Goal: Transaction & Acquisition: Book appointment/travel/reservation

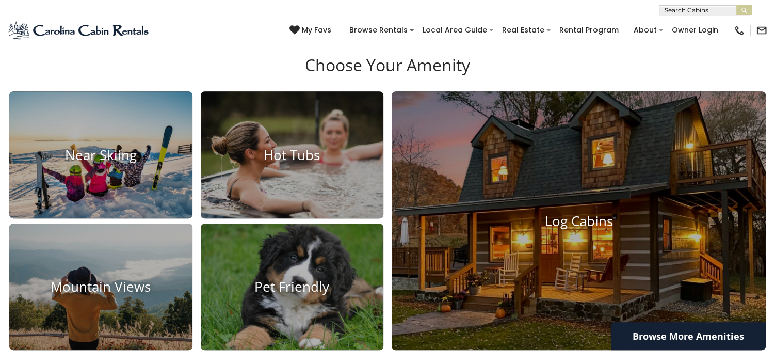
scroll to position [774, 0]
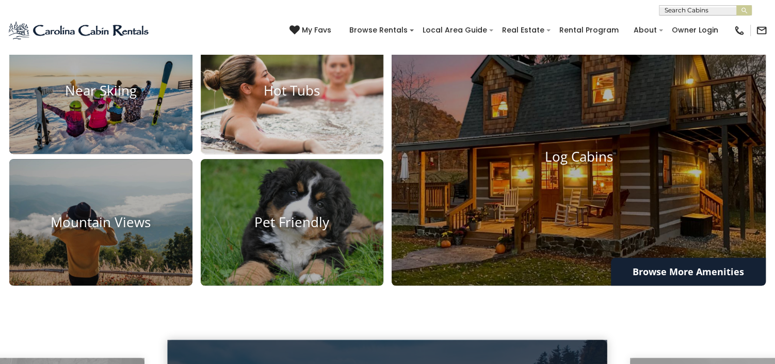
click at [300, 151] on img at bounding box center [292, 90] width 201 height 139
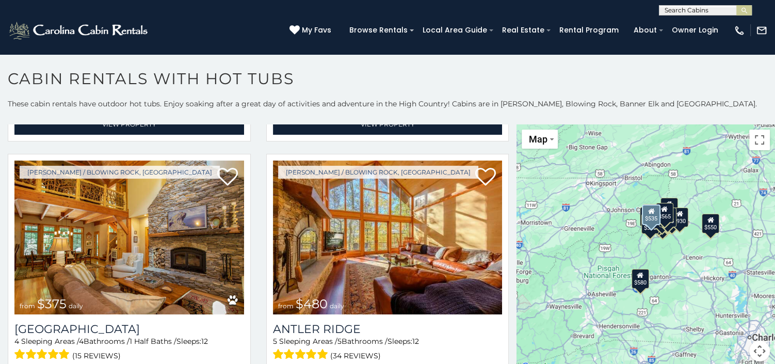
scroll to position [516, 0]
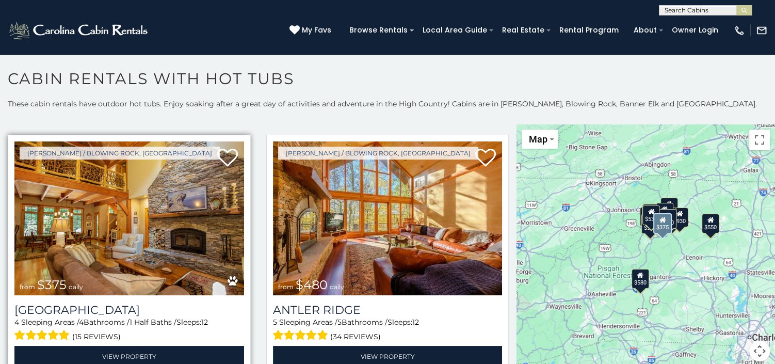
click at [41, 225] on img at bounding box center [129, 218] width 230 height 154
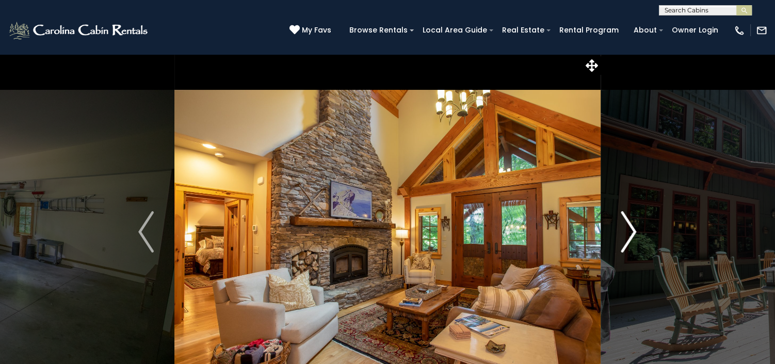
click at [631, 229] on img "Next" at bounding box center [628, 231] width 15 height 41
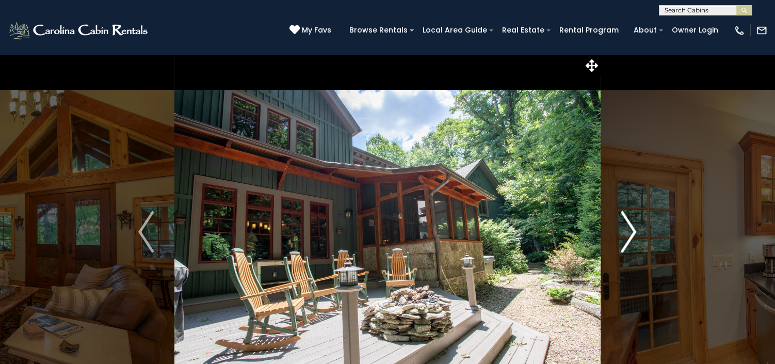
click at [631, 229] on img "Next" at bounding box center [628, 231] width 15 height 41
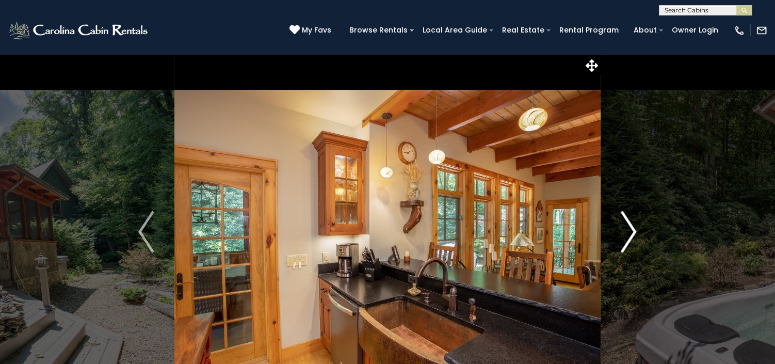
click at [631, 229] on img "Next" at bounding box center [628, 231] width 15 height 41
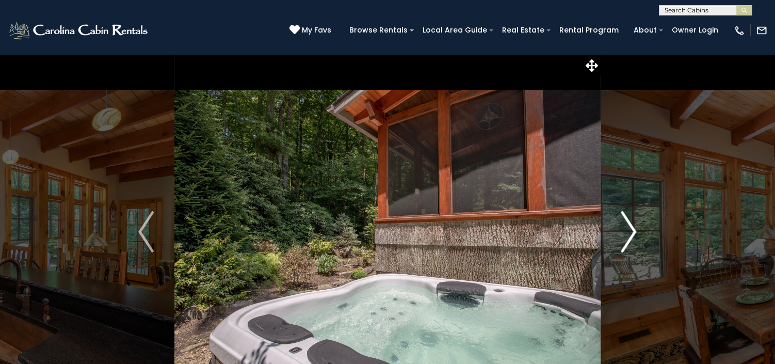
click at [631, 229] on img "Next" at bounding box center [628, 231] width 15 height 41
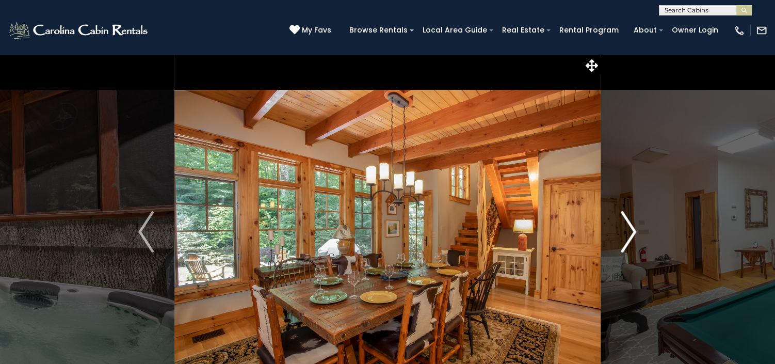
click at [631, 229] on img "Next" at bounding box center [628, 231] width 15 height 41
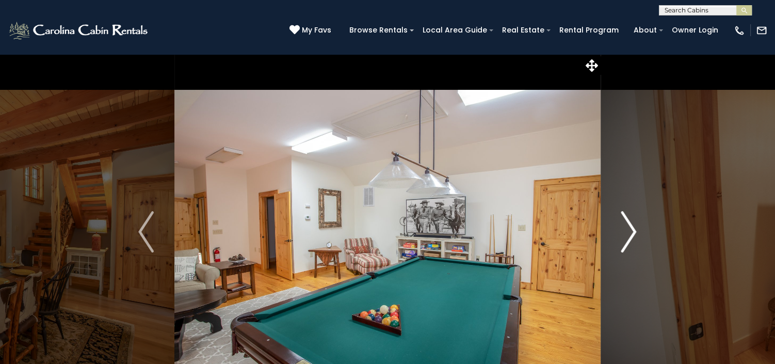
click at [631, 229] on img "Next" at bounding box center [628, 231] width 15 height 41
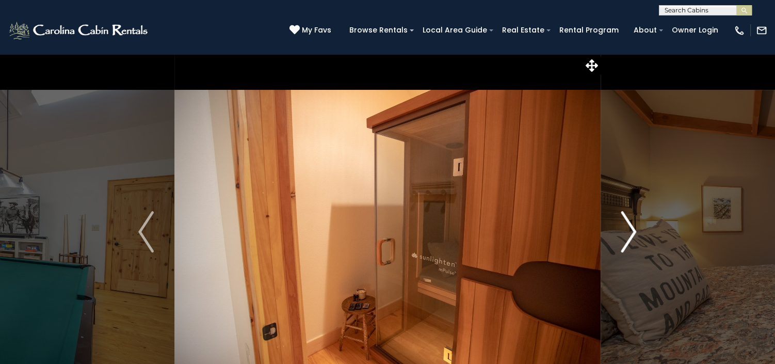
click at [631, 229] on img "Next" at bounding box center [628, 231] width 15 height 41
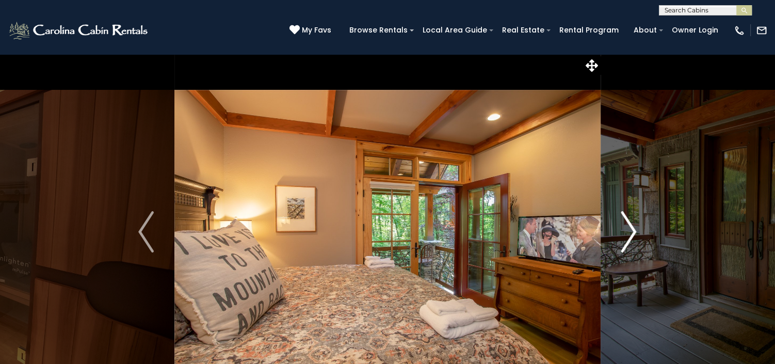
click at [631, 229] on img "Next" at bounding box center [628, 231] width 15 height 41
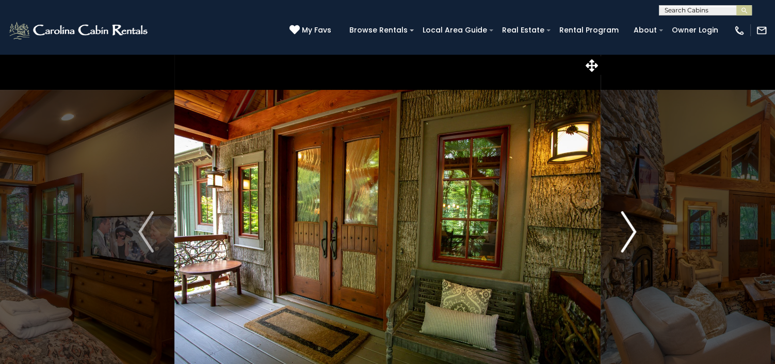
click at [631, 229] on img "Next" at bounding box center [628, 231] width 15 height 41
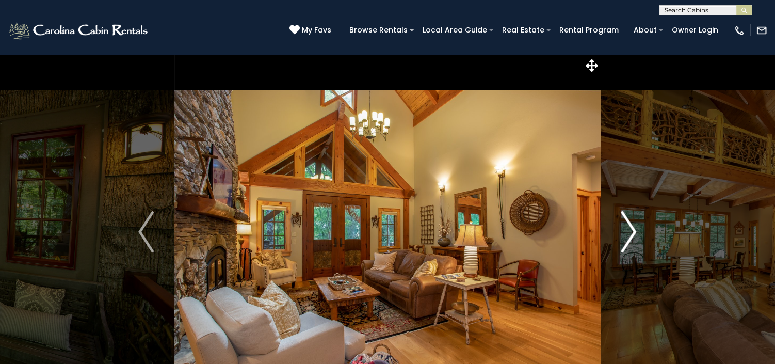
click at [631, 229] on img "Next" at bounding box center [628, 231] width 15 height 41
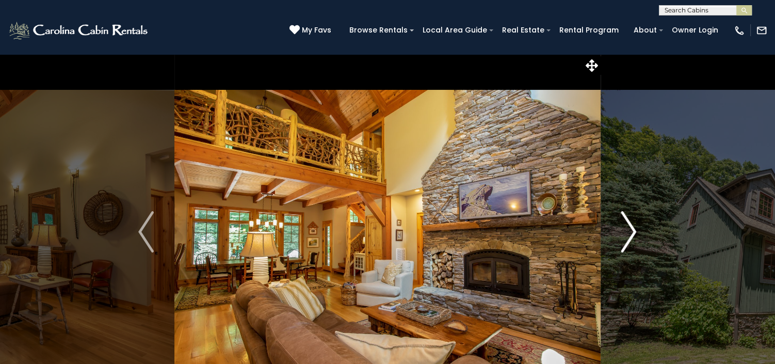
click at [631, 229] on img "Next" at bounding box center [628, 231] width 15 height 41
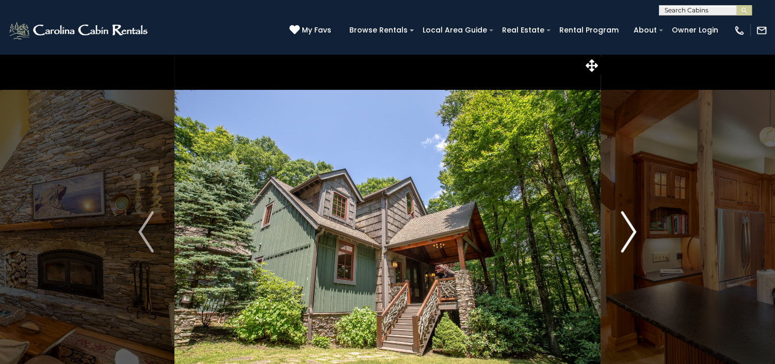
click at [631, 229] on img "Next" at bounding box center [628, 231] width 15 height 41
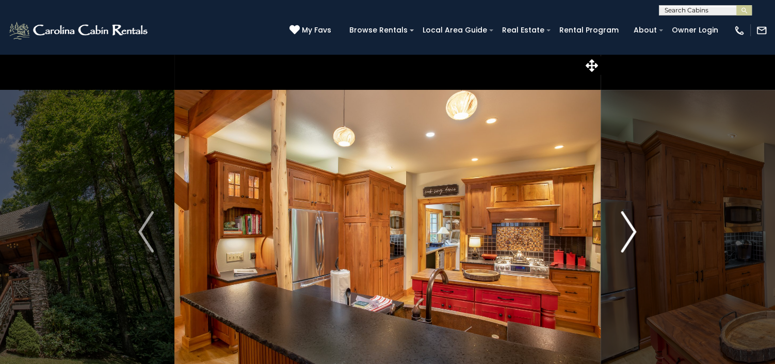
click at [631, 229] on img "Next" at bounding box center [628, 231] width 15 height 41
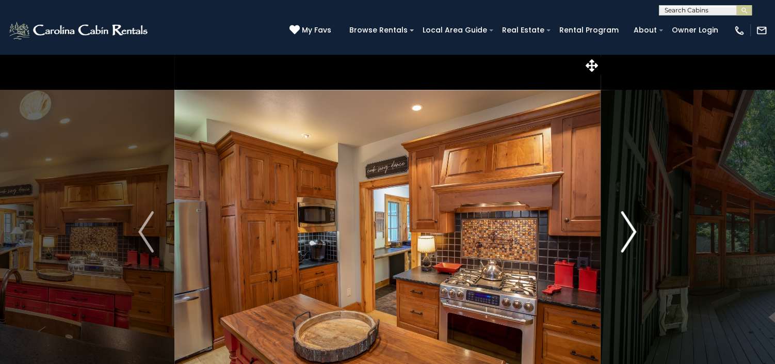
click at [631, 229] on img "Next" at bounding box center [628, 231] width 15 height 41
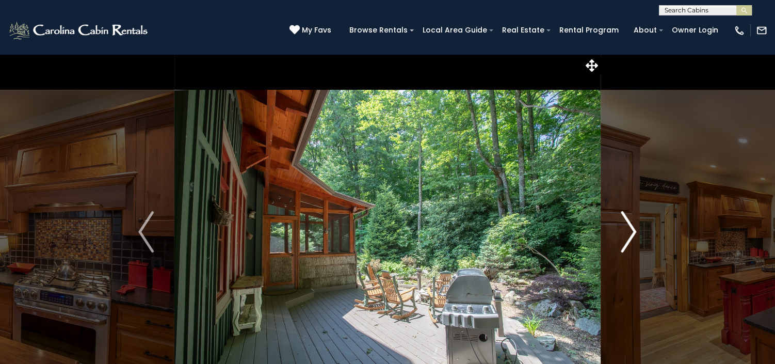
click at [631, 229] on img "Next" at bounding box center [628, 231] width 15 height 41
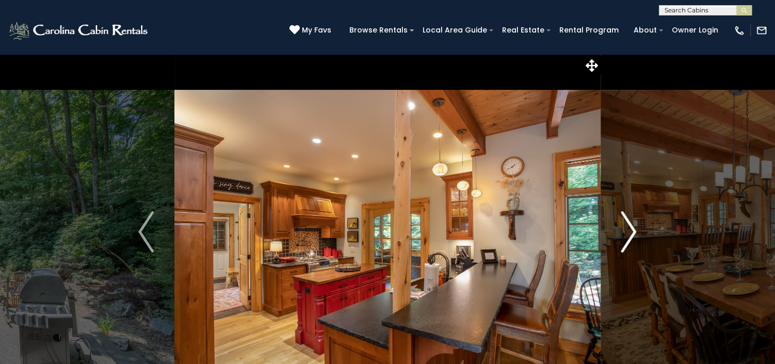
click at [631, 229] on img "Next" at bounding box center [628, 231] width 15 height 41
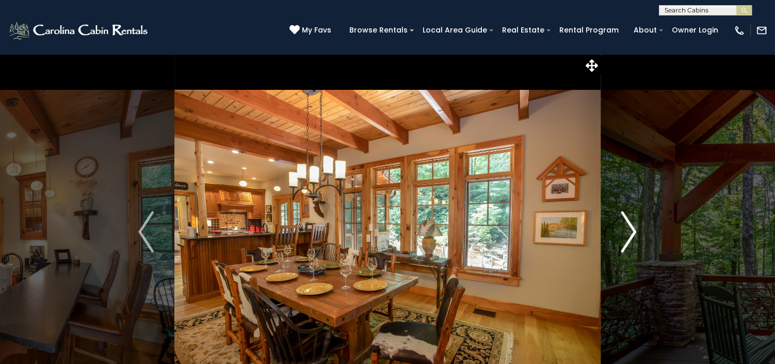
click at [631, 229] on img "Next" at bounding box center [628, 231] width 15 height 41
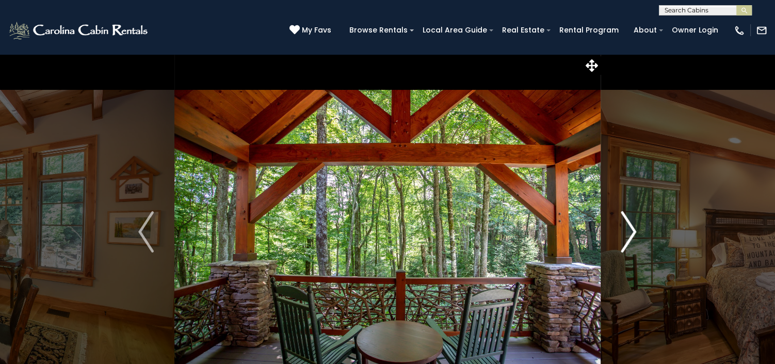
click at [631, 229] on img "Next" at bounding box center [628, 231] width 15 height 41
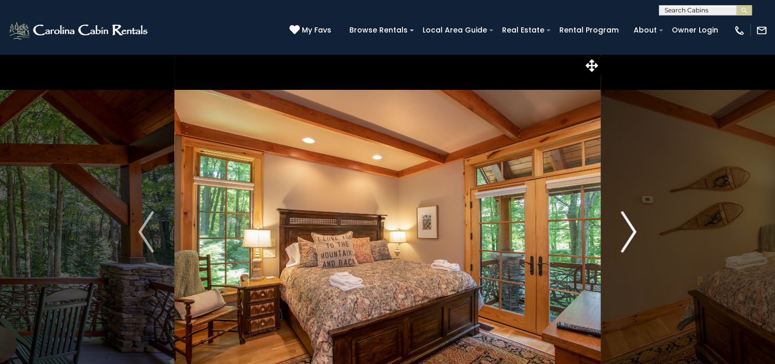
click at [631, 229] on img "Next" at bounding box center [628, 231] width 15 height 41
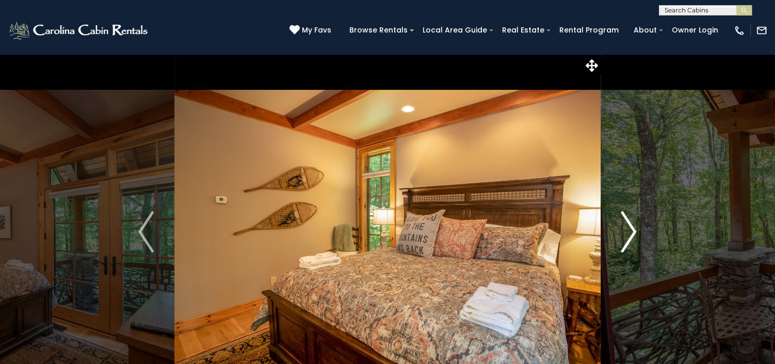
click at [631, 229] on img "Next" at bounding box center [628, 231] width 15 height 41
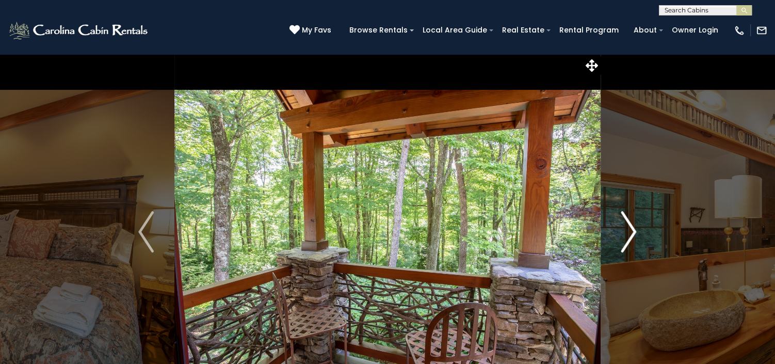
click at [631, 229] on img "Next" at bounding box center [628, 231] width 15 height 41
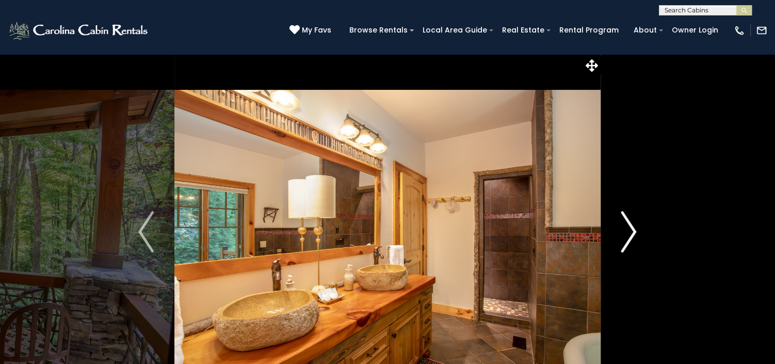
click at [631, 229] on img "Next" at bounding box center [628, 231] width 15 height 41
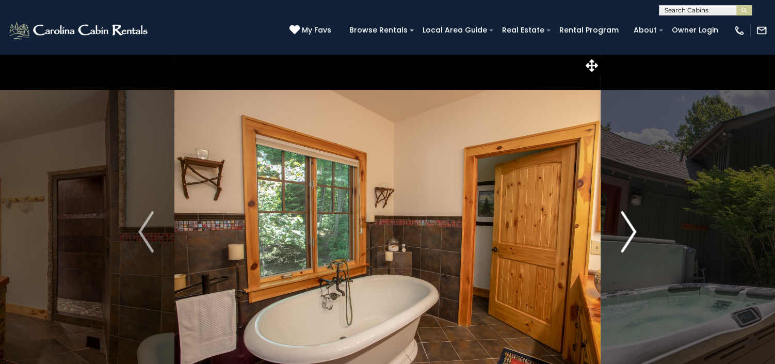
click at [631, 229] on img "Next" at bounding box center [628, 231] width 15 height 41
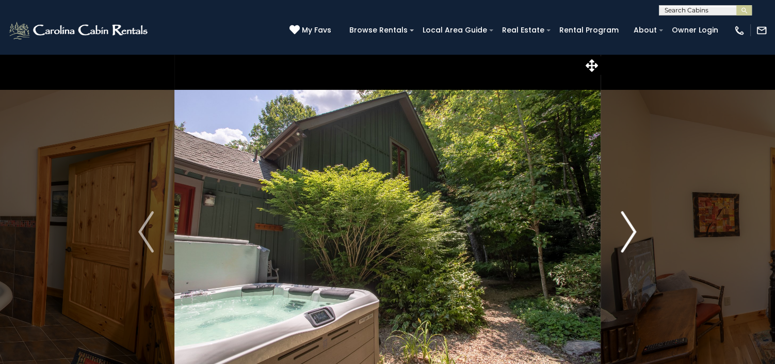
click at [631, 229] on img "Next" at bounding box center [628, 231] width 15 height 41
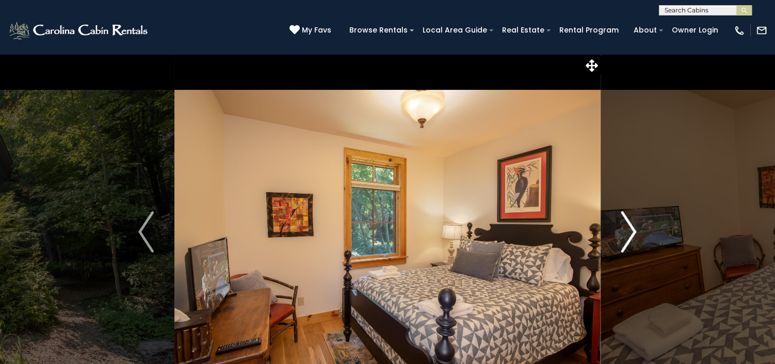
click at [631, 229] on img "Next" at bounding box center [628, 231] width 15 height 41
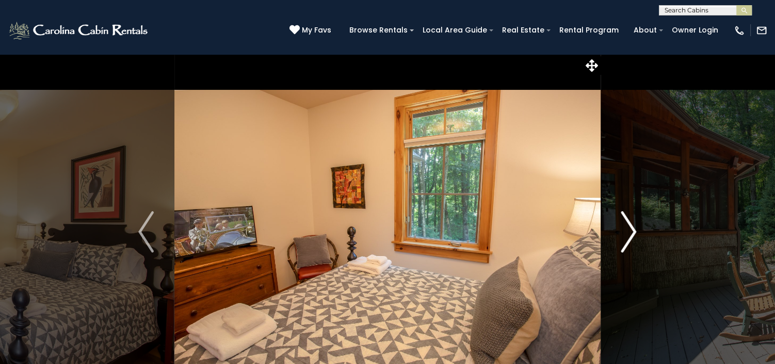
click at [631, 229] on img "Next" at bounding box center [628, 231] width 15 height 41
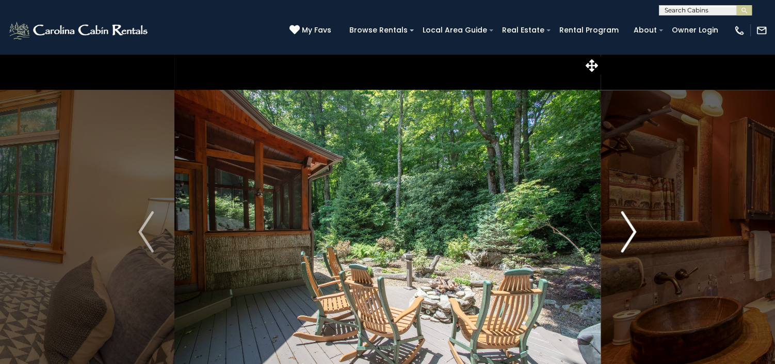
click at [631, 229] on img "Next" at bounding box center [628, 231] width 15 height 41
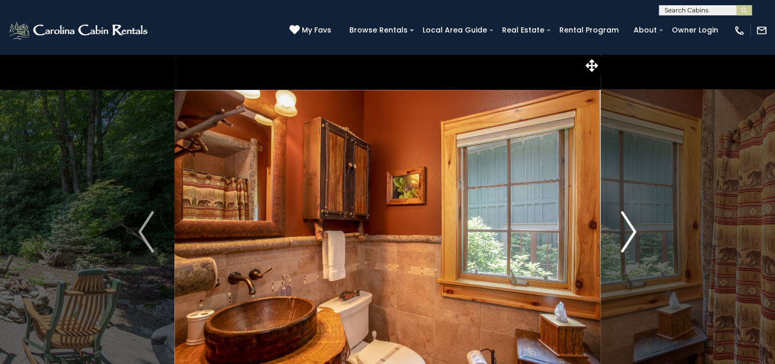
click at [631, 229] on img "Next" at bounding box center [628, 231] width 15 height 41
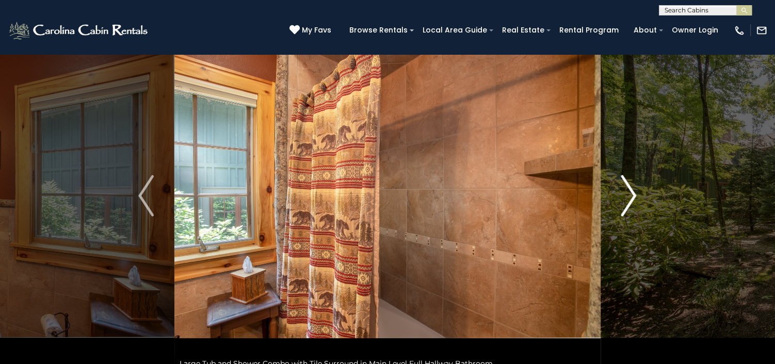
scroll to position [65, 0]
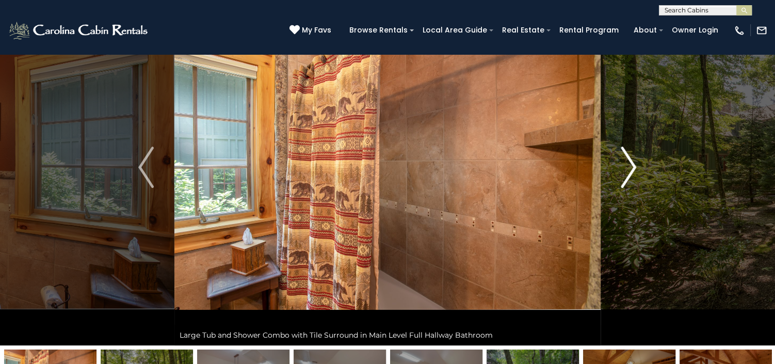
click at [632, 168] on img "Next" at bounding box center [628, 167] width 15 height 41
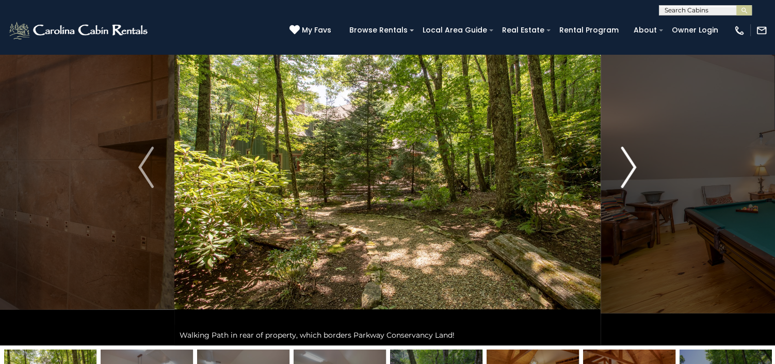
click at [632, 170] on img "Next" at bounding box center [628, 167] width 15 height 41
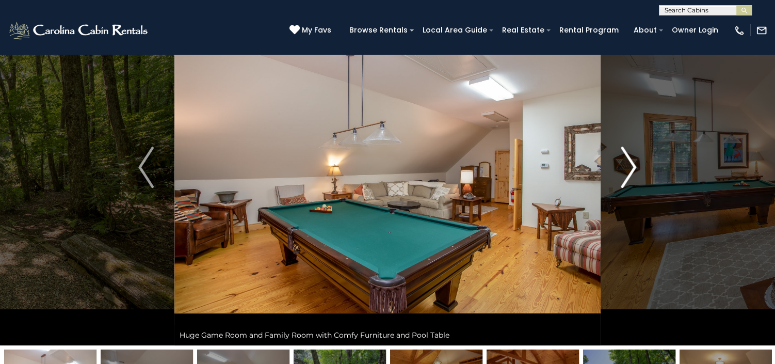
click at [632, 170] on img "Next" at bounding box center [628, 167] width 15 height 41
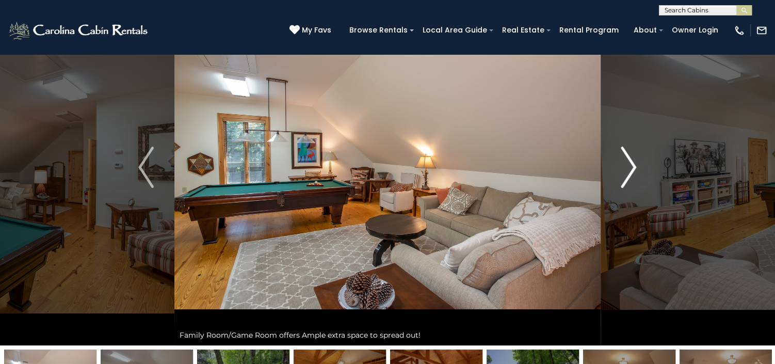
click at [632, 170] on img "Next" at bounding box center [628, 167] width 15 height 41
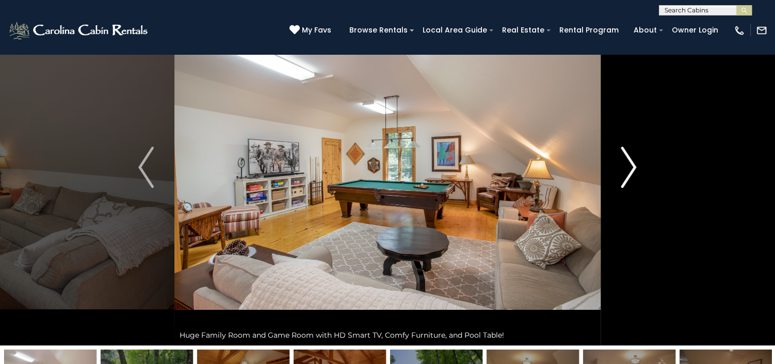
click at [632, 170] on img "Next" at bounding box center [628, 167] width 15 height 41
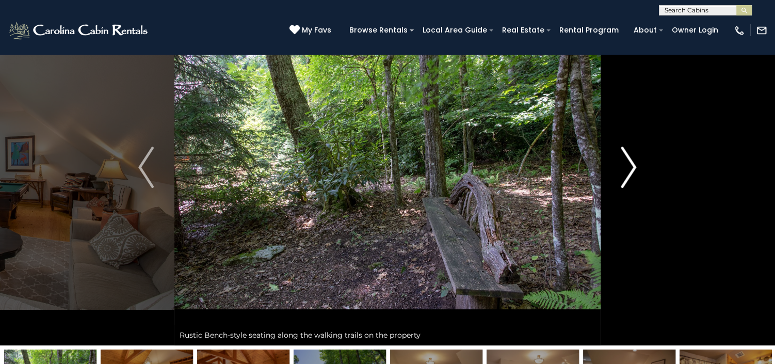
click at [632, 170] on img "Next" at bounding box center [628, 167] width 15 height 41
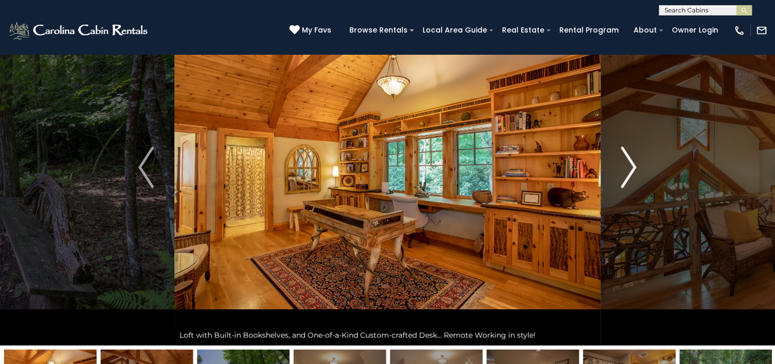
click at [632, 170] on img "Next" at bounding box center [628, 167] width 15 height 41
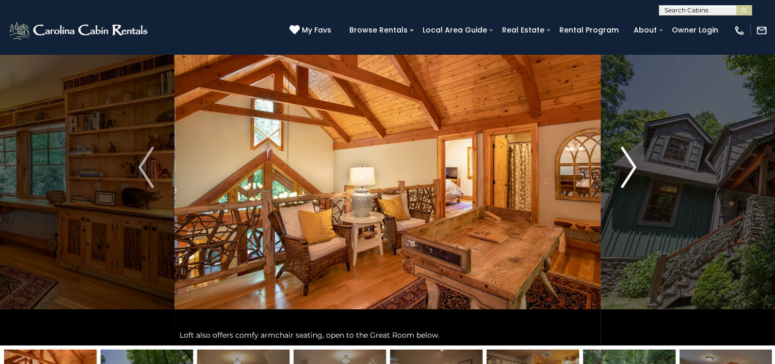
click at [632, 170] on img "Next" at bounding box center [628, 167] width 15 height 41
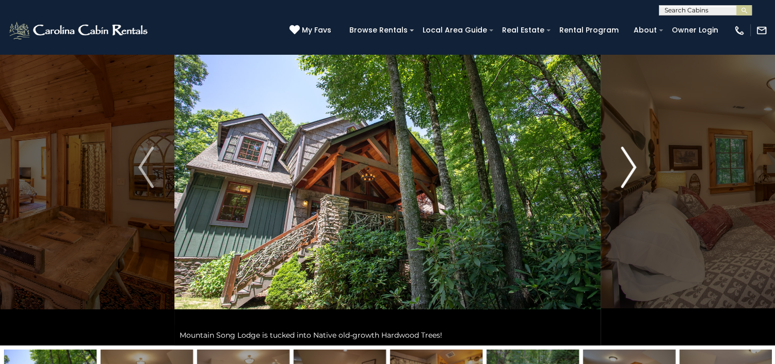
click at [632, 170] on img "Next" at bounding box center [628, 167] width 15 height 41
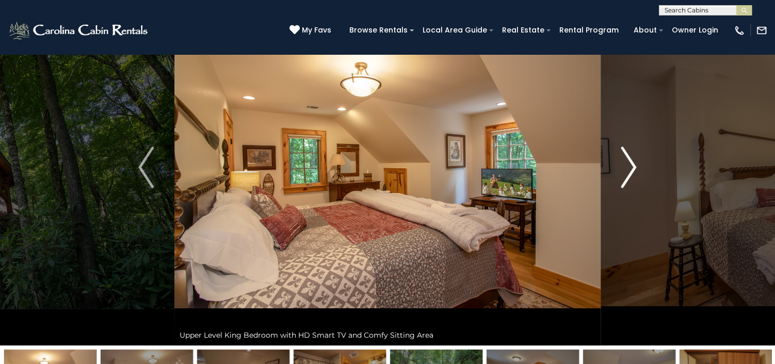
click at [632, 170] on img "Next" at bounding box center [628, 167] width 15 height 41
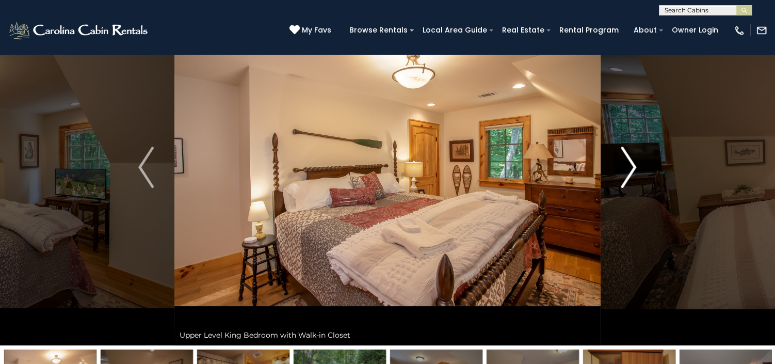
click at [632, 170] on img "Next" at bounding box center [628, 167] width 15 height 41
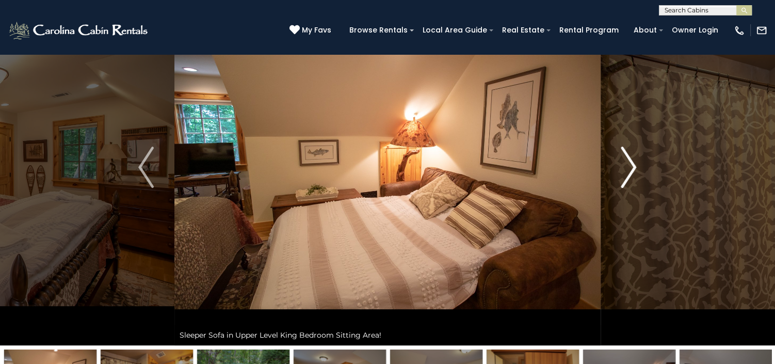
click at [632, 170] on img "Next" at bounding box center [628, 167] width 15 height 41
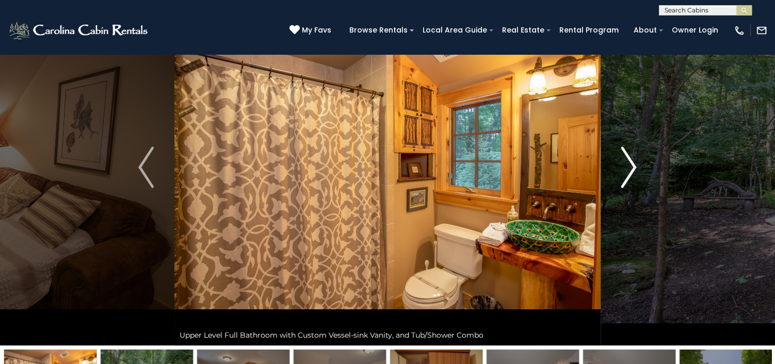
click at [632, 170] on img "Next" at bounding box center [628, 167] width 15 height 41
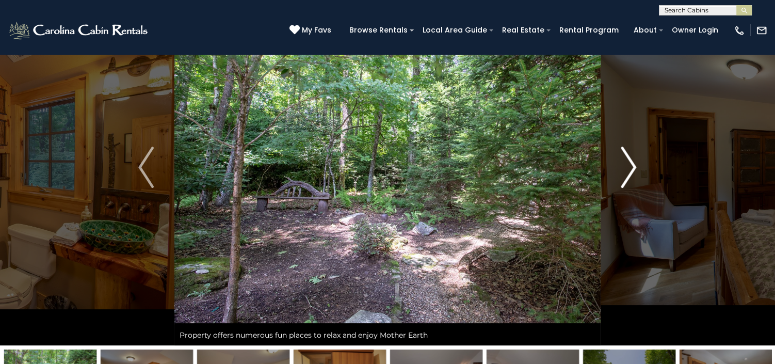
click at [632, 170] on img "Next" at bounding box center [628, 167] width 15 height 41
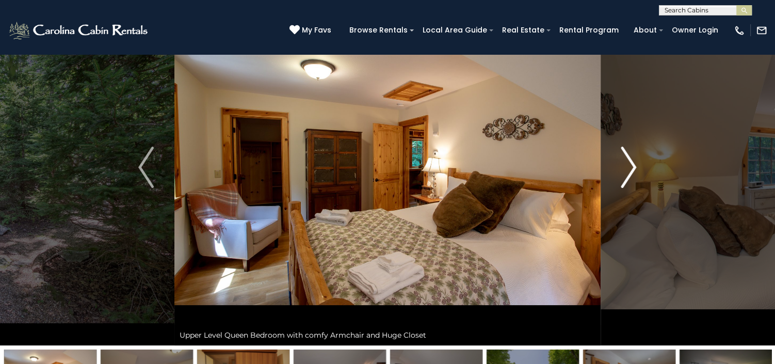
click at [632, 170] on img "Next" at bounding box center [628, 167] width 15 height 41
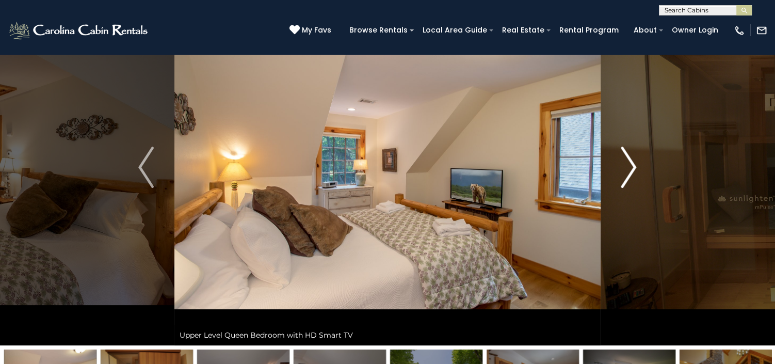
click at [632, 170] on img "Next" at bounding box center [628, 167] width 15 height 41
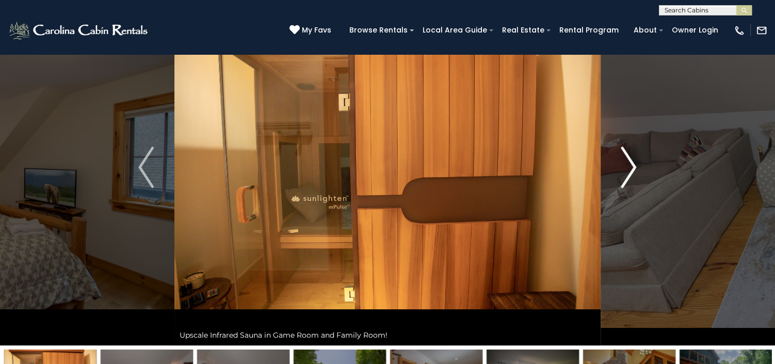
click at [632, 170] on img "Next" at bounding box center [628, 167] width 15 height 41
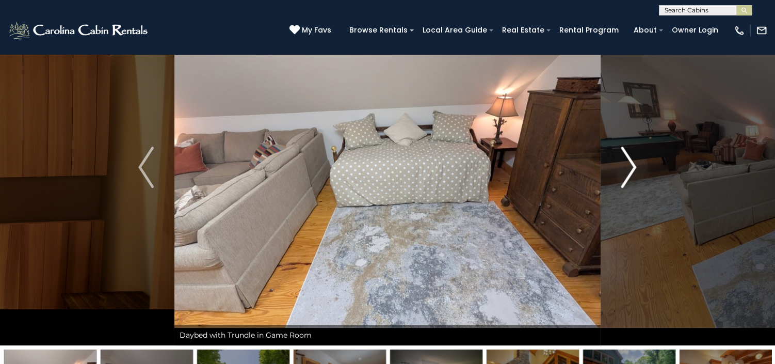
click at [632, 170] on img "Next" at bounding box center [628, 167] width 15 height 41
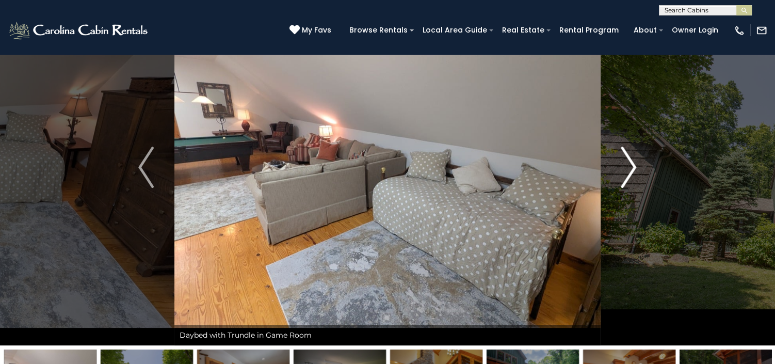
click at [632, 170] on img "Next" at bounding box center [628, 167] width 15 height 41
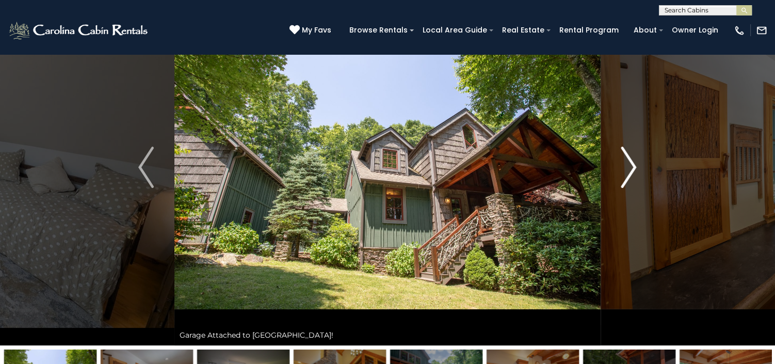
click at [632, 170] on img "Next" at bounding box center [628, 167] width 15 height 41
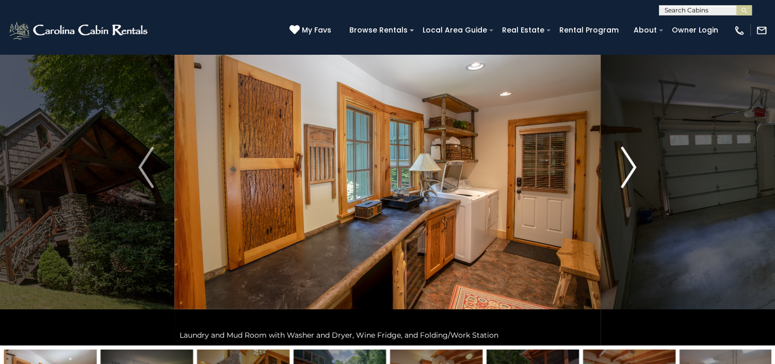
click at [632, 170] on img "Next" at bounding box center [628, 167] width 15 height 41
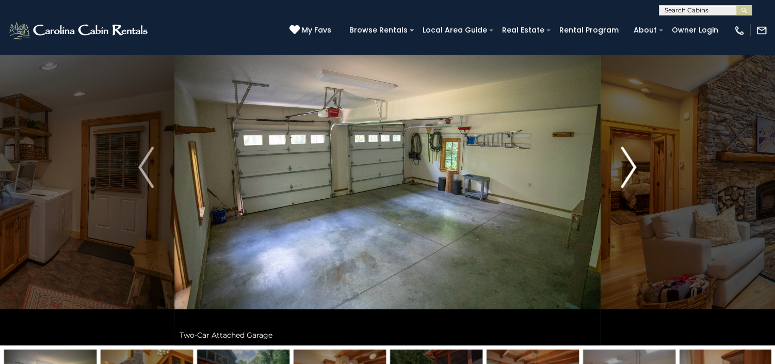
click at [632, 170] on img "Next" at bounding box center [628, 167] width 15 height 41
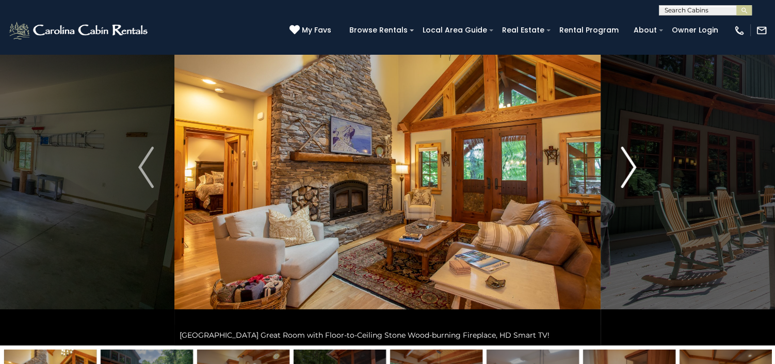
click at [632, 170] on img "Next" at bounding box center [628, 167] width 15 height 41
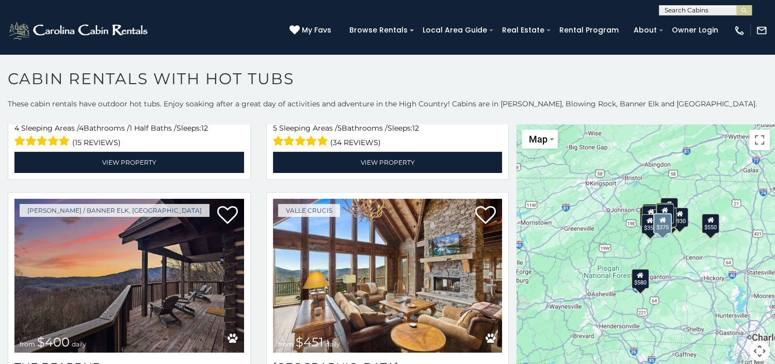
scroll to position [774, 0]
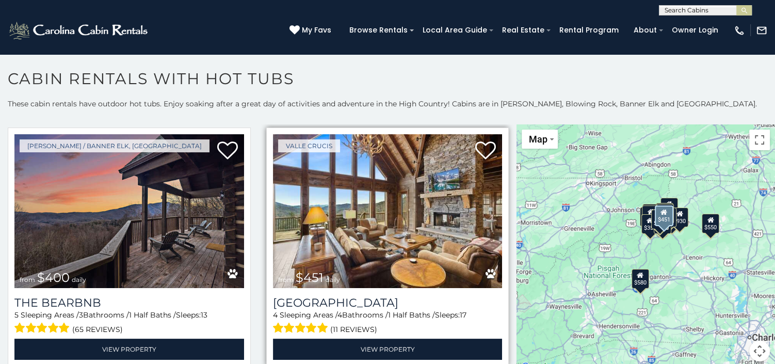
click at [384, 205] on img at bounding box center [388, 211] width 230 height 154
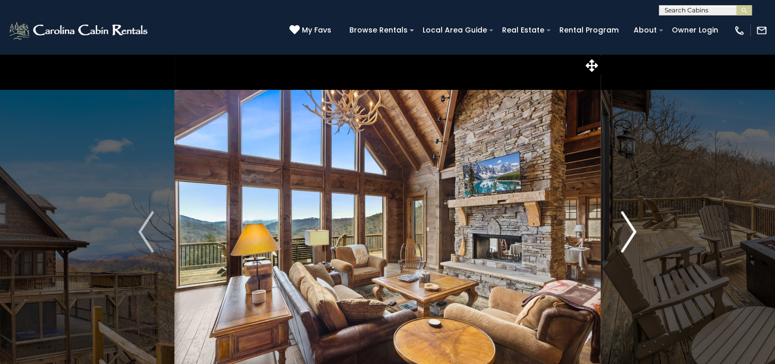
click at [628, 236] on img "Next" at bounding box center [628, 231] width 15 height 41
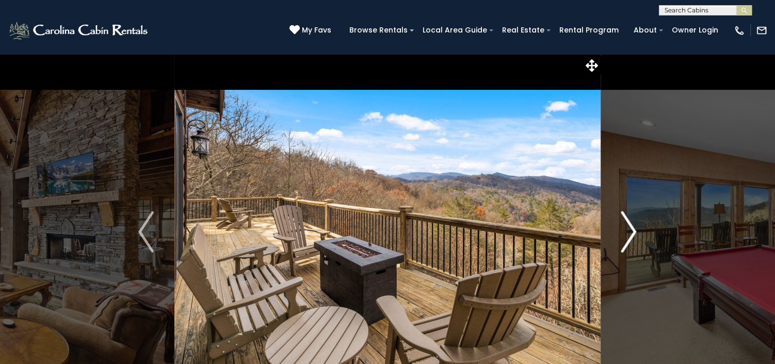
click at [628, 236] on img "Next" at bounding box center [628, 231] width 15 height 41
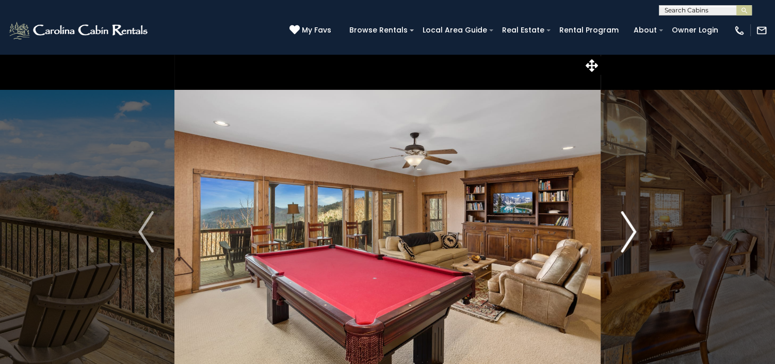
click at [628, 236] on img "Next" at bounding box center [628, 231] width 15 height 41
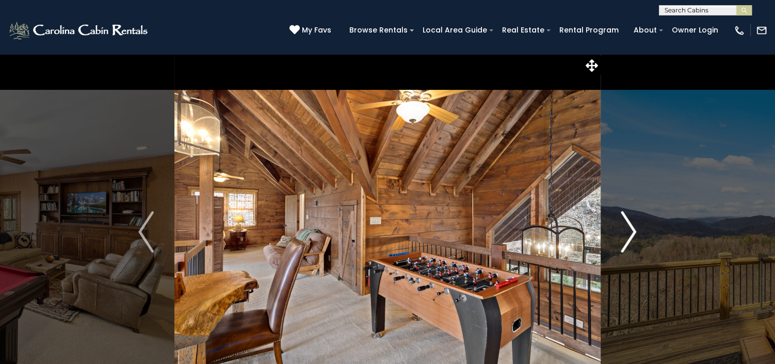
click at [628, 236] on img "Next" at bounding box center [628, 231] width 15 height 41
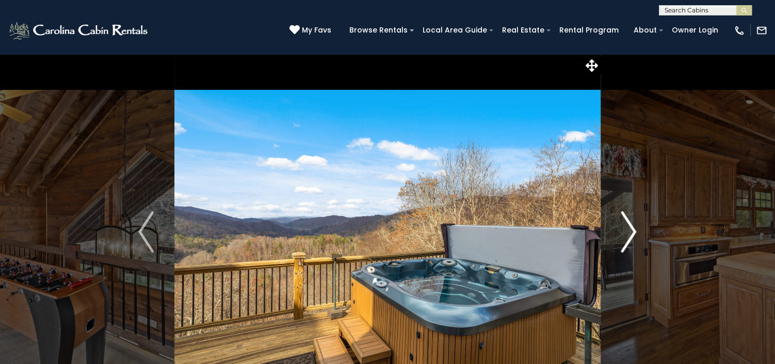
click at [628, 236] on img "Next" at bounding box center [628, 231] width 15 height 41
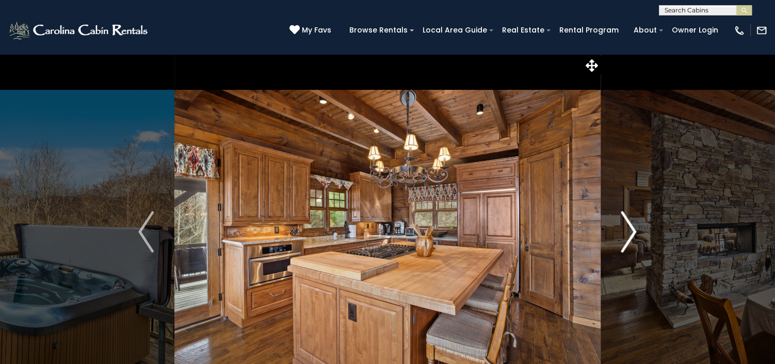
click at [628, 236] on img "Next" at bounding box center [628, 231] width 15 height 41
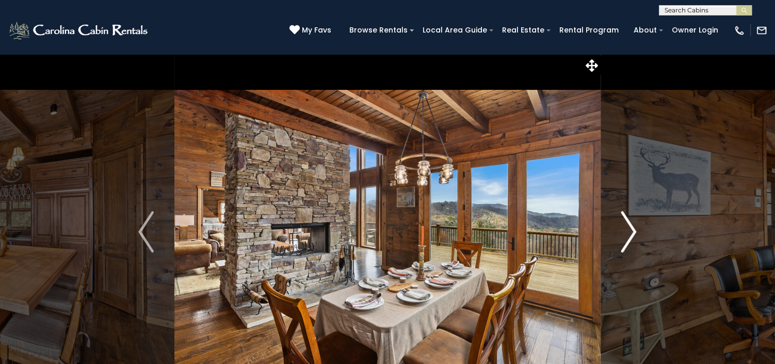
click at [628, 236] on img "Next" at bounding box center [628, 231] width 15 height 41
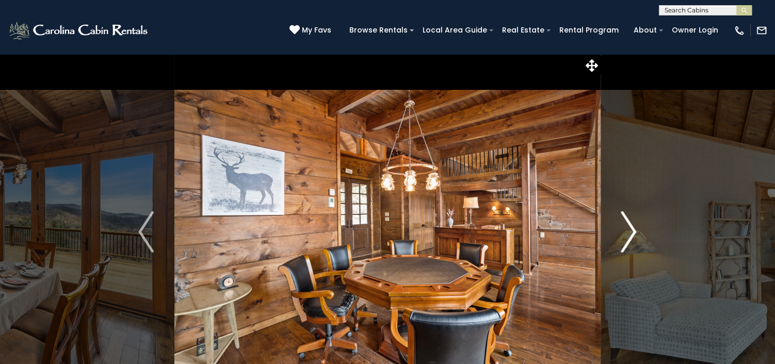
click at [628, 236] on img "Next" at bounding box center [628, 231] width 15 height 41
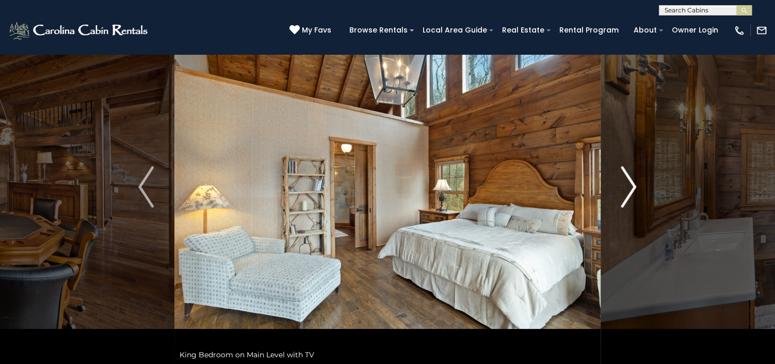
scroll to position [65, 0]
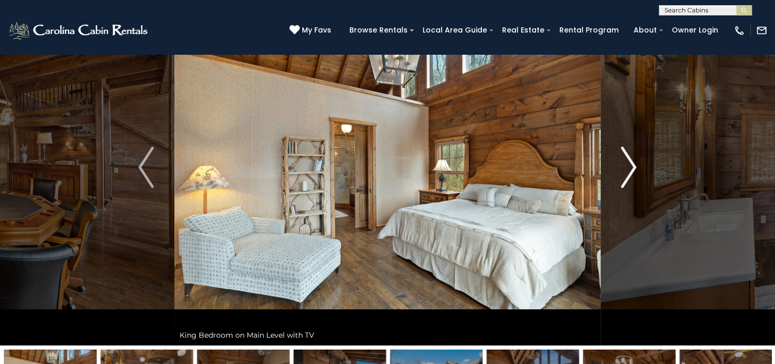
click at [627, 171] on img "Next" at bounding box center [628, 167] width 15 height 41
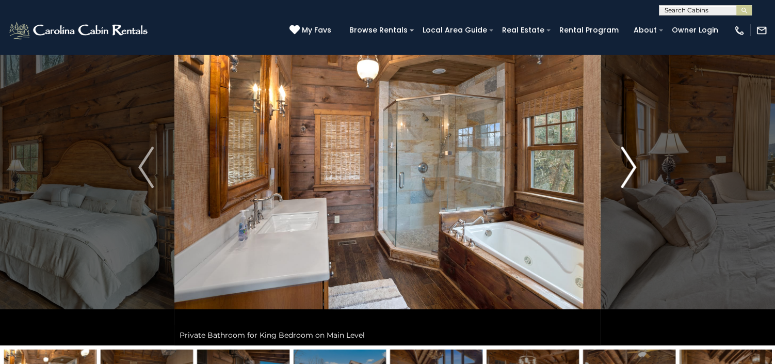
click at [627, 171] on img "Next" at bounding box center [628, 167] width 15 height 41
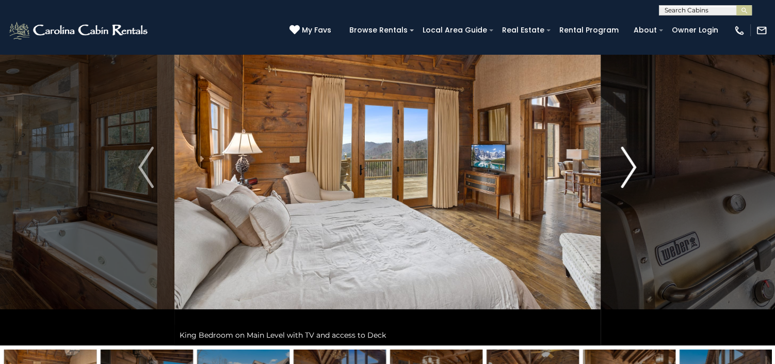
click at [627, 171] on img "Next" at bounding box center [628, 167] width 15 height 41
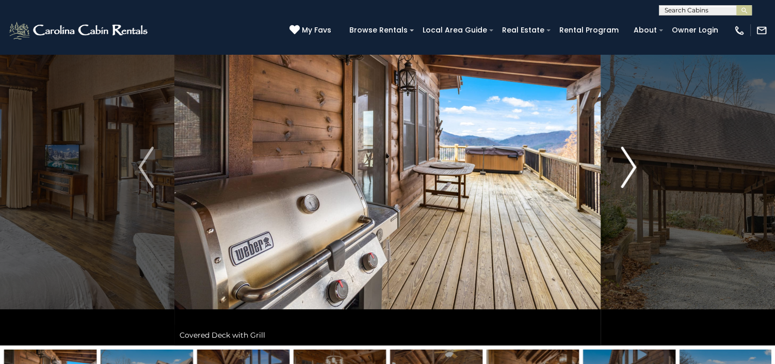
click at [627, 171] on img "Next" at bounding box center [628, 167] width 15 height 41
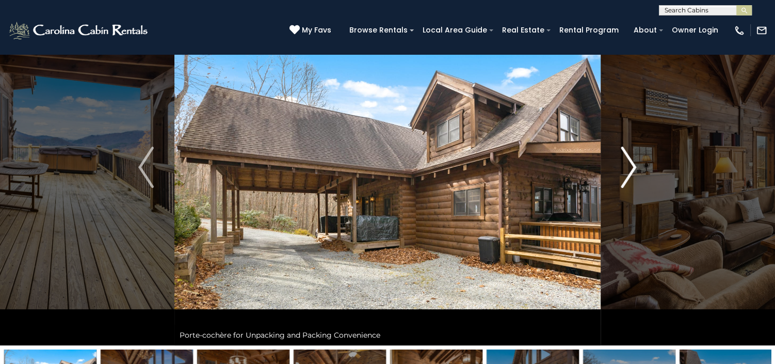
click at [627, 171] on img "Next" at bounding box center [628, 167] width 15 height 41
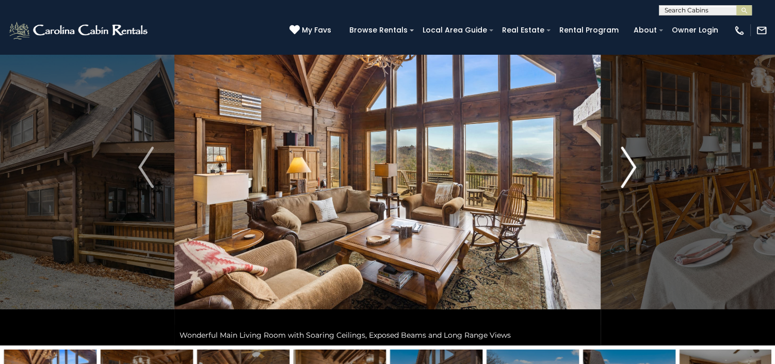
click at [627, 171] on img "Next" at bounding box center [628, 167] width 15 height 41
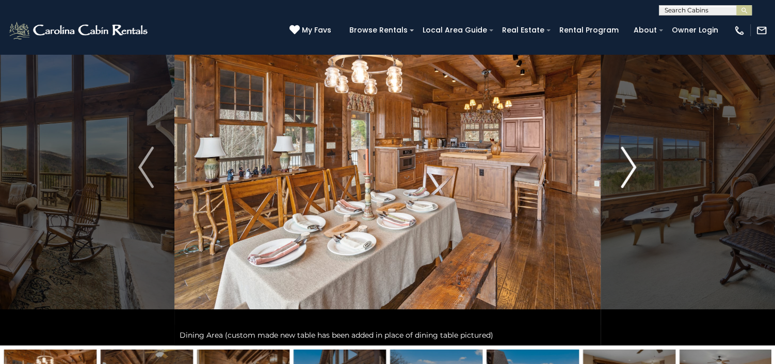
click at [627, 171] on img "Next" at bounding box center [628, 167] width 15 height 41
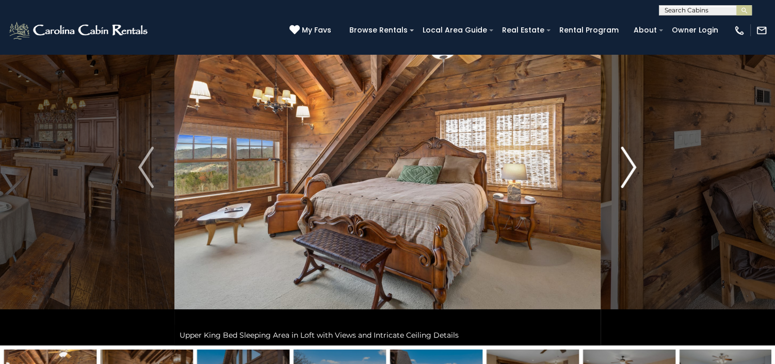
click at [627, 171] on img "Next" at bounding box center [628, 167] width 15 height 41
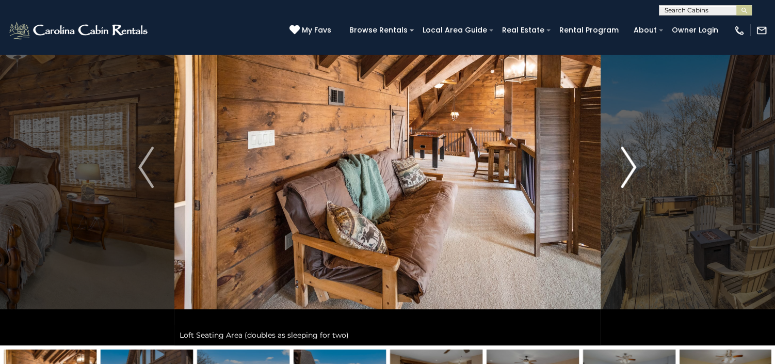
click at [627, 171] on img "Next" at bounding box center [628, 167] width 15 height 41
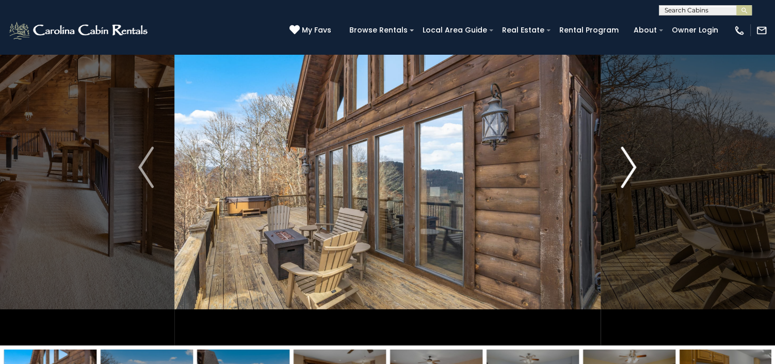
click at [625, 176] on img "Next" at bounding box center [628, 167] width 15 height 41
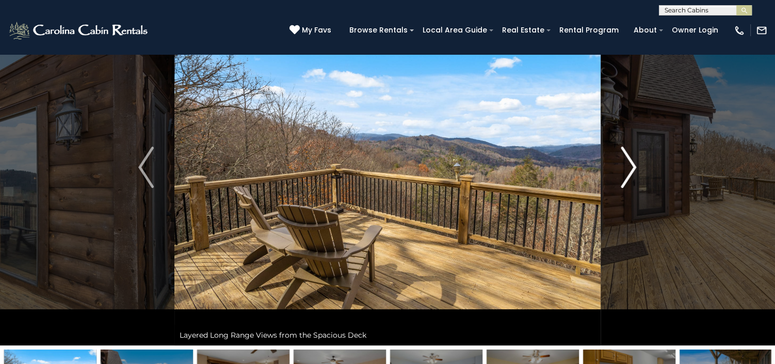
click at [625, 176] on img "Next" at bounding box center [628, 167] width 15 height 41
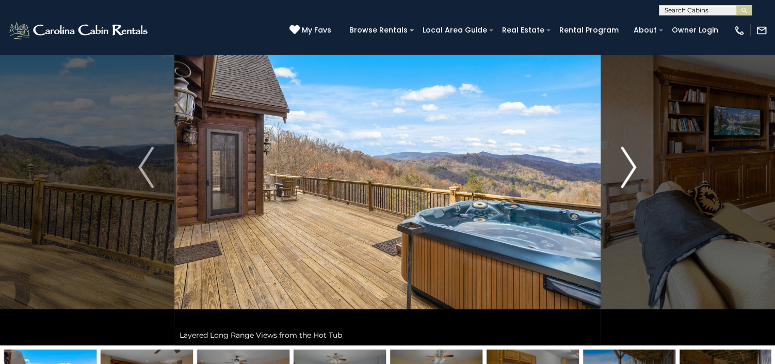
click at [625, 176] on img "Next" at bounding box center [628, 167] width 15 height 41
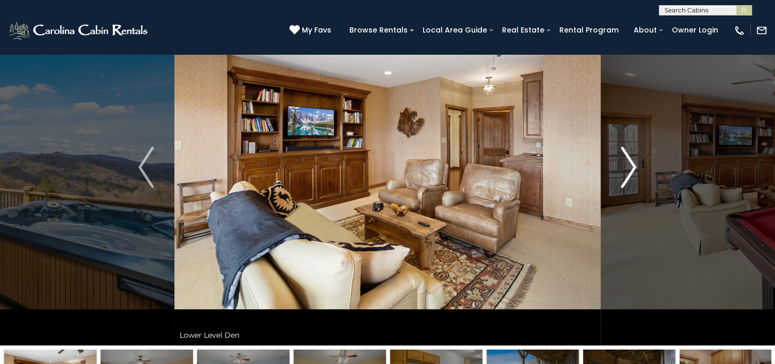
click at [623, 180] on img "Next" at bounding box center [628, 167] width 15 height 41
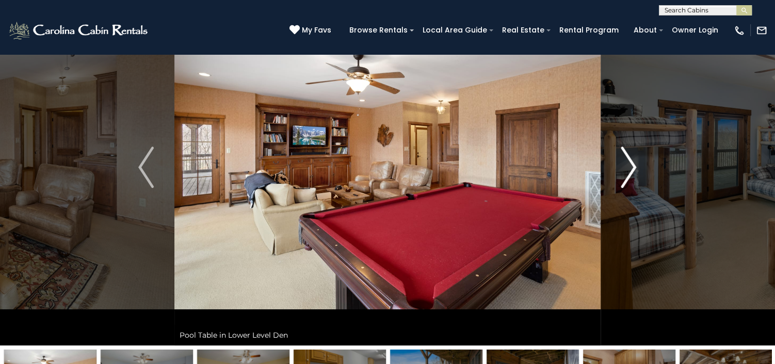
click at [623, 180] on img "Next" at bounding box center [628, 167] width 15 height 41
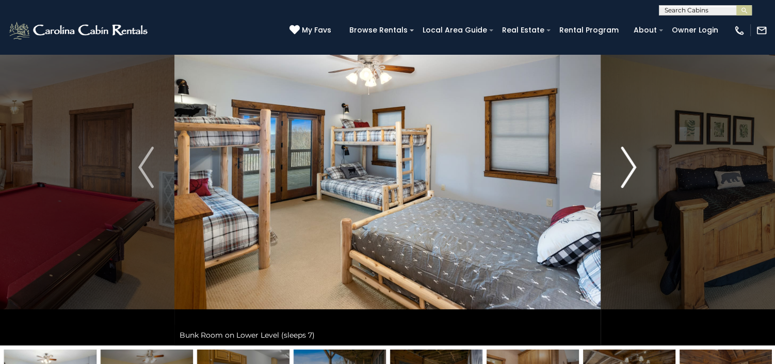
click at [621, 184] on img "Next" at bounding box center [628, 167] width 15 height 41
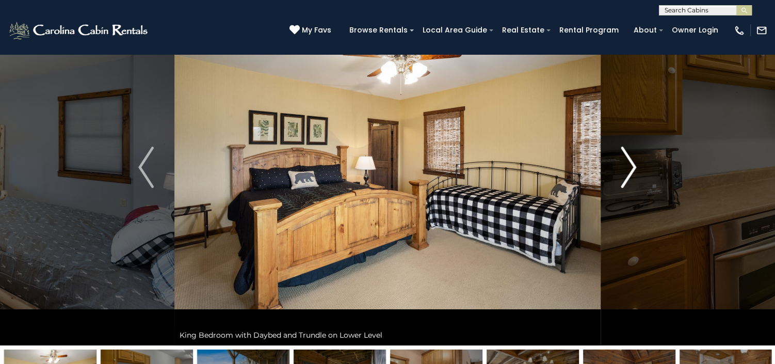
click at [621, 184] on img "Next" at bounding box center [628, 167] width 15 height 41
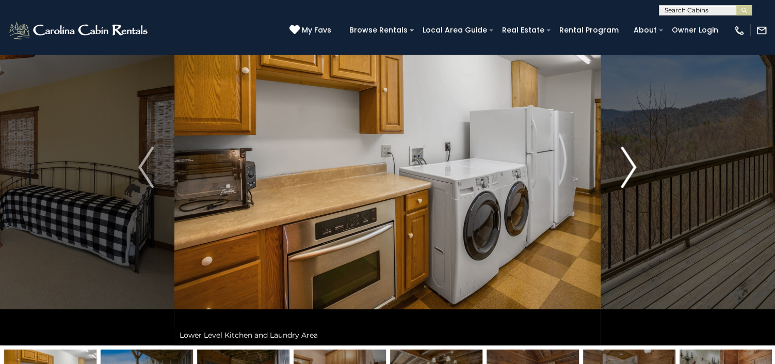
click at [620, 186] on button "Next" at bounding box center [629, 167] width 56 height 356
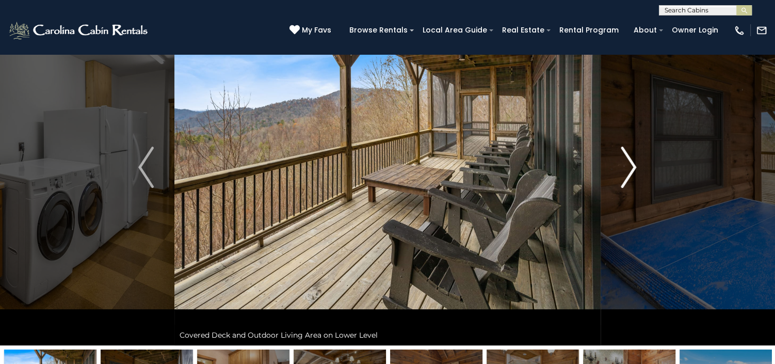
click at [617, 185] on button "Next" at bounding box center [629, 167] width 56 height 356
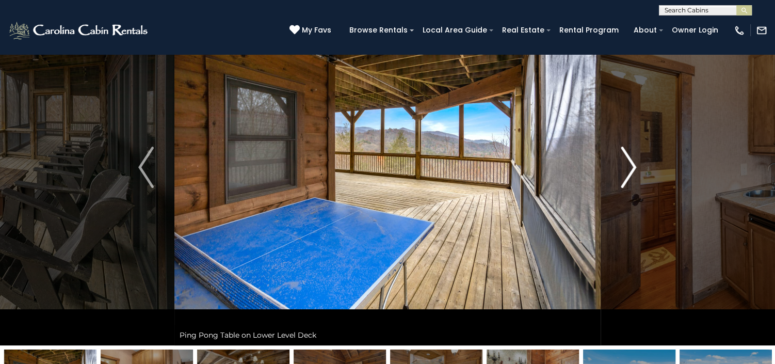
click at [617, 185] on button "Next" at bounding box center [629, 167] width 56 height 356
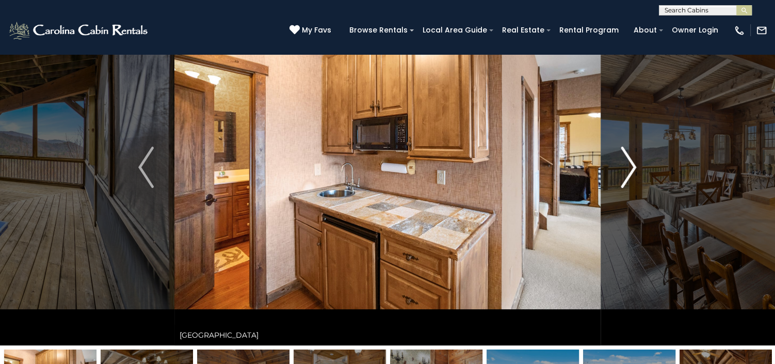
click at [617, 185] on button "Next" at bounding box center [629, 167] width 56 height 356
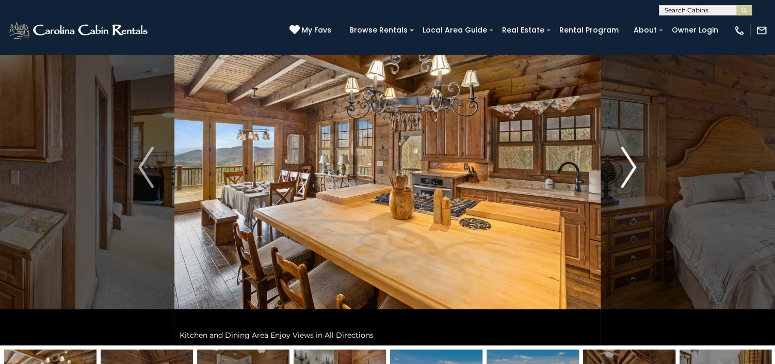
click at [617, 185] on button "Next" at bounding box center [629, 167] width 56 height 356
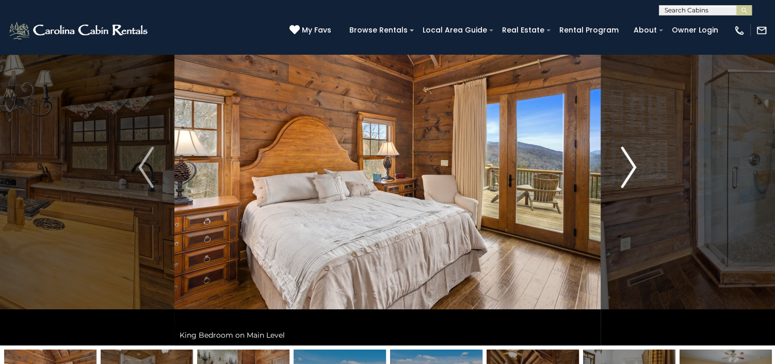
click at [617, 185] on button "Next" at bounding box center [629, 167] width 56 height 356
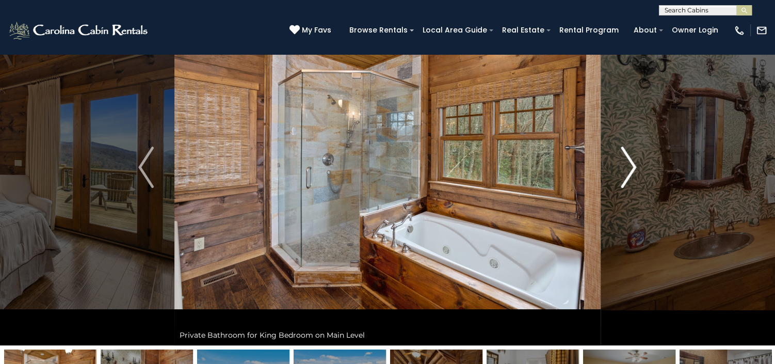
click at [617, 185] on button "Next" at bounding box center [629, 167] width 56 height 356
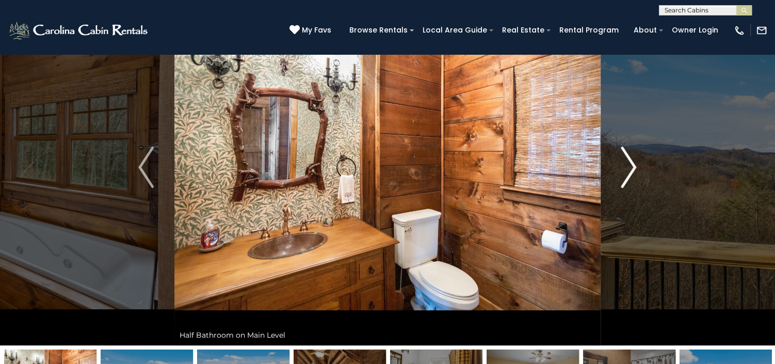
click at [617, 185] on button "Next" at bounding box center [629, 167] width 56 height 356
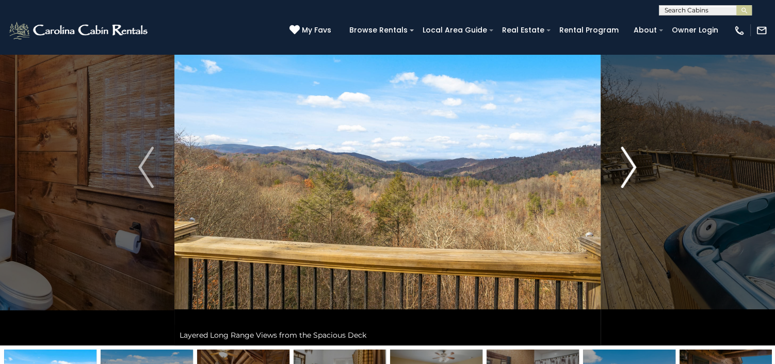
click at [617, 185] on button "Next" at bounding box center [629, 167] width 56 height 356
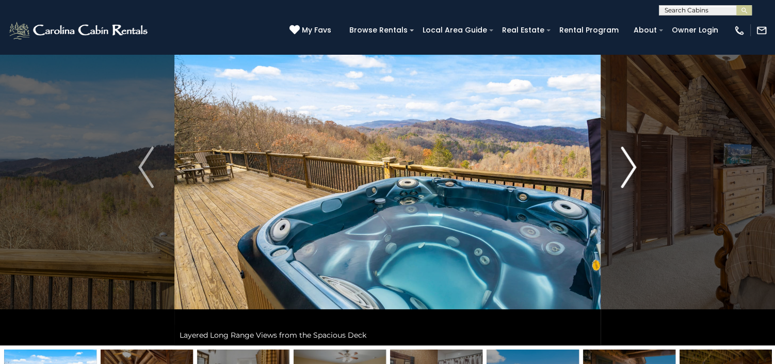
click at [617, 185] on button "Next" at bounding box center [629, 167] width 56 height 356
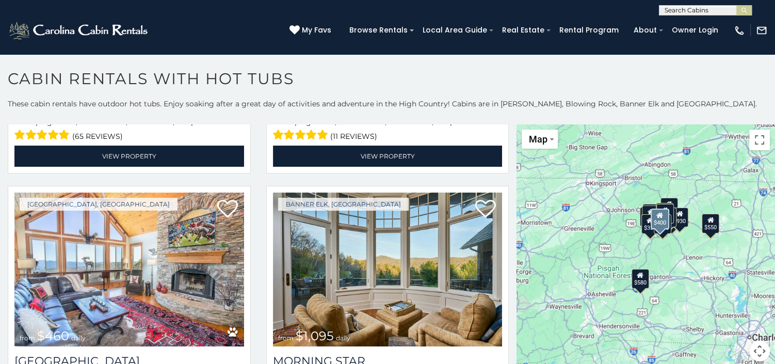
scroll to position [1032, 0]
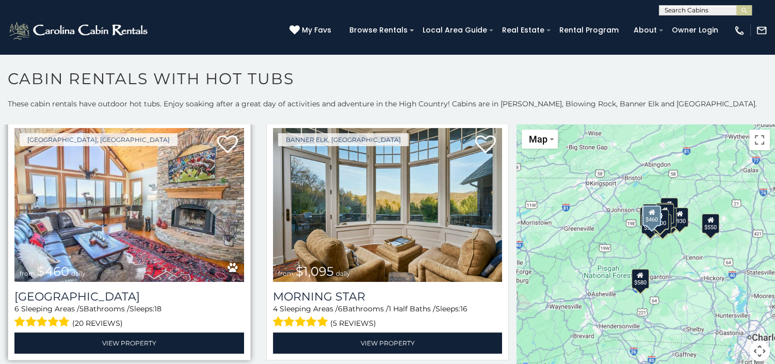
click at [70, 170] on img at bounding box center [129, 205] width 230 height 154
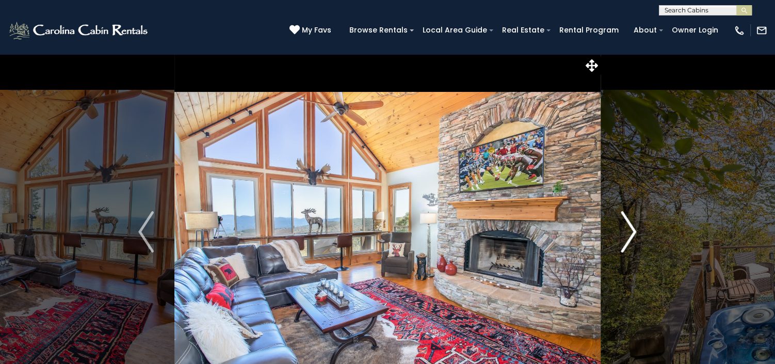
click at [631, 228] on img "Next" at bounding box center [628, 231] width 15 height 41
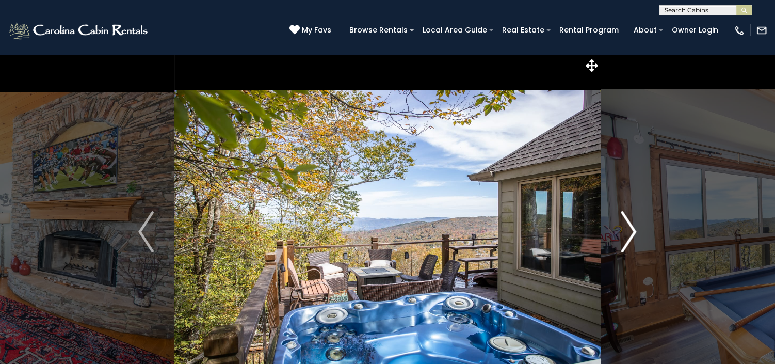
click at [631, 228] on img "Next" at bounding box center [628, 231] width 15 height 41
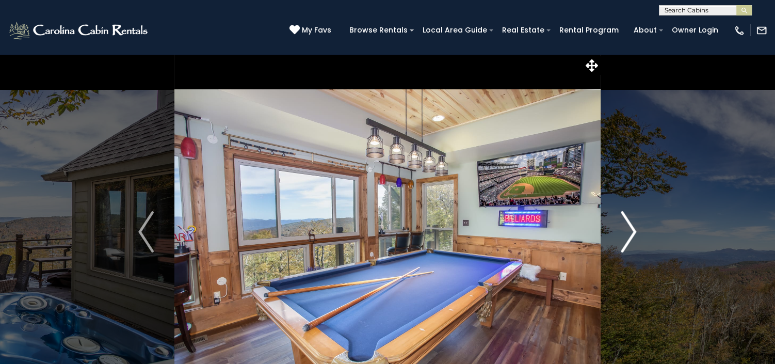
click at [631, 228] on img "Next" at bounding box center [628, 231] width 15 height 41
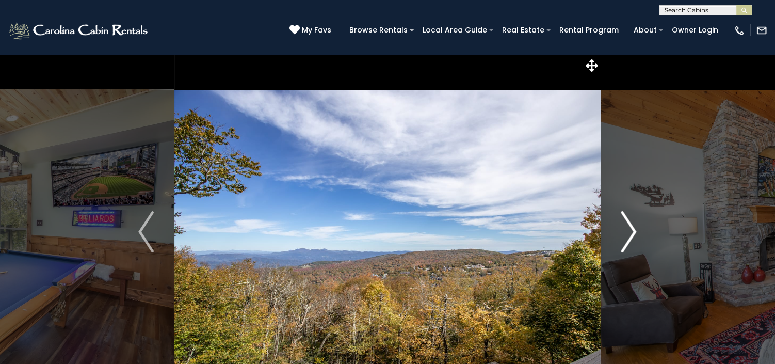
click at [631, 228] on img "Next" at bounding box center [628, 231] width 15 height 41
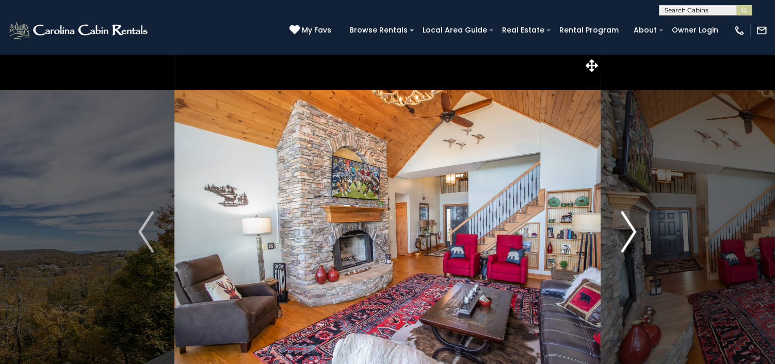
click at [631, 228] on img "Next" at bounding box center [628, 231] width 15 height 41
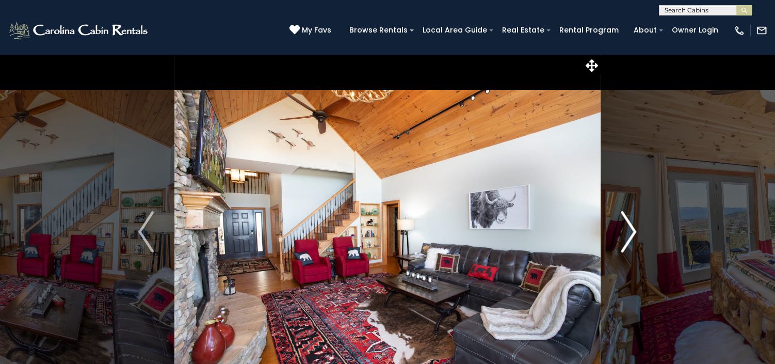
click at [631, 228] on img "Next" at bounding box center [628, 231] width 15 height 41
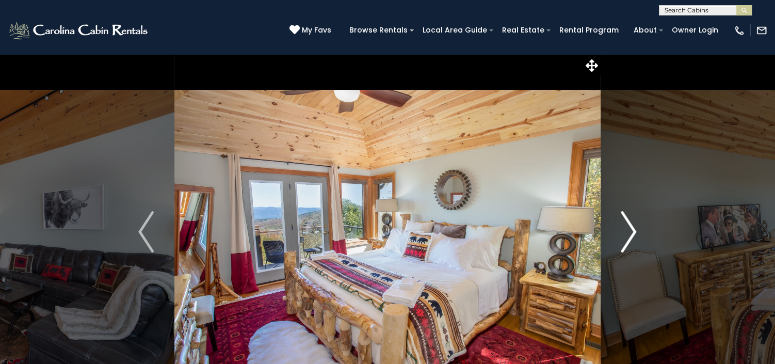
scroll to position [65, 0]
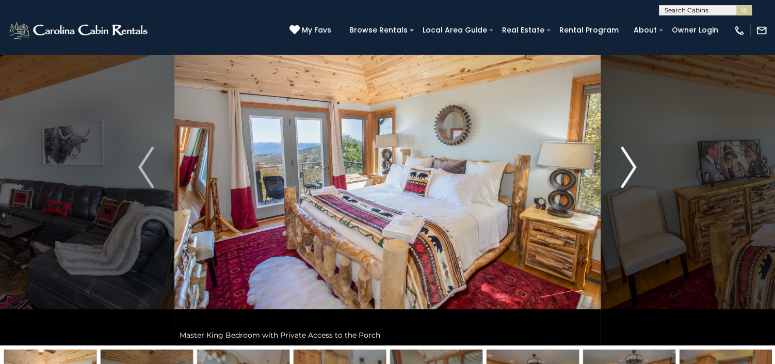
click at [628, 226] on button "Next" at bounding box center [629, 167] width 56 height 356
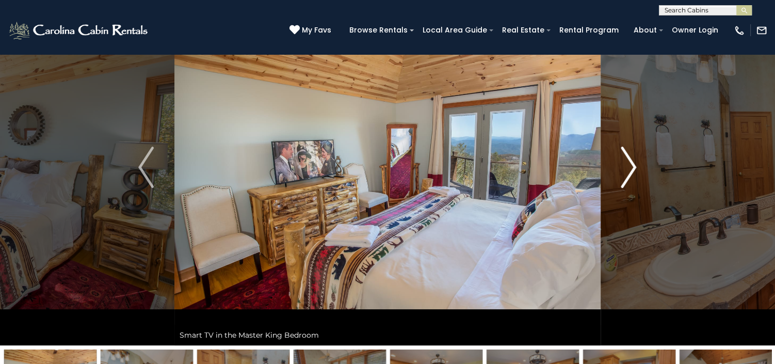
click at [628, 226] on button "Next" at bounding box center [629, 167] width 56 height 356
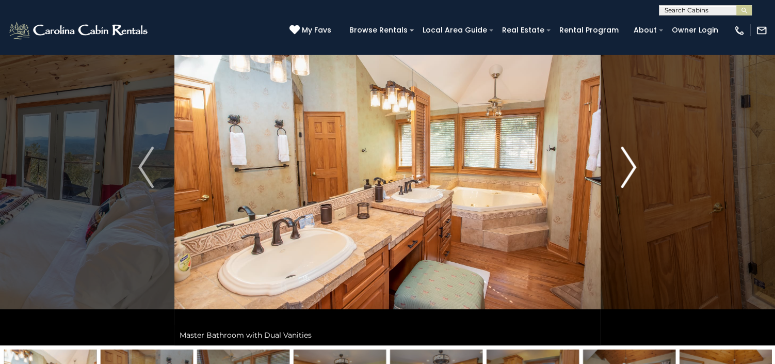
click at [628, 226] on button "Next" at bounding box center [629, 167] width 56 height 356
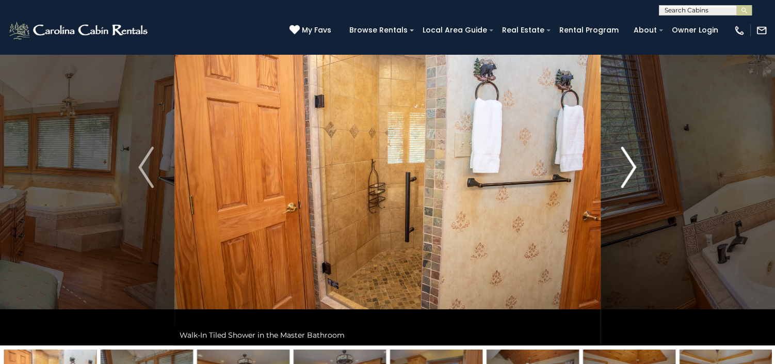
click at [628, 226] on button "Next" at bounding box center [629, 167] width 56 height 356
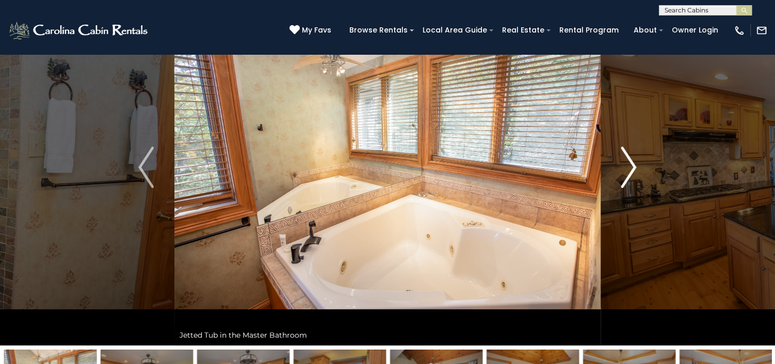
click at [628, 226] on button "Next" at bounding box center [629, 167] width 56 height 356
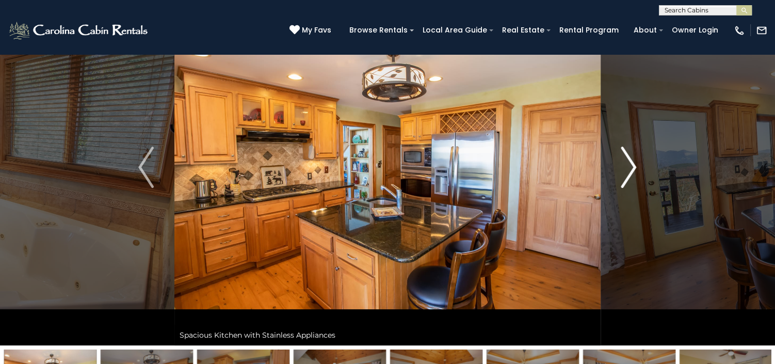
click at [628, 226] on button "Next" at bounding box center [629, 167] width 56 height 356
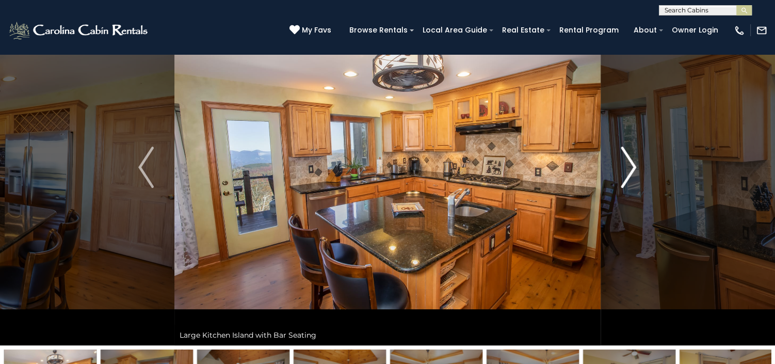
click at [628, 226] on button "Next" at bounding box center [629, 167] width 56 height 356
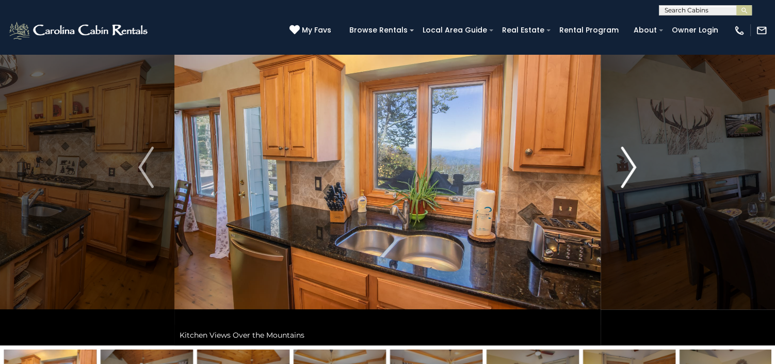
click at [628, 226] on button "Next" at bounding box center [629, 167] width 56 height 356
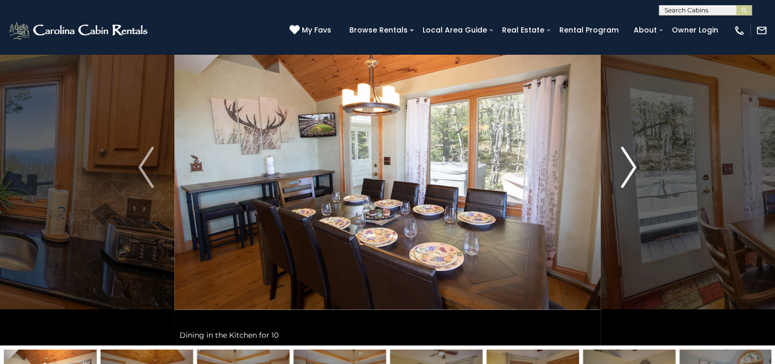
click at [628, 226] on button "Next" at bounding box center [629, 167] width 56 height 356
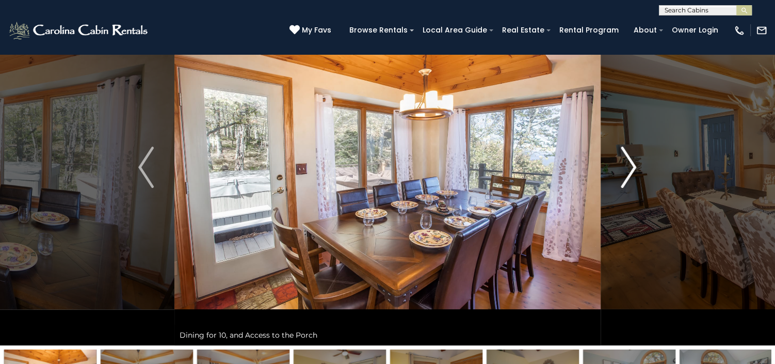
click at [628, 226] on button "Next" at bounding box center [629, 167] width 56 height 356
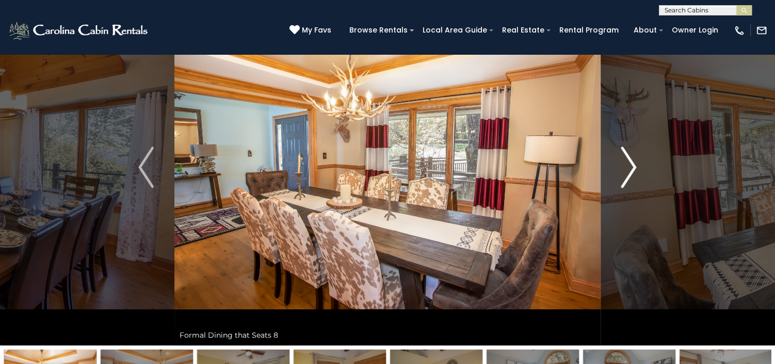
click at [628, 226] on button "Next" at bounding box center [629, 167] width 56 height 356
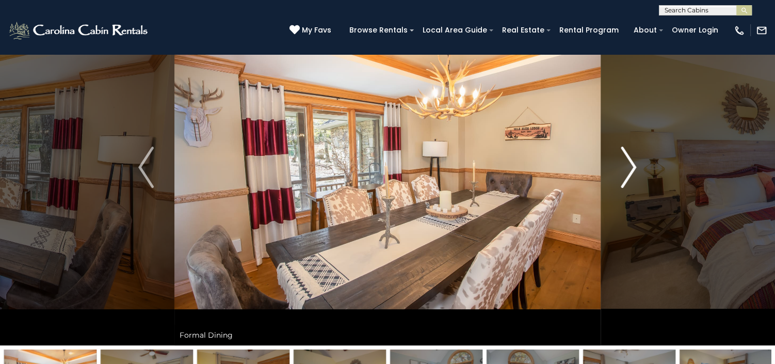
click at [628, 226] on button "Next" at bounding box center [629, 167] width 56 height 356
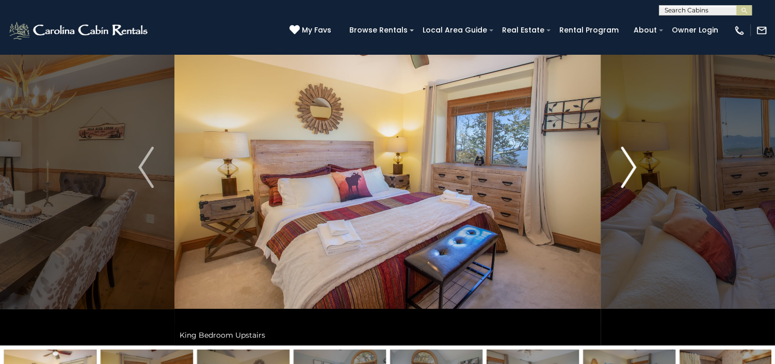
click at [628, 226] on button "Next" at bounding box center [629, 167] width 56 height 356
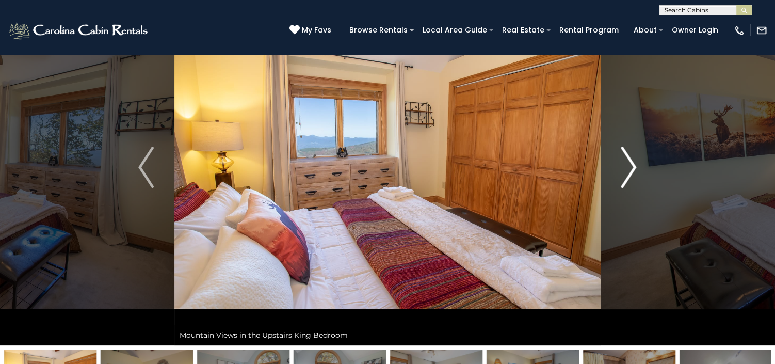
click at [628, 226] on button "Next" at bounding box center [629, 167] width 56 height 356
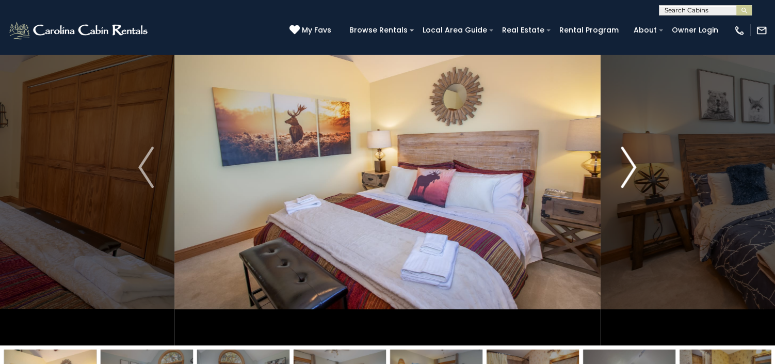
click at [627, 171] on img "Next" at bounding box center [628, 167] width 15 height 41
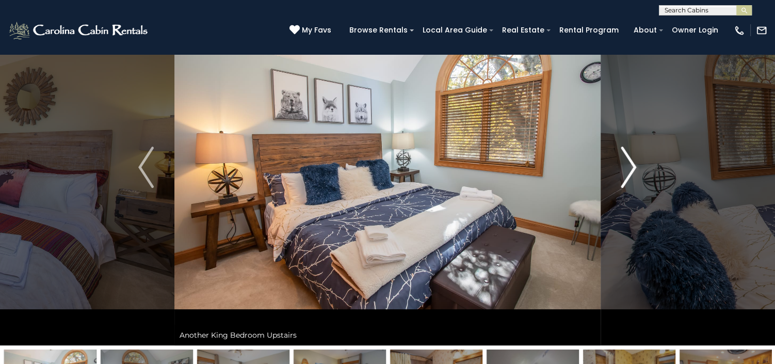
click at [627, 171] on img "Next" at bounding box center [628, 167] width 15 height 41
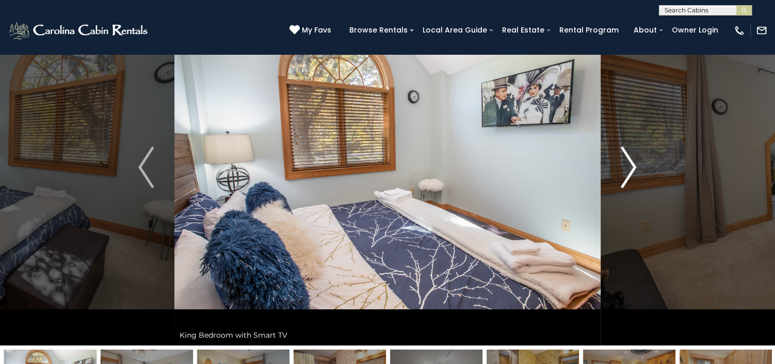
click at [628, 174] on img "Next" at bounding box center [628, 167] width 15 height 41
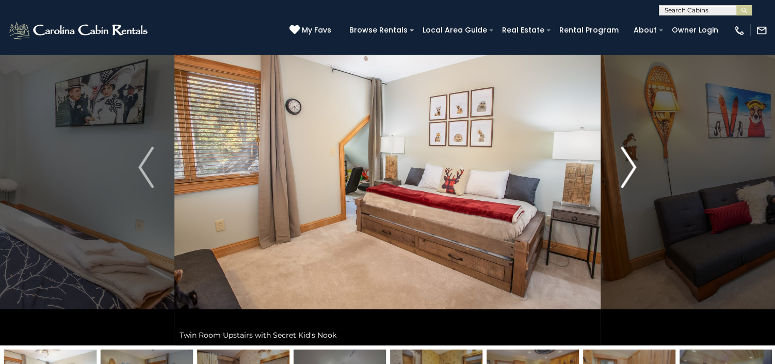
click at [628, 171] on img "Next" at bounding box center [628, 167] width 15 height 41
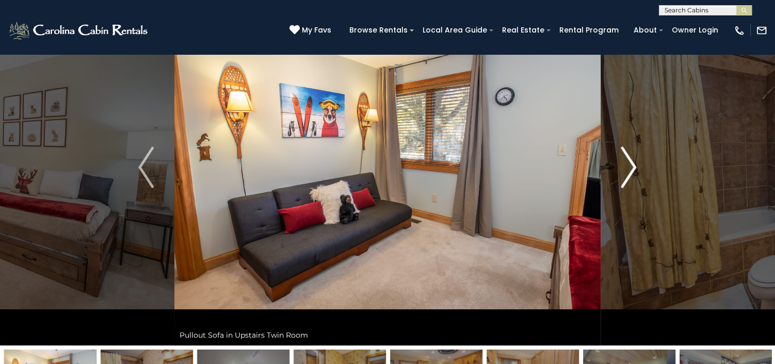
click at [628, 172] on img "Next" at bounding box center [628, 167] width 15 height 41
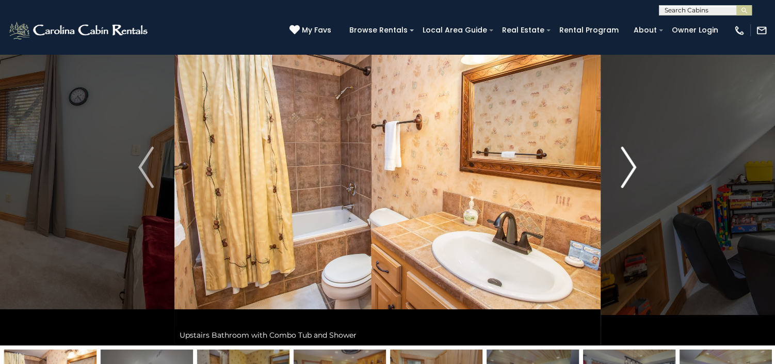
click at [628, 172] on img "Next" at bounding box center [628, 167] width 15 height 41
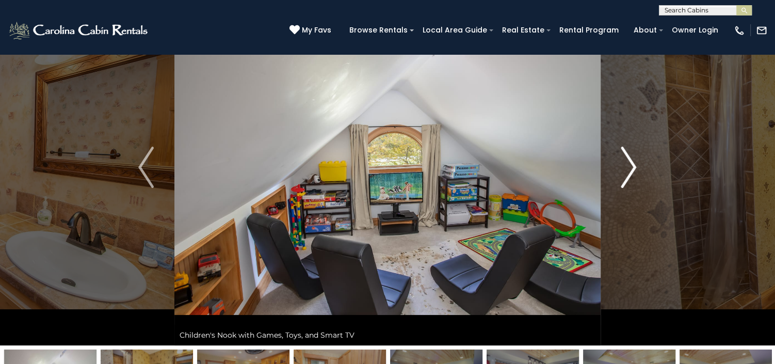
click at [628, 172] on img "Next" at bounding box center [628, 167] width 15 height 41
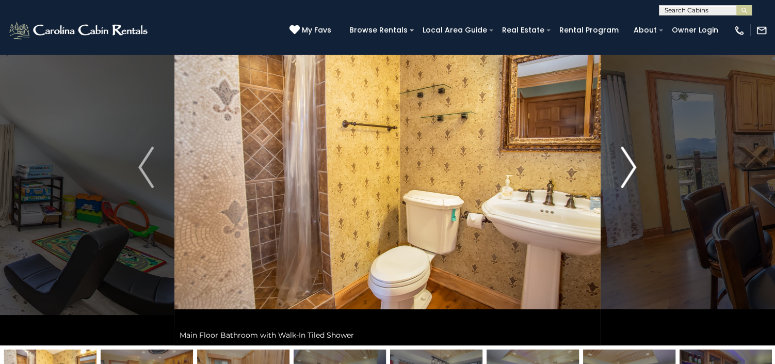
click at [628, 172] on img "Next" at bounding box center [628, 167] width 15 height 41
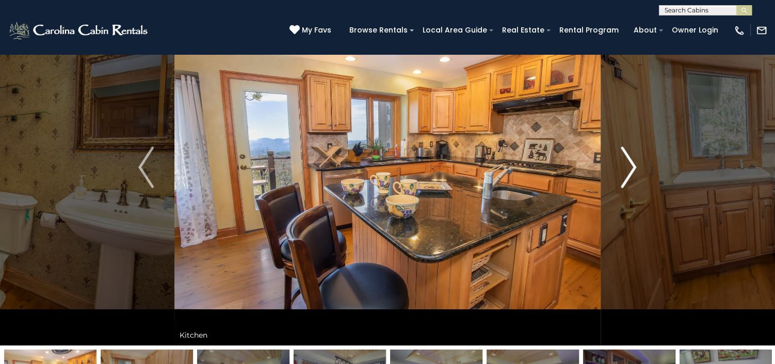
click at [628, 172] on img "Next" at bounding box center [628, 167] width 15 height 41
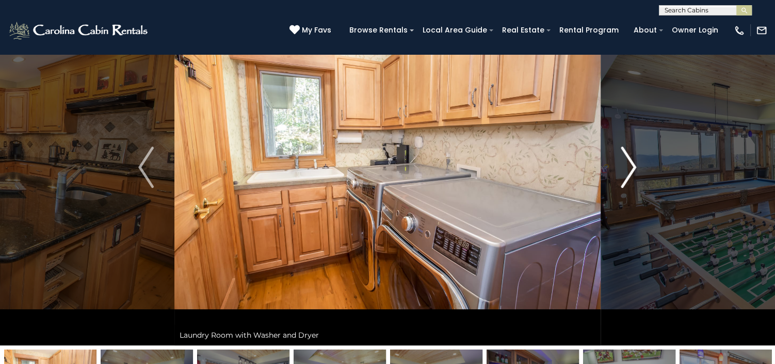
click at [628, 172] on img "Next" at bounding box center [628, 167] width 15 height 41
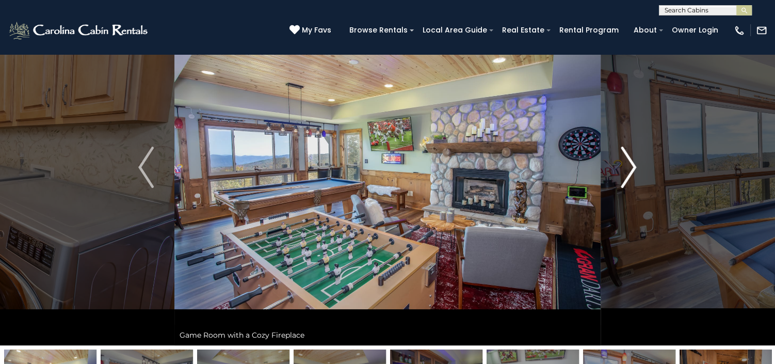
click at [628, 172] on img "Next" at bounding box center [628, 167] width 15 height 41
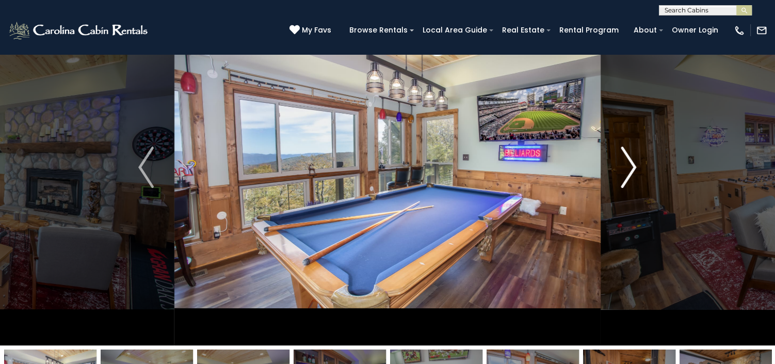
click at [628, 172] on img "Next" at bounding box center [628, 167] width 15 height 41
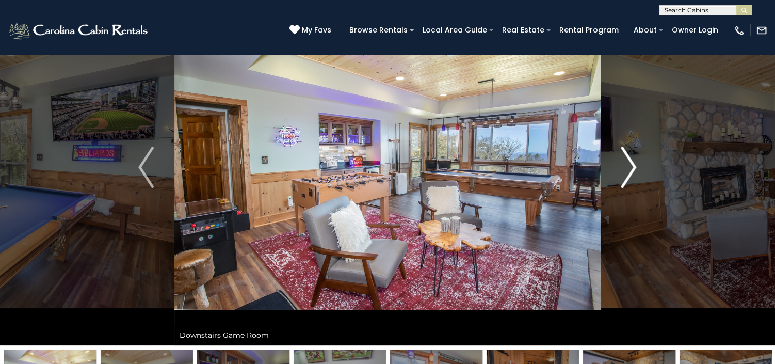
click at [628, 172] on img "Next" at bounding box center [628, 167] width 15 height 41
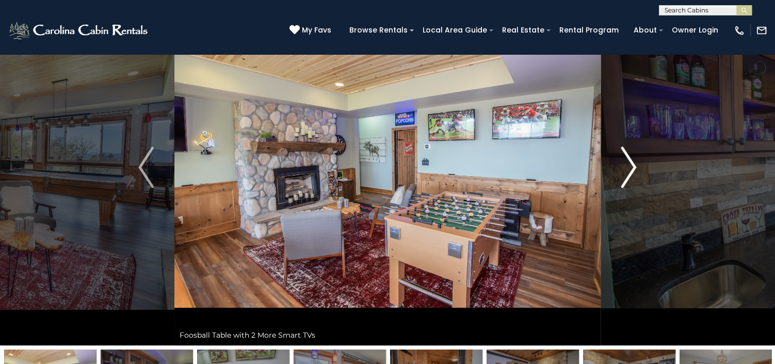
click at [628, 172] on img "Next" at bounding box center [628, 167] width 15 height 41
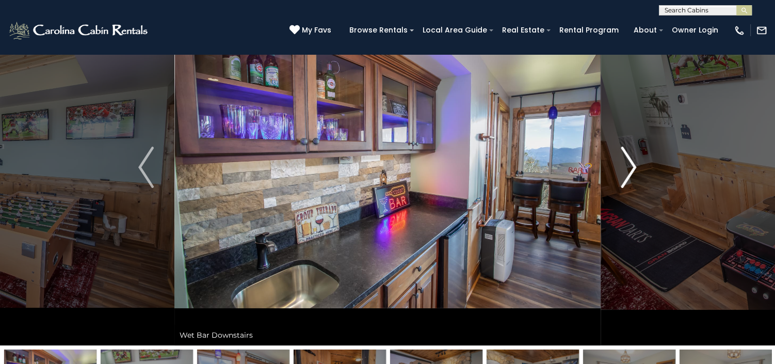
click at [628, 172] on img "Next" at bounding box center [628, 167] width 15 height 41
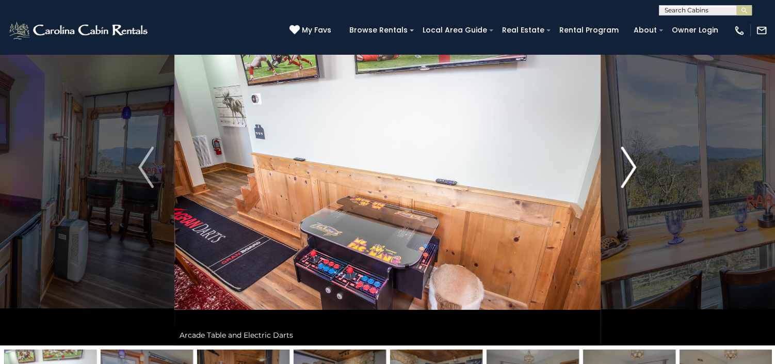
click at [628, 172] on img "Next" at bounding box center [628, 167] width 15 height 41
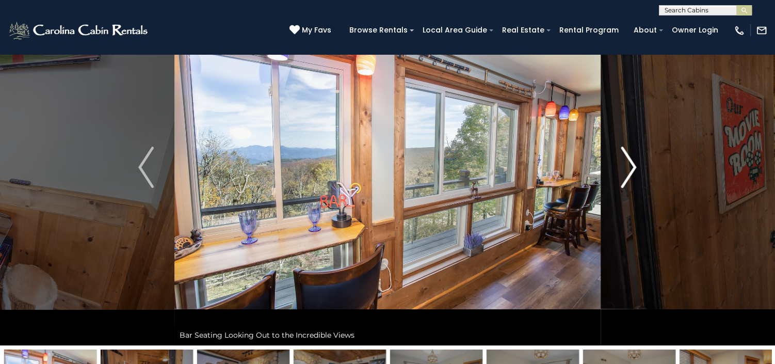
click at [628, 172] on img "Next" at bounding box center [628, 167] width 15 height 41
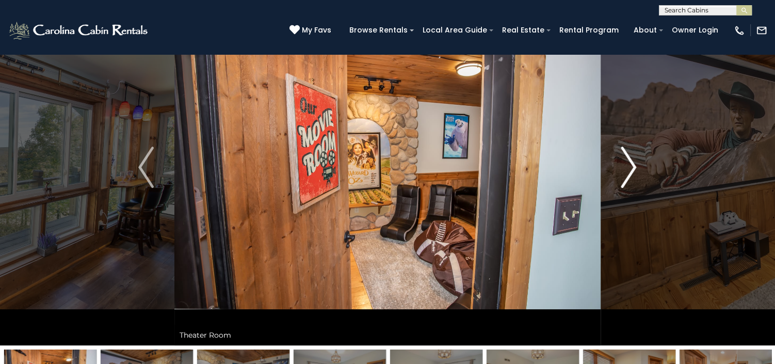
click at [628, 172] on img "Next" at bounding box center [628, 167] width 15 height 41
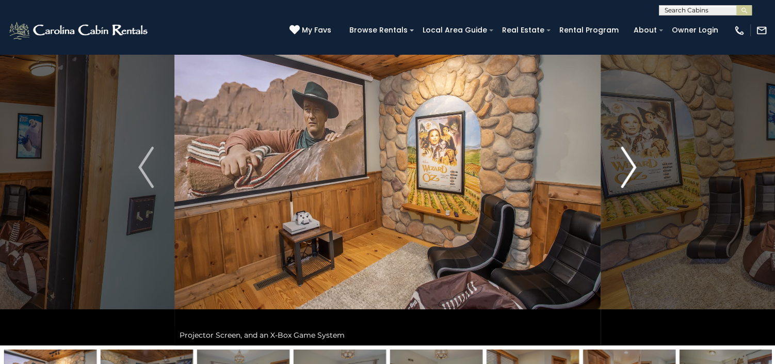
click at [628, 172] on img "Next" at bounding box center [628, 167] width 15 height 41
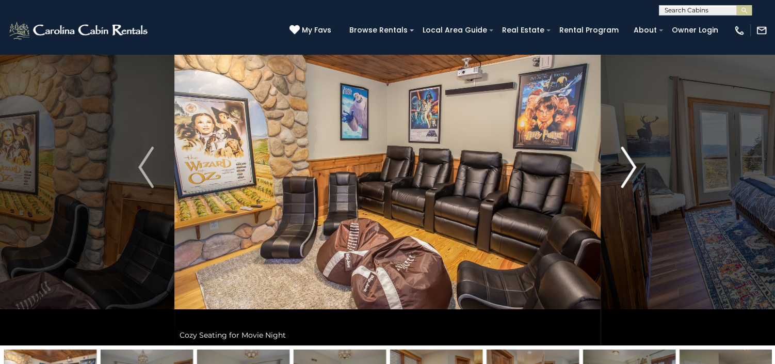
click at [628, 172] on img "Next" at bounding box center [628, 167] width 15 height 41
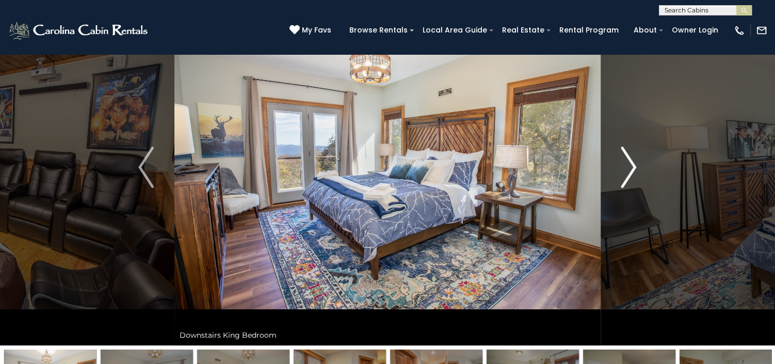
click at [628, 172] on img "Next" at bounding box center [628, 167] width 15 height 41
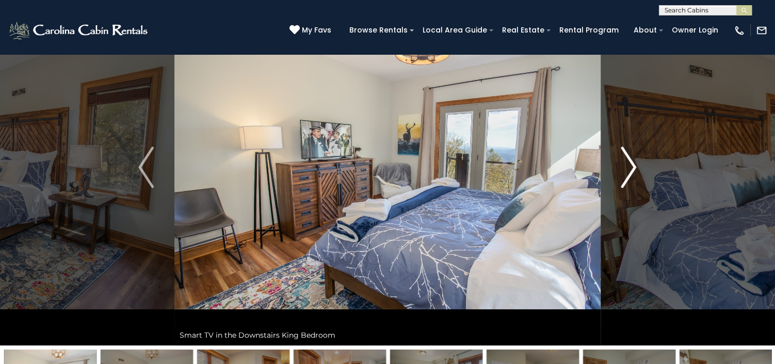
click at [628, 172] on img "Next" at bounding box center [628, 167] width 15 height 41
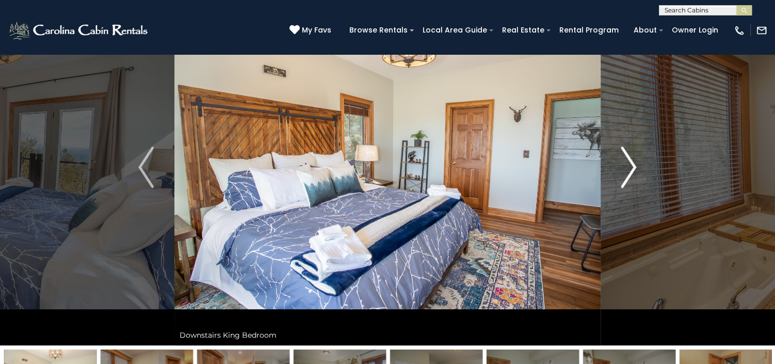
click at [628, 172] on img "Next" at bounding box center [628, 167] width 15 height 41
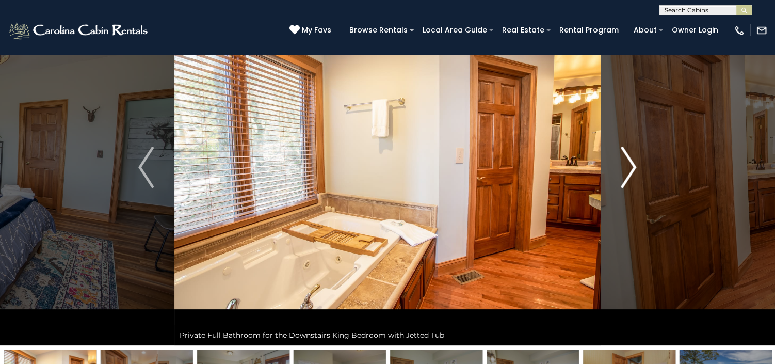
click at [628, 172] on img "Next" at bounding box center [628, 167] width 15 height 41
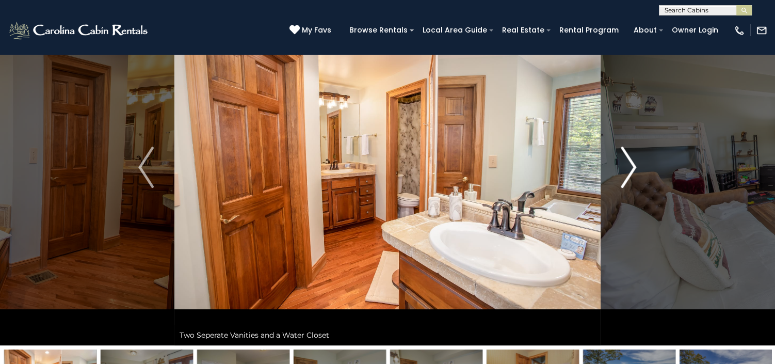
click at [628, 172] on img "Next" at bounding box center [628, 167] width 15 height 41
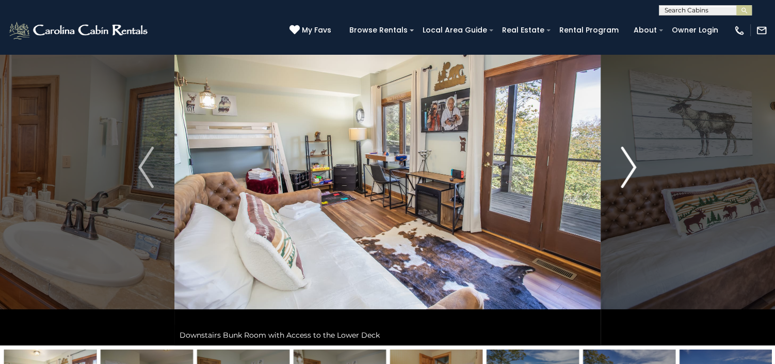
click at [628, 172] on img "Next" at bounding box center [628, 167] width 15 height 41
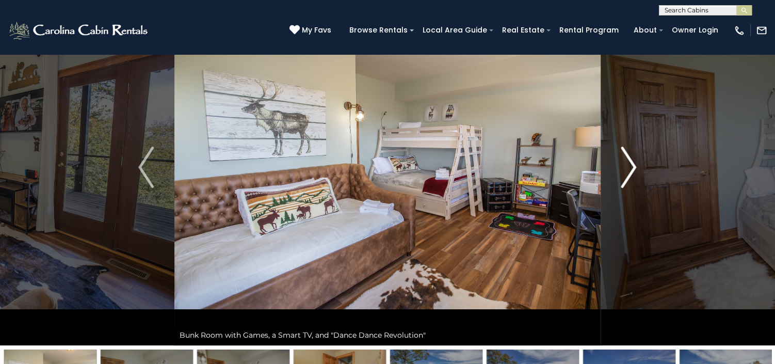
click at [628, 172] on img "Next" at bounding box center [628, 167] width 15 height 41
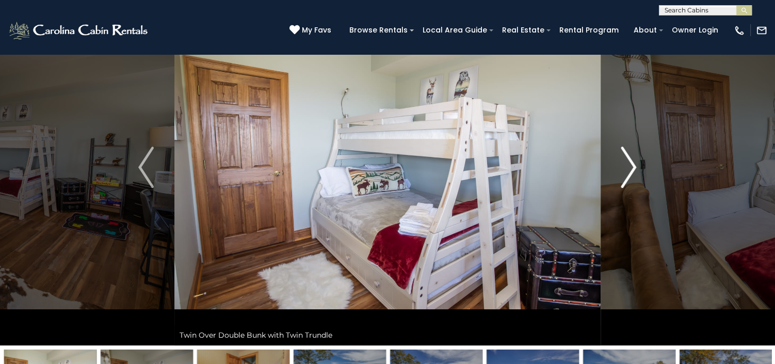
click at [628, 172] on img "Next" at bounding box center [628, 167] width 15 height 41
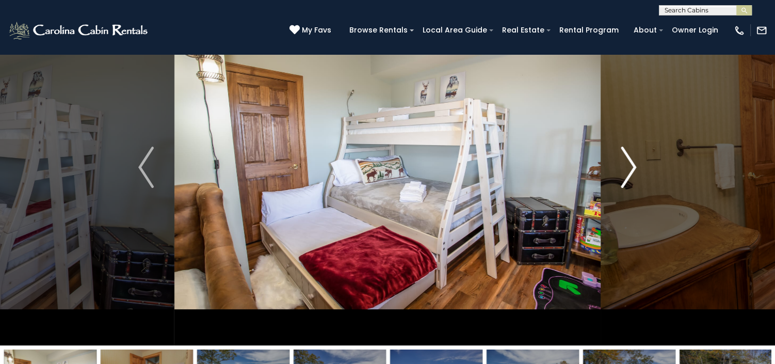
click at [628, 172] on img "Next" at bounding box center [628, 167] width 15 height 41
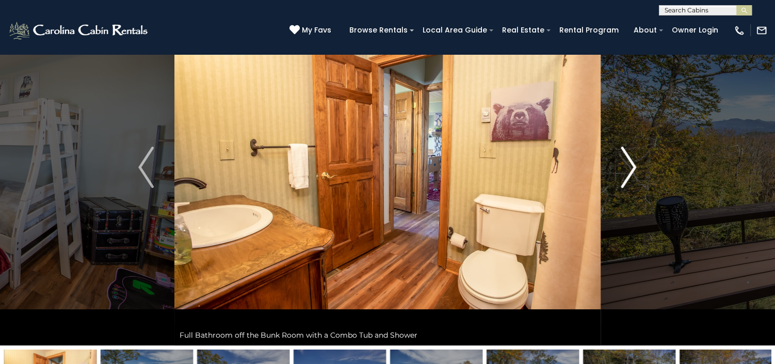
click at [628, 172] on img "Next" at bounding box center [628, 167] width 15 height 41
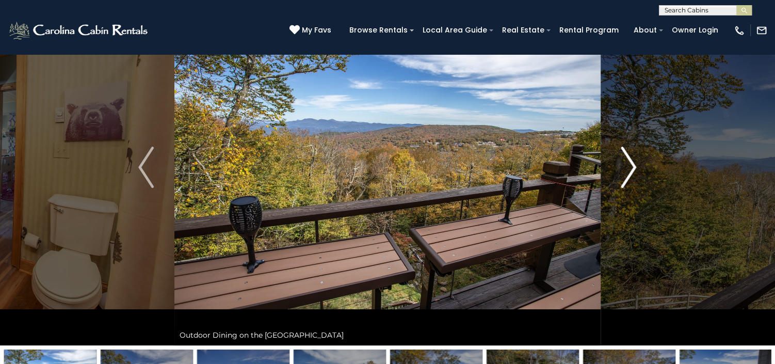
click at [628, 172] on img "Next" at bounding box center [628, 167] width 15 height 41
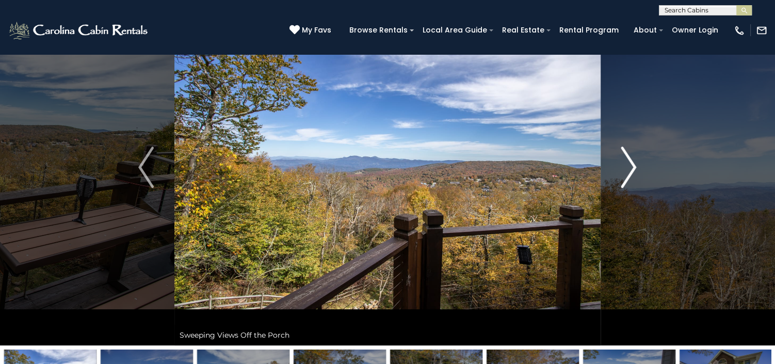
click at [628, 172] on img "Next" at bounding box center [628, 167] width 15 height 41
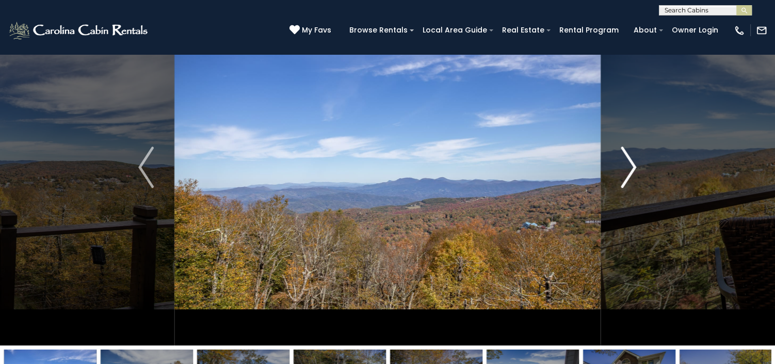
click at [628, 172] on img "Next" at bounding box center [628, 167] width 15 height 41
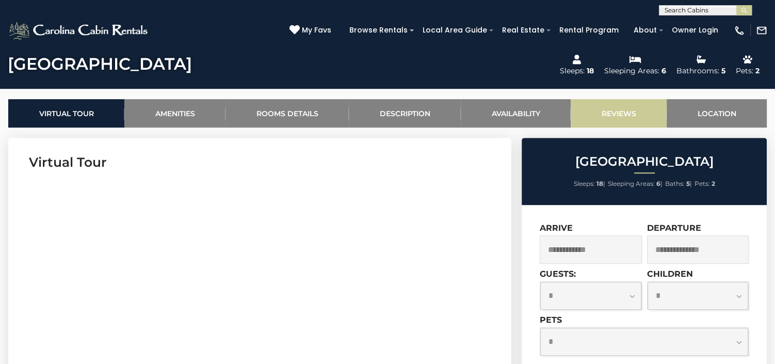
scroll to position [451, 0]
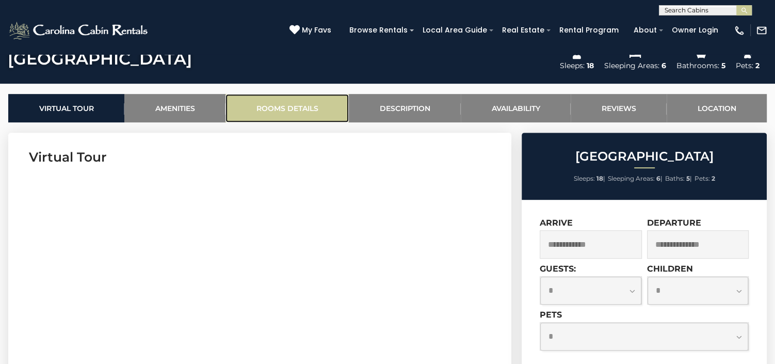
click at [301, 107] on link "Rooms Details" at bounding box center [287, 108] width 123 height 28
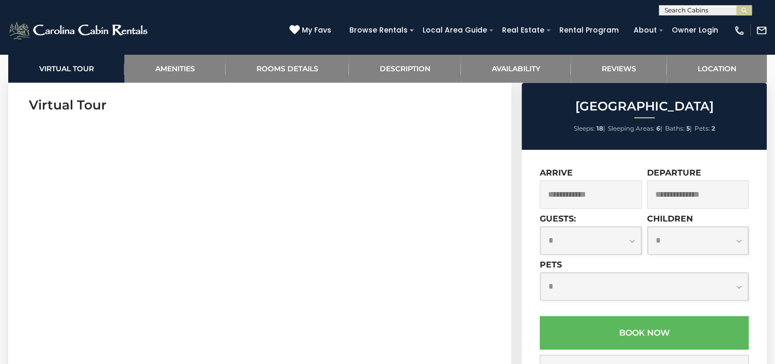
scroll to position [511, 0]
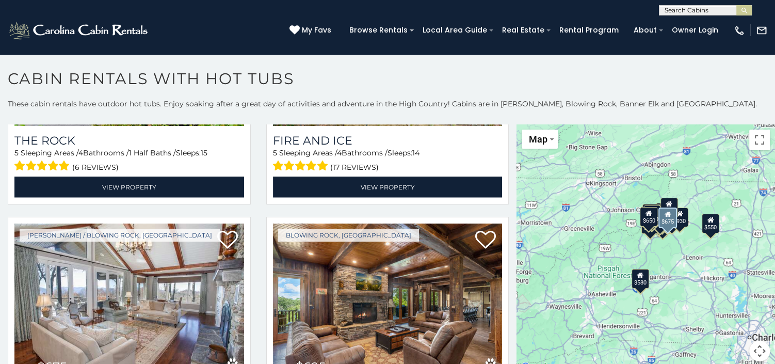
scroll to position [2258, 0]
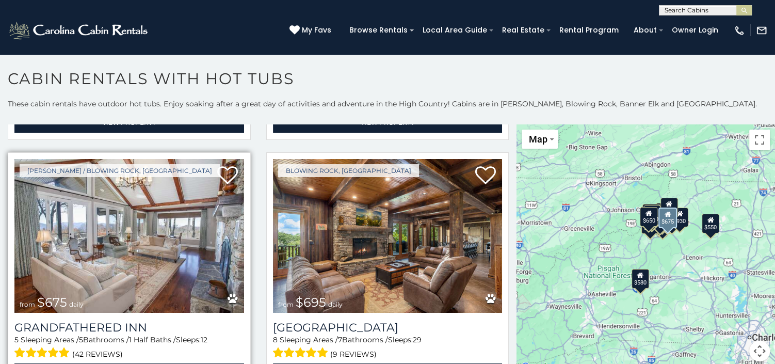
click at [147, 203] on img at bounding box center [129, 236] width 230 height 154
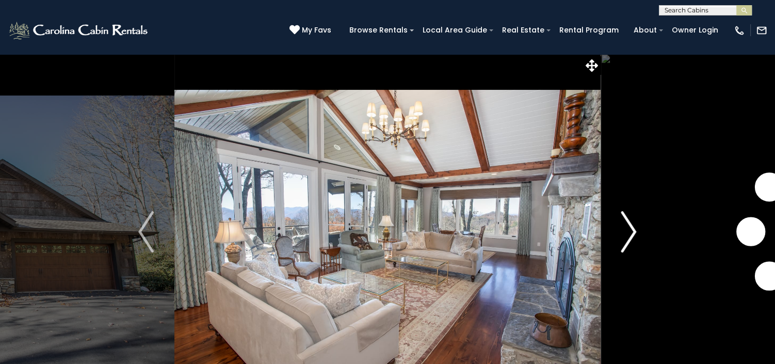
click at [630, 236] on img "Next" at bounding box center [628, 231] width 15 height 41
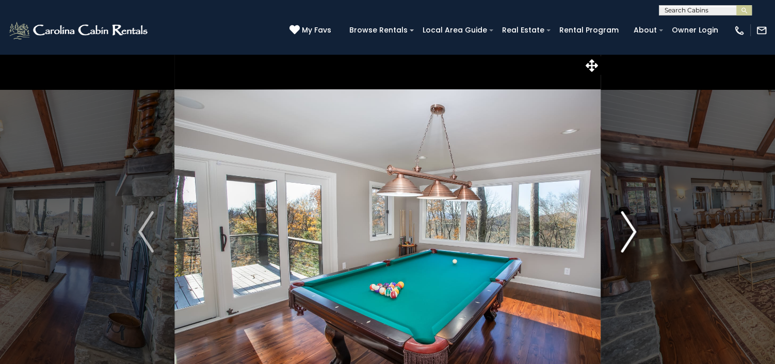
click at [630, 236] on img "Next" at bounding box center [628, 231] width 15 height 41
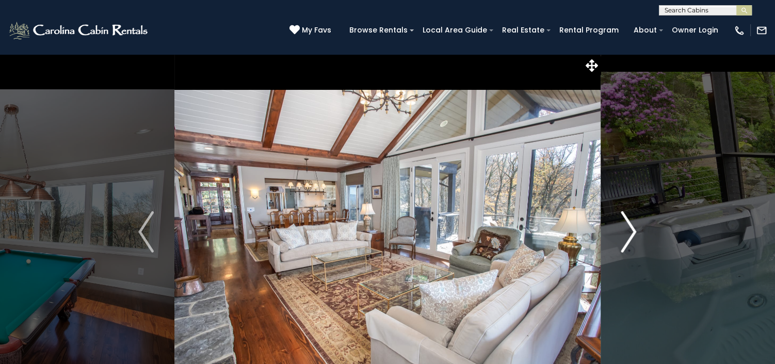
click at [630, 236] on img "Next" at bounding box center [628, 231] width 15 height 41
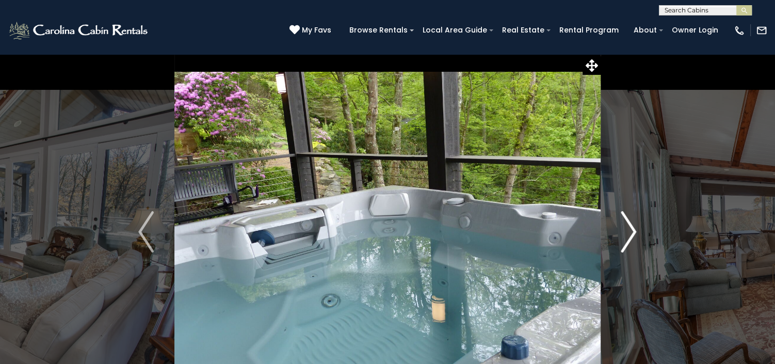
click at [630, 236] on img "Next" at bounding box center [628, 231] width 15 height 41
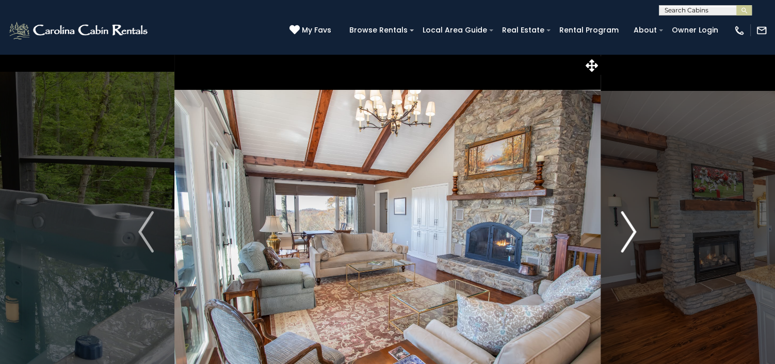
click at [630, 236] on img "Next" at bounding box center [628, 231] width 15 height 41
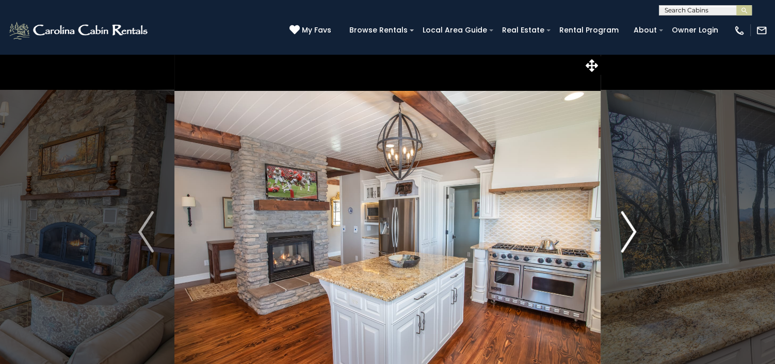
click at [630, 236] on img "Next" at bounding box center [628, 231] width 15 height 41
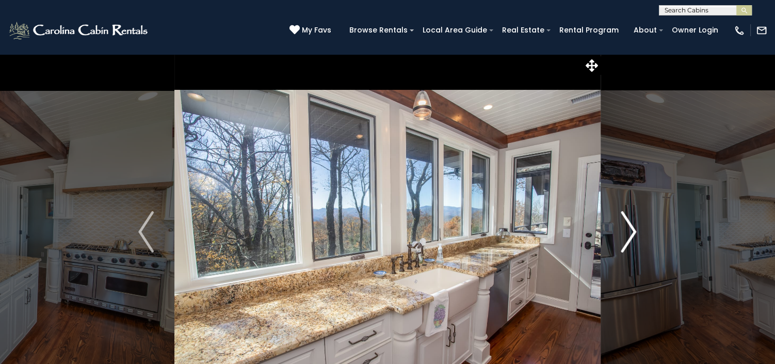
click at [630, 236] on img "Next" at bounding box center [628, 231] width 15 height 41
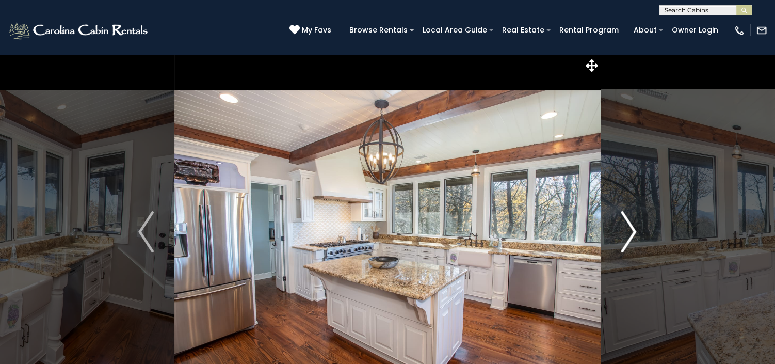
click at [630, 236] on img "Next" at bounding box center [628, 231] width 15 height 41
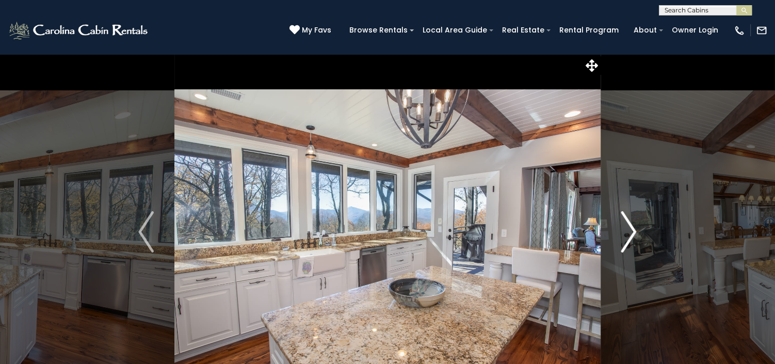
click at [630, 236] on img "Next" at bounding box center [628, 231] width 15 height 41
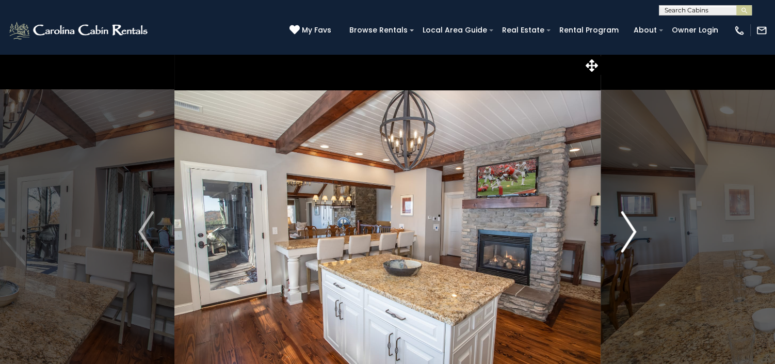
click at [630, 236] on img "Next" at bounding box center [628, 231] width 15 height 41
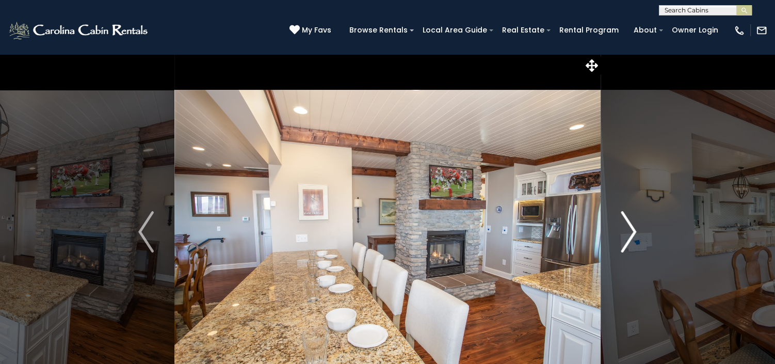
click at [630, 236] on img "Next" at bounding box center [628, 231] width 15 height 41
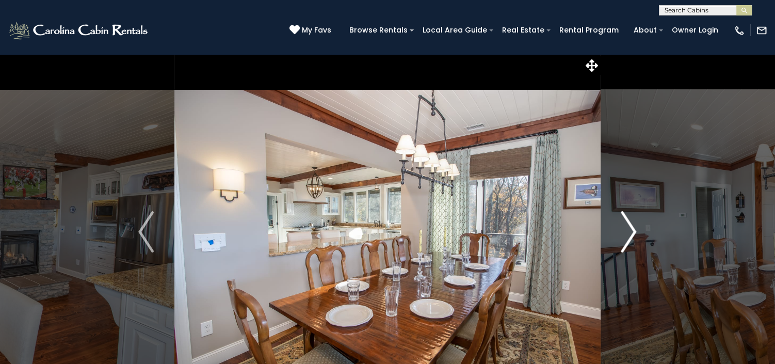
click at [630, 236] on img "Next" at bounding box center [628, 231] width 15 height 41
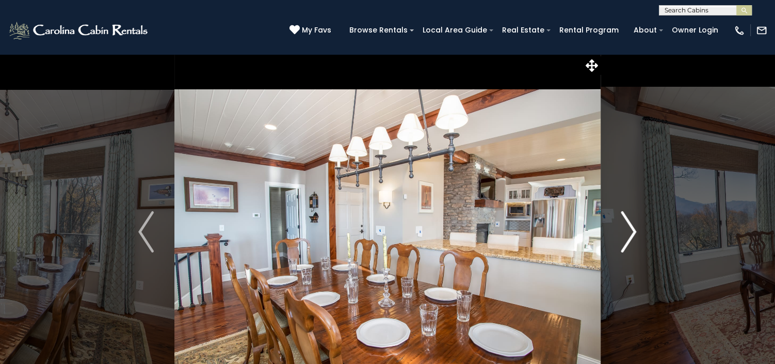
click at [630, 236] on img "Next" at bounding box center [628, 231] width 15 height 41
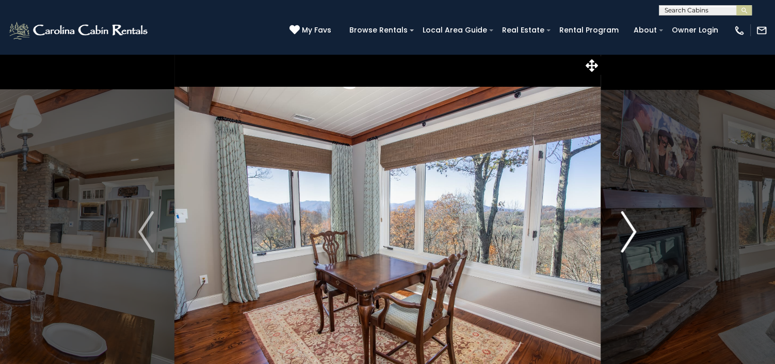
click at [630, 236] on img "Next" at bounding box center [628, 231] width 15 height 41
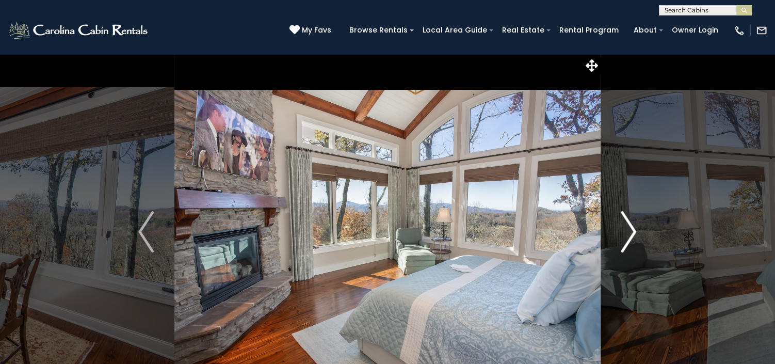
click at [630, 236] on img "Next" at bounding box center [628, 231] width 15 height 41
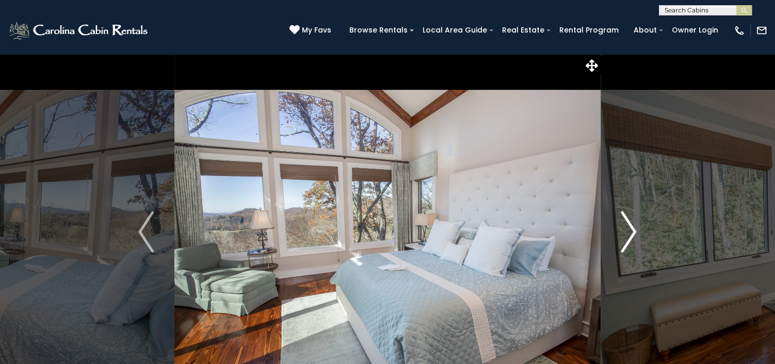
click at [630, 236] on img "Next" at bounding box center [628, 231] width 15 height 41
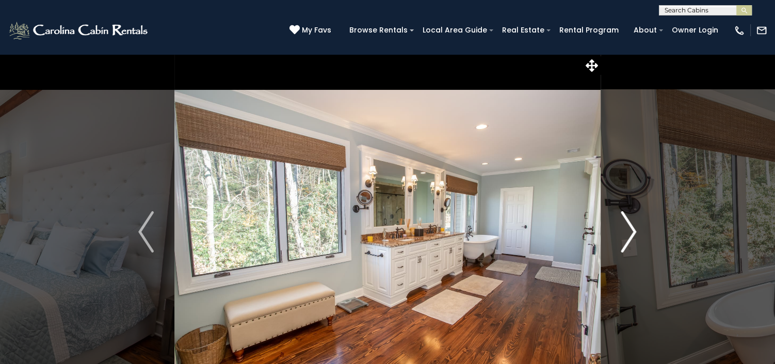
click at [630, 236] on img "Next" at bounding box center [628, 231] width 15 height 41
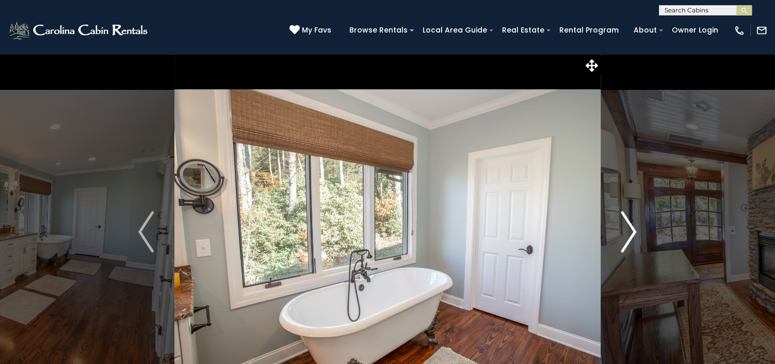
click at [630, 236] on img "Next" at bounding box center [628, 231] width 15 height 41
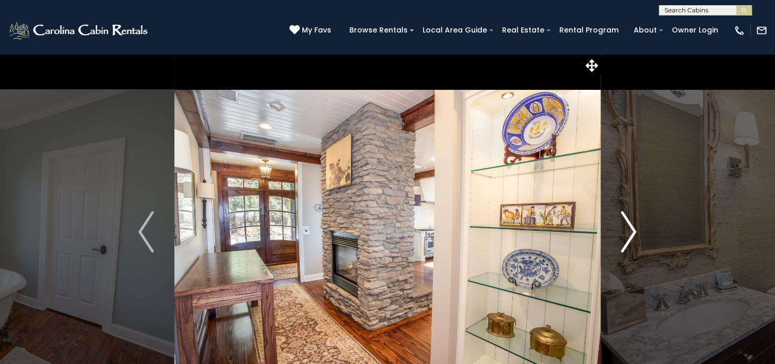
click at [630, 237] on img "Next" at bounding box center [628, 231] width 15 height 41
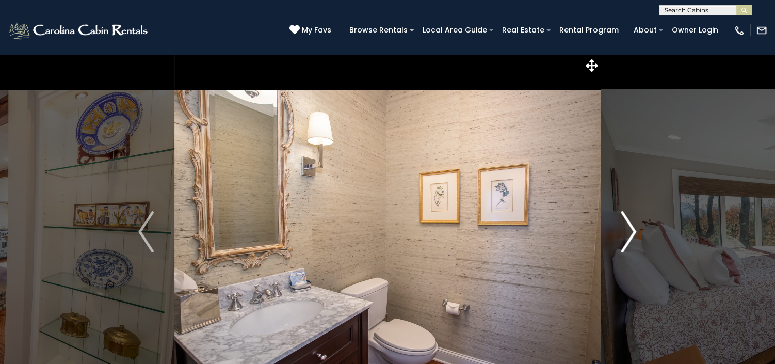
click at [630, 237] on img "Next" at bounding box center [628, 231] width 15 height 41
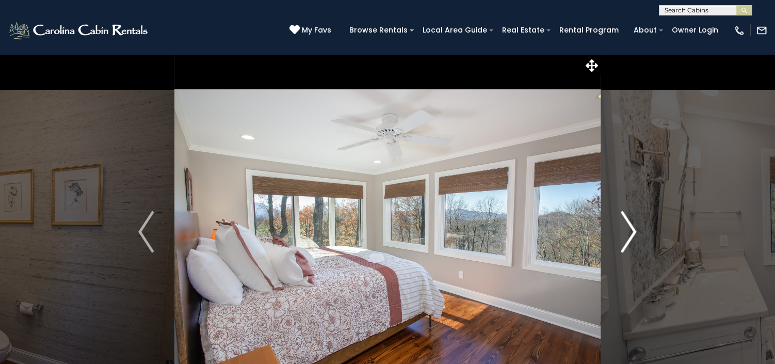
click at [630, 237] on img "Next" at bounding box center [628, 231] width 15 height 41
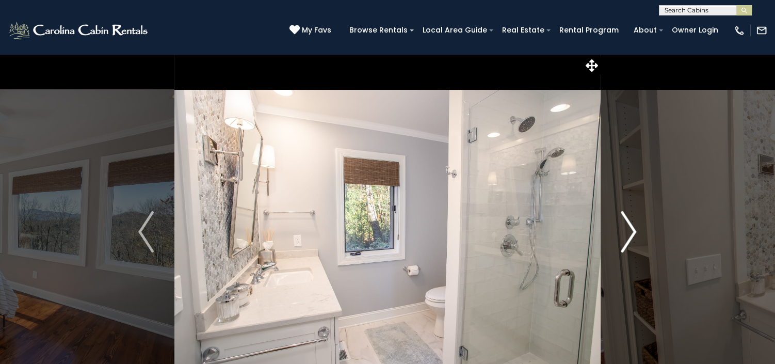
click at [630, 237] on img "Next" at bounding box center [628, 231] width 15 height 41
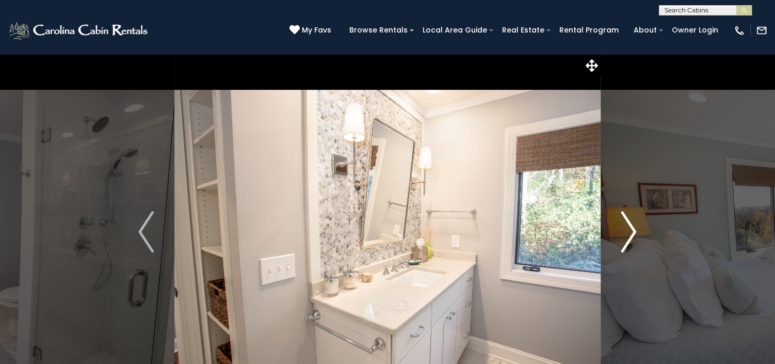
click at [630, 237] on img "Next" at bounding box center [628, 231] width 15 height 41
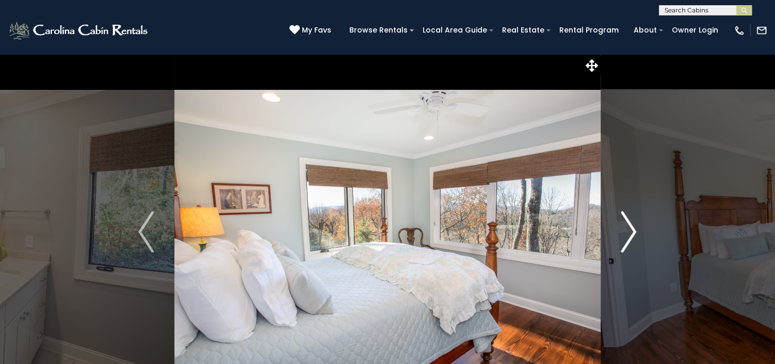
click at [630, 237] on img "Next" at bounding box center [628, 231] width 15 height 41
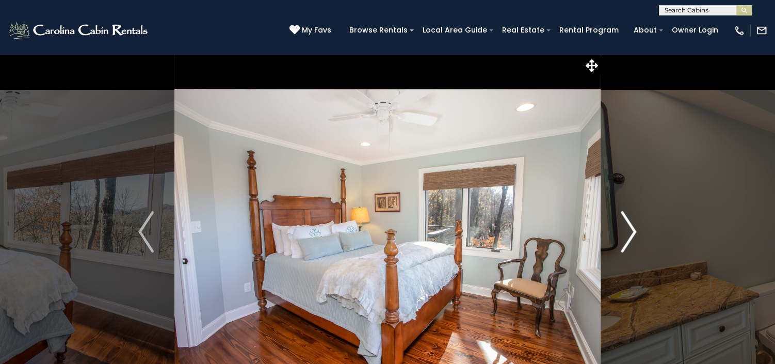
click at [630, 237] on img "Next" at bounding box center [628, 231] width 15 height 41
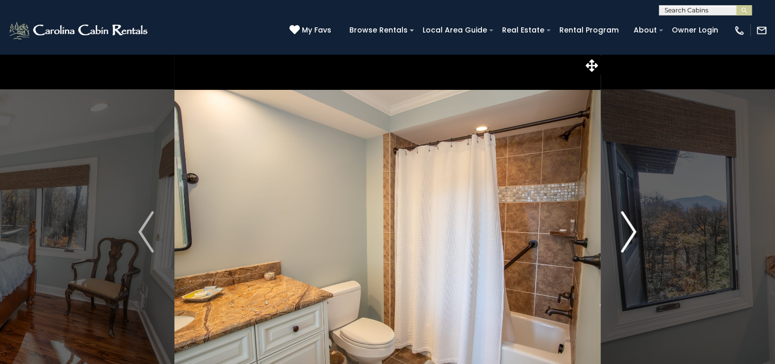
click at [630, 237] on img "Next" at bounding box center [628, 231] width 15 height 41
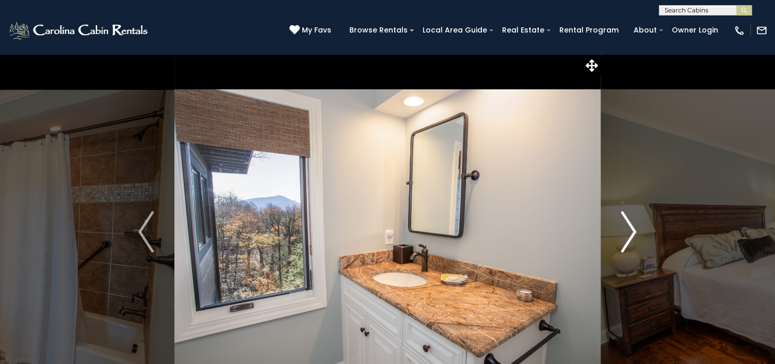
click at [630, 237] on img "Next" at bounding box center [628, 231] width 15 height 41
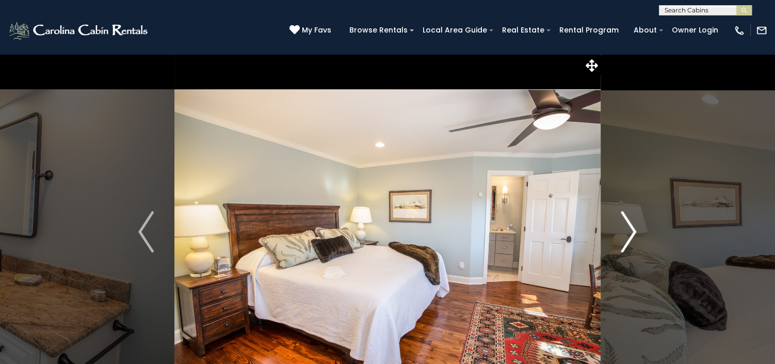
click at [630, 237] on img "Next" at bounding box center [628, 231] width 15 height 41
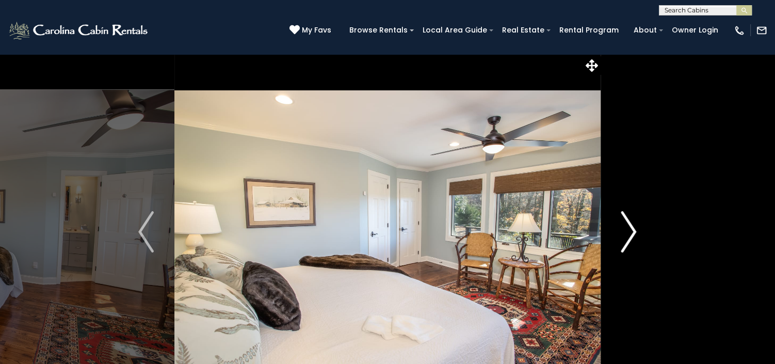
click at [630, 237] on img "Next" at bounding box center [628, 231] width 15 height 41
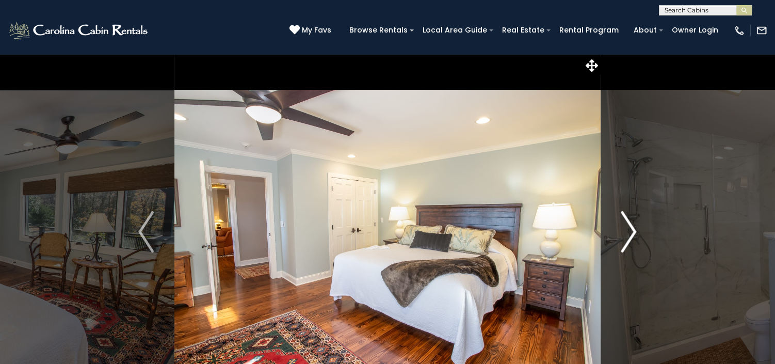
click at [630, 237] on img "Next" at bounding box center [628, 231] width 15 height 41
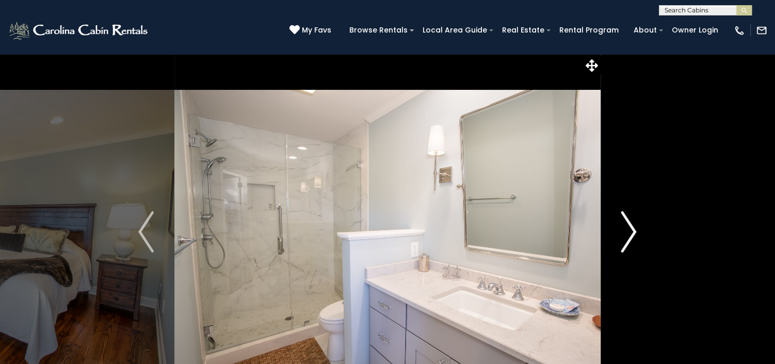
click at [630, 237] on img "Next" at bounding box center [628, 231] width 15 height 41
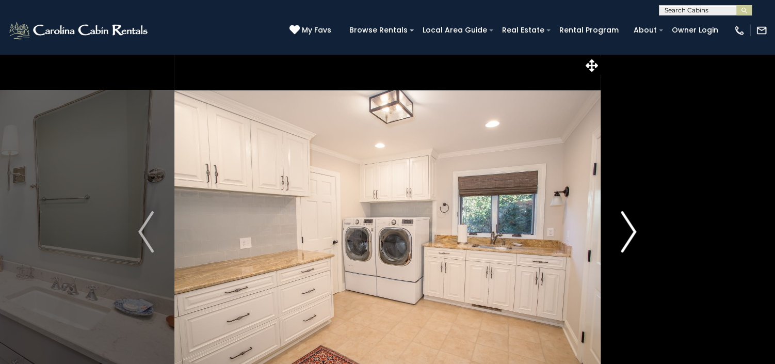
click at [630, 237] on img "Next" at bounding box center [628, 231] width 15 height 41
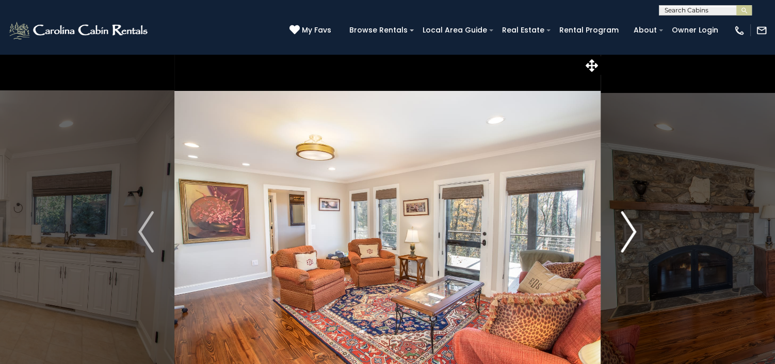
click at [630, 237] on img "Next" at bounding box center [628, 231] width 15 height 41
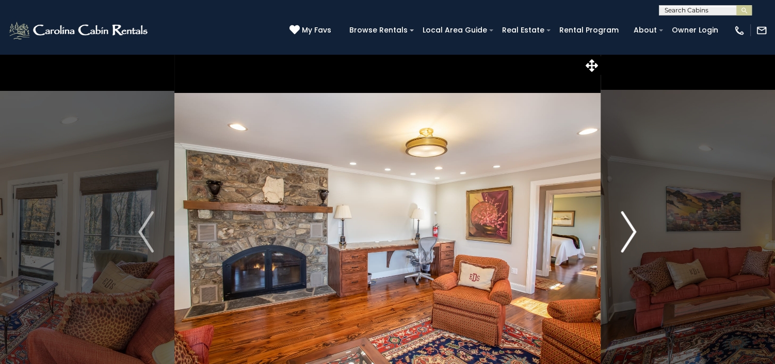
click at [630, 237] on img "Next" at bounding box center [628, 231] width 15 height 41
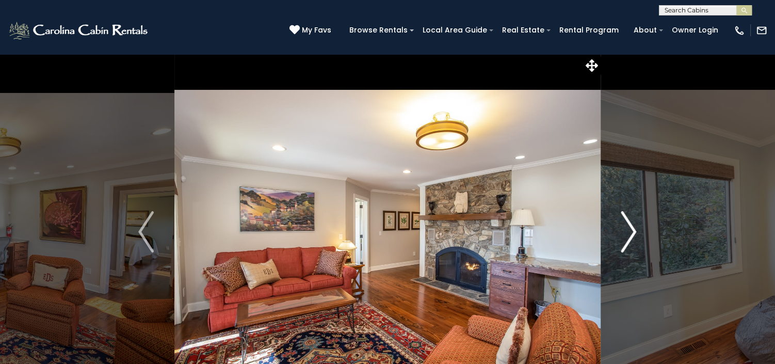
click at [630, 237] on img "Next" at bounding box center [628, 231] width 15 height 41
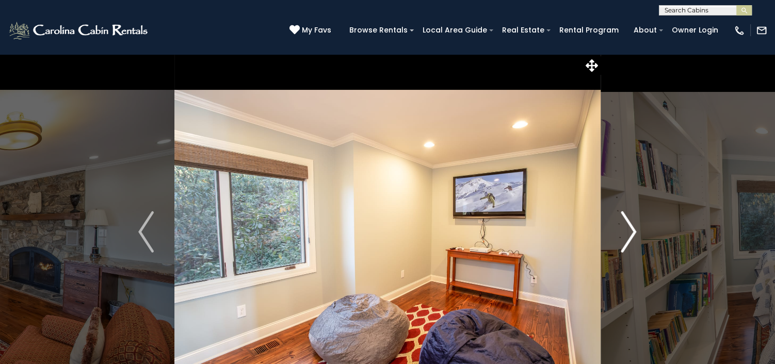
click at [630, 237] on img "Next" at bounding box center [628, 231] width 15 height 41
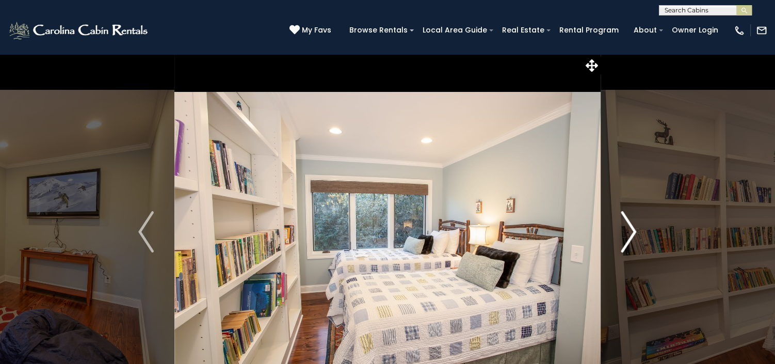
click at [630, 237] on img "Next" at bounding box center [628, 231] width 15 height 41
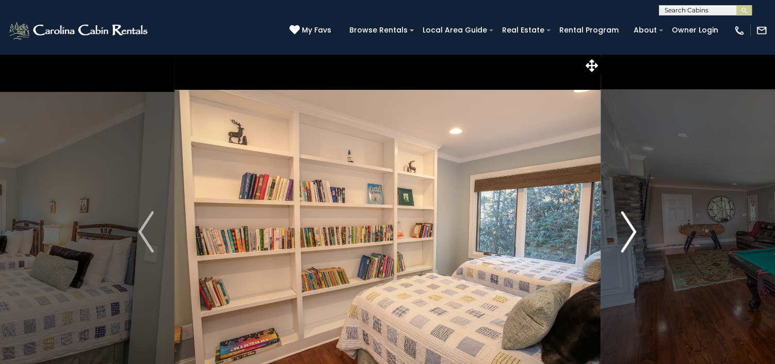
click at [630, 237] on img "Next" at bounding box center [628, 231] width 15 height 41
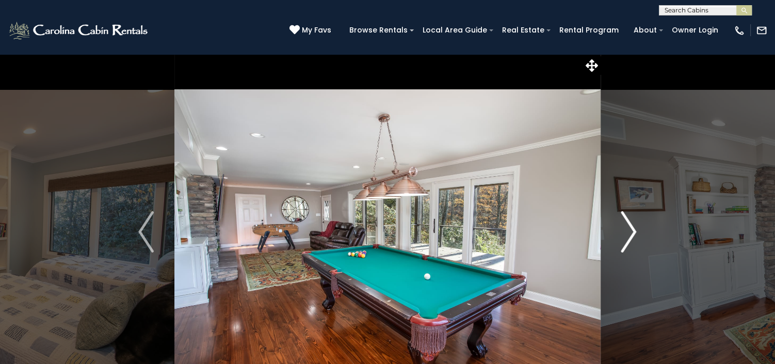
click at [630, 237] on img "Next" at bounding box center [628, 231] width 15 height 41
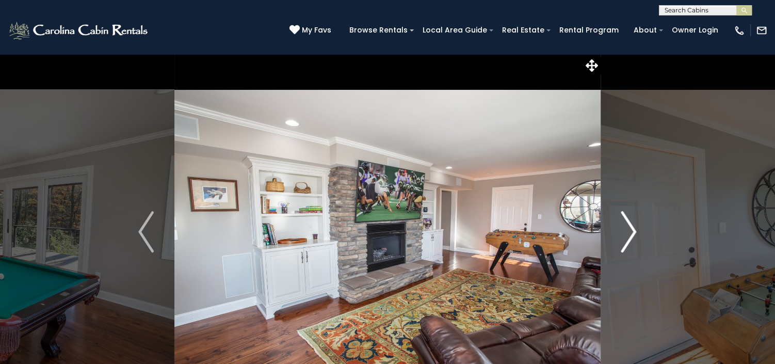
click at [630, 237] on img "Next" at bounding box center [628, 231] width 15 height 41
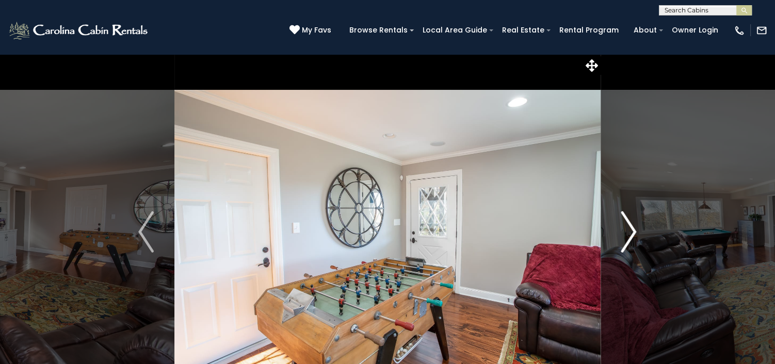
click at [630, 237] on img "Next" at bounding box center [628, 231] width 15 height 41
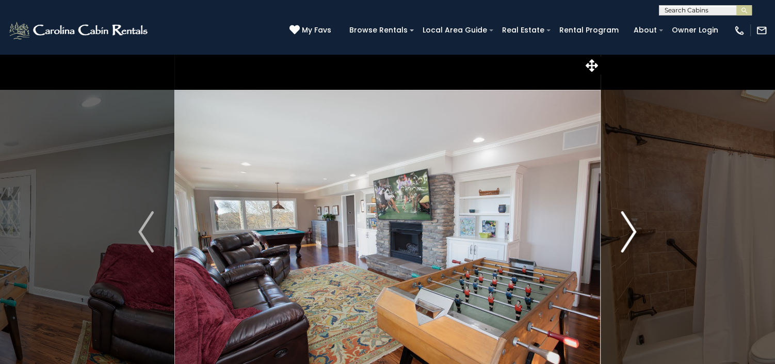
click at [630, 237] on img "Next" at bounding box center [628, 231] width 15 height 41
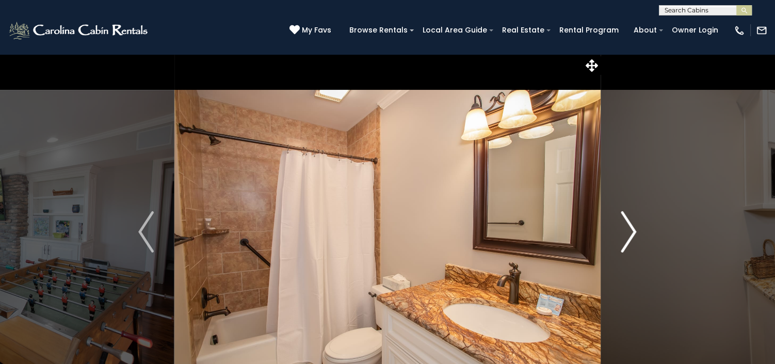
click at [630, 237] on img "Next" at bounding box center [628, 231] width 15 height 41
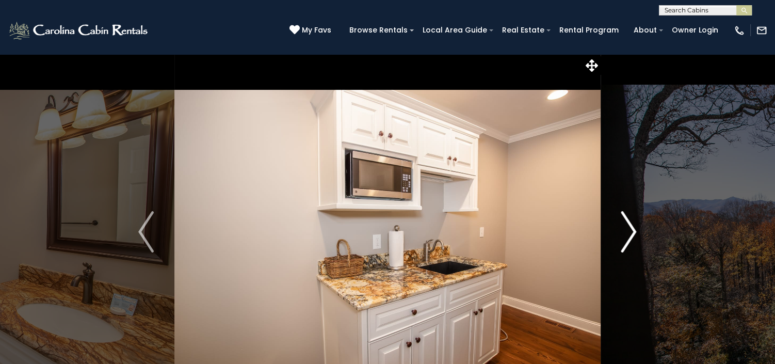
click at [630, 237] on img "Next" at bounding box center [628, 231] width 15 height 41
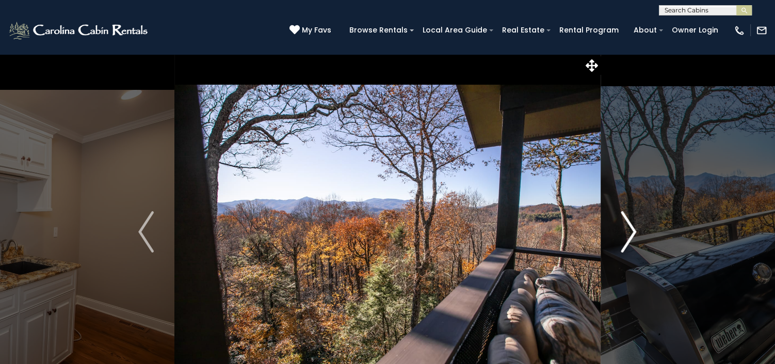
click at [630, 237] on img "Next" at bounding box center [628, 231] width 15 height 41
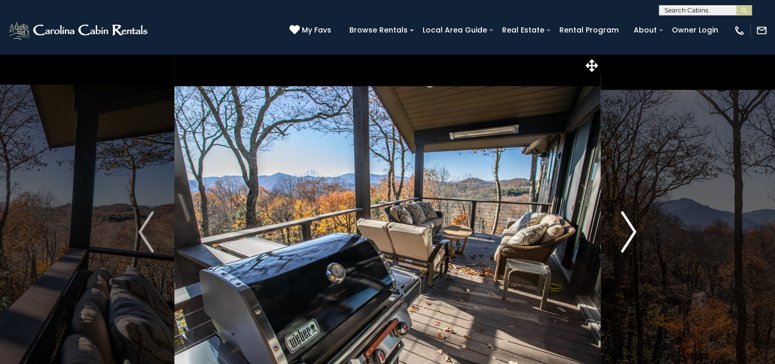
click at [633, 233] on img "Next" at bounding box center [628, 231] width 15 height 41
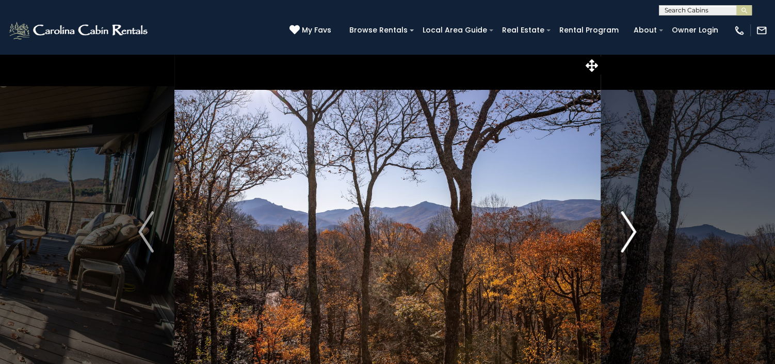
click at [633, 233] on img "Next" at bounding box center [628, 231] width 15 height 41
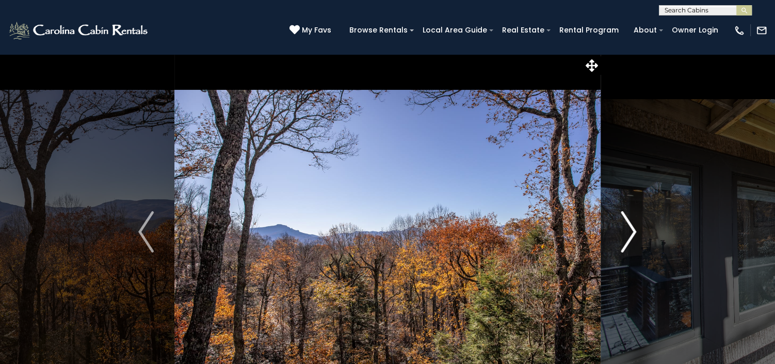
click at [633, 233] on img "Next" at bounding box center [628, 231] width 15 height 41
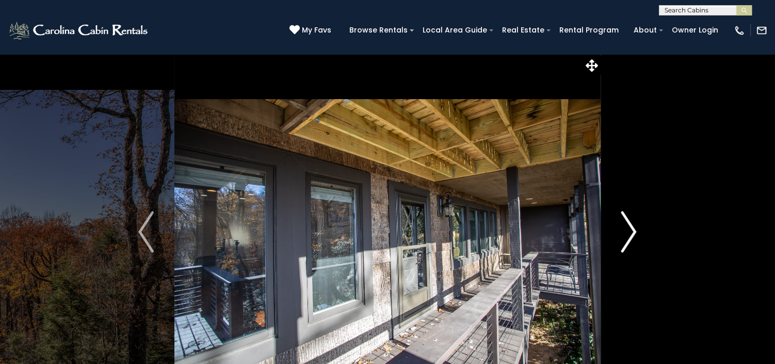
click at [633, 233] on img "Next" at bounding box center [628, 231] width 15 height 41
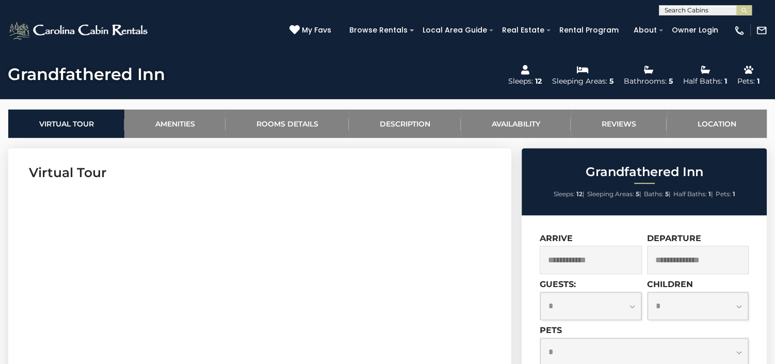
scroll to position [451, 0]
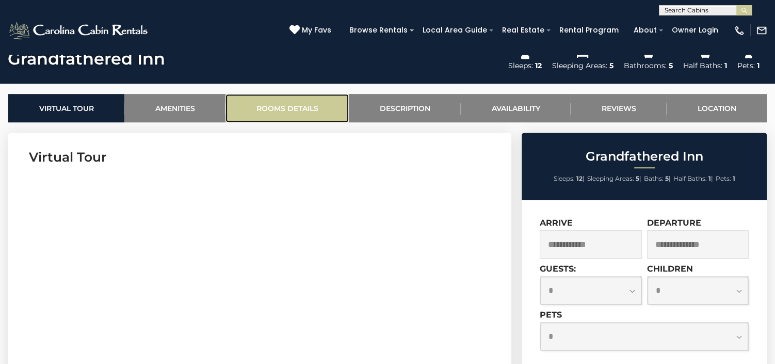
click at [300, 99] on link "Rooms Details" at bounding box center [287, 108] width 123 height 28
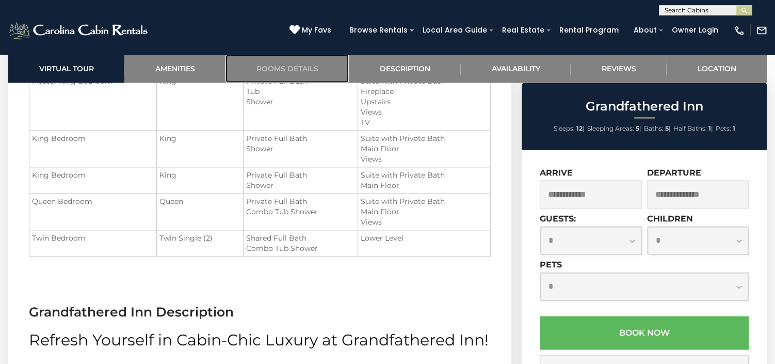
scroll to position [1391, 0]
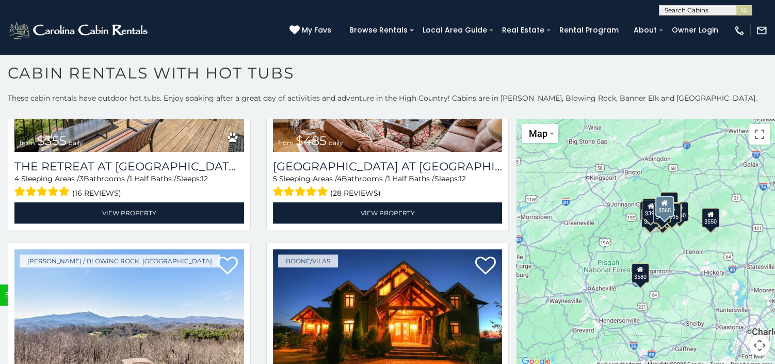
scroll to position [3484, 0]
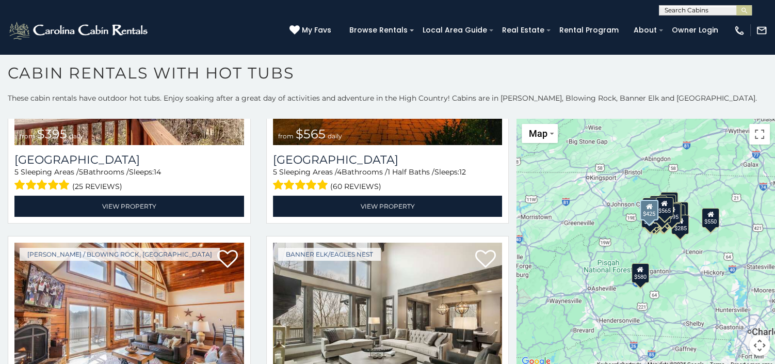
scroll to position [3742, 0]
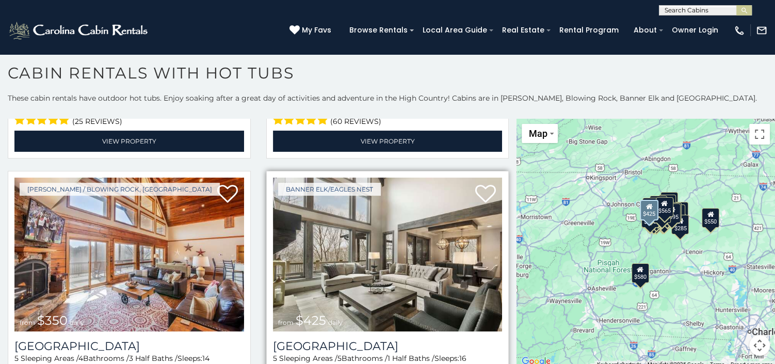
click at [372, 205] on img at bounding box center [388, 255] width 230 height 154
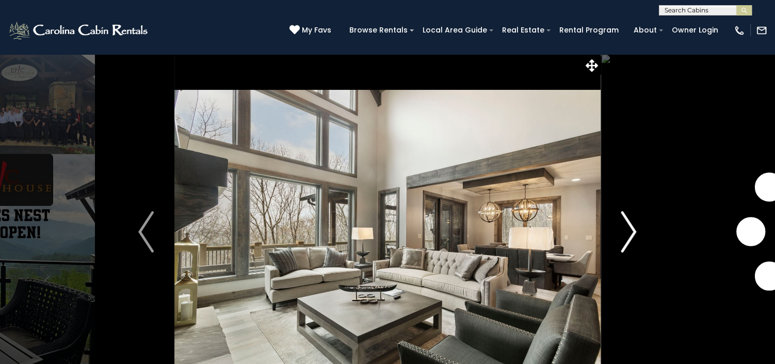
click at [634, 229] on img "Next" at bounding box center [628, 231] width 15 height 41
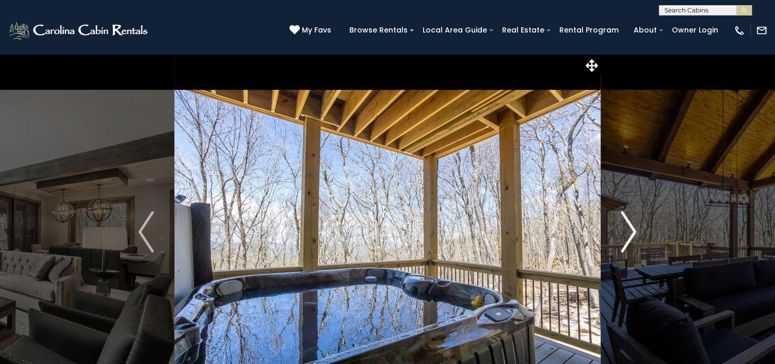
click at [634, 229] on img "Next" at bounding box center [628, 231] width 15 height 41
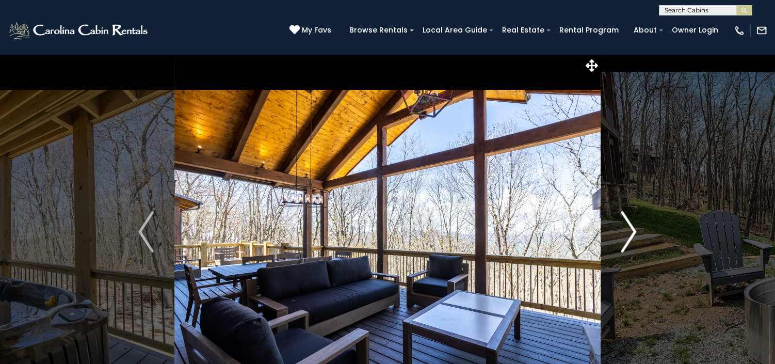
click at [634, 229] on img "Next" at bounding box center [628, 231] width 15 height 41
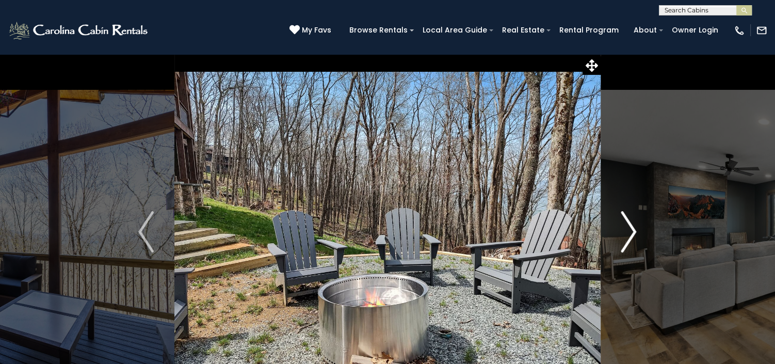
click at [634, 229] on img "Next" at bounding box center [628, 231] width 15 height 41
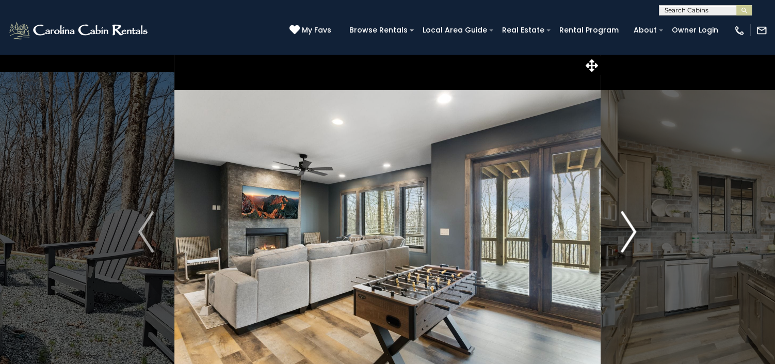
click at [634, 229] on img "Next" at bounding box center [628, 231] width 15 height 41
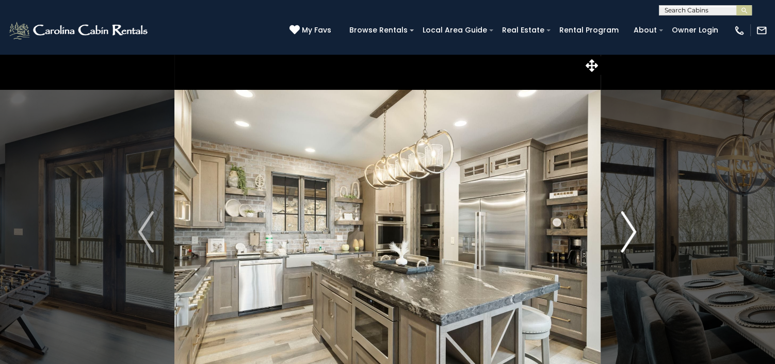
click at [634, 229] on img "Next" at bounding box center [628, 231] width 15 height 41
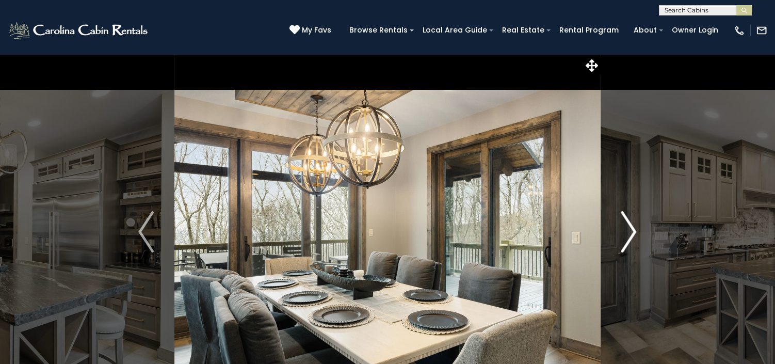
click at [634, 229] on img "Next" at bounding box center [628, 231] width 15 height 41
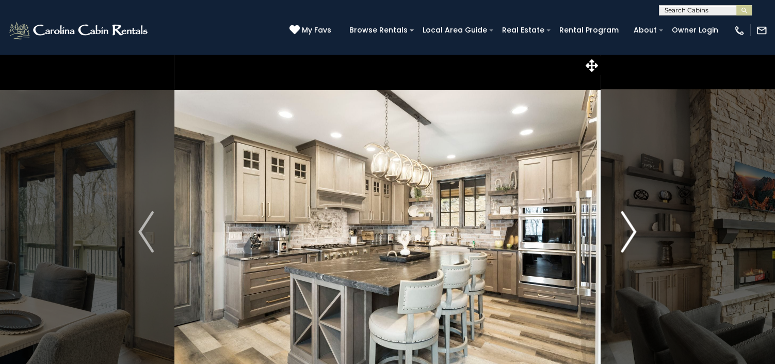
click at [634, 229] on img "Next" at bounding box center [628, 231] width 15 height 41
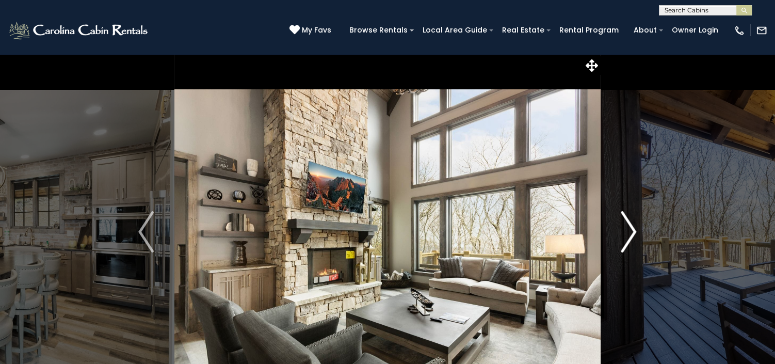
click at [634, 229] on img "Next" at bounding box center [628, 231] width 15 height 41
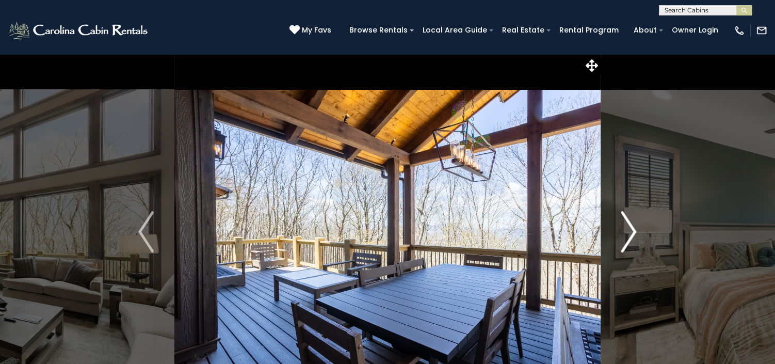
click at [634, 229] on img "Next" at bounding box center [628, 231] width 15 height 41
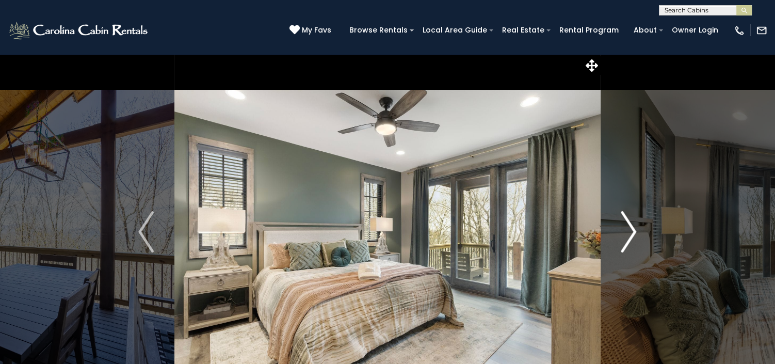
click at [634, 229] on img "Next" at bounding box center [628, 231] width 15 height 41
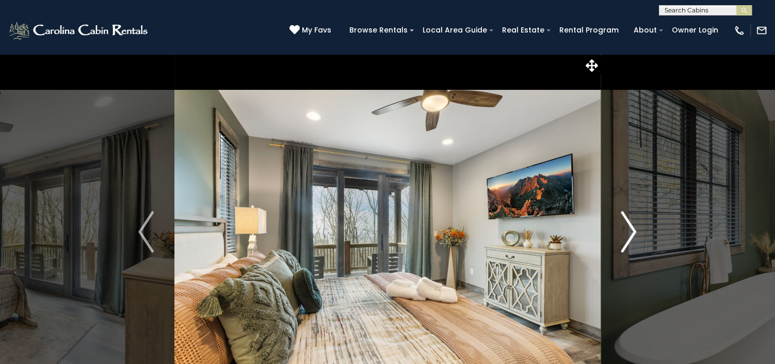
click at [634, 229] on img "Next" at bounding box center [628, 231] width 15 height 41
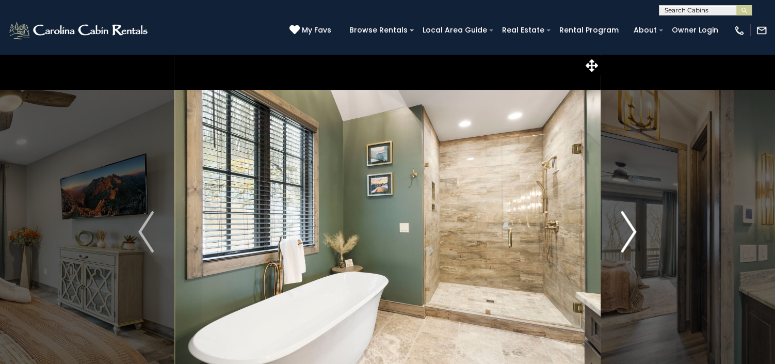
click at [634, 229] on img "Next" at bounding box center [628, 231] width 15 height 41
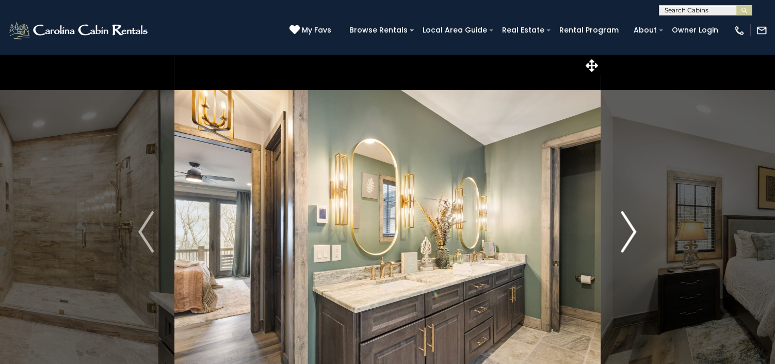
click at [634, 229] on img "Next" at bounding box center [628, 231] width 15 height 41
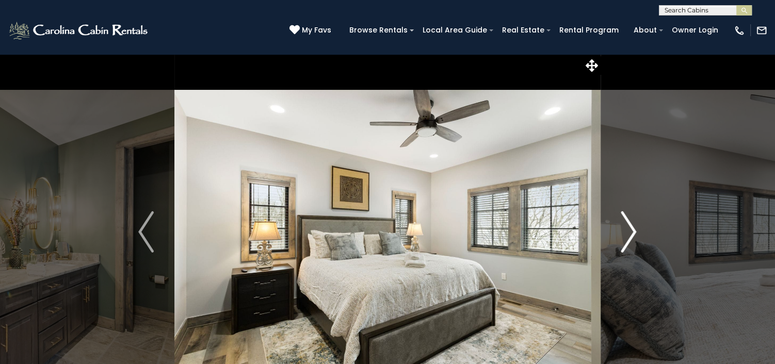
click at [634, 229] on img "Next" at bounding box center [628, 231] width 15 height 41
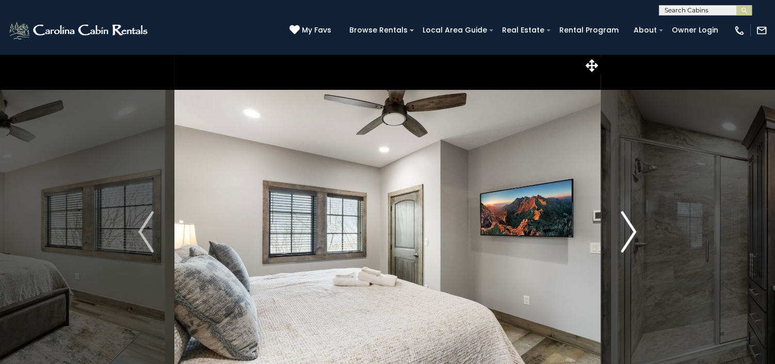
click at [634, 229] on img "Next" at bounding box center [628, 231] width 15 height 41
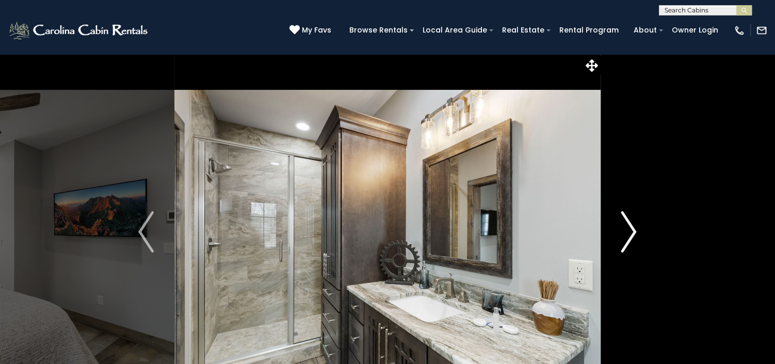
click at [634, 229] on img "Next" at bounding box center [628, 231] width 15 height 41
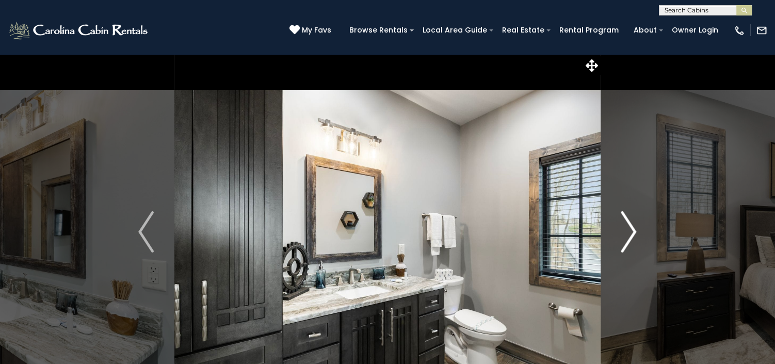
click at [634, 229] on img "Next" at bounding box center [628, 231] width 15 height 41
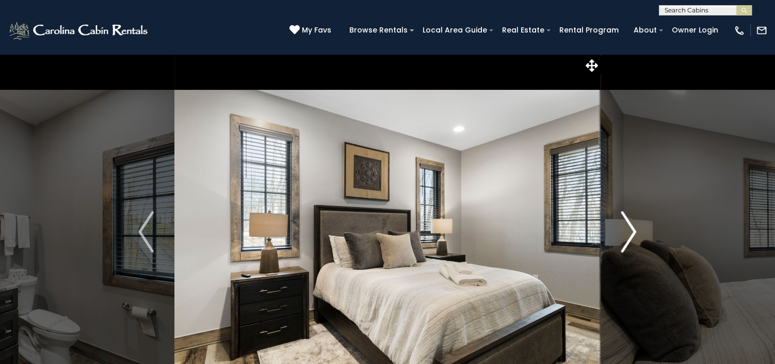
click at [634, 229] on img "Next" at bounding box center [628, 231] width 15 height 41
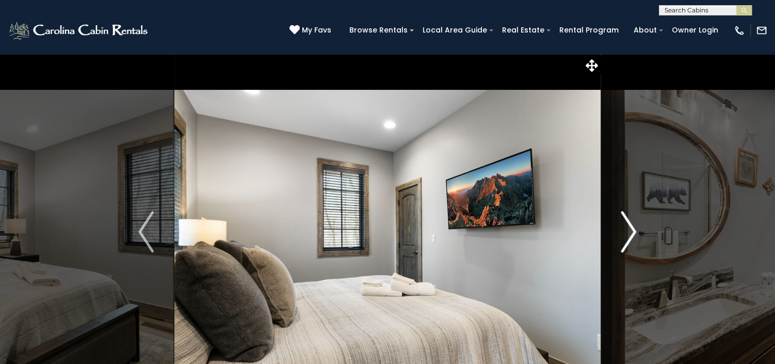
click at [634, 229] on img "Next" at bounding box center [628, 231] width 15 height 41
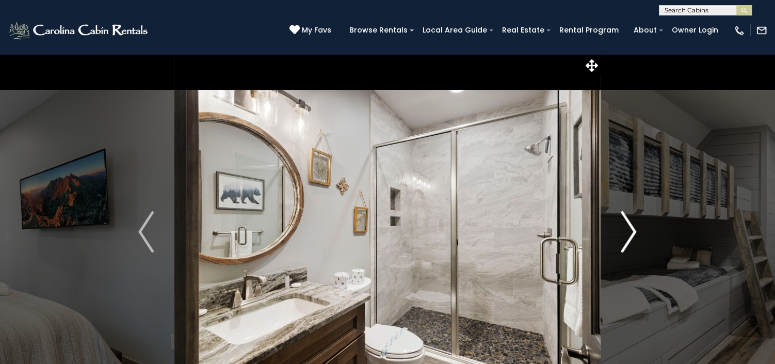
click at [634, 229] on img "Next" at bounding box center [628, 231] width 15 height 41
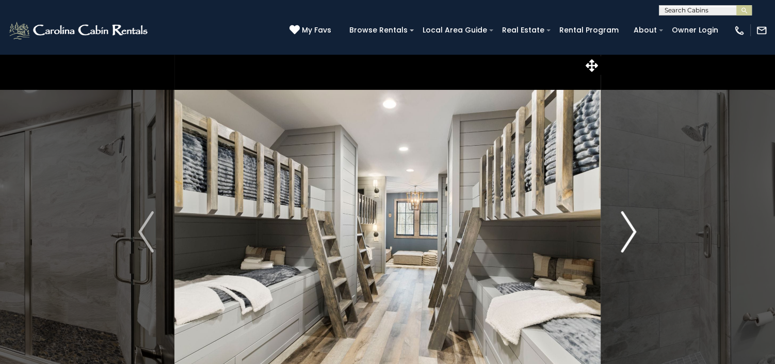
click at [634, 229] on img "Next" at bounding box center [628, 231] width 15 height 41
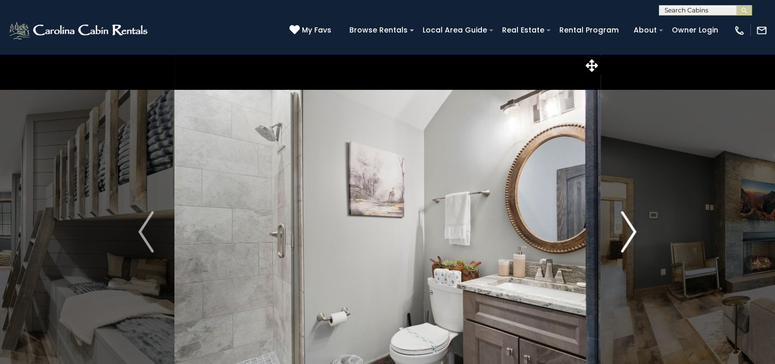
click at [634, 229] on img "Next" at bounding box center [628, 231] width 15 height 41
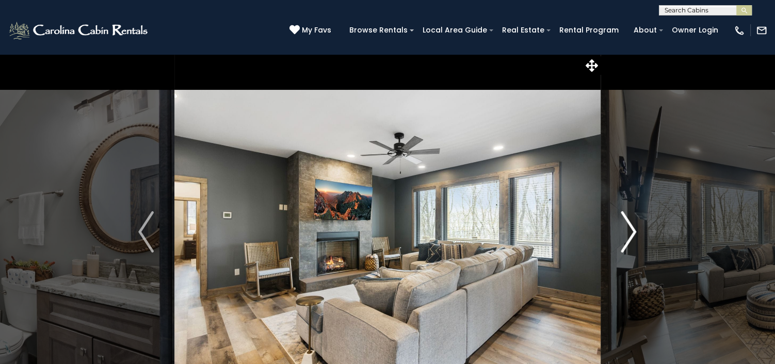
click at [634, 229] on img "Next" at bounding box center [628, 231] width 15 height 41
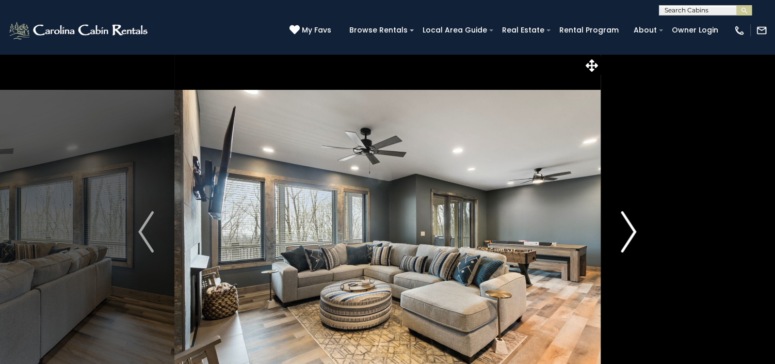
click at [634, 229] on img "Next" at bounding box center [628, 231] width 15 height 41
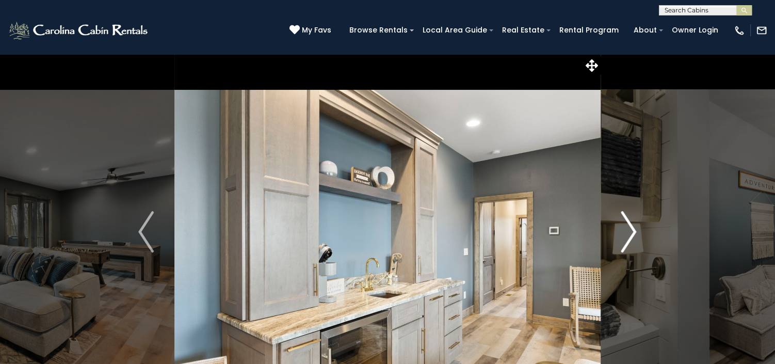
click at [634, 229] on img "Next" at bounding box center [628, 231] width 15 height 41
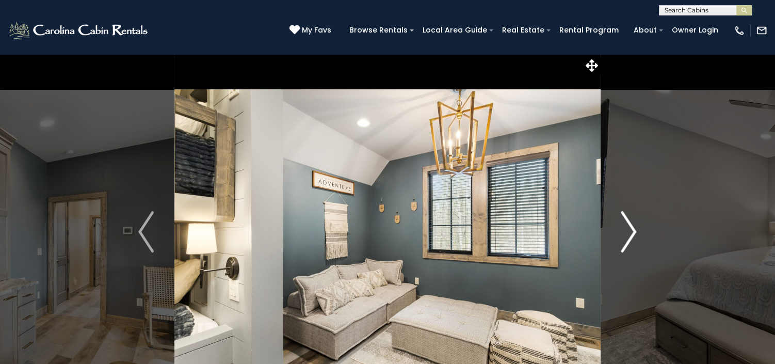
click at [634, 229] on img "Next" at bounding box center [628, 231] width 15 height 41
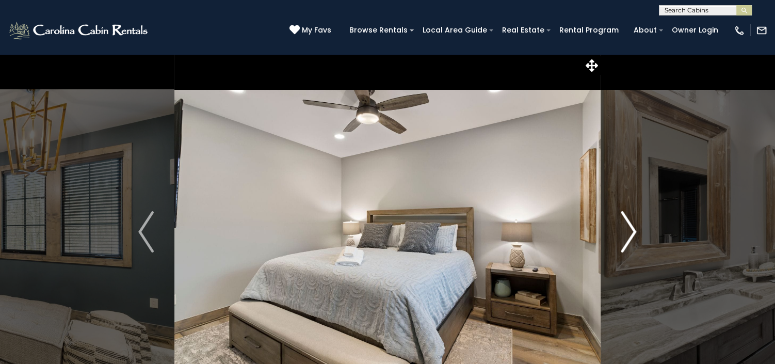
click at [634, 229] on img "Next" at bounding box center [628, 231] width 15 height 41
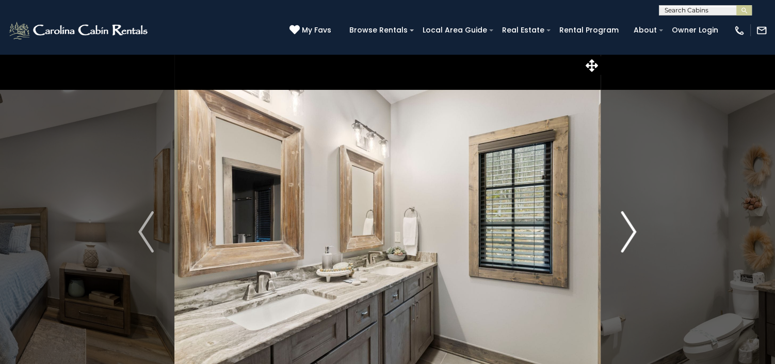
click at [634, 229] on img "Next" at bounding box center [628, 231] width 15 height 41
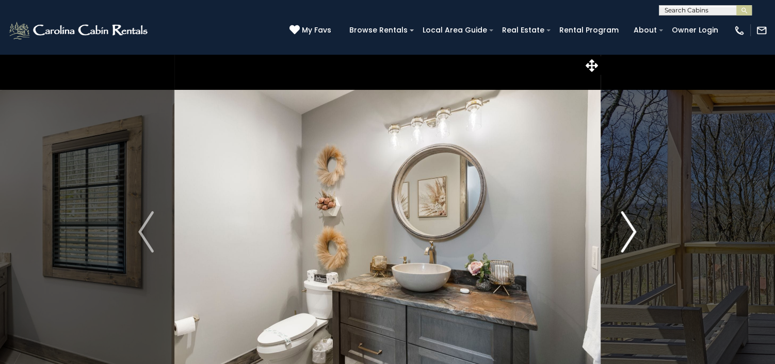
click at [634, 229] on img "Next" at bounding box center [628, 231] width 15 height 41
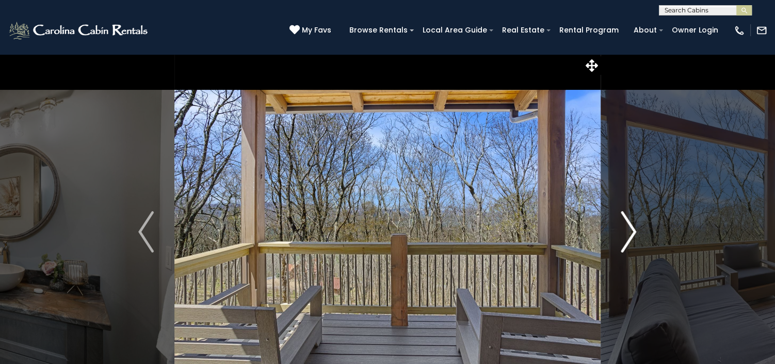
click at [634, 229] on img "Next" at bounding box center [628, 231] width 15 height 41
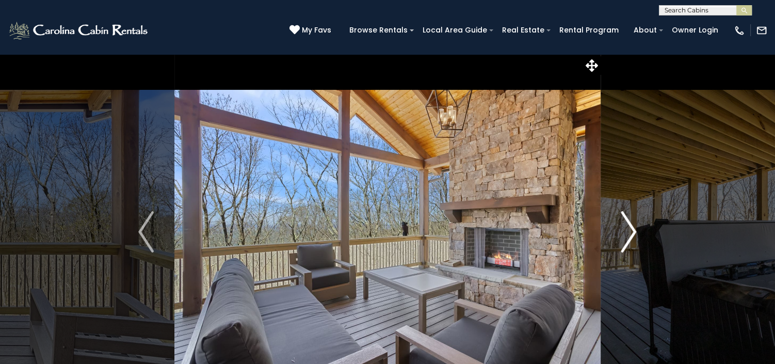
click at [634, 229] on img "Next" at bounding box center [628, 231] width 15 height 41
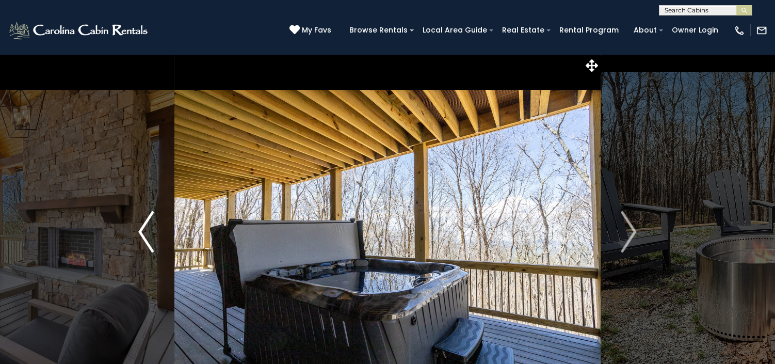
click at [144, 228] on img "Previous" at bounding box center [145, 231] width 15 height 41
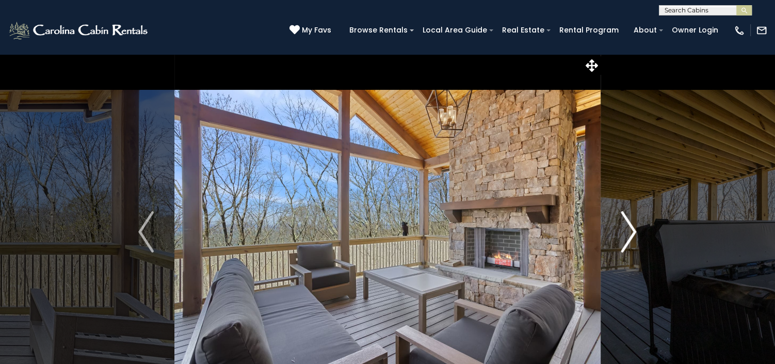
click at [626, 224] on img "Next" at bounding box center [628, 231] width 15 height 41
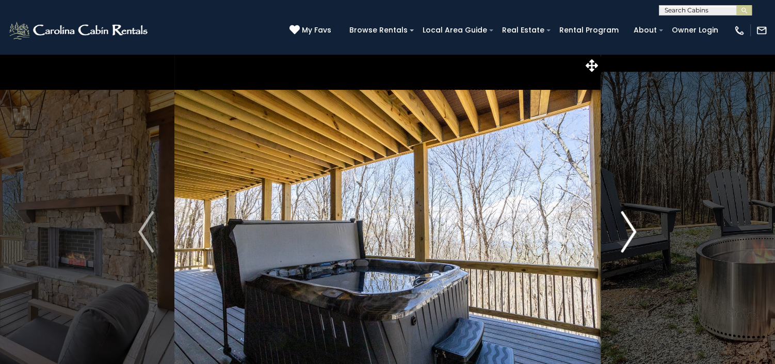
click at [626, 224] on img "Next" at bounding box center [628, 231] width 15 height 41
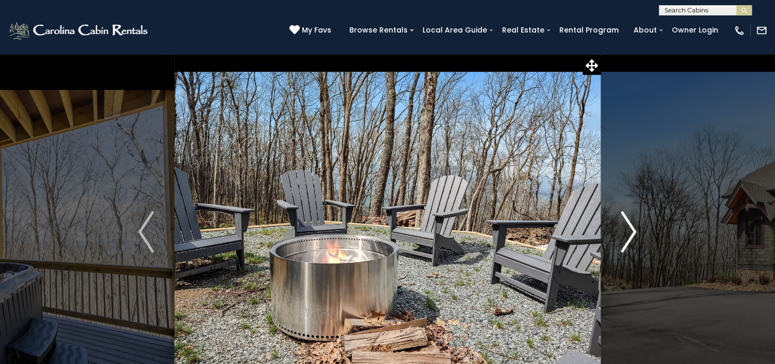
click at [626, 224] on img "Next" at bounding box center [628, 231] width 15 height 41
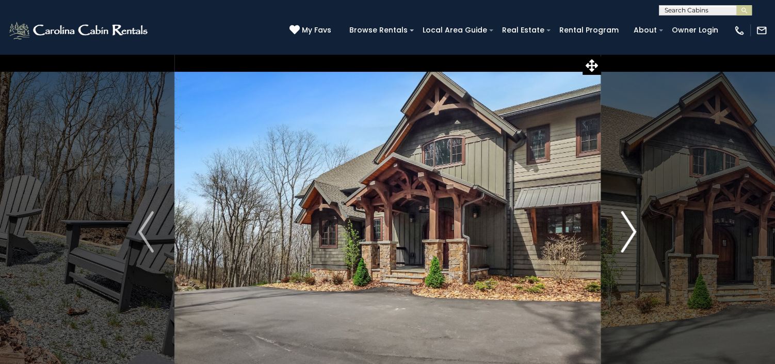
click at [626, 224] on img "Next" at bounding box center [628, 231] width 15 height 41
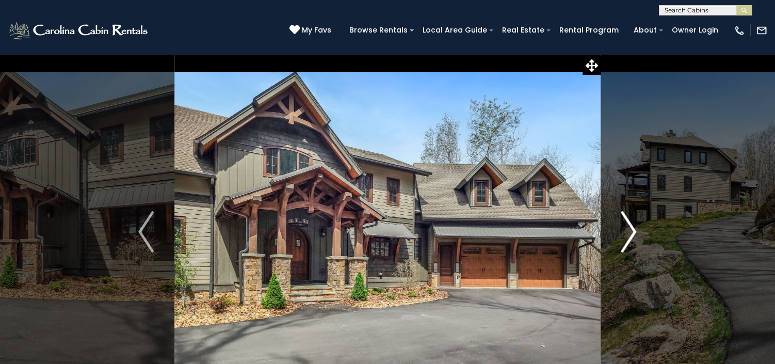
click at [626, 224] on img "Next" at bounding box center [628, 231] width 15 height 41
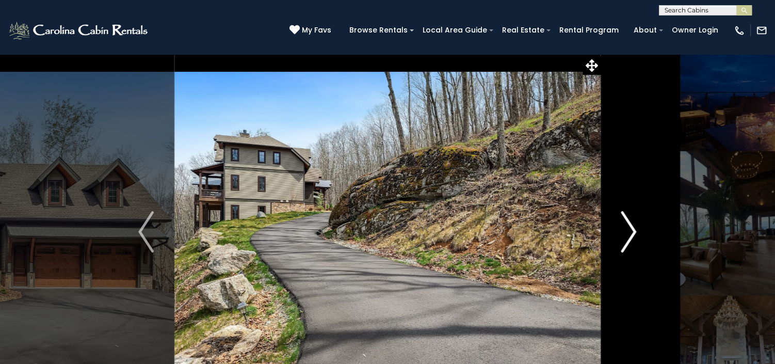
click at [626, 224] on img "Next" at bounding box center [628, 231] width 15 height 41
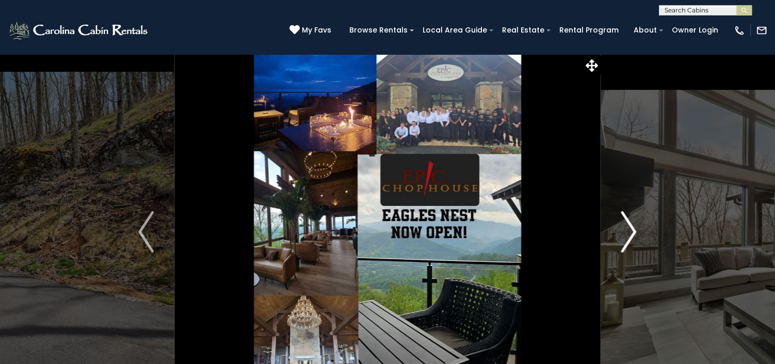
click at [626, 224] on img "Next" at bounding box center [628, 231] width 15 height 41
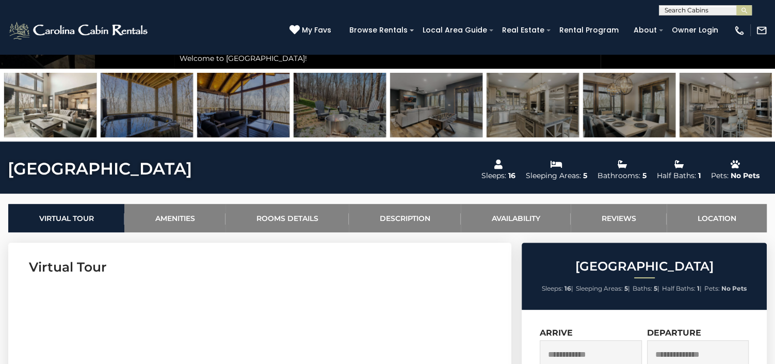
scroll to position [387, 0]
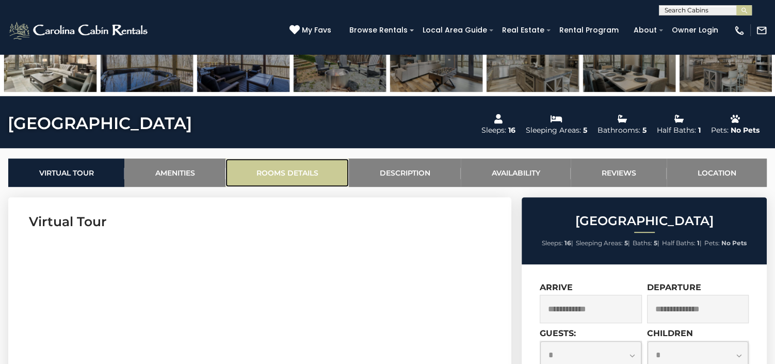
click at [305, 168] on link "Rooms Details" at bounding box center [287, 172] width 123 height 28
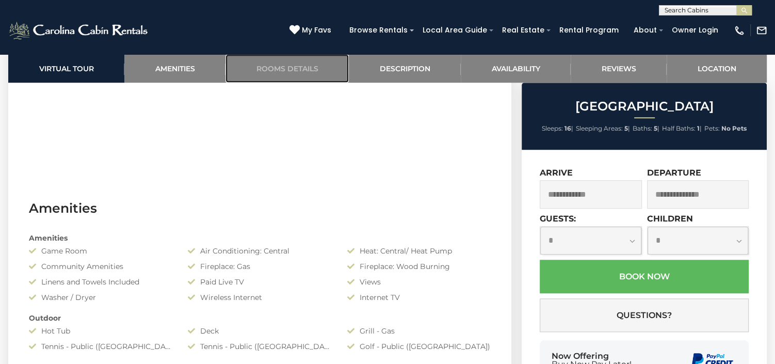
scroll to position [616, 0]
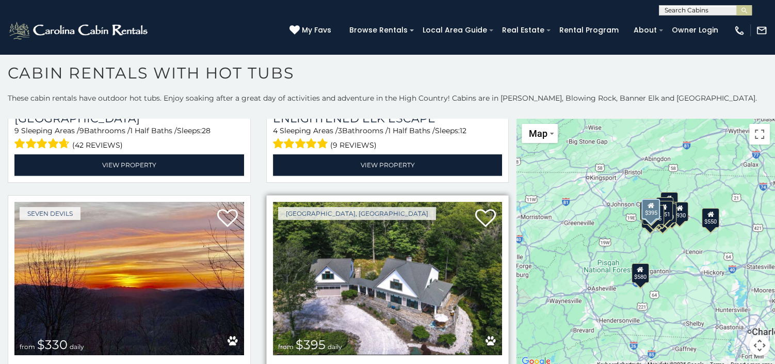
scroll to position [3032, 0]
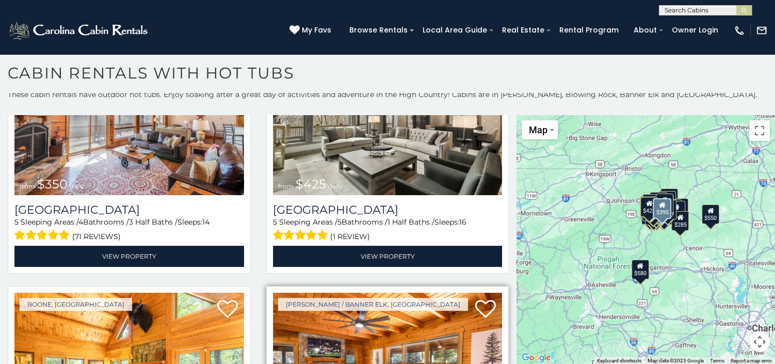
scroll to position [3746, 0]
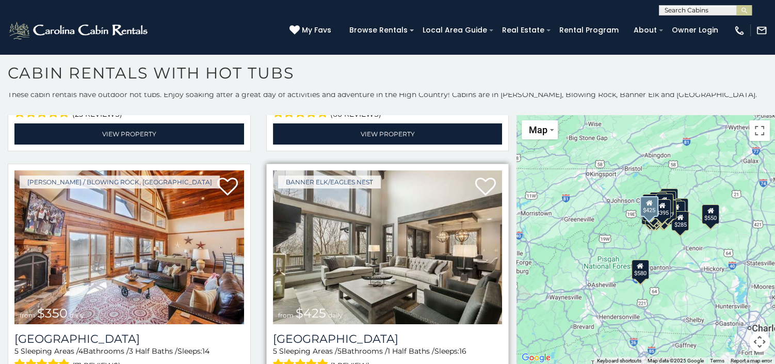
click at [404, 206] on img at bounding box center [388, 247] width 230 height 154
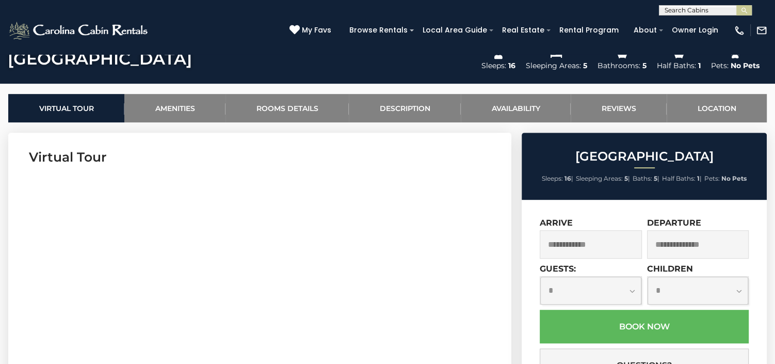
scroll to position [511, 0]
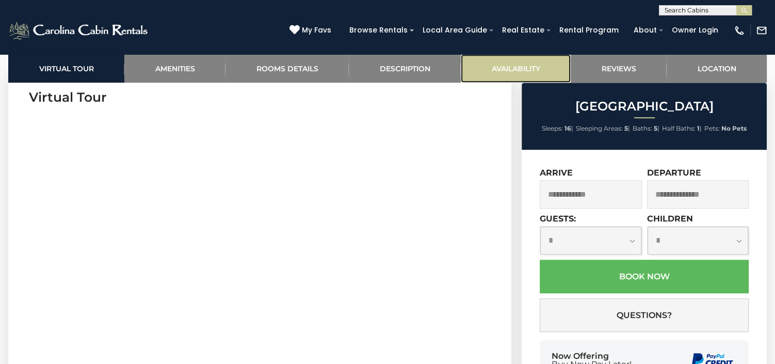
click at [528, 70] on link "Availability" at bounding box center [516, 68] width 110 height 28
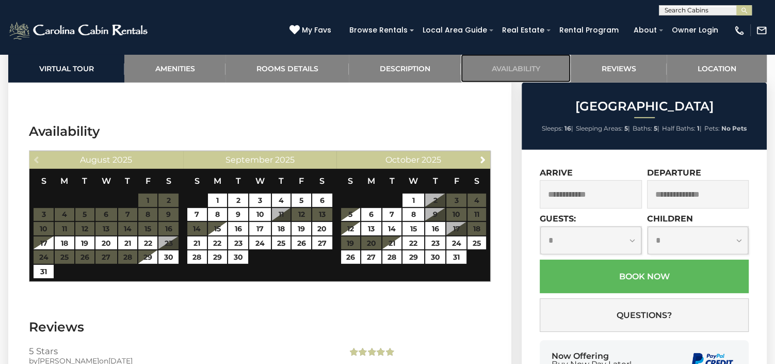
scroll to position [2845, 0]
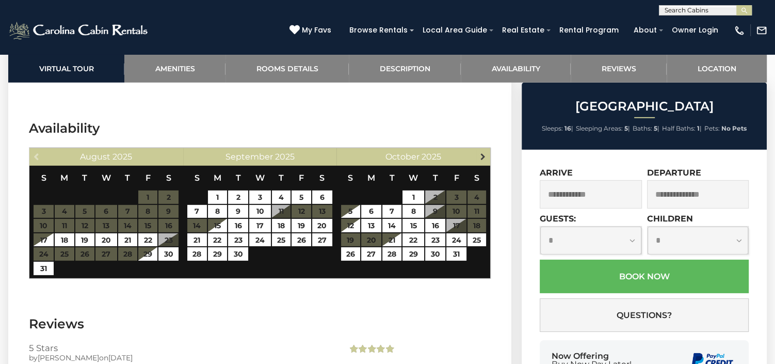
click at [483, 152] on span "Next" at bounding box center [482, 156] width 8 height 8
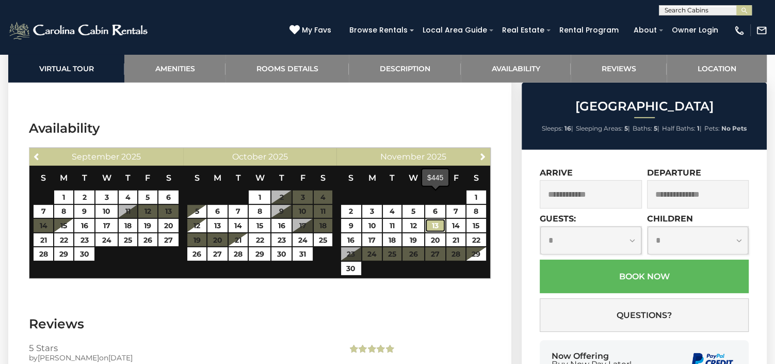
click at [434, 219] on link "13" at bounding box center [435, 225] width 20 height 13
type input "**********"
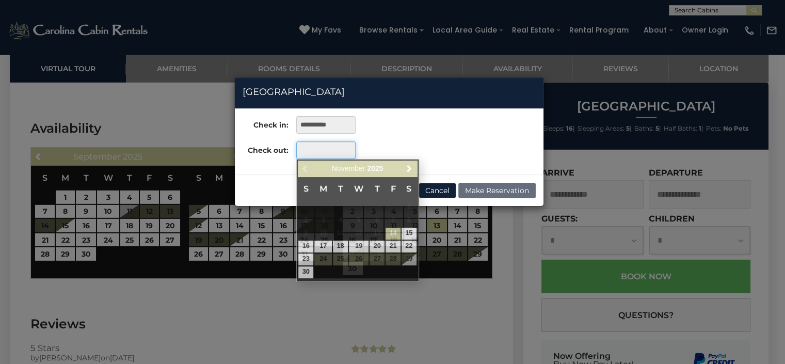
click at [335, 151] on input "text" at bounding box center [325, 150] width 59 height 18
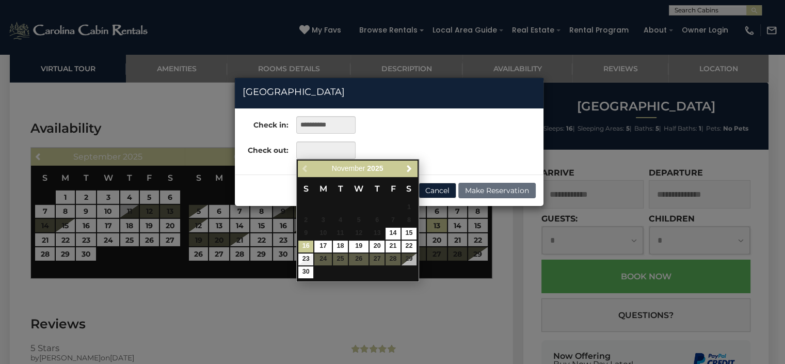
click at [300, 248] on link "16" at bounding box center [305, 247] width 15 height 12
type input "**********"
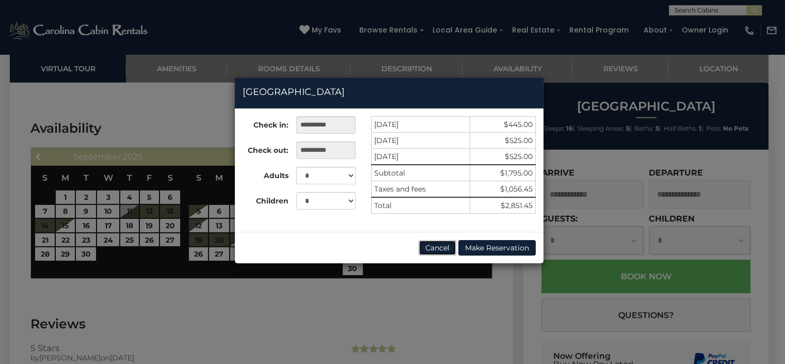
click at [438, 246] on button "Cancel" at bounding box center [438, 247] width 38 height 15
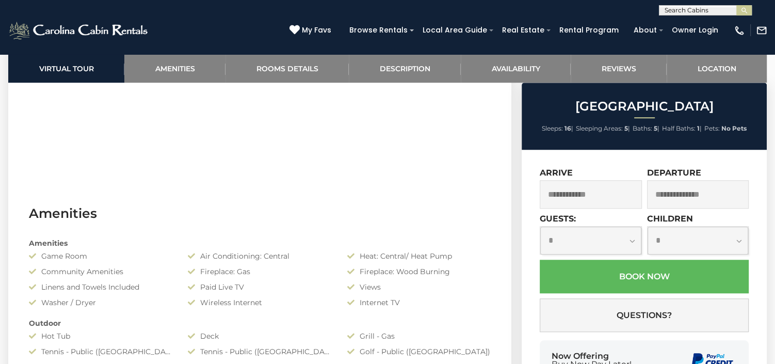
scroll to position [522, 0]
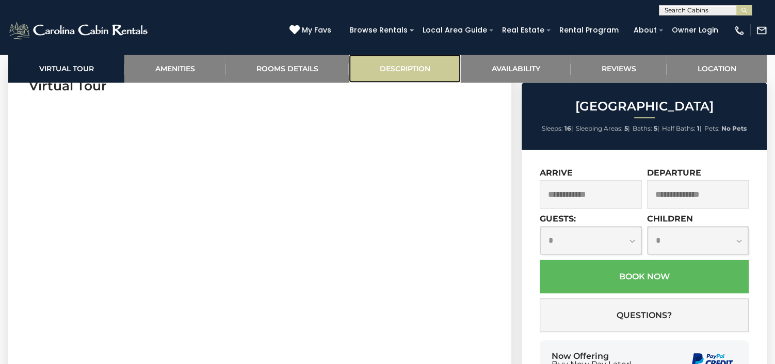
click at [442, 69] on link "Description" at bounding box center [405, 68] width 112 height 28
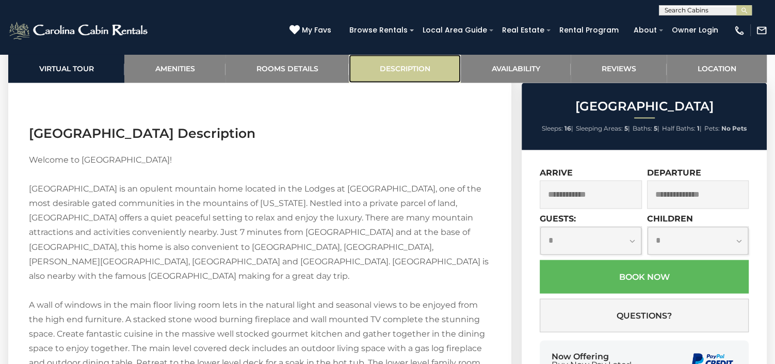
scroll to position [1545, 0]
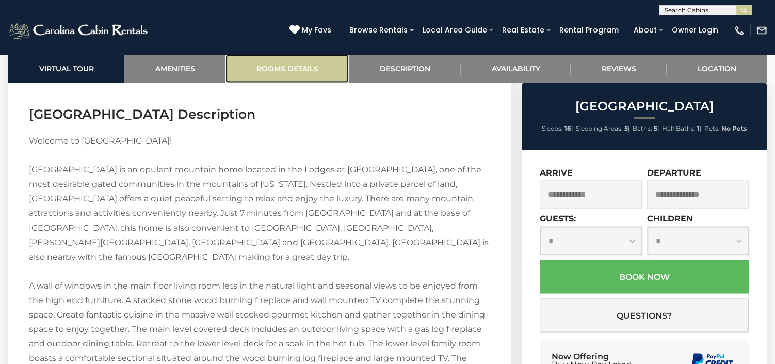
click at [289, 60] on link "Rooms Details" at bounding box center [287, 68] width 123 height 28
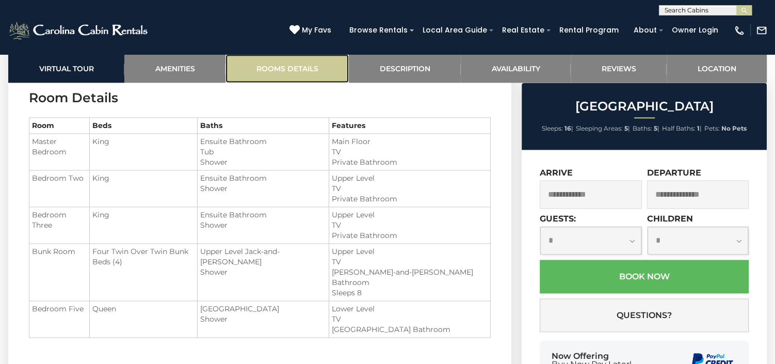
scroll to position [1262, 0]
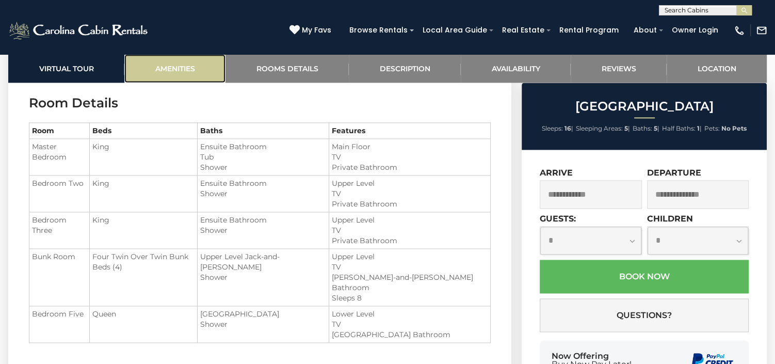
click at [172, 69] on link "Amenities" at bounding box center [174, 68] width 101 height 28
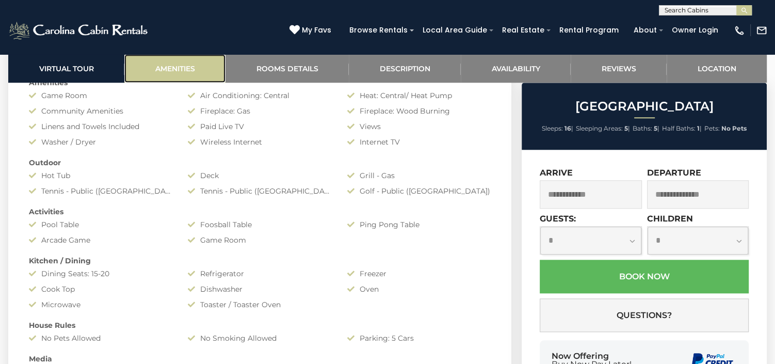
scroll to position [820, 0]
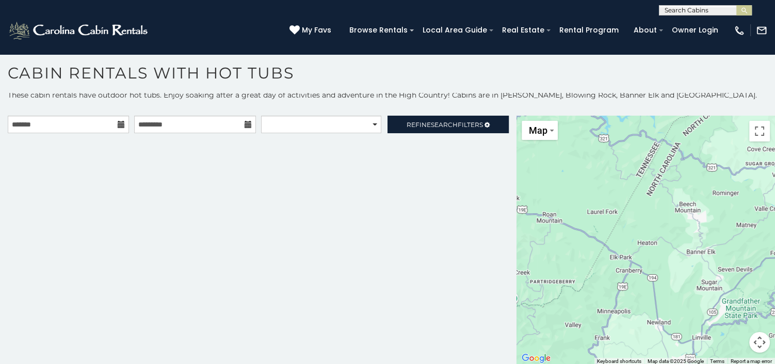
scroll to position [4, 0]
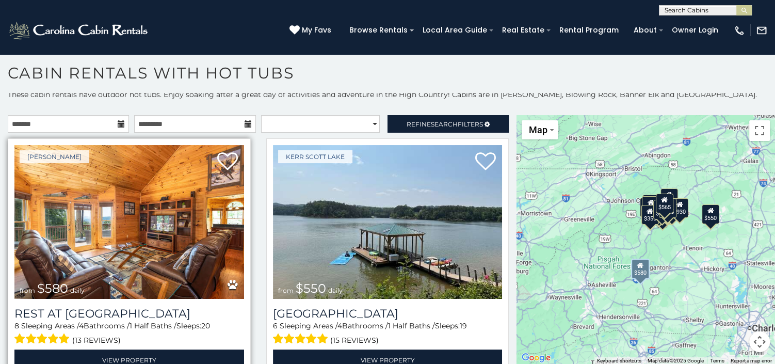
click at [95, 200] on img at bounding box center [129, 222] width 230 height 154
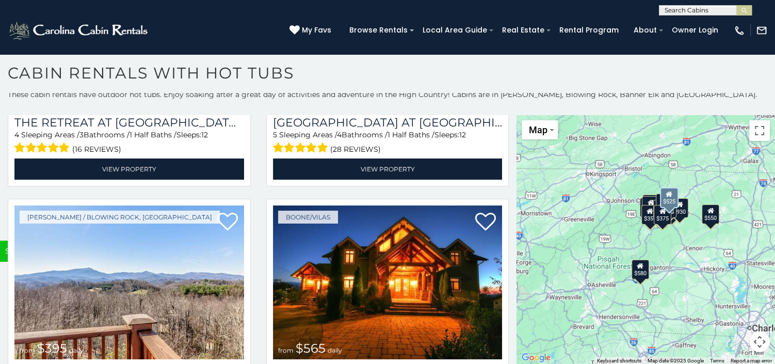
scroll to position [3488, 0]
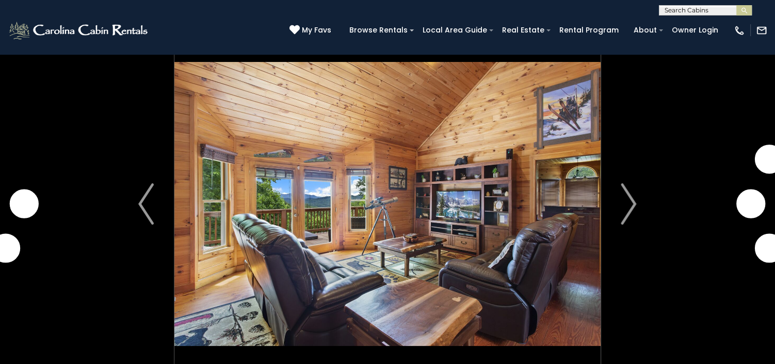
scroll to position [28, 0]
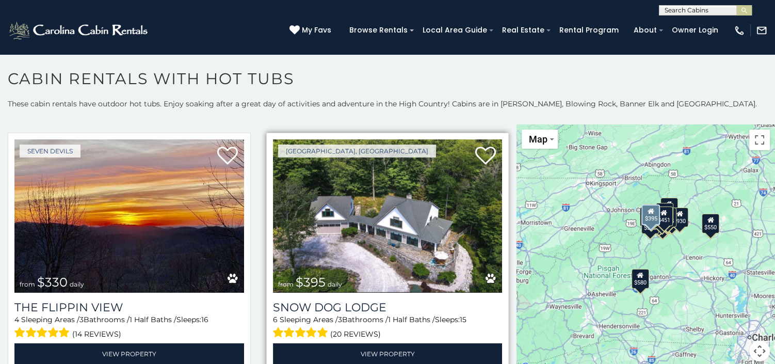
scroll to position [3488, 0]
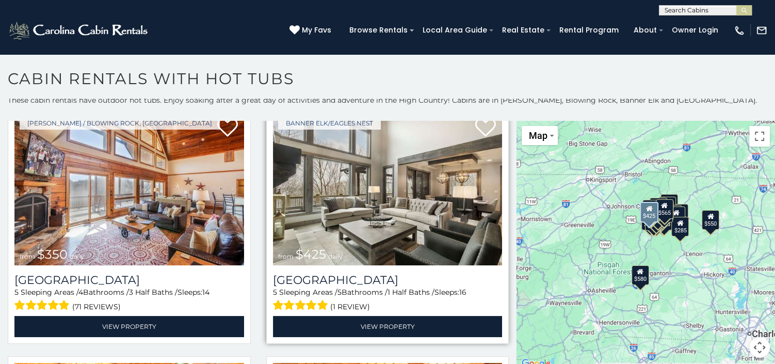
scroll to position [3746, 0]
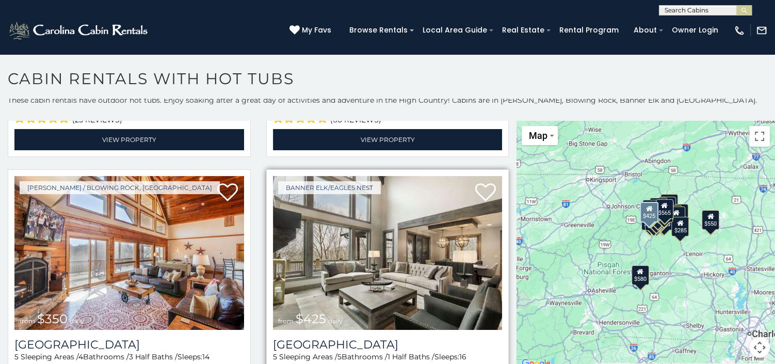
click at [396, 203] on img at bounding box center [388, 253] width 230 height 154
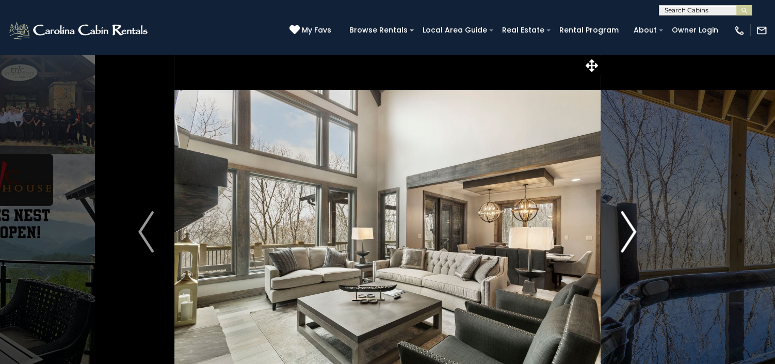
click at [633, 232] on img "Next" at bounding box center [628, 231] width 15 height 41
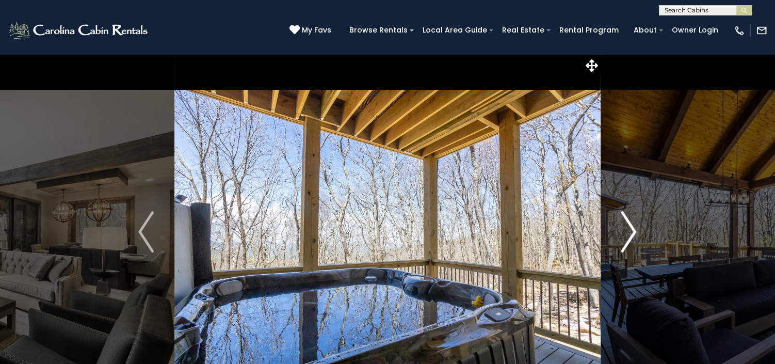
click at [633, 232] on img "Next" at bounding box center [628, 231] width 15 height 41
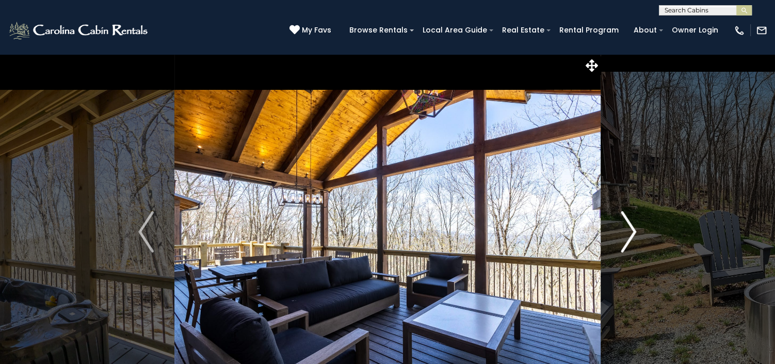
click at [633, 232] on img "Next" at bounding box center [628, 231] width 15 height 41
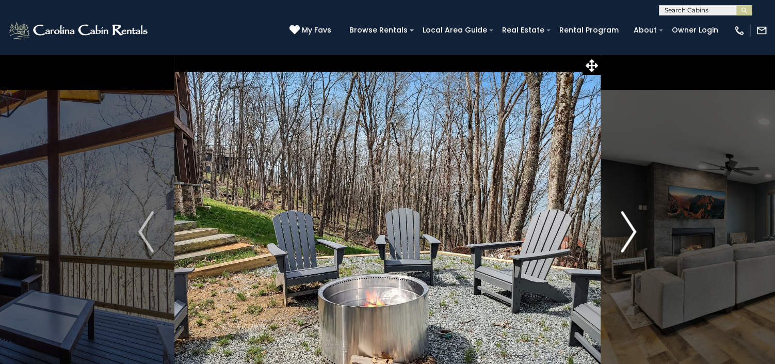
click at [633, 232] on img "Next" at bounding box center [628, 231] width 15 height 41
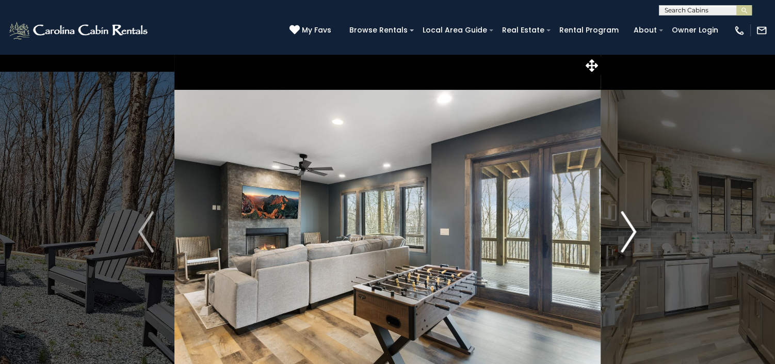
click at [633, 232] on img "Next" at bounding box center [628, 231] width 15 height 41
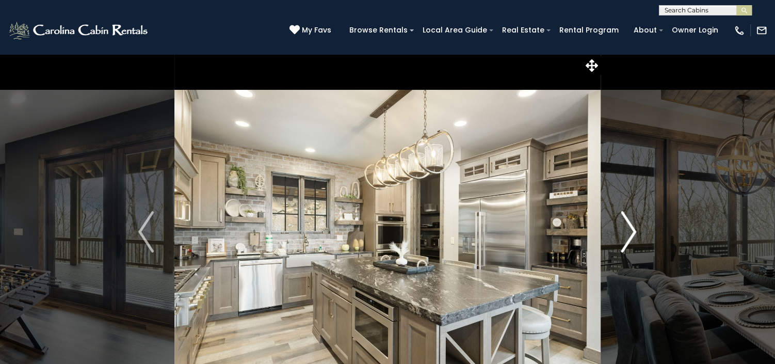
click at [633, 232] on img "Next" at bounding box center [628, 231] width 15 height 41
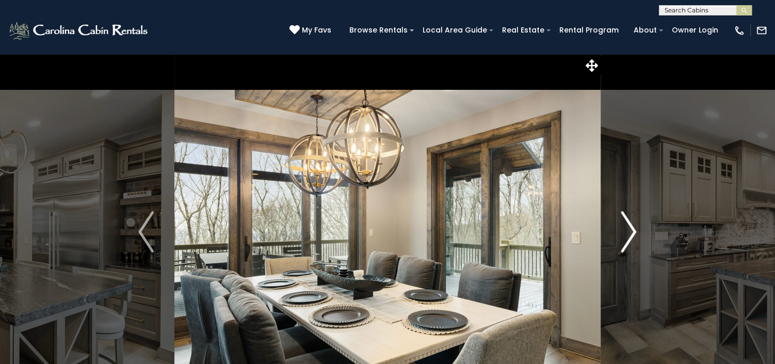
click at [633, 232] on img "Next" at bounding box center [628, 231] width 15 height 41
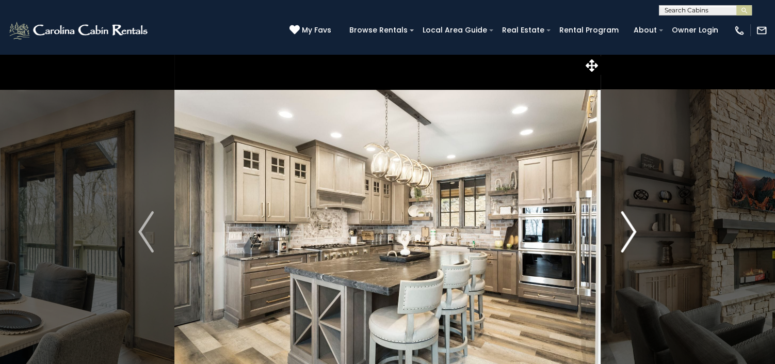
click at [633, 232] on img "Next" at bounding box center [628, 231] width 15 height 41
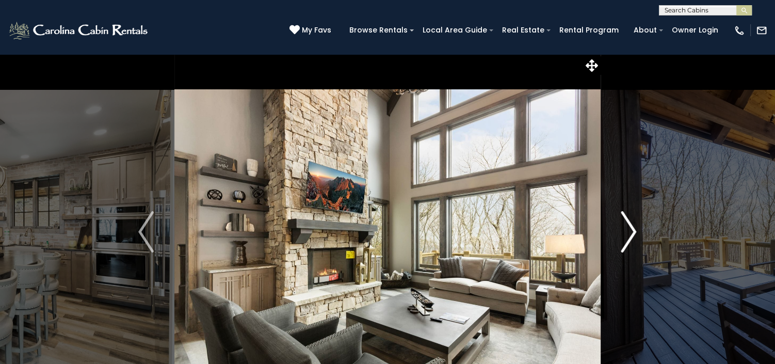
click at [633, 232] on img "Next" at bounding box center [628, 231] width 15 height 41
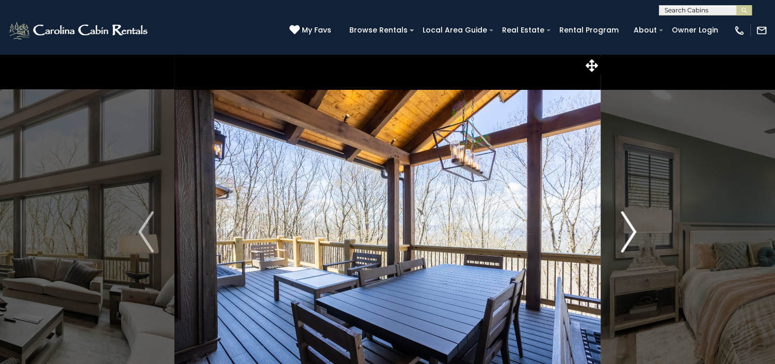
click at [633, 232] on img "Next" at bounding box center [628, 231] width 15 height 41
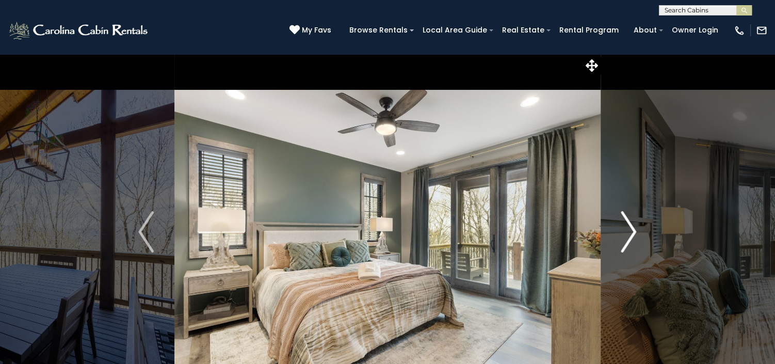
click at [633, 232] on img "Next" at bounding box center [628, 231] width 15 height 41
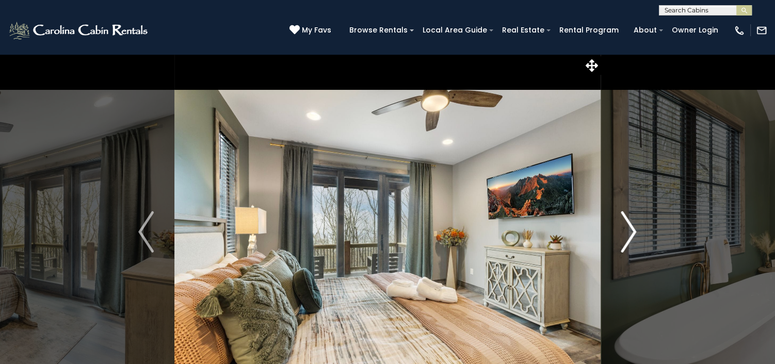
click at [633, 232] on img "Next" at bounding box center [628, 231] width 15 height 41
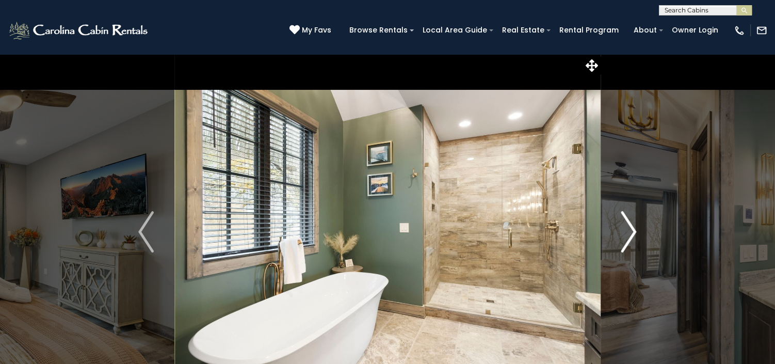
click at [633, 232] on img "Next" at bounding box center [628, 231] width 15 height 41
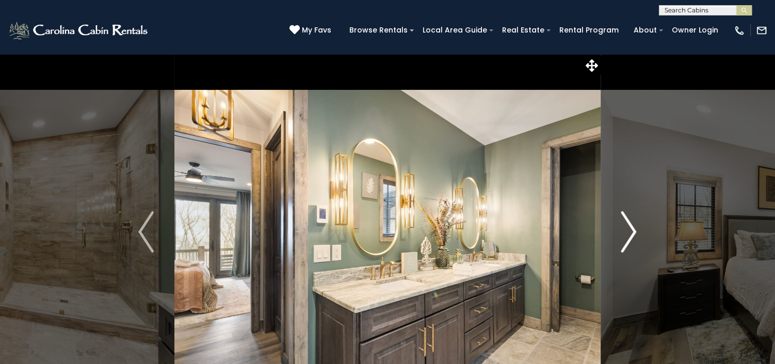
click at [633, 232] on img "Next" at bounding box center [628, 231] width 15 height 41
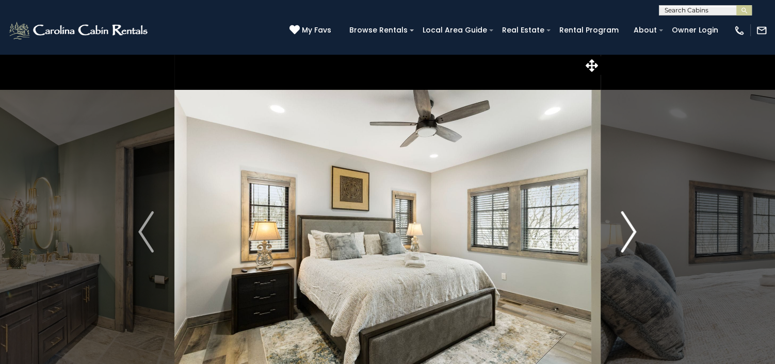
click at [633, 232] on img "Next" at bounding box center [628, 231] width 15 height 41
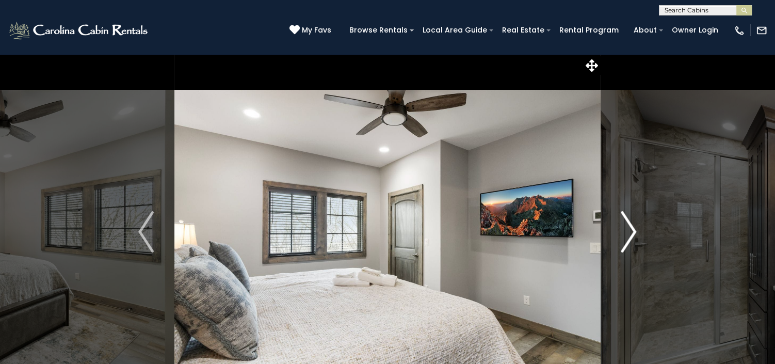
click at [633, 232] on img "Next" at bounding box center [628, 231] width 15 height 41
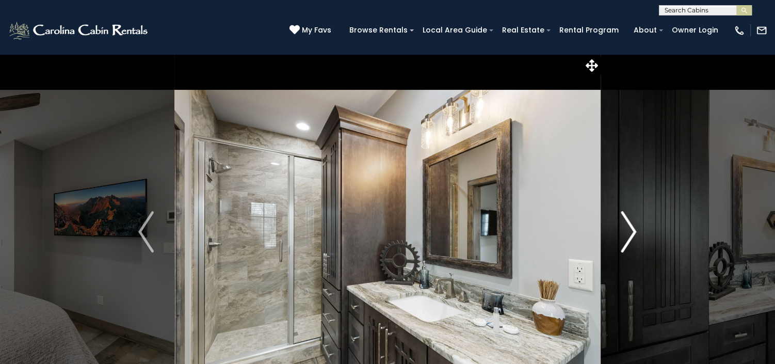
click at [633, 232] on img "Next" at bounding box center [628, 231] width 15 height 41
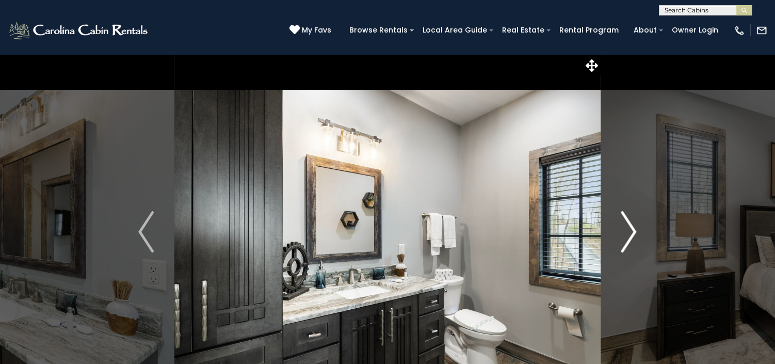
click at [633, 232] on img "Next" at bounding box center [628, 231] width 15 height 41
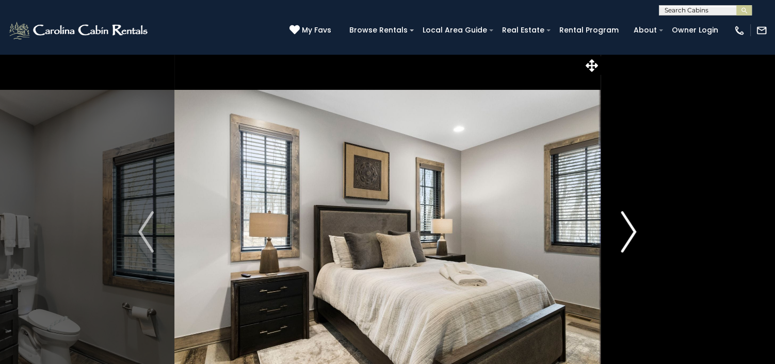
click at [633, 232] on img "Next" at bounding box center [628, 231] width 15 height 41
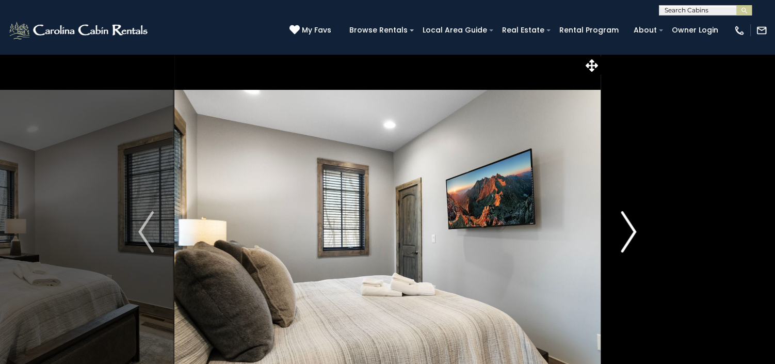
click at [633, 232] on img "Next" at bounding box center [628, 231] width 15 height 41
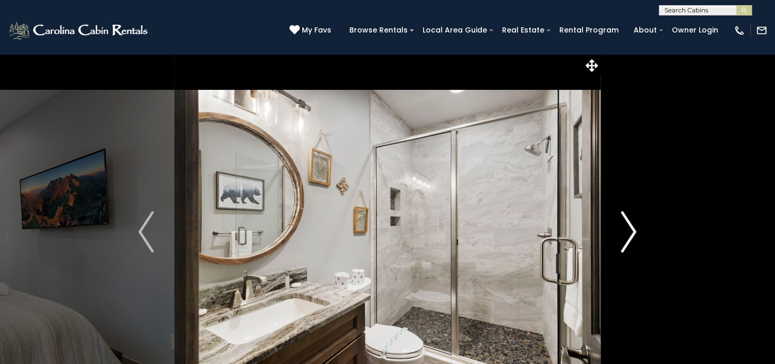
click at [633, 232] on img "Next" at bounding box center [628, 231] width 15 height 41
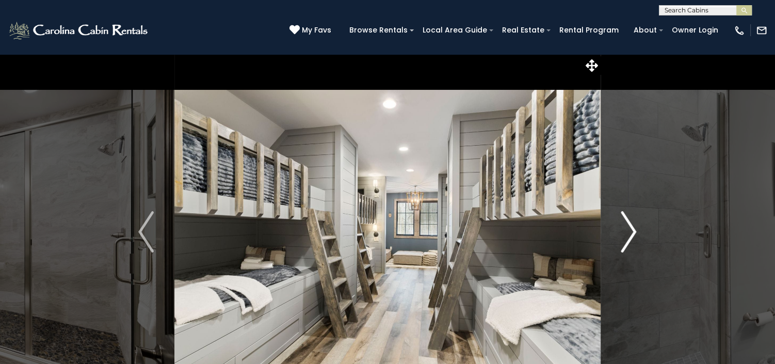
click at [633, 232] on img "Next" at bounding box center [628, 231] width 15 height 41
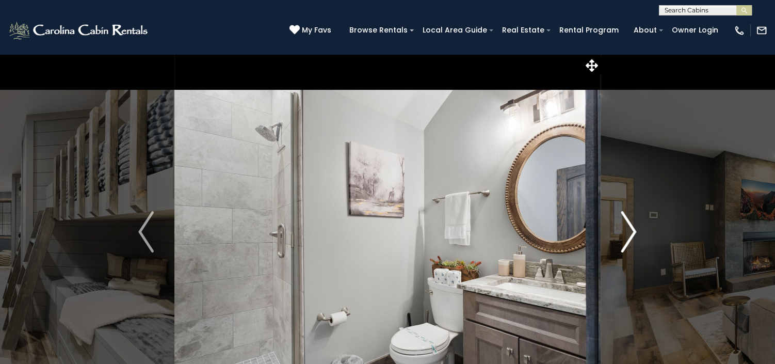
click at [633, 232] on img "Next" at bounding box center [628, 231] width 15 height 41
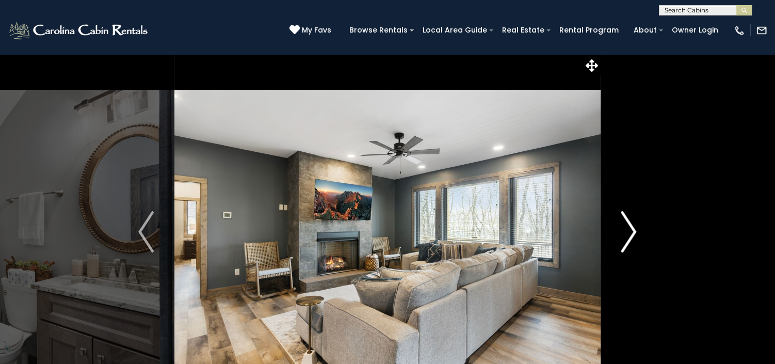
click at [633, 232] on img "Next" at bounding box center [628, 231] width 15 height 41
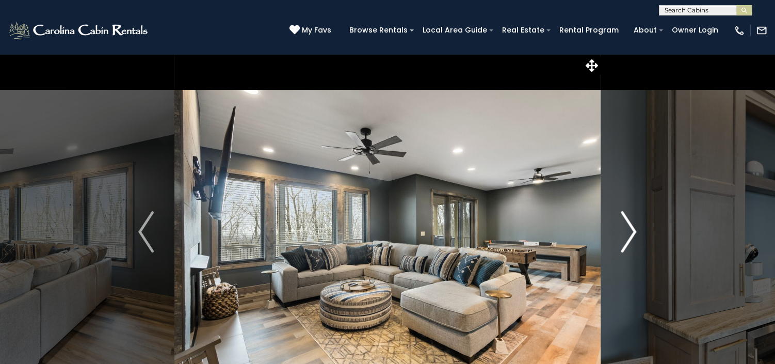
click at [633, 232] on img "Next" at bounding box center [628, 231] width 15 height 41
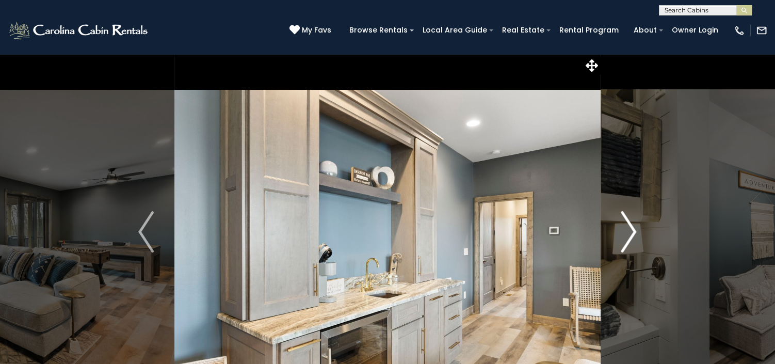
click at [633, 232] on img "Next" at bounding box center [628, 231] width 15 height 41
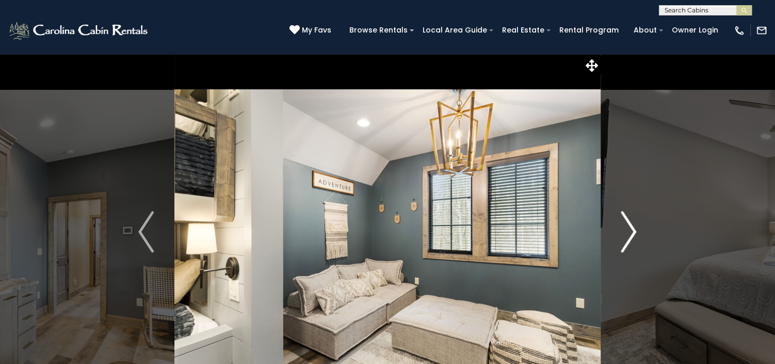
click at [633, 232] on img "Next" at bounding box center [628, 231] width 15 height 41
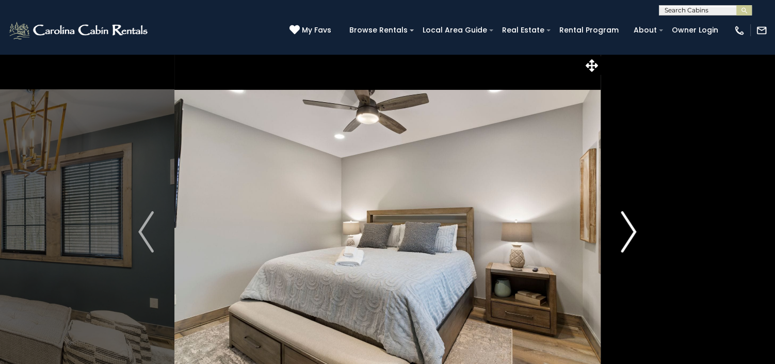
click at [633, 232] on img "Next" at bounding box center [628, 231] width 15 height 41
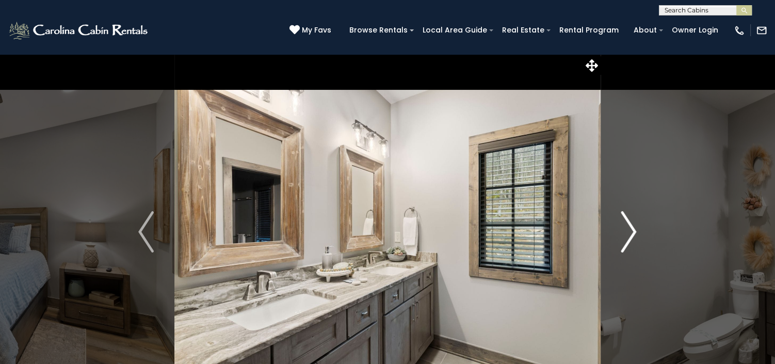
click at [633, 232] on img "Next" at bounding box center [628, 231] width 15 height 41
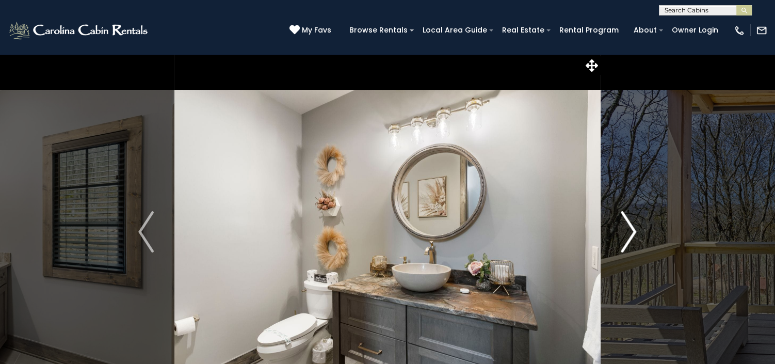
click at [633, 232] on img "Next" at bounding box center [628, 231] width 15 height 41
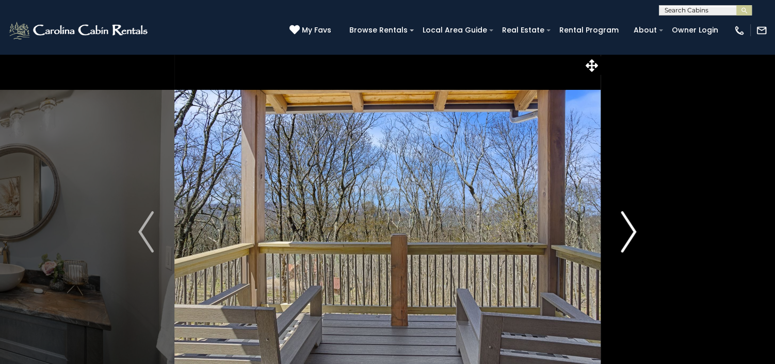
click at [633, 232] on img "Next" at bounding box center [628, 231] width 15 height 41
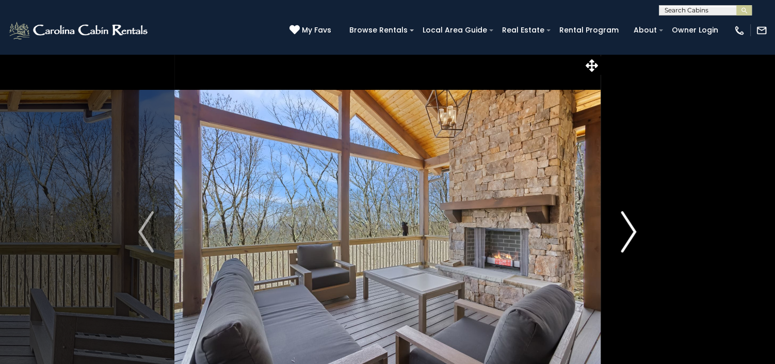
click at [633, 233] on img "Next" at bounding box center [628, 231] width 15 height 41
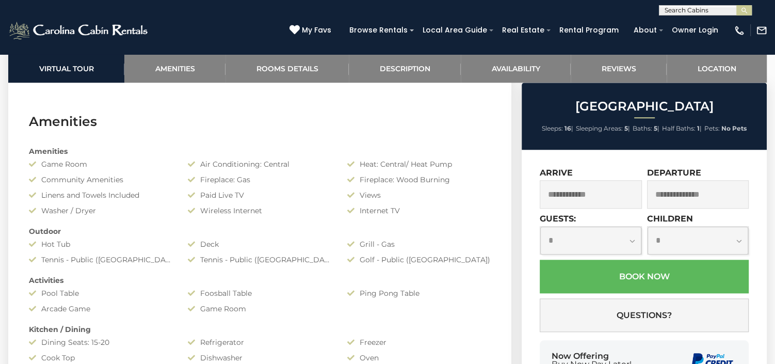
scroll to position [451, 0]
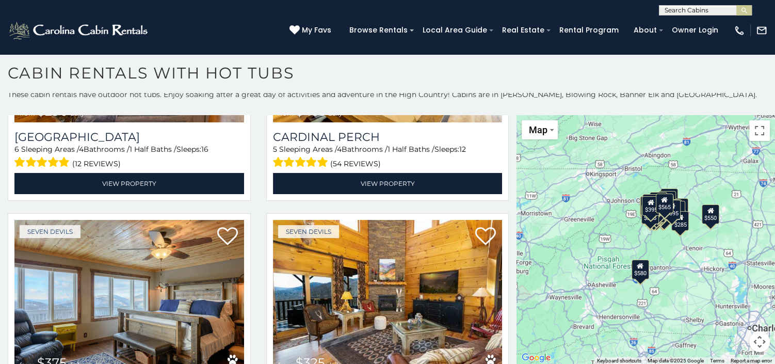
scroll to position [4493, 0]
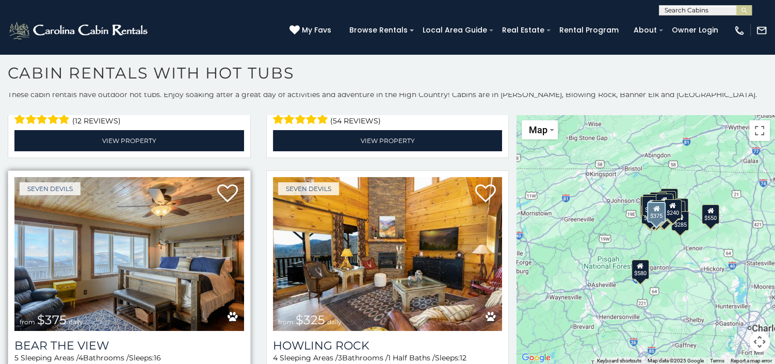
click at [135, 177] on img at bounding box center [129, 254] width 230 height 154
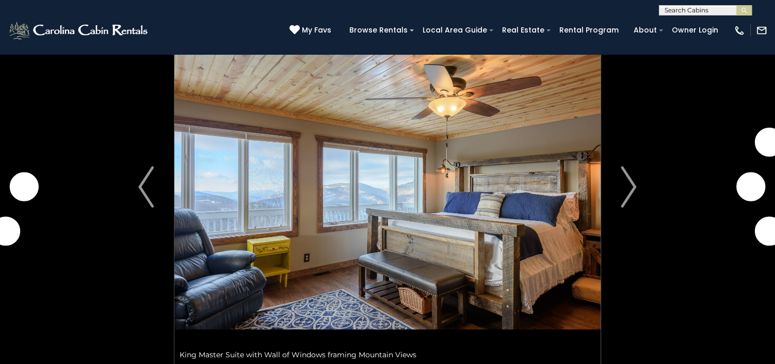
scroll to position [65, 0]
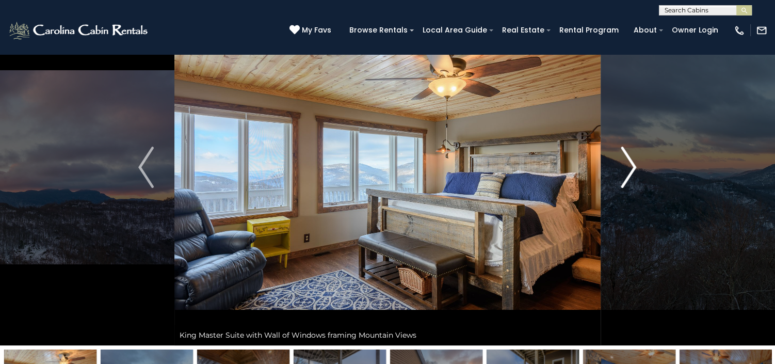
click at [631, 168] on img "Next" at bounding box center [628, 167] width 15 height 41
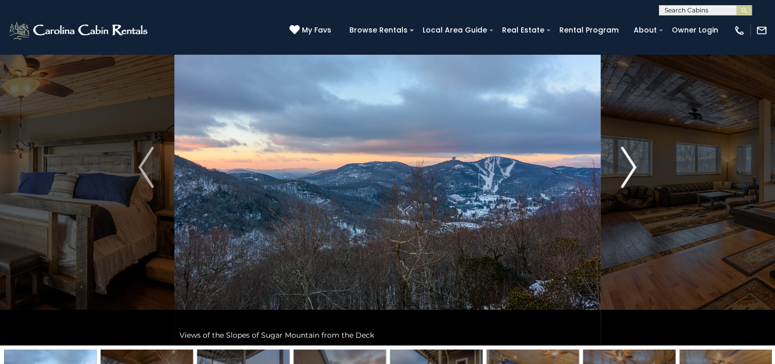
click at [631, 168] on img "Next" at bounding box center [628, 167] width 15 height 41
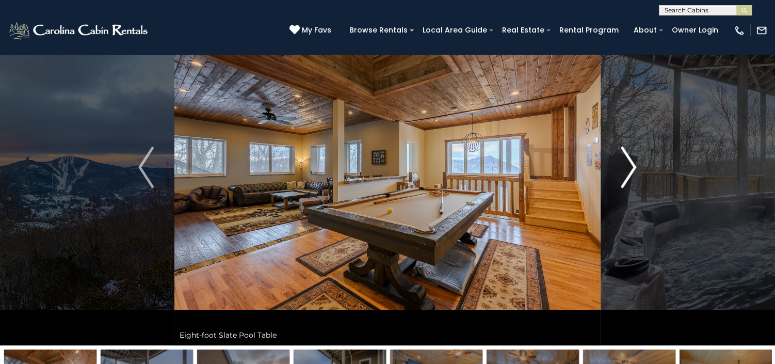
click at [631, 168] on img "Next" at bounding box center [628, 167] width 15 height 41
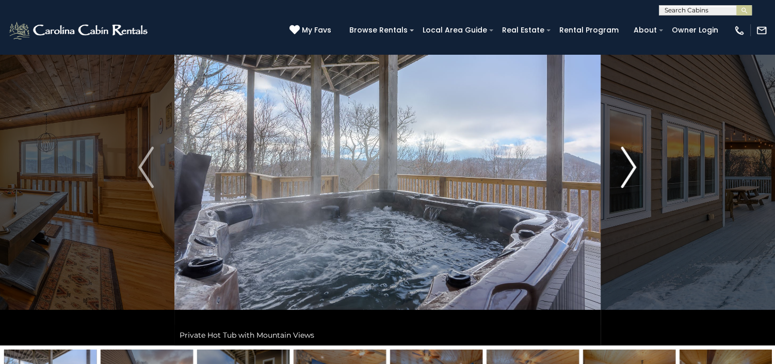
click at [631, 168] on img "Next" at bounding box center [628, 167] width 15 height 41
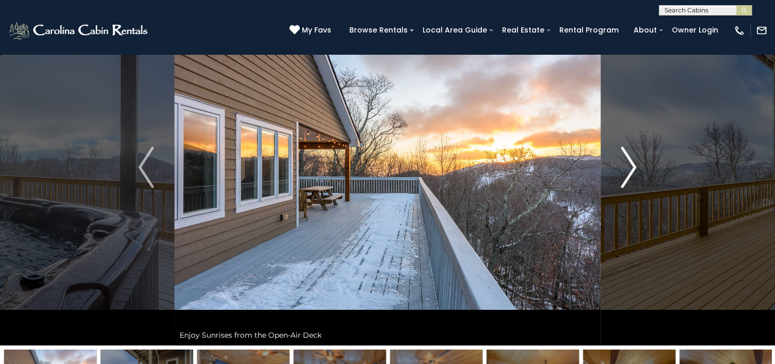
click at [631, 168] on img "Next" at bounding box center [628, 167] width 15 height 41
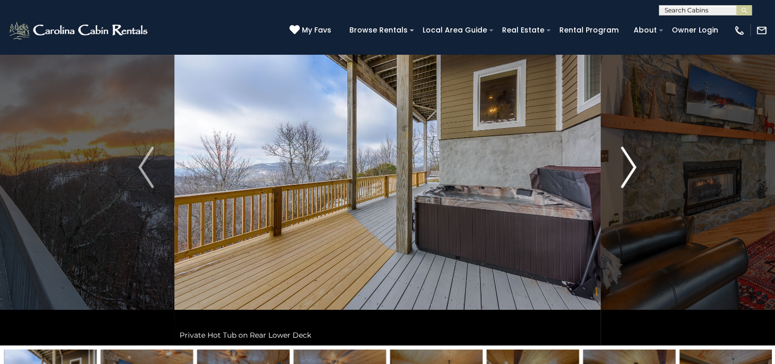
click at [631, 168] on img "Next" at bounding box center [628, 167] width 15 height 41
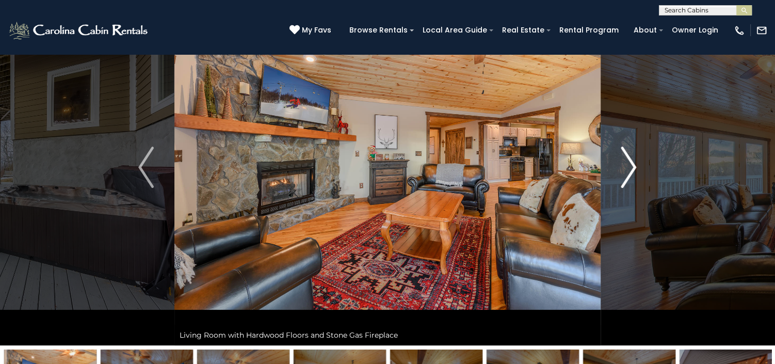
click at [631, 168] on img "Next" at bounding box center [628, 167] width 15 height 41
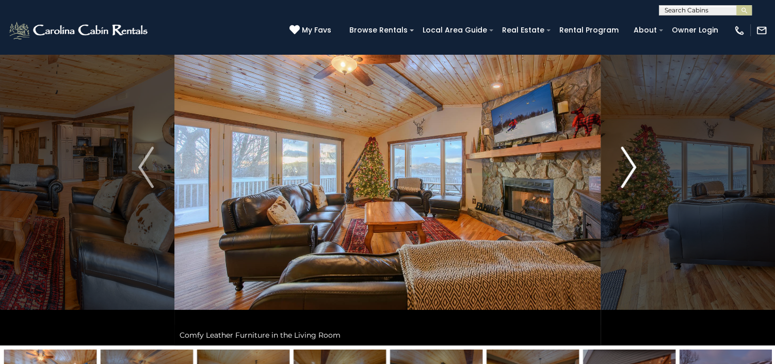
click at [631, 168] on img "Next" at bounding box center [628, 167] width 15 height 41
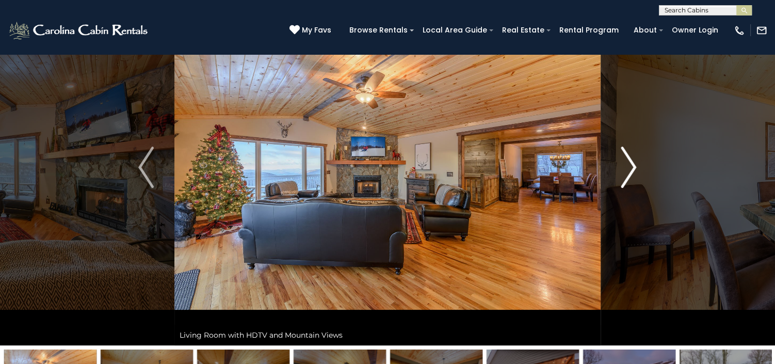
click at [631, 168] on img "Next" at bounding box center [628, 167] width 15 height 41
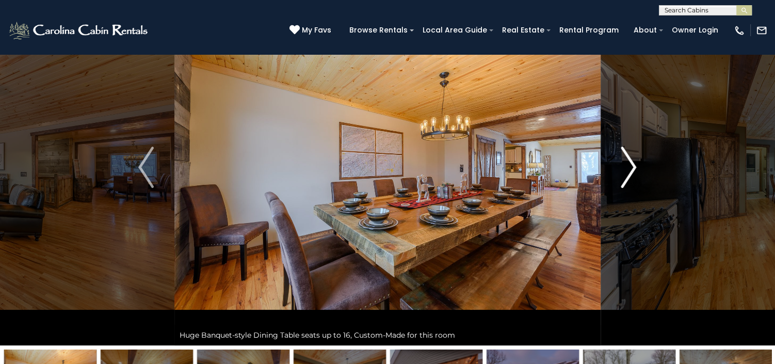
click at [631, 168] on img "Next" at bounding box center [628, 167] width 15 height 41
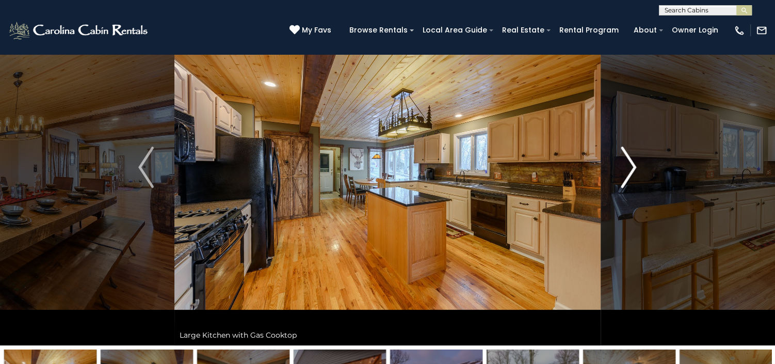
click at [631, 168] on img "Next" at bounding box center [628, 167] width 15 height 41
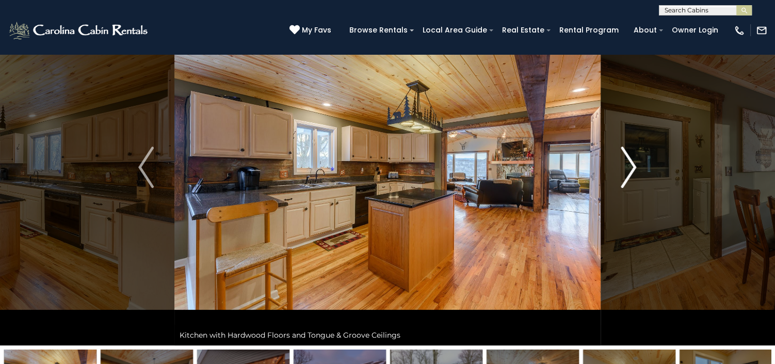
click at [631, 168] on img "Next" at bounding box center [628, 167] width 15 height 41
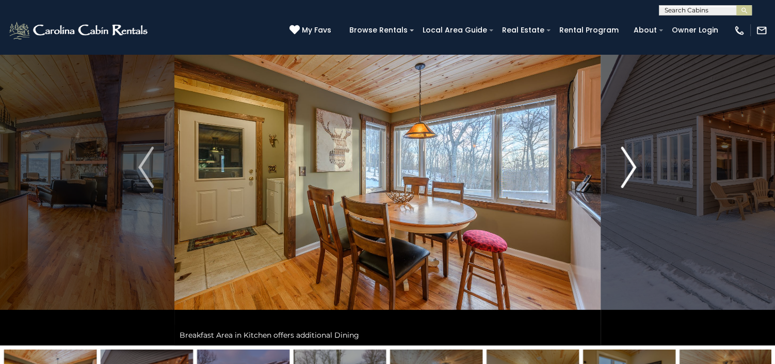
click at [631, 168] on img "Next" at bounding box center [628, 167] width 15 height 41
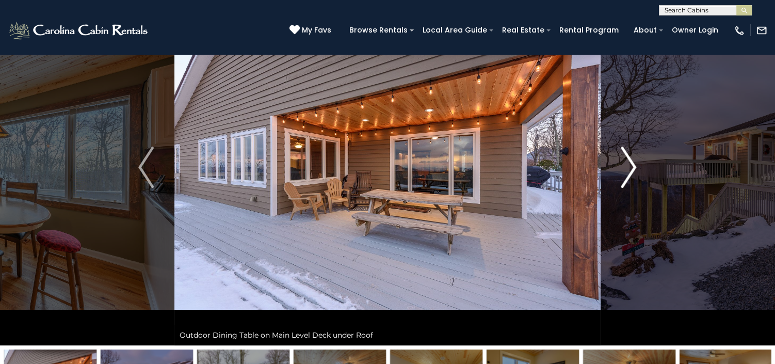
click at [631, 168] on img "Next" at bounding box center [628, 167] width 15 height 41
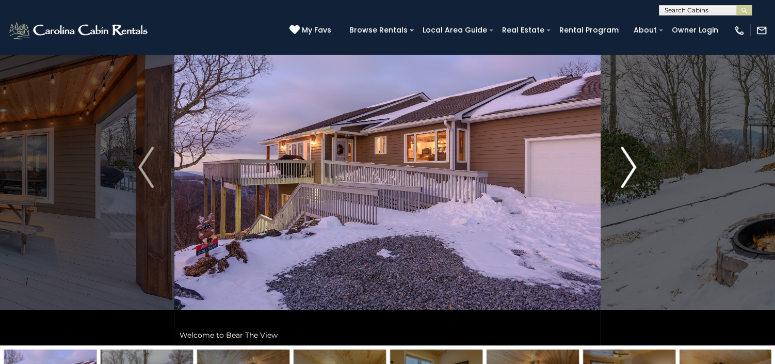
click at [631, 168] on img "Next" at bounding box center [628, 167] width 15 height 41
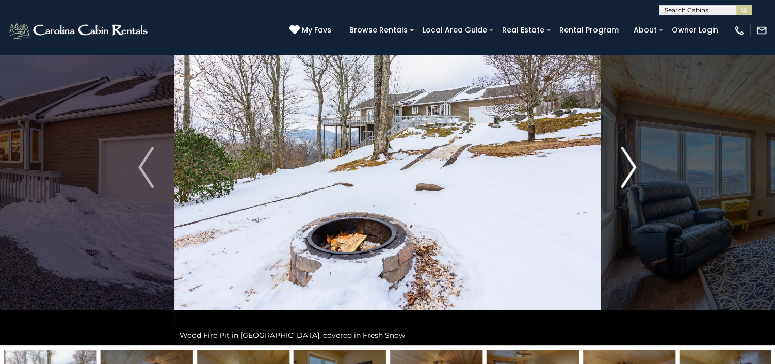
click at [631, 168] on img "Next" at bounding box center [628, 167] width 15 height 41
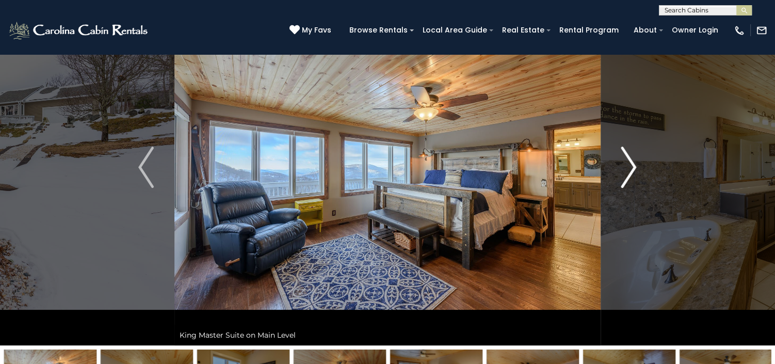
click at [631, 168] on img "Next" at bounding box center [628, 167] width 15 height 41
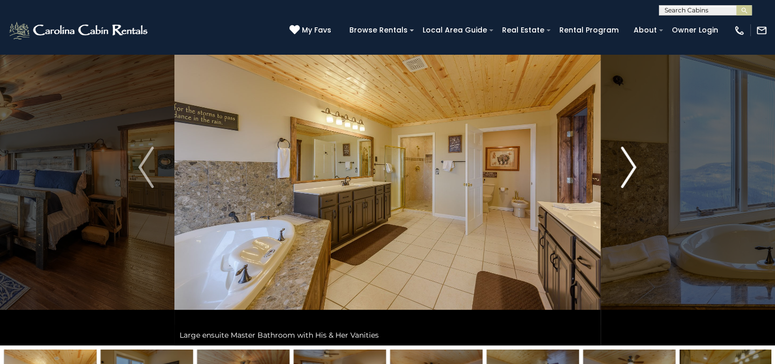
click at [631, 168] on img "Next" at bounding box center [628, 167] width 15 height 41
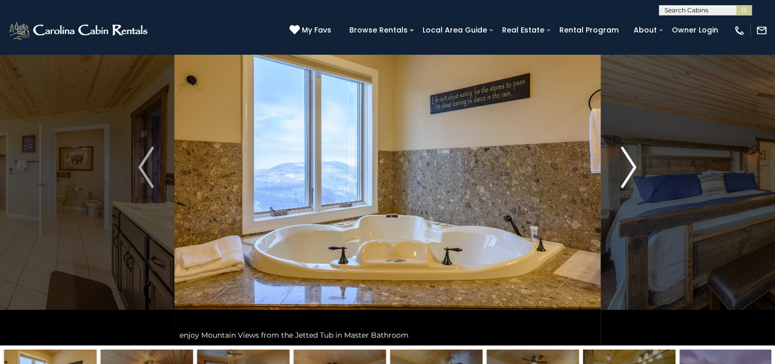
click at [631, 168] on img "Next" at bounding box center [628, 167] width 15 height 41
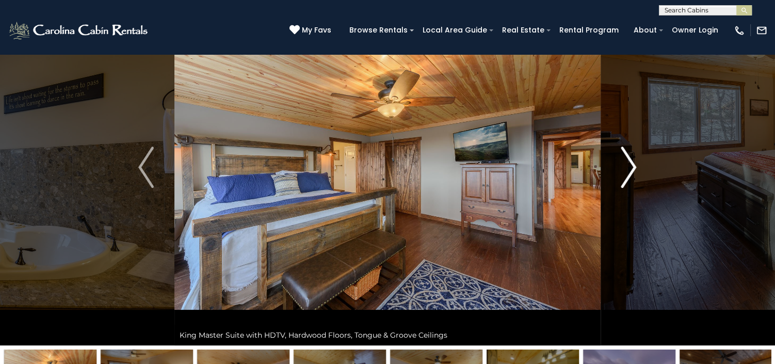
click at [631, 168] on img "Next" at bounding box center [628, 167] width 15 height 41
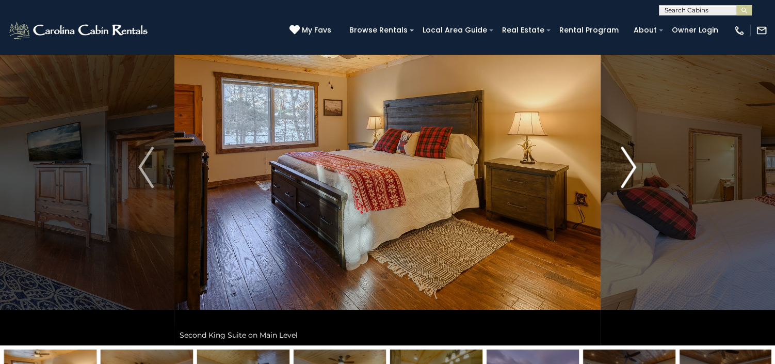
click at [631, 168] on img "Next" at bounding box center [628, 167] width 15 height 41
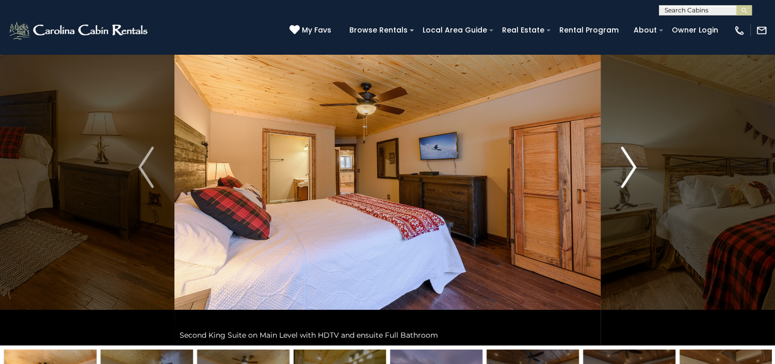
click at [631, 168] on img "Next" at bounding box center [628, 167] width 15 height 41
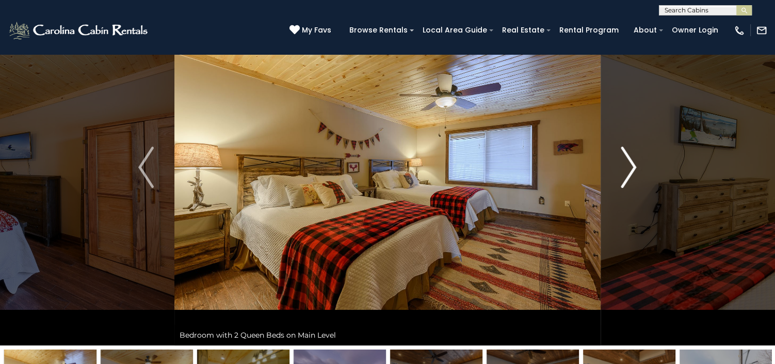
click at [631, 168] on img "Next" at bounding box center [628, 167] width 15 height 41
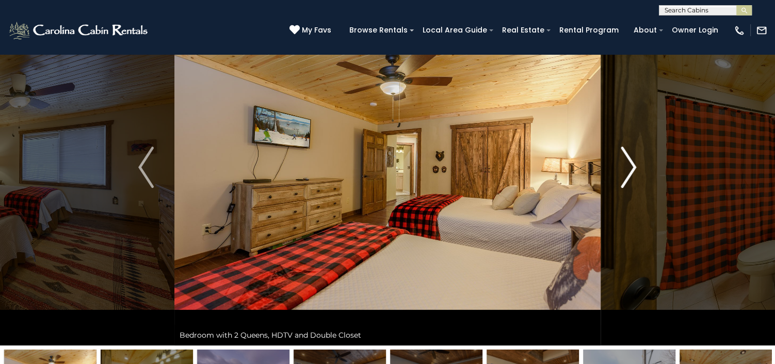
click at [631, 168] on img "Next" at bounding box center [628, 167] width 15 height 41
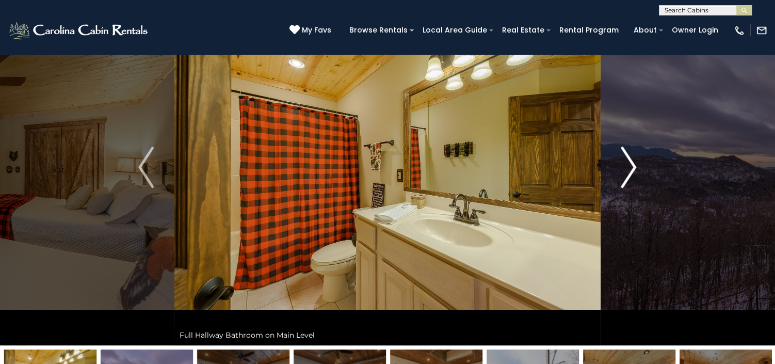
click at [631, 168] on img "Next" at bounding box center [628, 167] width 15 height 41
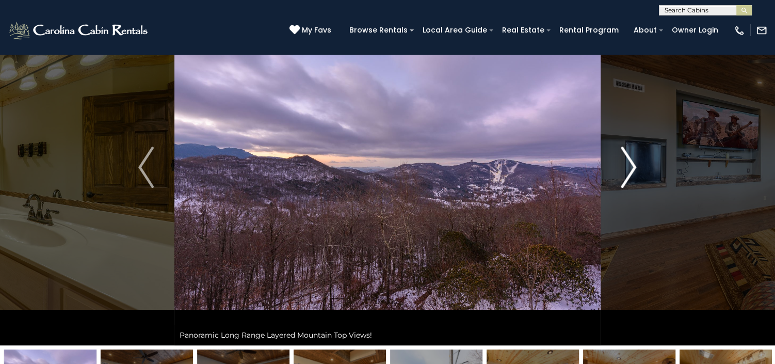
click at [631, 168] on img "Next" at bounding box center [628, 167] width 15 height 41
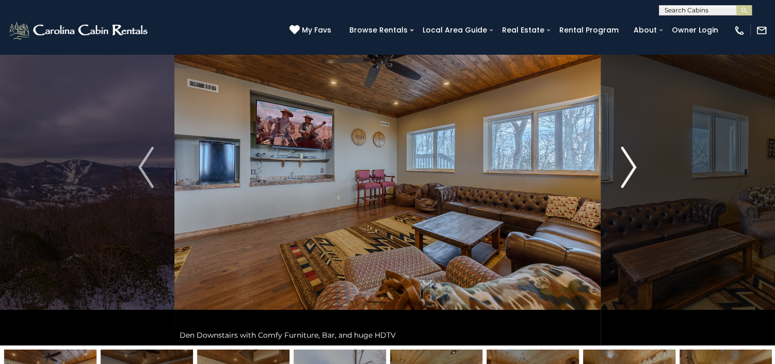
click at [631, 168] on img "Next" at bounding box center [628, 167] width 15 height 41
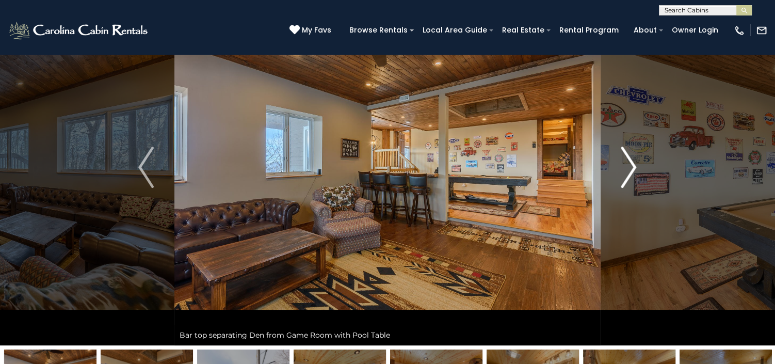
click at [631, 168] on img "Next" at bounding box center [628, 167] width 15 height 41
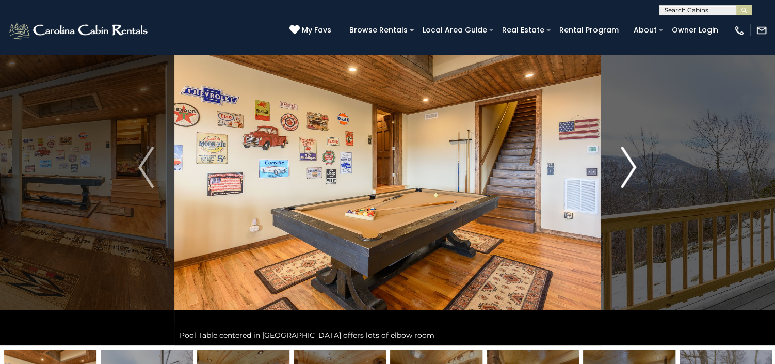
click at [631, 168] on img "Next" at bounding box center [628, 167] width 15 height 41
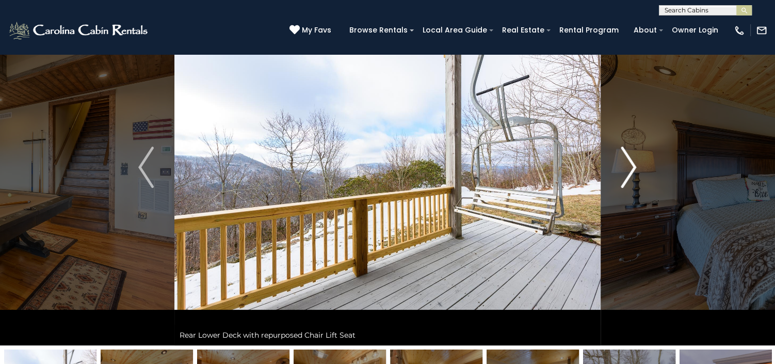
click at [631, 168] on img "Next" at bounding box center [628, 167] width 15 height 41
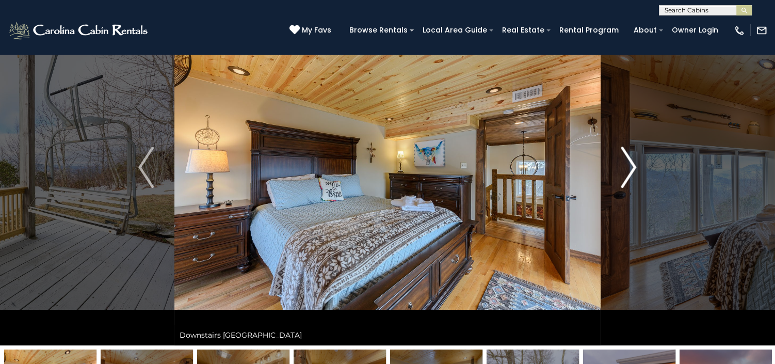
click at [631, 168] on img "Next" at bounding box center [628, 167] width 15 height 41
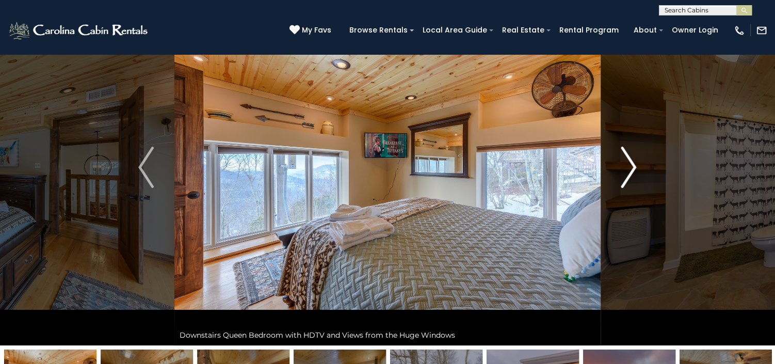
click at [631, 168] on img "Next" at bounding box center [628, 167] width 15 height 41
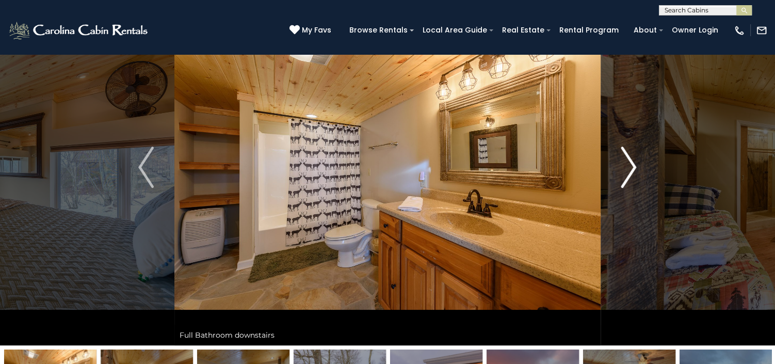
click at [631, 168] on img "Next" at bounding box center [628, 167] width 15 height 41
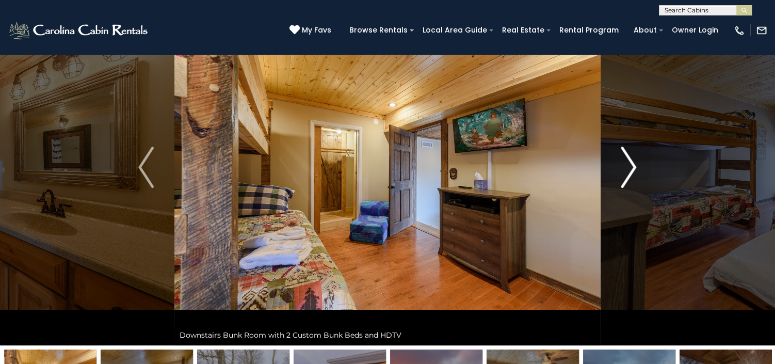
click at [631, 168] on img "Next" at bounding box center [628, 167] width 15 height 41
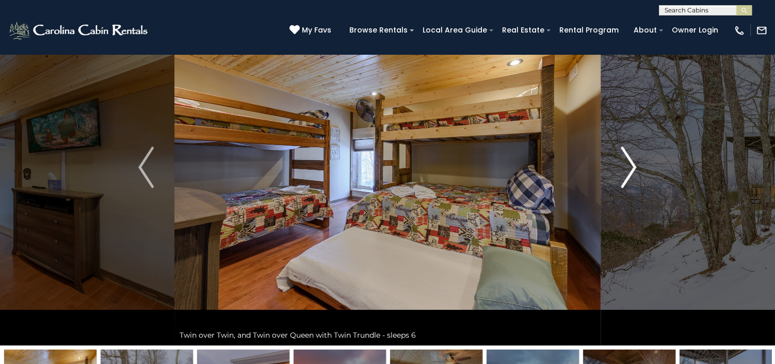
click at [631, 168] on img "Next" at bounding box center [628, 167] width 15 height 41
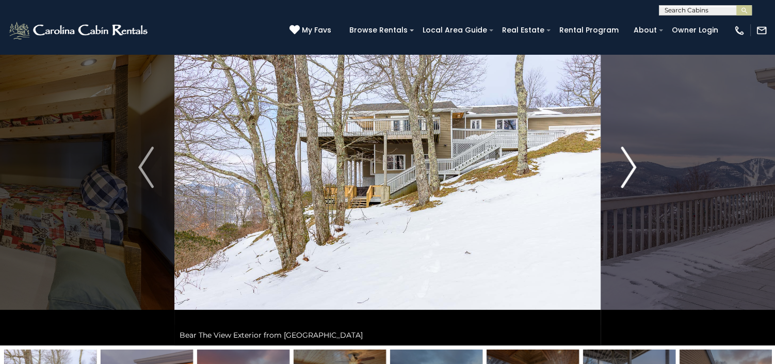
click at [631, 168] on img "Next" at bounding box center [628, 167] width 15 height 41
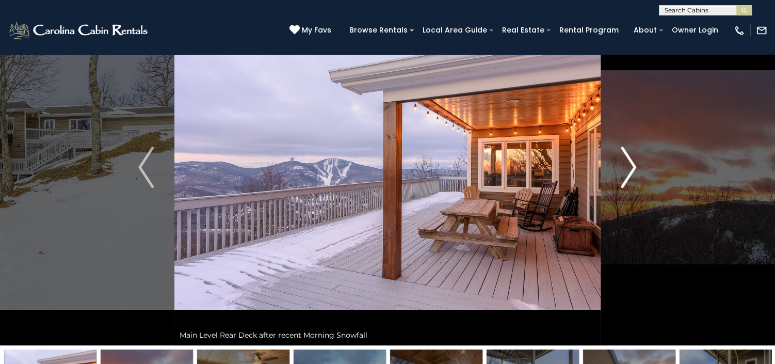
click at [631, 168] on img "Next" at bounding box center [628, 167] width 15 height 41
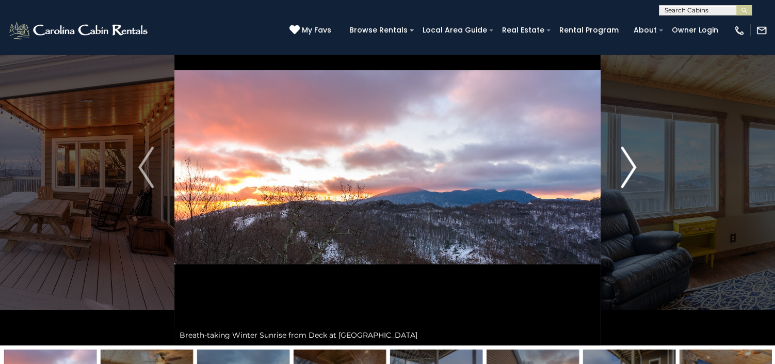
click at [631, 168] on img "Next" at bounding box center [628, 167] width 15 height 41
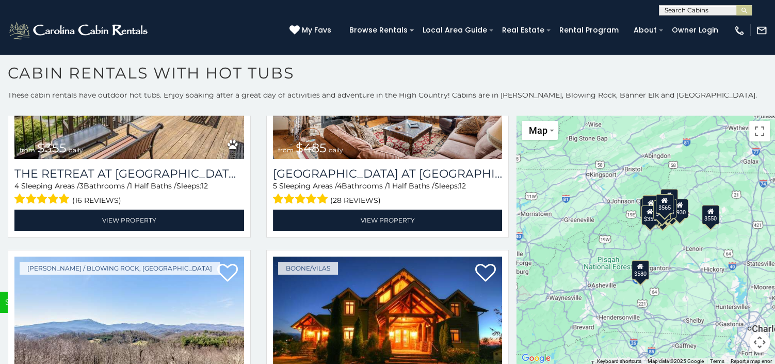
scroll to position [4, 0]
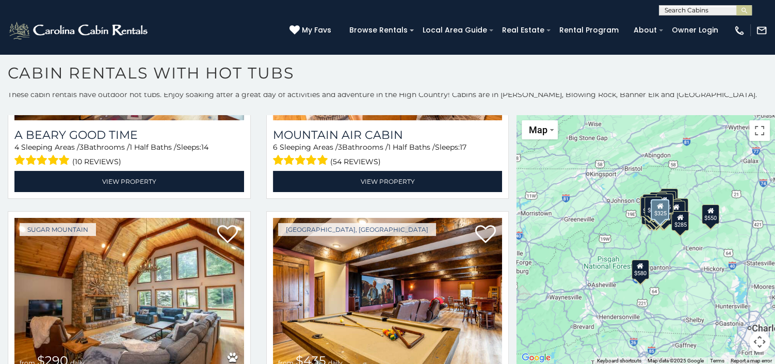
scroll to position [4198, 0]
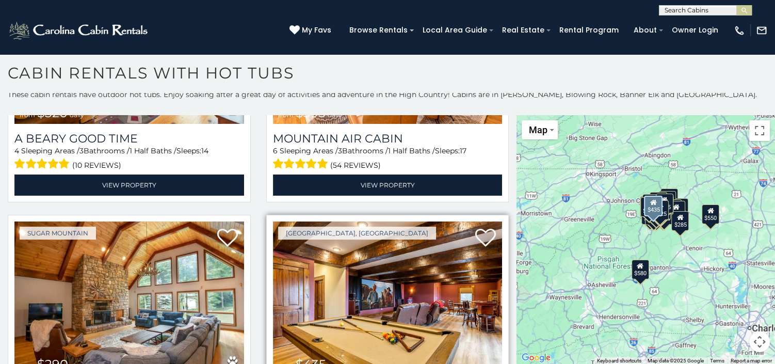
click at [415, 256] on img at bounding box center [388, 298] width 230 height 154
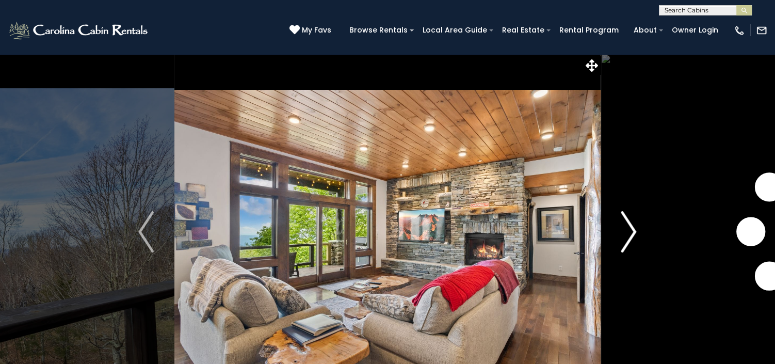
click at [628, 233] on img "Next" at bounding box center [628, 231] width 15 height 41
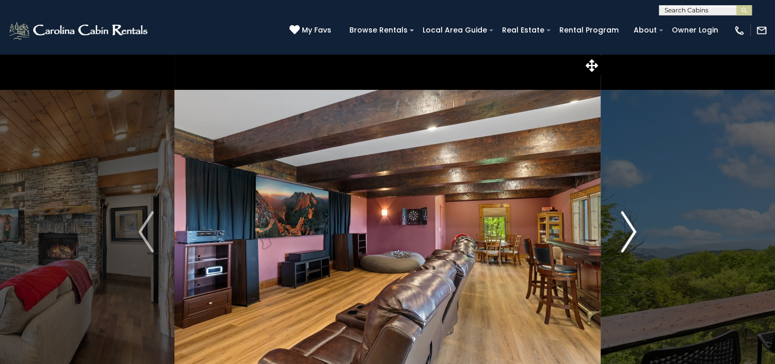
click at [628, 233] on img "Next" at bounding box center [628, 231] width 15 height 41
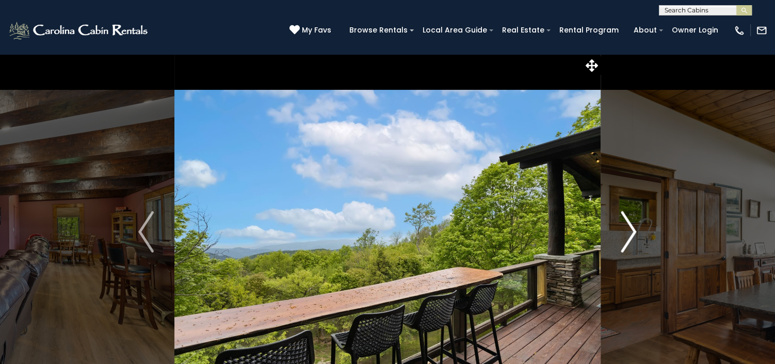
click at [628, 233] on img "Next" at bounding box center [628, 231] width 15 height 41
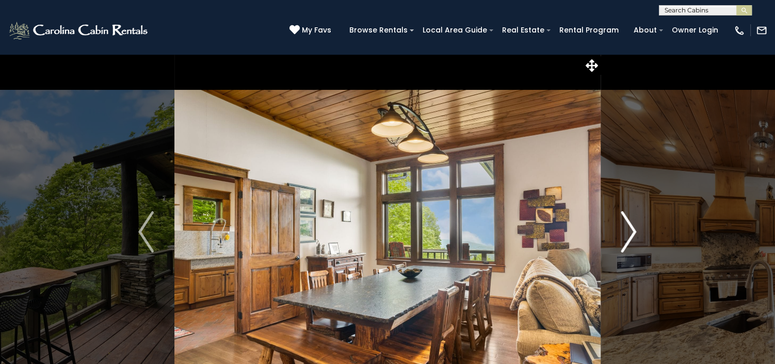
click at [628, 233] on img "Next" at bounding box center [628, 231] width 15 height 41
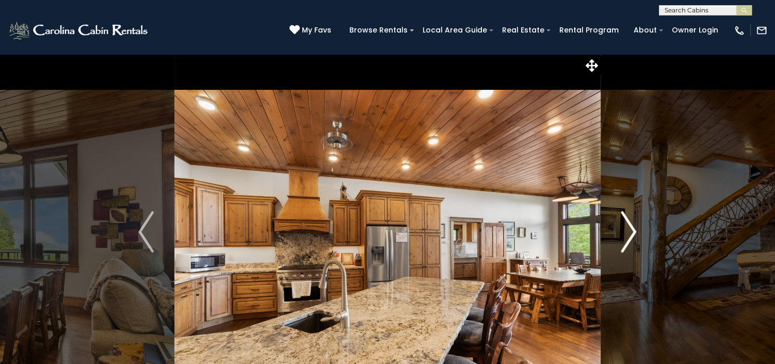
click at [628, 233] on img "Next" at bounding box center [628, 231] width 15 height 41
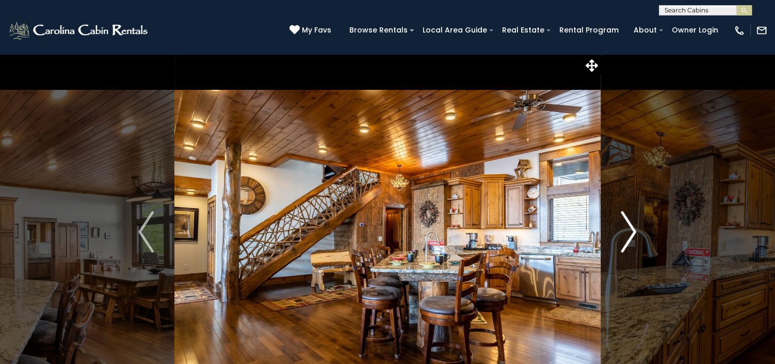
click at [628, 233] on img "Next" at bounding box center [628, 231] width 15 height 41
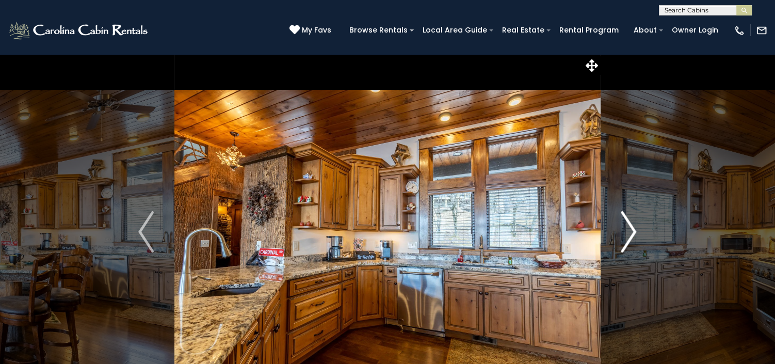
click at [628, 233] on img "Next" at bounding box center [628, 231] width 15 height 41
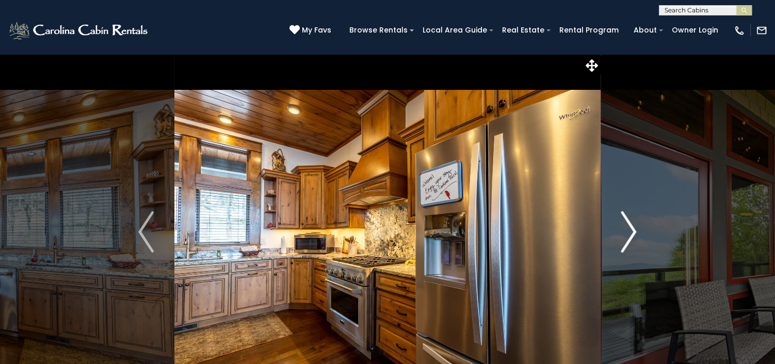
click at [628, 233] on img "Next" at bounding box center [628, 231] width 15 height 41
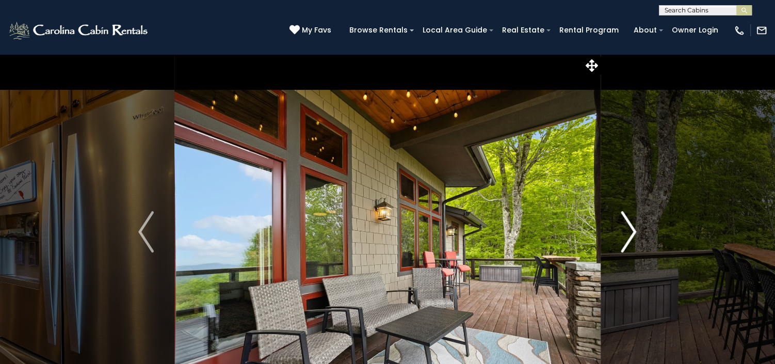
click at [628, 233] on img "Next" at bounding box center [628, 231] width 15 height 41
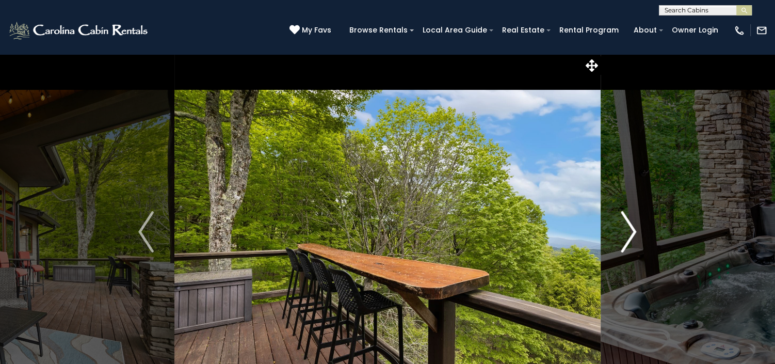
click at [628, 233] on img "Next" at bounding box center [628, 231] width 15 height 41
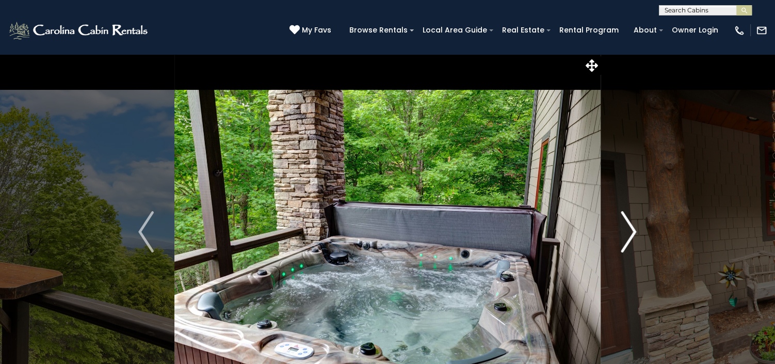
click at [628, 233] on img "Next" at bounding box center [628, 231] width 15 height 41
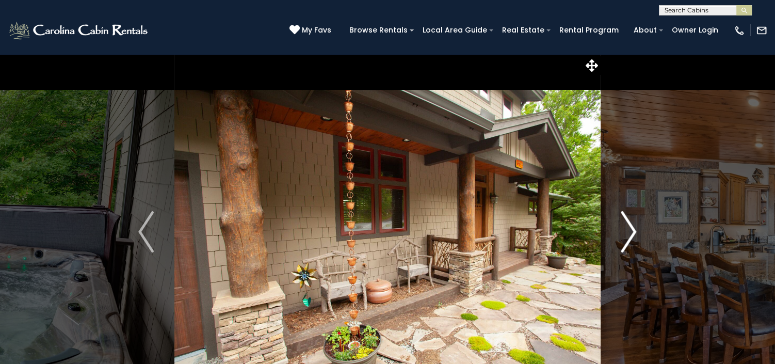
click at [628, 233] on img "Next" at bounding box center [628, 231] width 15 height 41
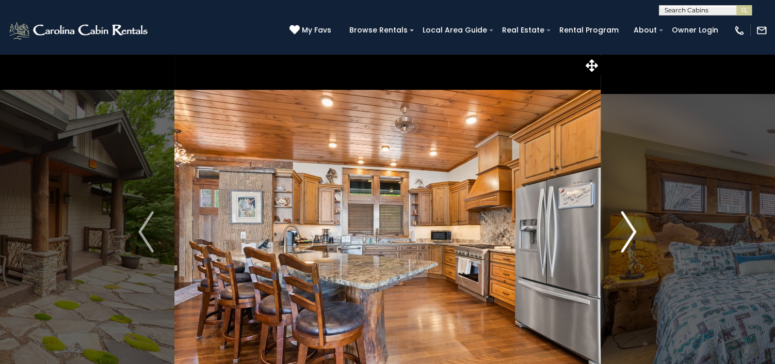
click at [628, 233] on img "Next" at bounding box center [628, 231] width 15 height 41
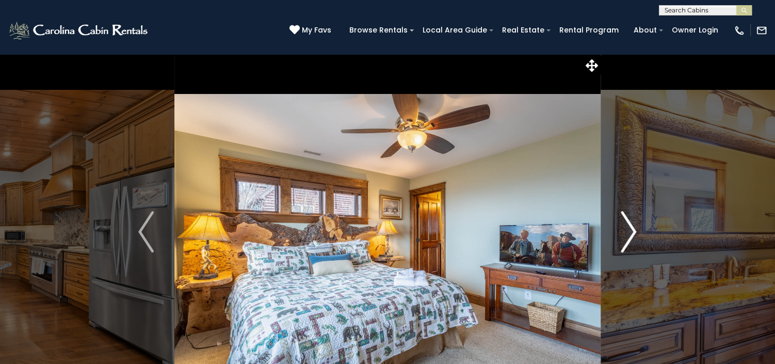
click at [628, 233] on img "Next" at bounding box center [628, 231] width 15 height 41
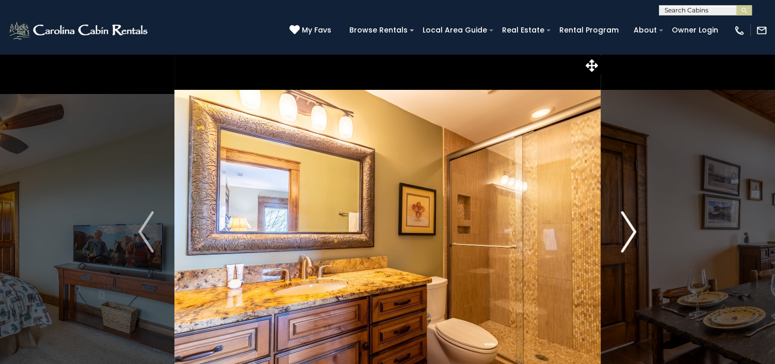
click at [628, 233] on img "Next" at bounding box center [628, 231] width 15 height 41
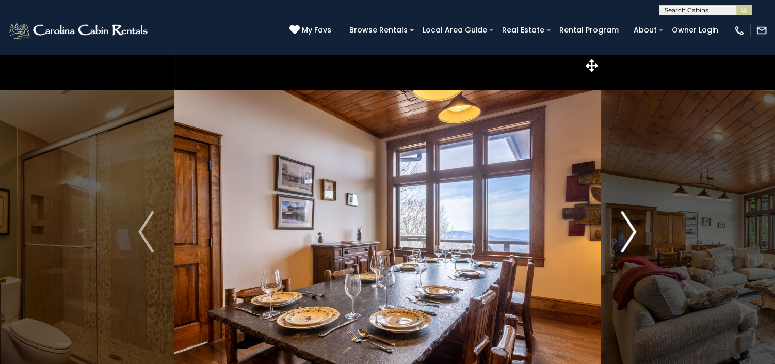
click at [628, 233] on img "Next" at bounding box center [628, 231] width 15 height 41
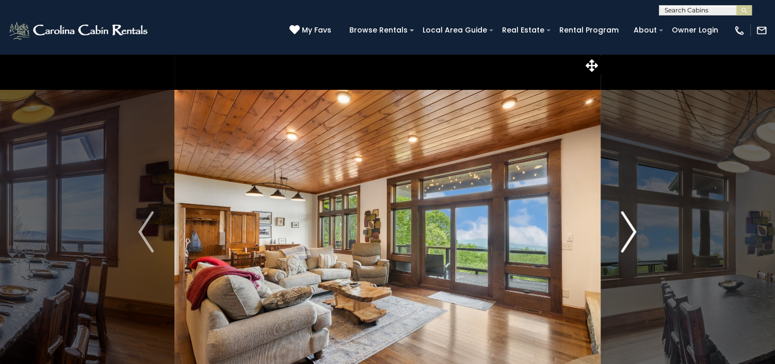
click at [628, 233] on img "Next" at bounding box center [628, 231] width 15 height 41
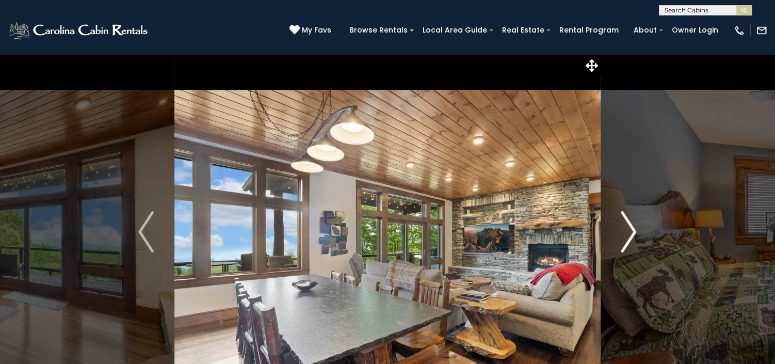
click at [628, 233] on img "Next" at bounding box center [628, 231] width 15 height 41
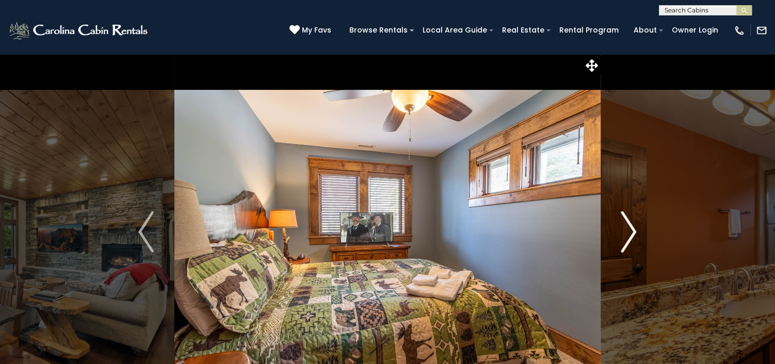
click at [628, 233] on img "Next" at bounding box center [628, 231] width 15 height 41
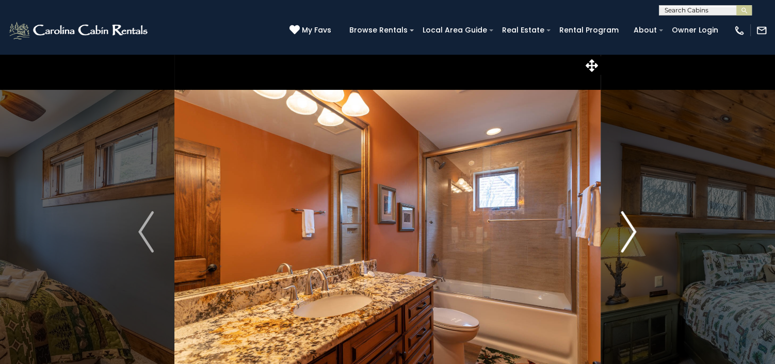
click at [628, 233] on img "Next" at bounding box center [628, 231] width 15 height 41
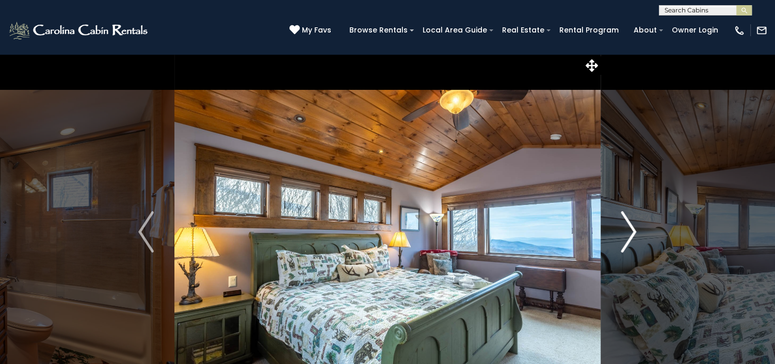
click at [628, 233] on img "Next" at bounding box center [628, 231] width 15 height 41
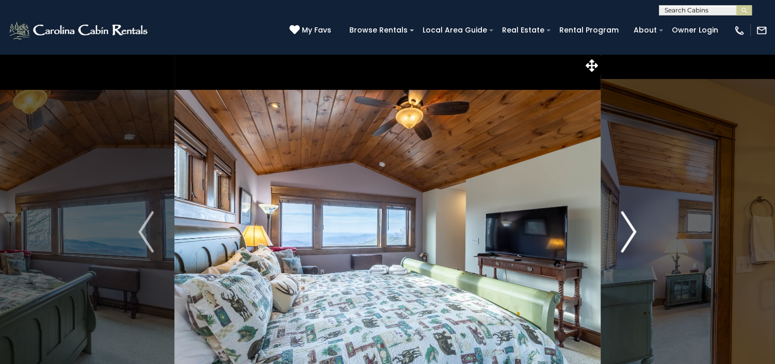
click at [628, 233] on img "Next" at bounding box center [628, 231] width 15 height 41
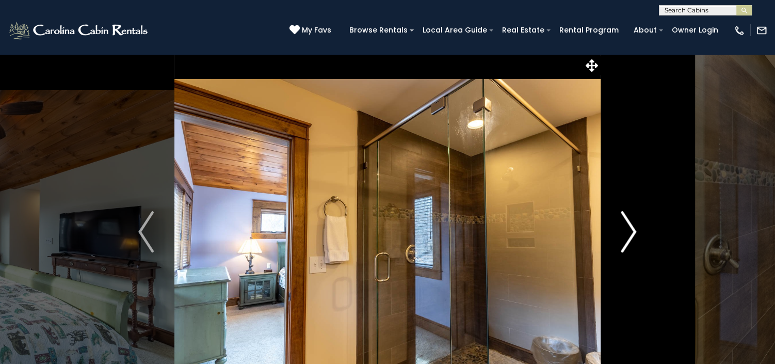
click at [628, 233] on img "Next" at bounding box center [628, 231] width 15 height 41
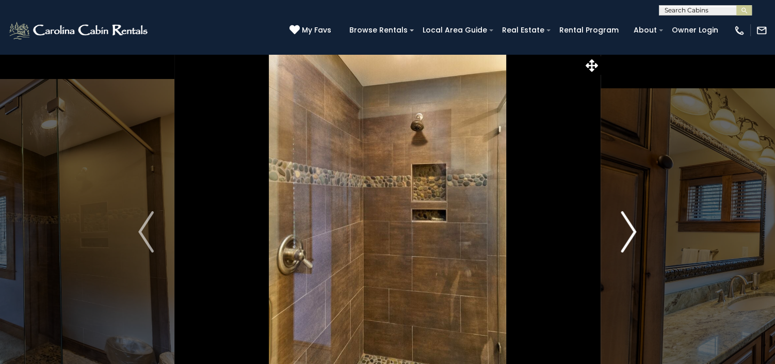
click at [628, 233] on img "Next" at bounding box center [628, 231] width 15 height 41
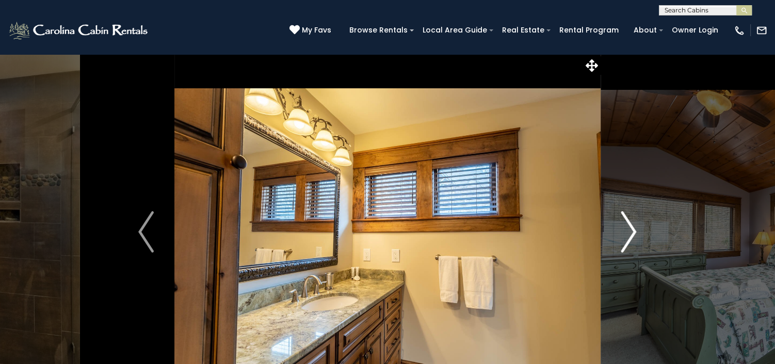
click at [628, 233] on img "Next" at bounding box center [628, 231] width 15 height 41
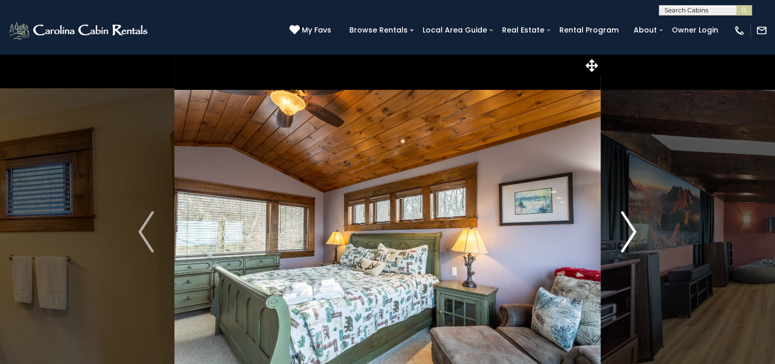
click at [628, 233] on img "Next" at bounding box center [628, 231] width 15 height 41
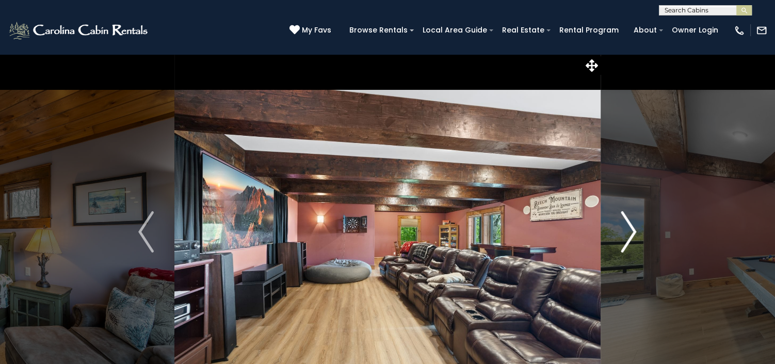
click at [628, 233] on img "Next" at bounding box center [628, 231] width 15 height 41
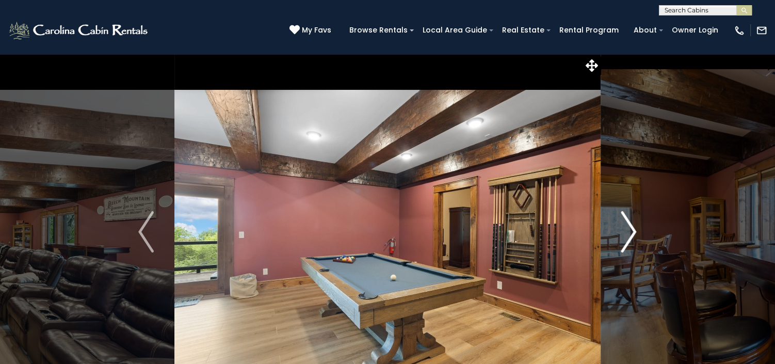
click at [628, 233] on img "Next" at bounding box center [628, 231] width 15 height 41
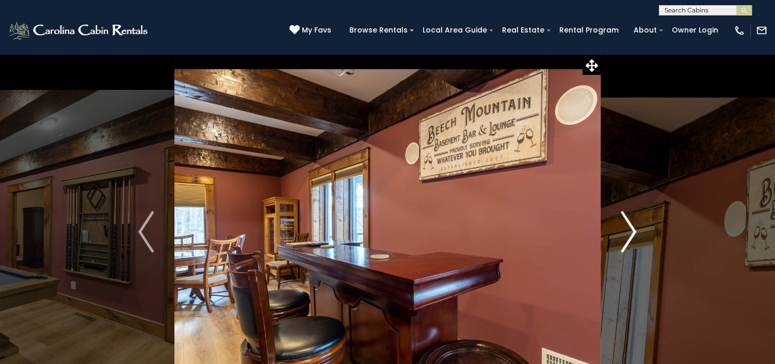
click at [628, 233] on img "Next" at bounding box center [628, 231] width 15 height 41
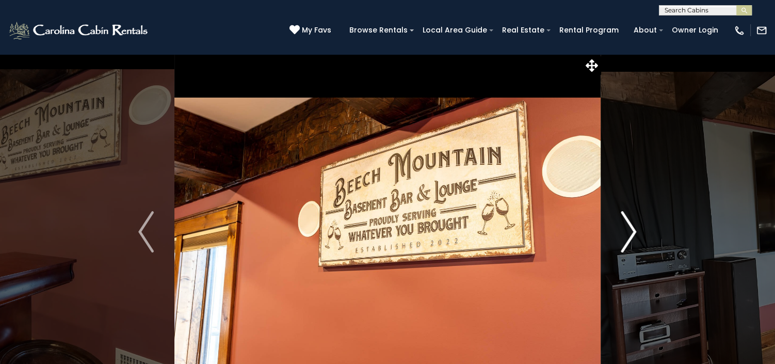
click at [628, 233] on img "Next" at bounding box center [628, 231] width 15 height 41
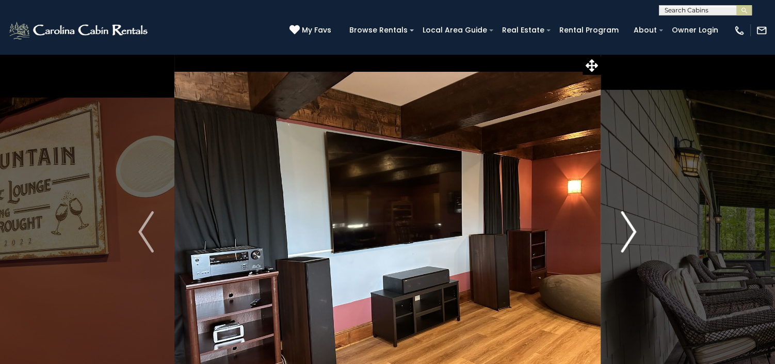
click at [628, 233] on img "Next" at bounding box center [628, 231] width 15 height 41
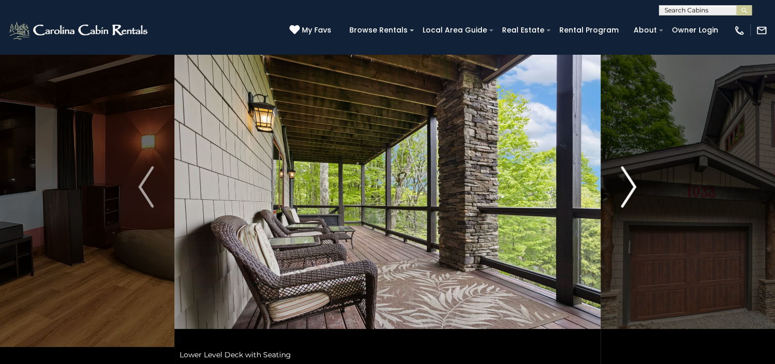
scroll to position [65, 0]
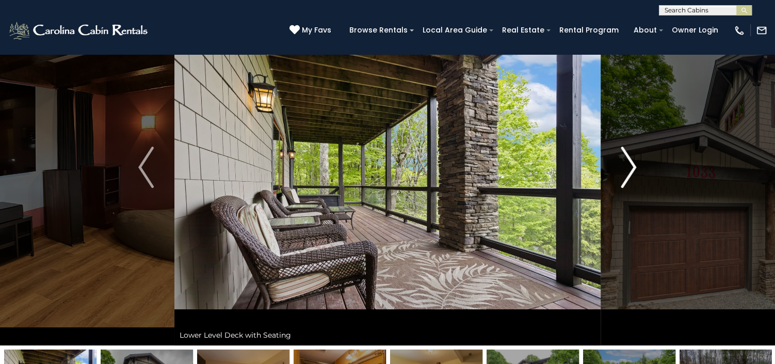
click at [626, 168] on img "Next" at bounding box center [628, 167] width 15 height 41
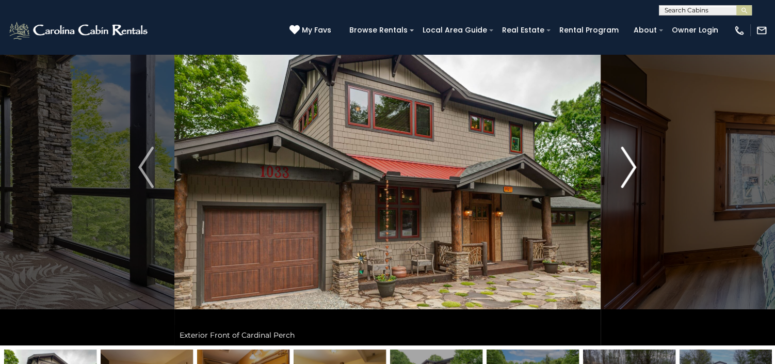
click at [626, 168] on img "Next" at bounding box center [628, 167] width 15 height 41
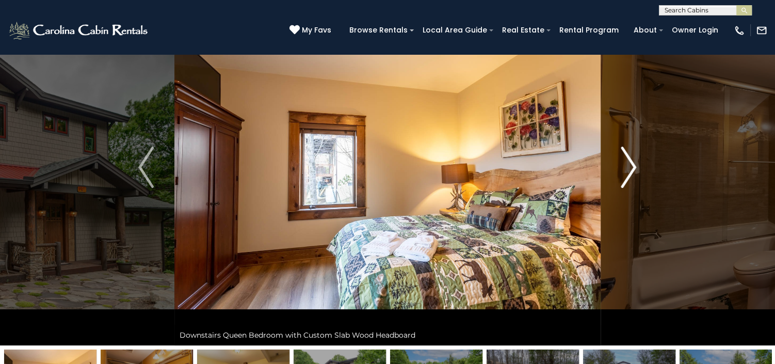
click at [626, 168] on img "Next" at bounding box center [628, 167] width 15 height 41
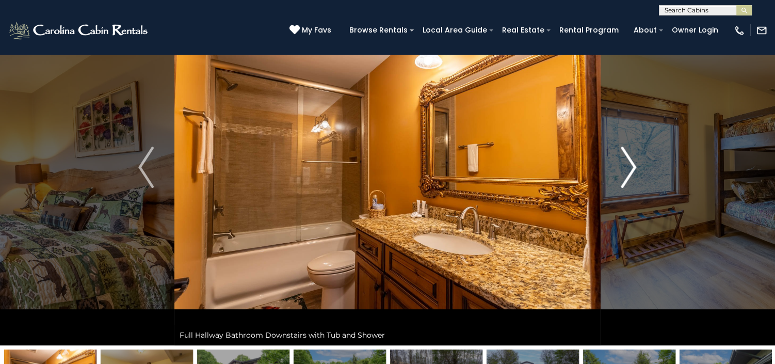
click at [626, 168] on img "Next" at bounding box center [628, 167] width 15 height 41
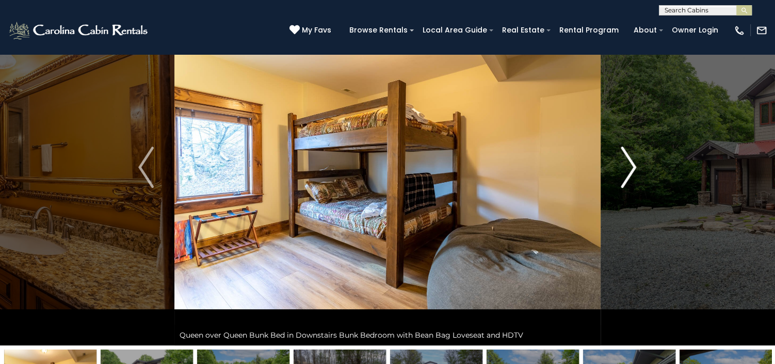
click at [626, 168] on img "Next" at bounding box center [628, 167] width 15 height 41
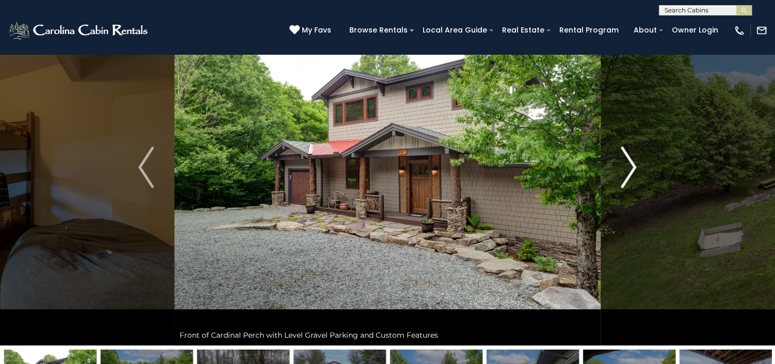
click at [626, 168] on img "Next" at bounding box center [628, 167] width 15 height 41
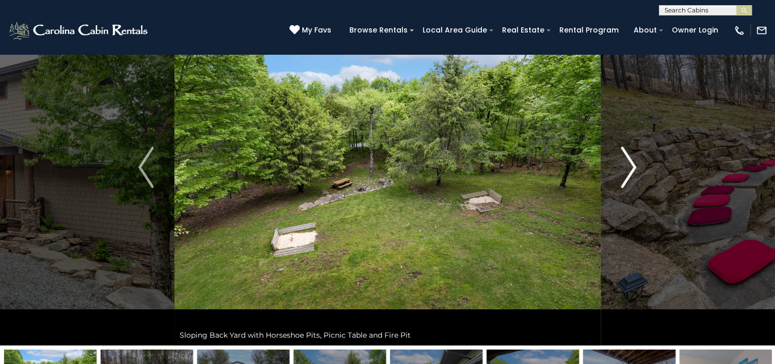
click at [626, 168] on img "Next" at bounding box center [628, 167] width 15 height 41
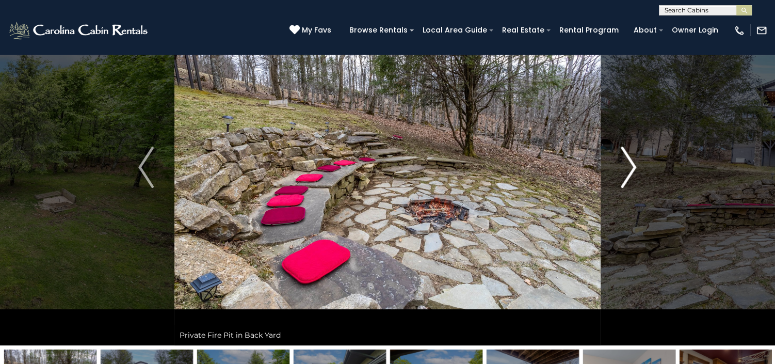
click at [626, 168] on img "Next" at bounding box center [628, 167] width 15 height 41
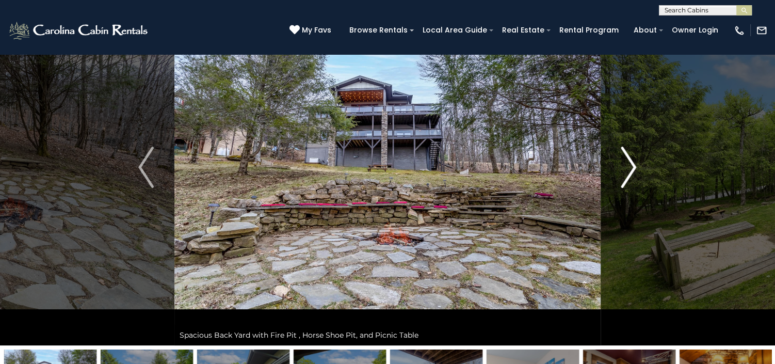
click at [626, 168] on img "Next" at bounding box center [628, 167] width 15 height 41
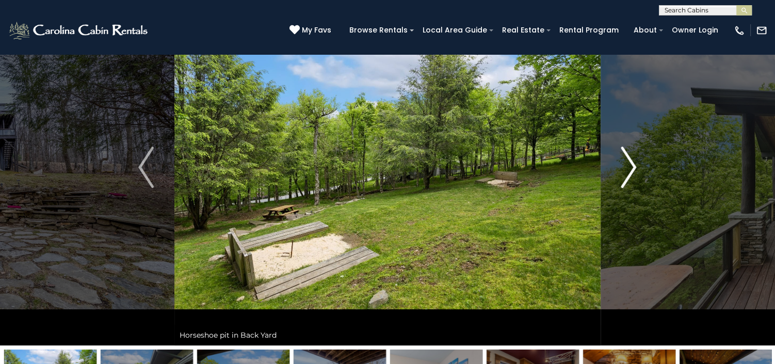
click at [626, 168] on img "Next" at bounding box center [628, 167] width 15 height 41
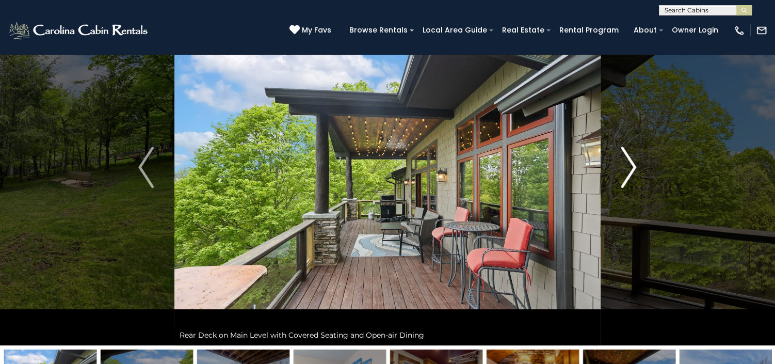
click at [626, 168] on img "Next" at bounding box center [628, 167] width 15 height 41
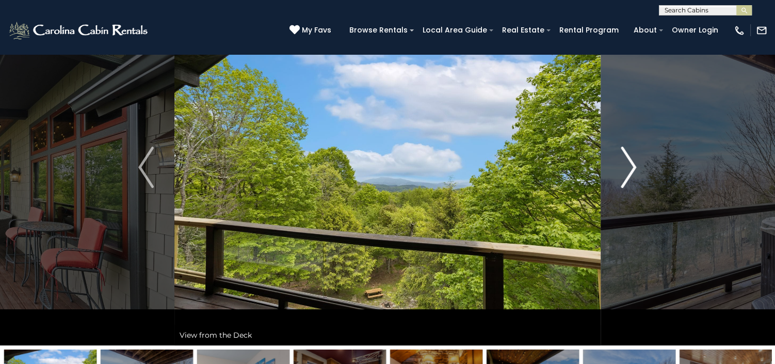
click at [626, 168] on img "Next" at bounding box center [628, 167] width 15 height 41
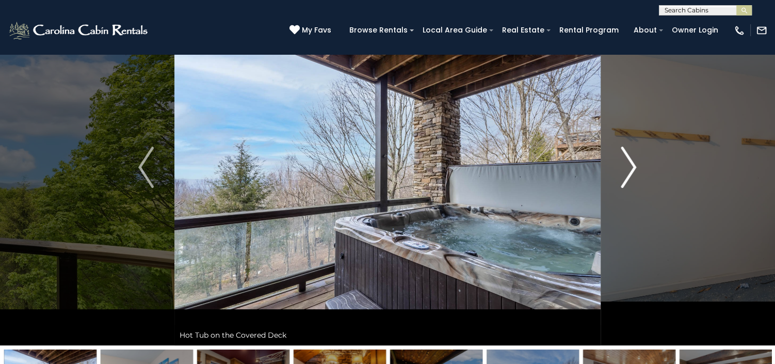
click at [626, 168] on img "Next" at bounding box center [628, 167] width 15 height 41
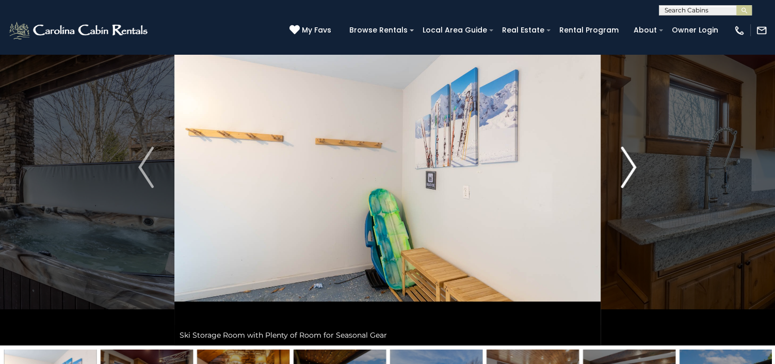
click at [626, 168] on img "Next" at bounding box center [628, 167] width 15 height 41
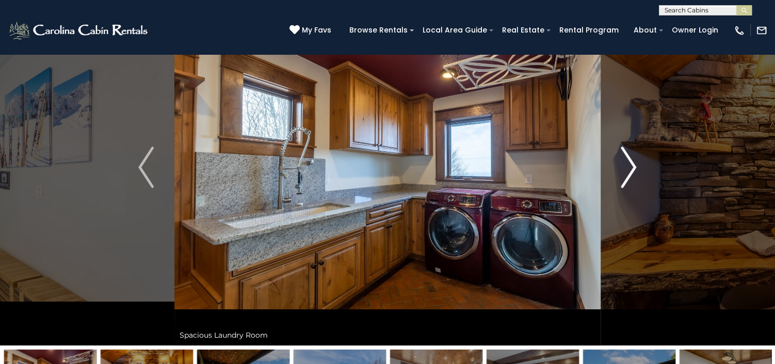
click at [626, 168] on img "Next" at bounding box center [628, 167] width 15 height 41
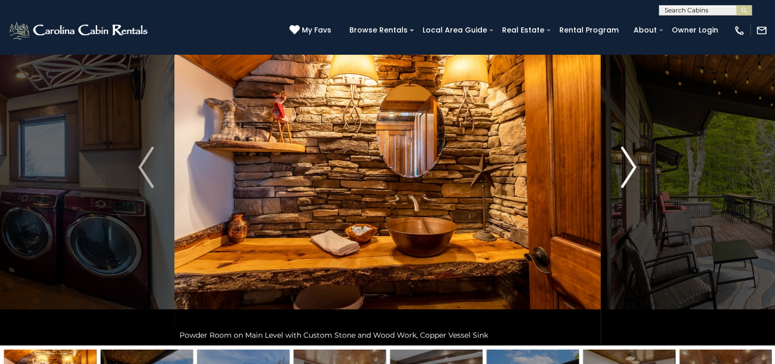
click at [626, 168] on img "Next" at bounding box center [628, 167] width 15 height 41
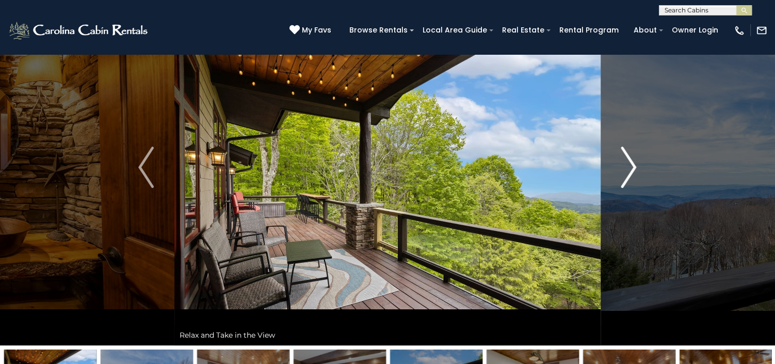
click at [626, 168] on img "Next" at bounding box center [628, 167] width 15 height 41
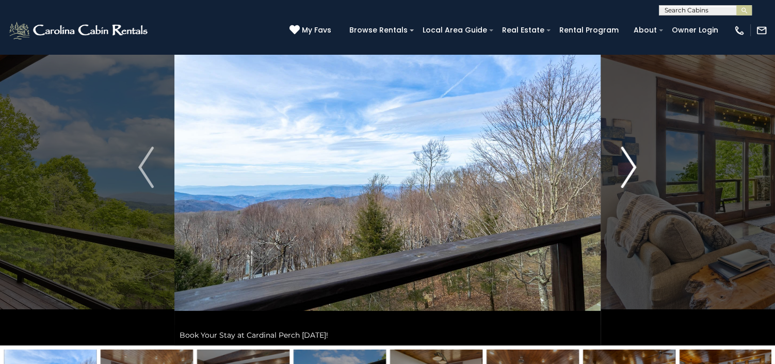
click at [626, 168] on img "Next" at bounding box center [628, 167] width 15 height 41
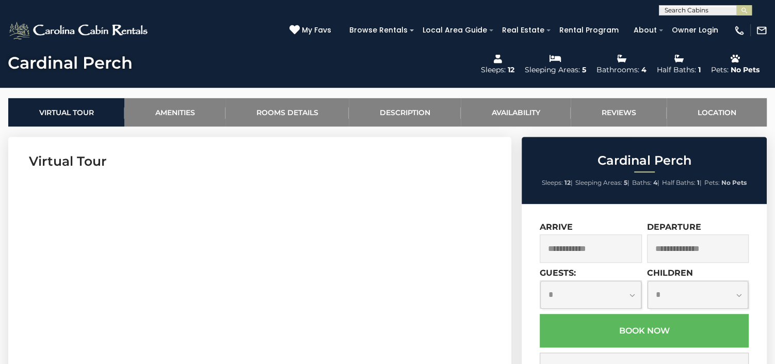
scroll to position [451, 0]
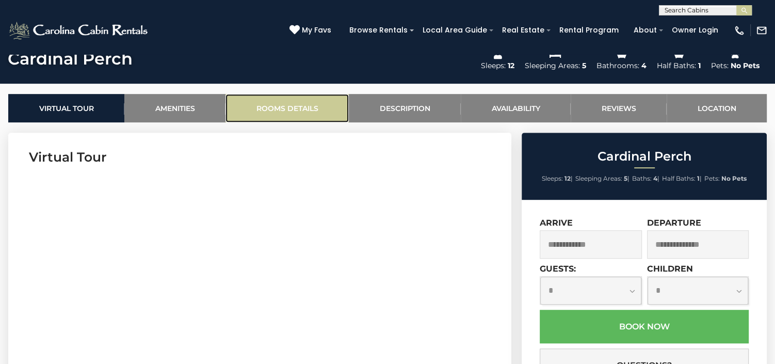
click at [304, 111] on link "Rooms Details" at bounding box center [287, 108] width 123 height 28
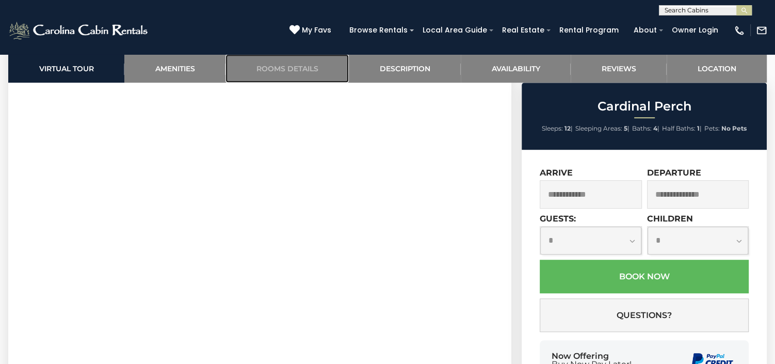
scroll to position [519, 0]
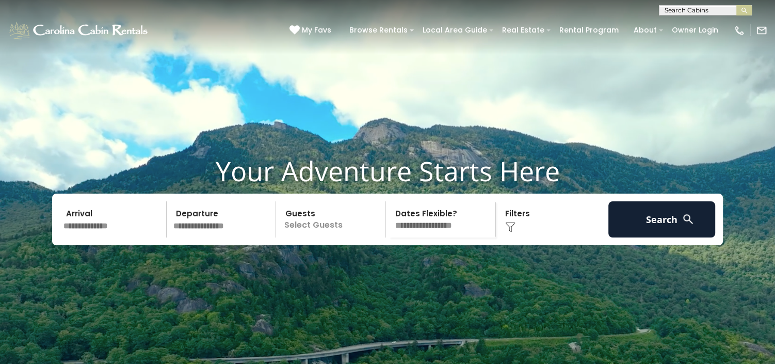
click at [529, 236] on div "Click to Choose" at bounding box center [552, 219] width 107 height 36
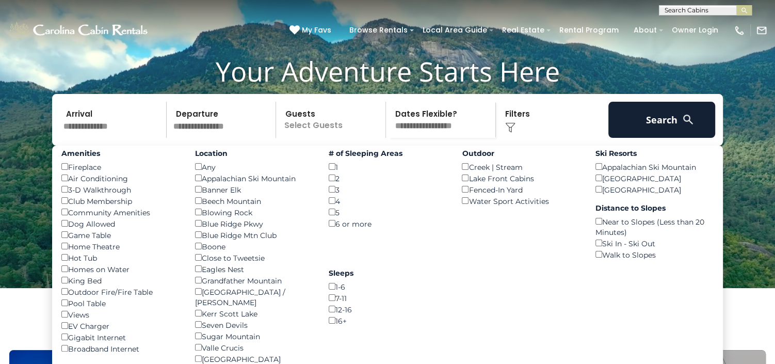
scroll to position [129, 0]
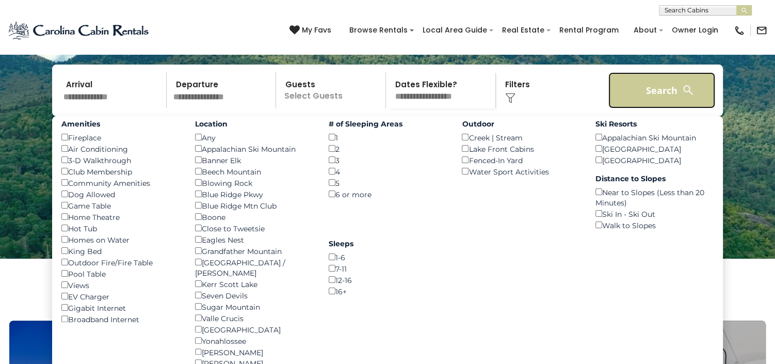
click at [658, 103] on button "Search" at bounding box center [662, 90] width 107 height 36
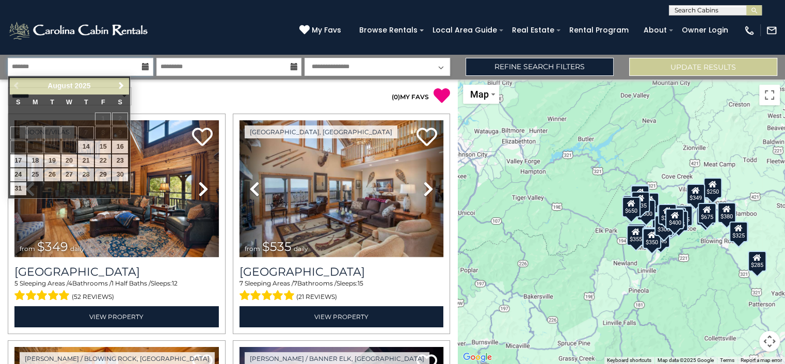
click at [116, 68] on input "text" at bounding box center [81, 67] width 146 height 18
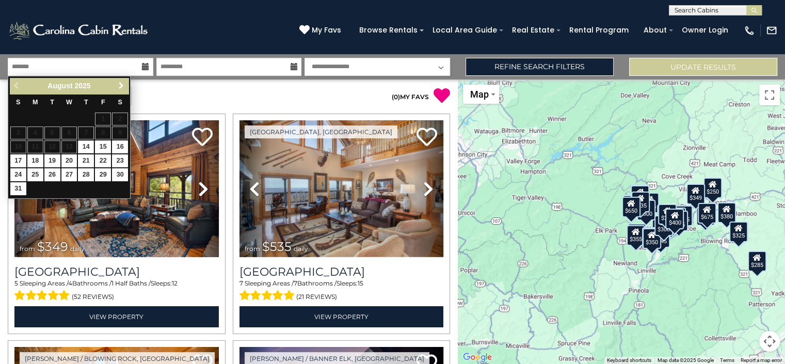
click at [118, 86] on span "Next" at bounding box center [121, 86] width 8 height 8
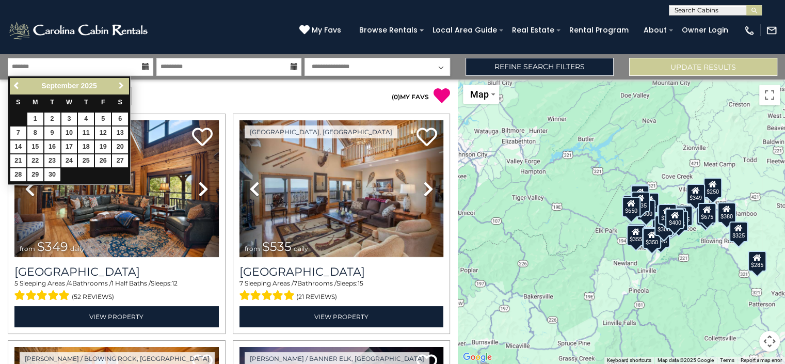
click at [118, 86] on span "Next" at bounding box center [121, 86] width 8 height 8
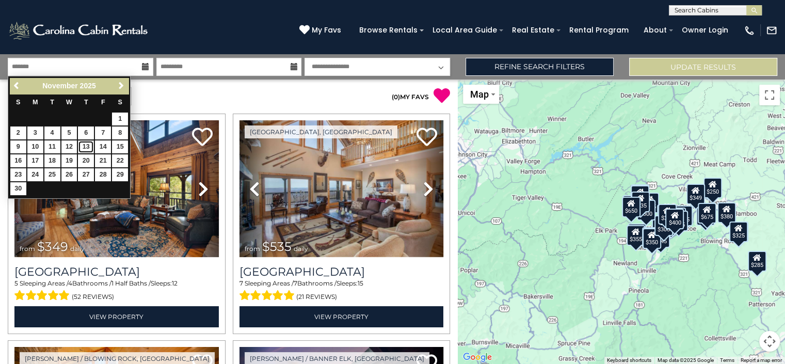
click at [85, 142] on link "13" at bounding box center [86, 146] width 16 height 13
type input "********"
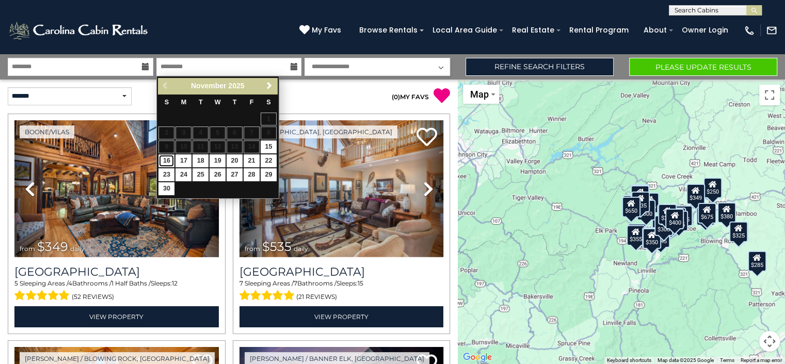
click at [164, 160] on link "16" at bounding box center [166, 160] width 16 height 13
type input "********"
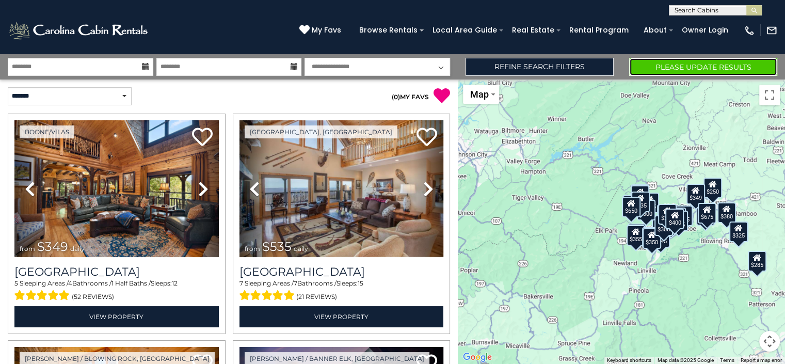
click at [650, 66] on button "Please Update Results" at bounding box center [703, 67] width 148 height 18
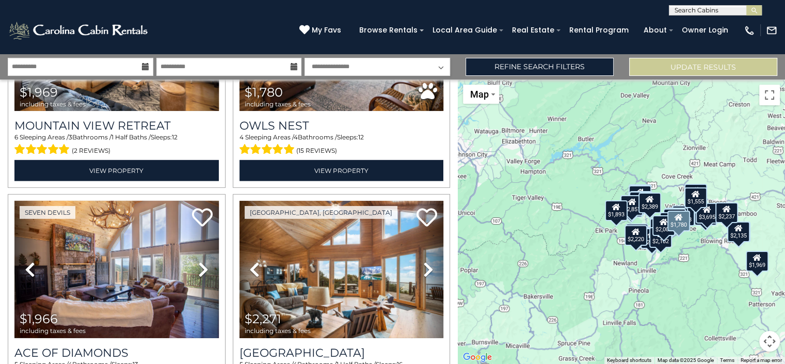
scroll to position [2903, 0]
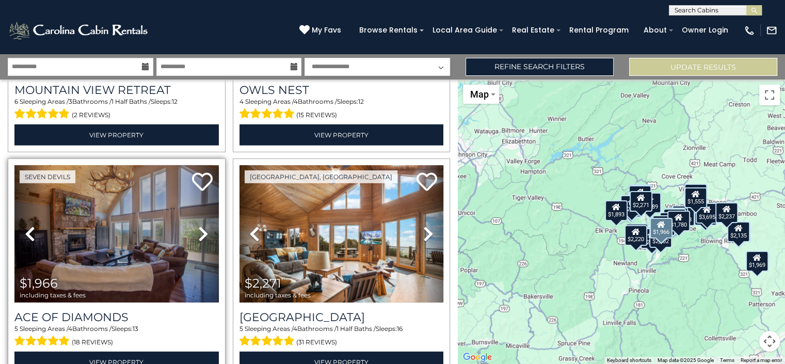
click at [200, 226] on icon at bounding box center [203, 234] width 10 height 17
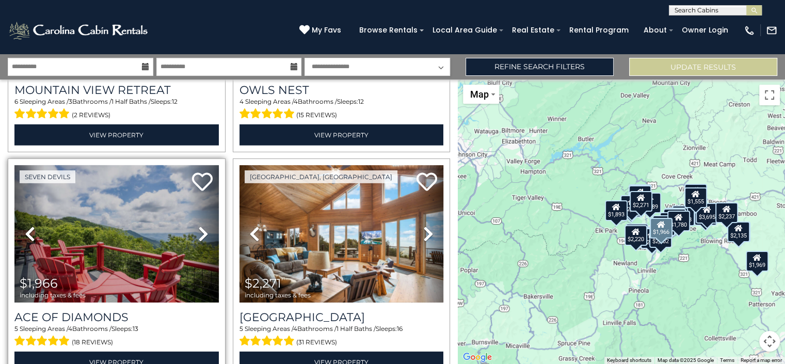
click at [200, 226] on icon at bounding box center [203, 234] width 10 height 17
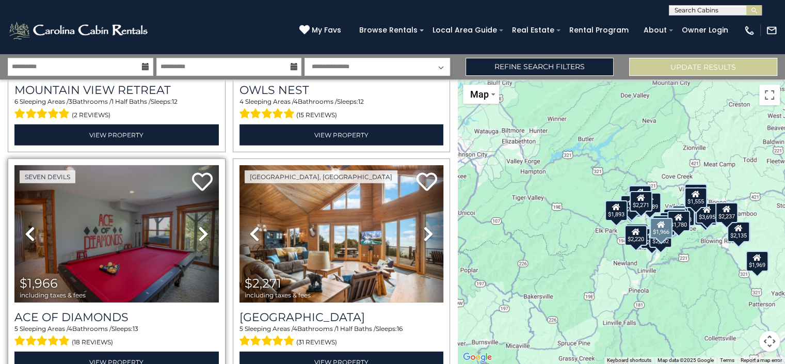
click at [200, 226] on icon at bounding box center [203, 234] width 10 height 17
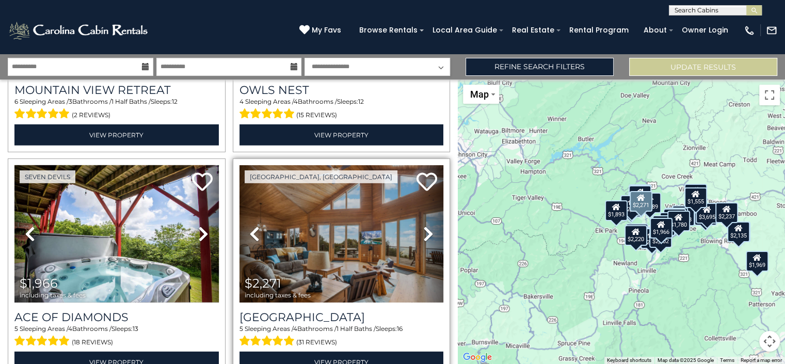
click at [425, 226] on icon at bounding box center [428, 234] width 10 height 17
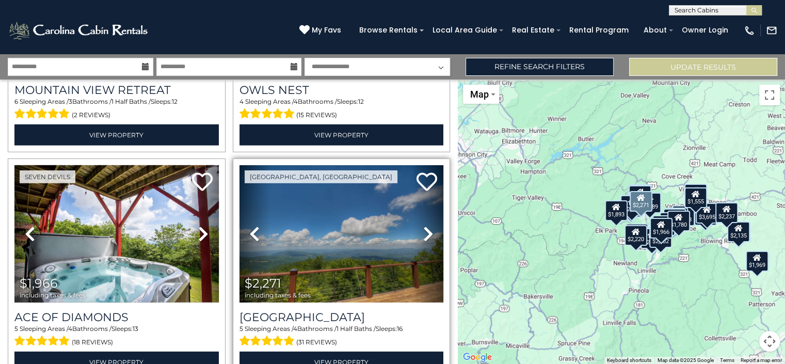
click at [425, 226] on icon at bounding box center [428, 234] width 10 height 17
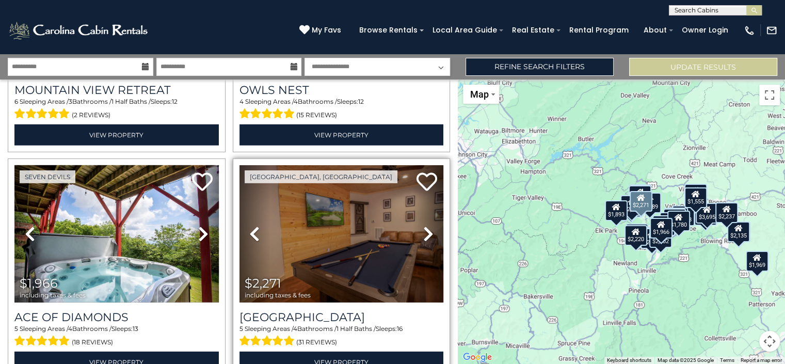
click at [425, 226] on icon at bounding box center [428, 234] width 10 height 17
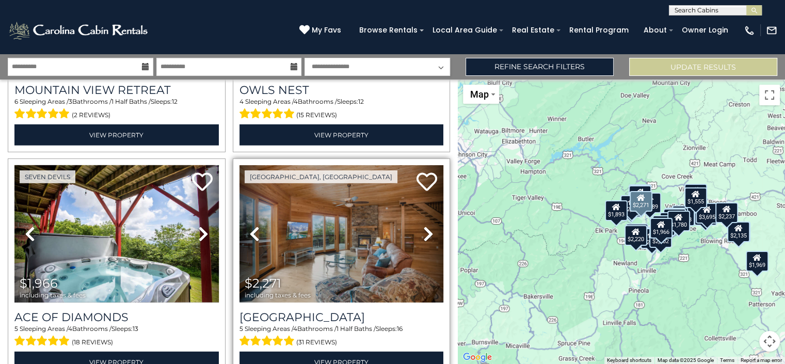
click at [425, 226] on icon at bounding box center [428, 234] width 10 height 17
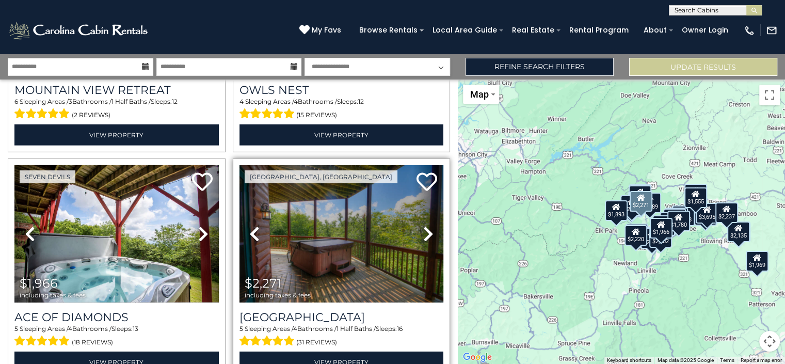
click at [425, 226] on icon at bounding box center [428, 234] width 10 height 17
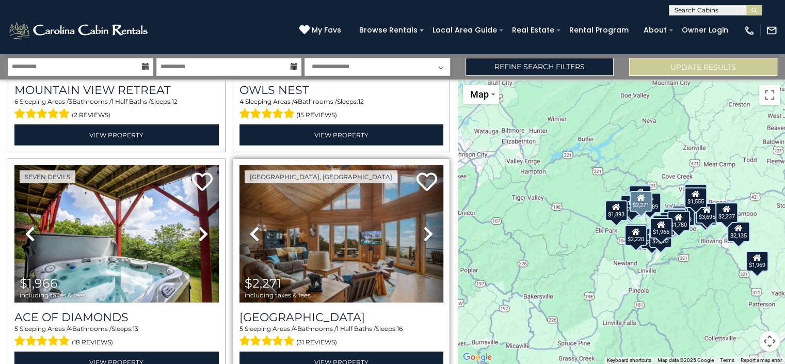
click at [425, 226] on icon at bounding box center [428, 234] width 10 height 17
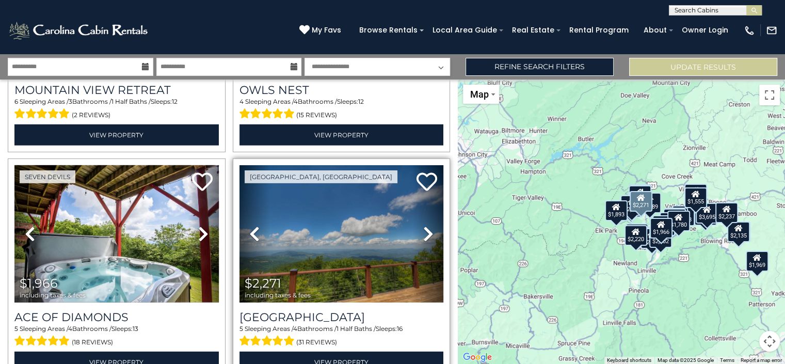
click at [425, 226] on icon at bounding box center [428, 234] width 10 height 17
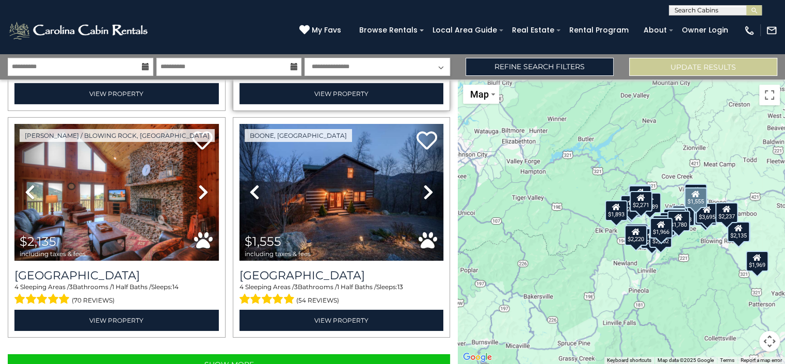
scroll to position [3172, 0]
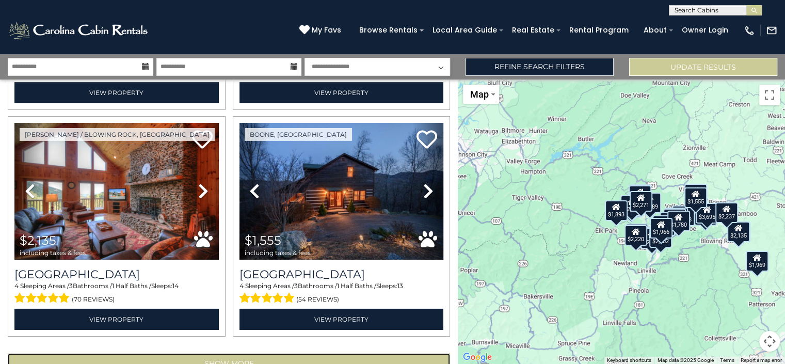
click at [301, 353] on button "Show More" at bounding box center [229, 363] width 442 height 21
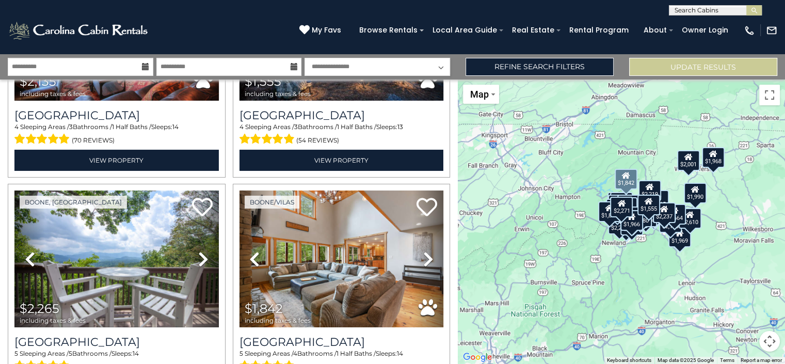
scroll to position [3351, 0]
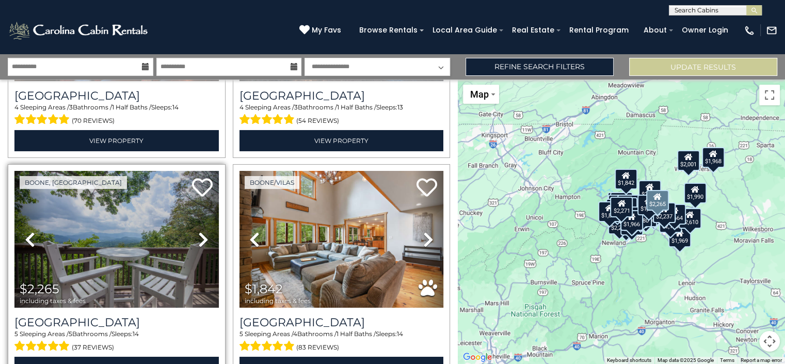
click at [198, 231] on icon at bounding box center [203, 239] width 10 height 17
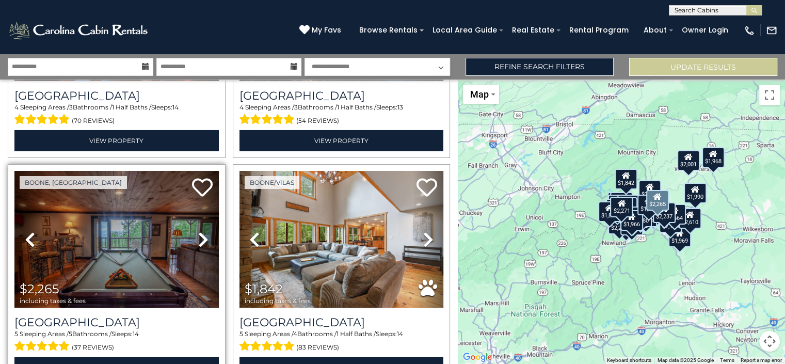
click at [198, 231] on icon at bounding box center [203, 239] width 10 height 17
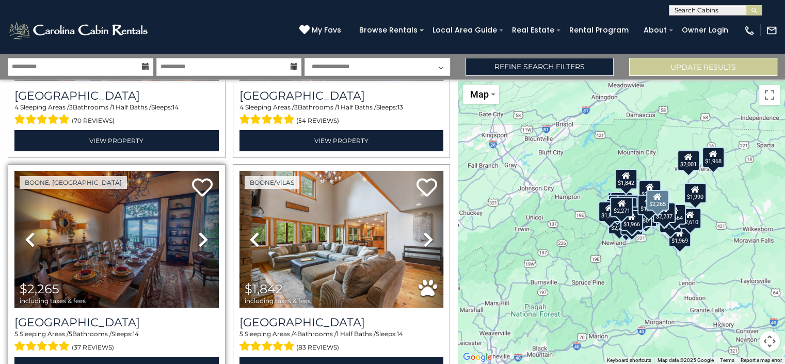
click at [198, 231] on icon at bounding box center [203, 239] width 10 height 17
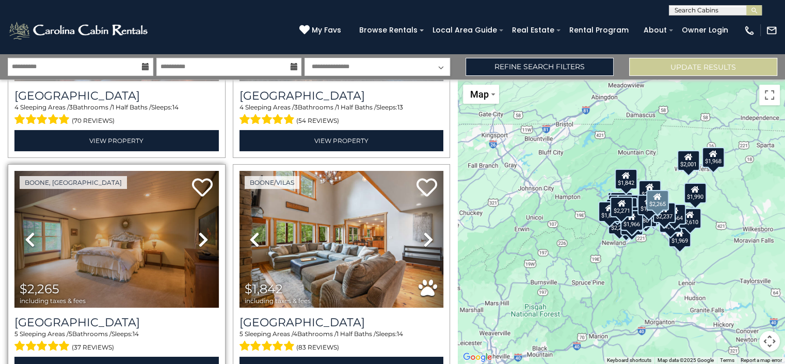
click at [198, 231] on icon at bounding box center [203, 239] width 10 height 17
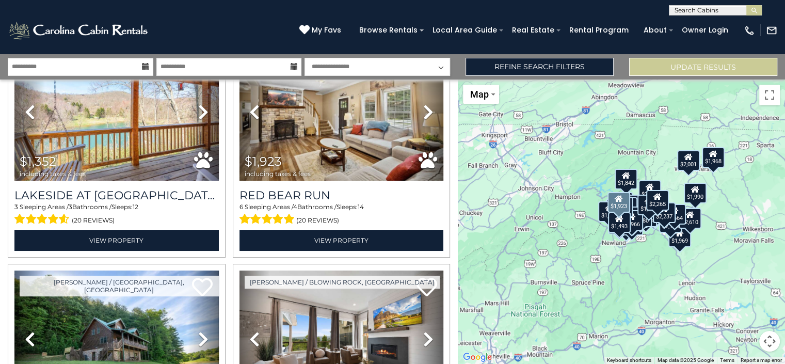
scroll to position [3996, 0]
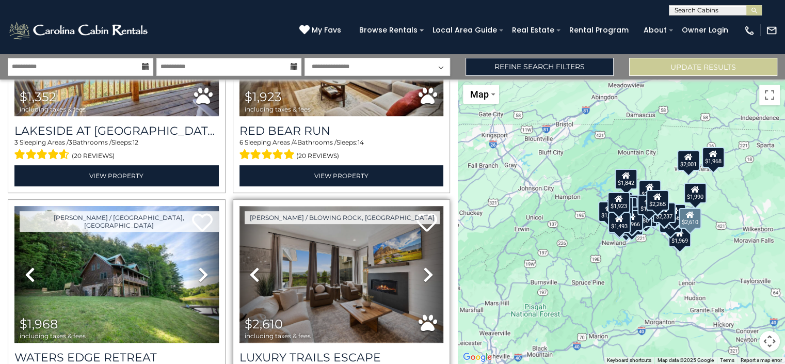
click at [349, 226] on img at bounding box center [342, 274] width 204 height 137
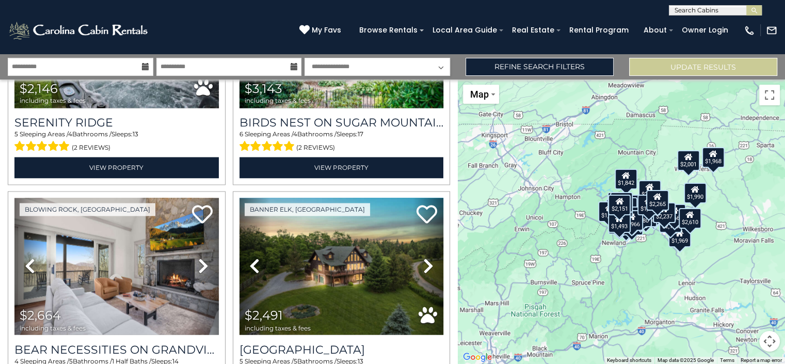
scroll to position [5158, 0]
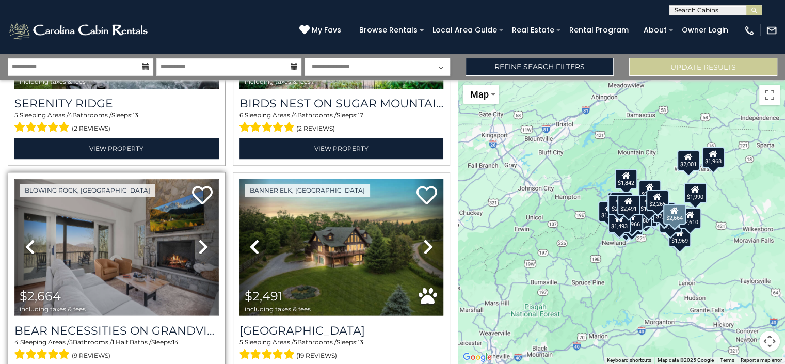
click at [145, 194] on img at bounding box center [116, 247] width 204 height 137
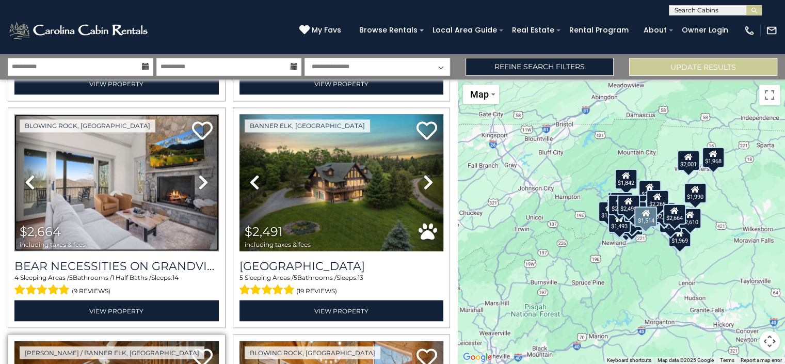
scroll to position [5203, 0]
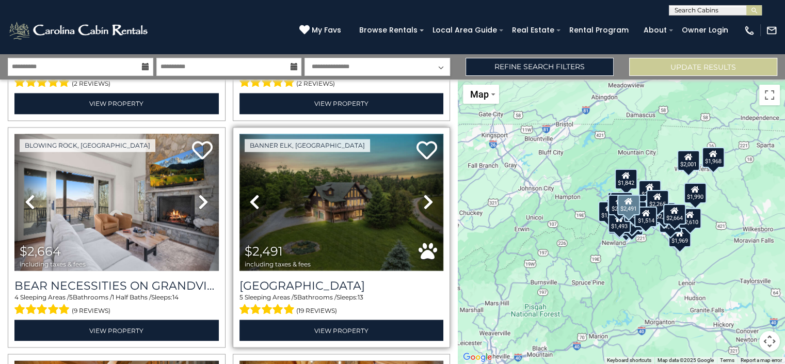
click at [324, 162] on img at bounding box center [342, 202] width 204 height 137
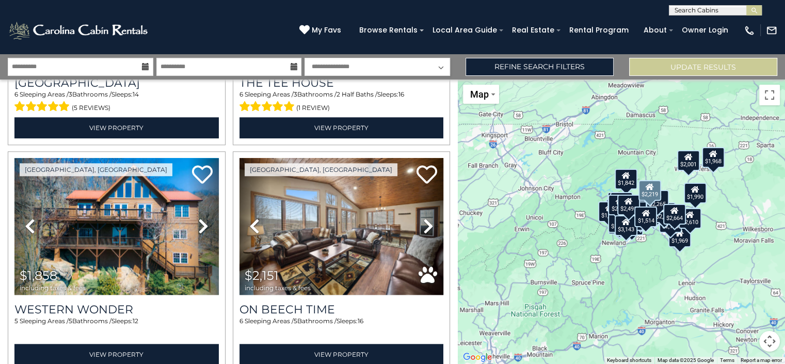
scroll to position [4493, 0]
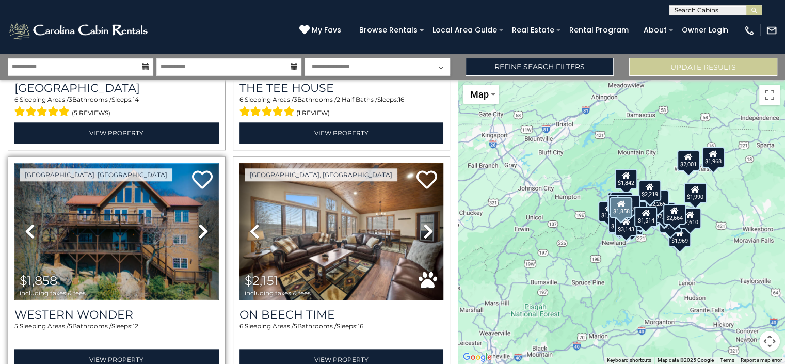
click at [129, 188] on img at bounding box center [116, 231] width 204 height 137
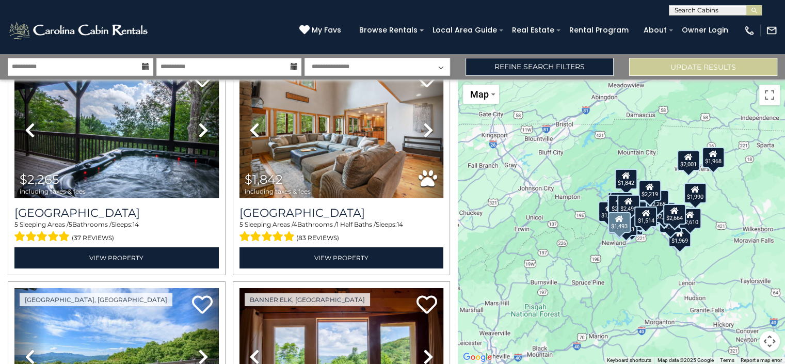
scroll to position [3396, 0]
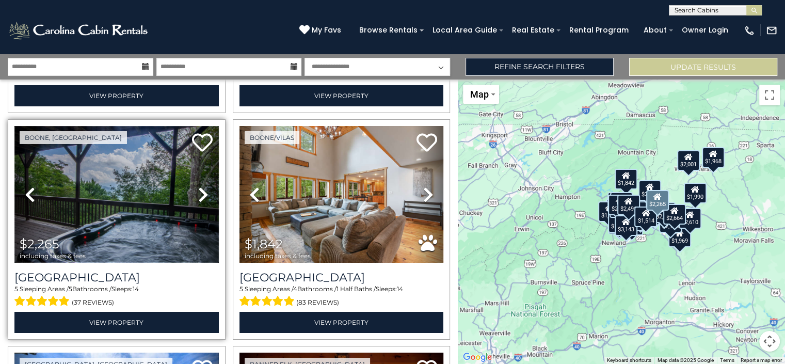
click at [141, 167] on img at bounding box center [116, 194] width 204 height 137
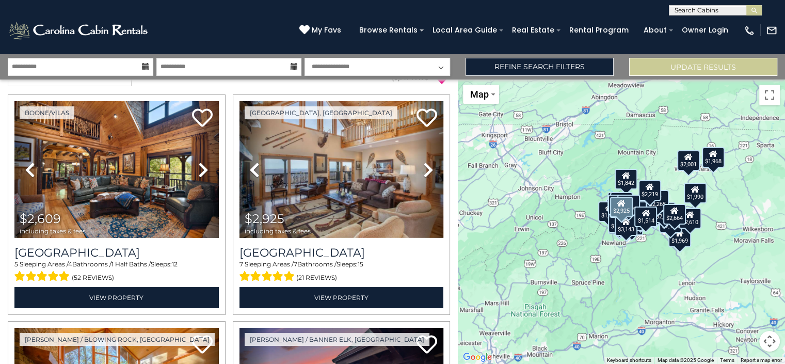
scroll to position [0, 0]
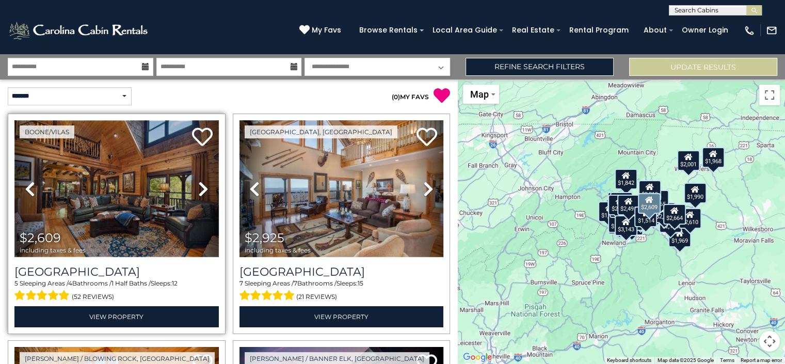
click at [126, 178] on img at bounding box center [116, 188] width 204 height 137
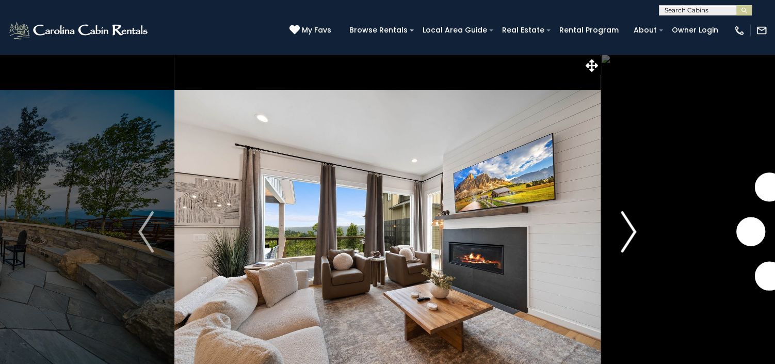
click at [624, 230] on img "Next" at bounding box center [628, 231] width 15 height 41
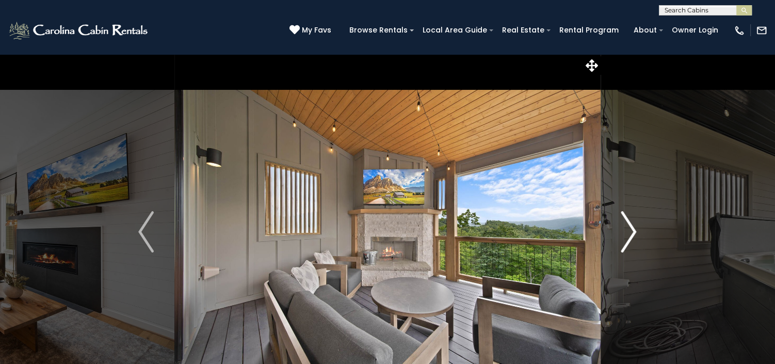
click at [624, 230] on img "Next" at bounding box center [628, 231] width 15 height 41
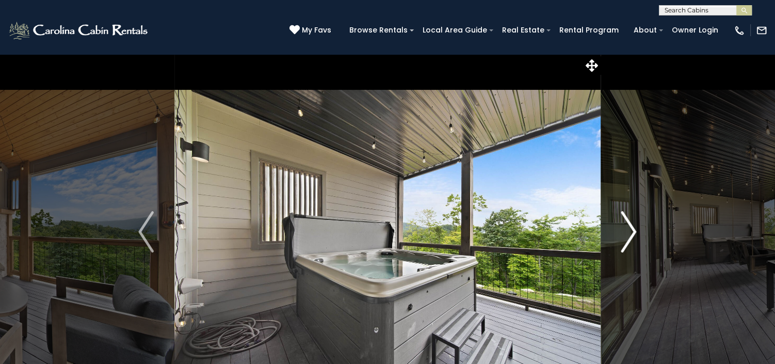
click at [624, 230] on img "Next" at bounding box center [628, 231] width 15 height 41
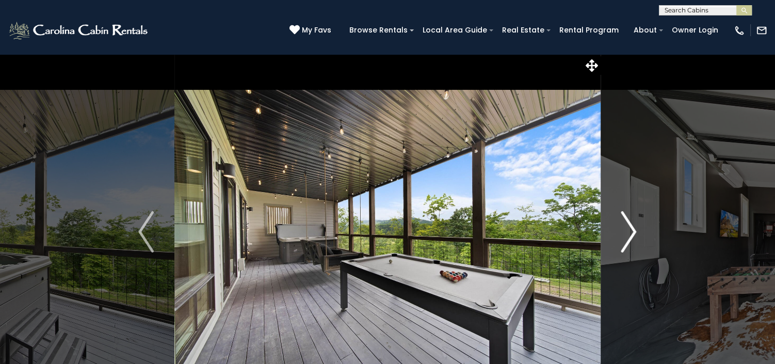
click at [624, 230] on img "Next" at bounding box center [628, 231] width 15 height 41
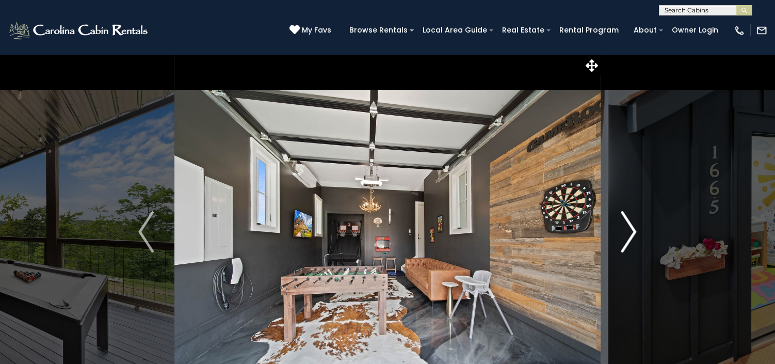
click at [624, 230] on img "Next" at bounding box center [628, 231] width 15 height 41
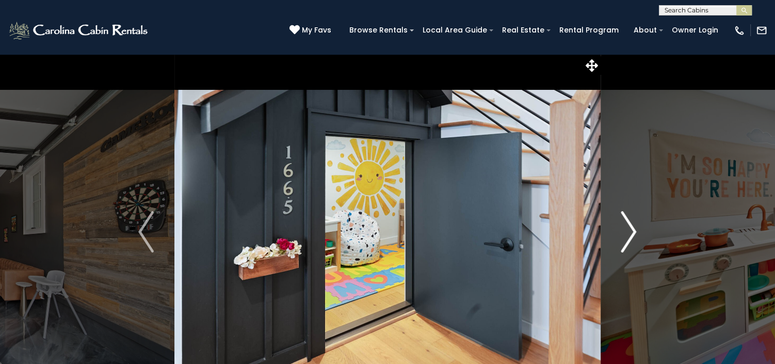
click at [624, 230] on img "Next" at bounding box center [628, 231] width 15 height 41
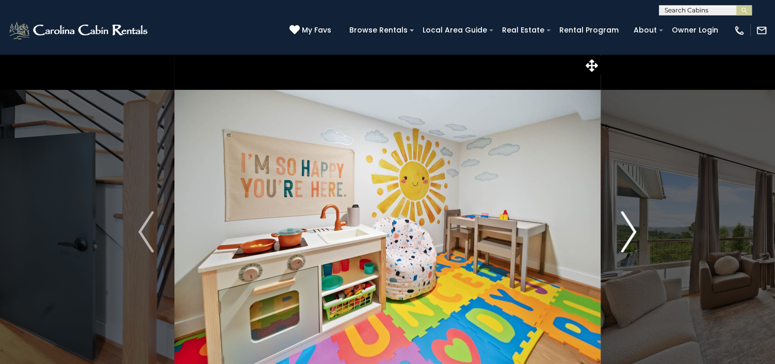
click at [624, 230] on img "Next" at bounding box center [628, 231] width 15 height 41
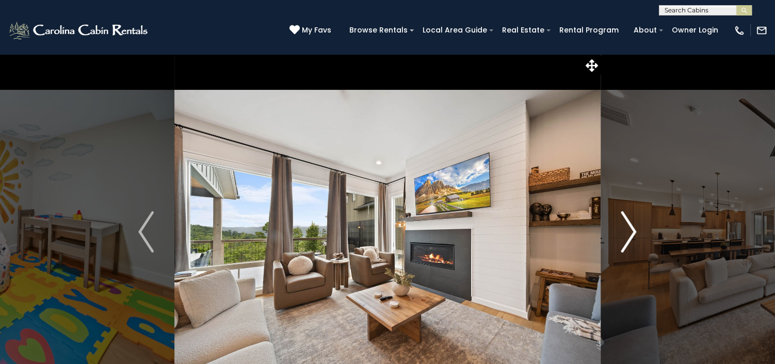
click at [624, 230] on img "Next" at bounding box center [628, 231] width 15 height 41
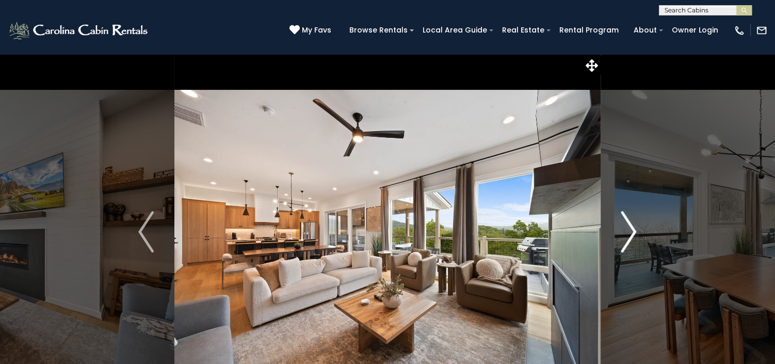
click at [624, 230] on img "Next" at bounding box center [628, 231] width 15 height 41
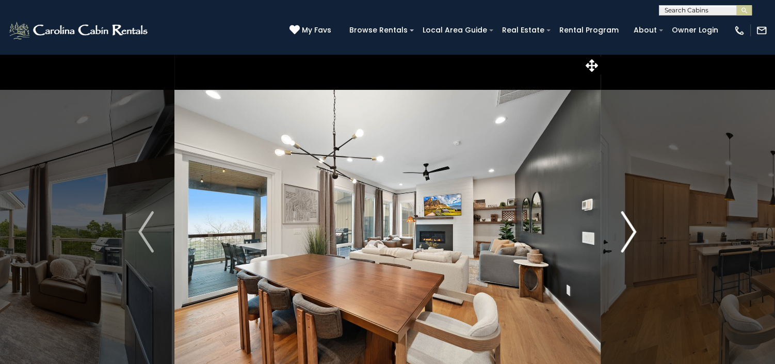
click at [624, 230] on img "Next" at bounding box center [628, 231] width 15 height 41
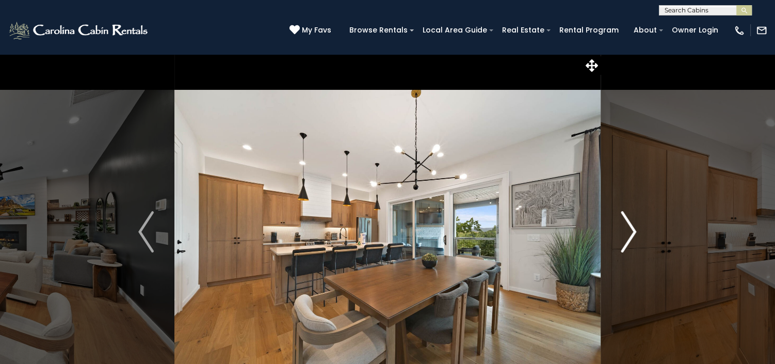
click at [624, 230] on img "Next" at bounding box center [628, 231] width 15 height 41
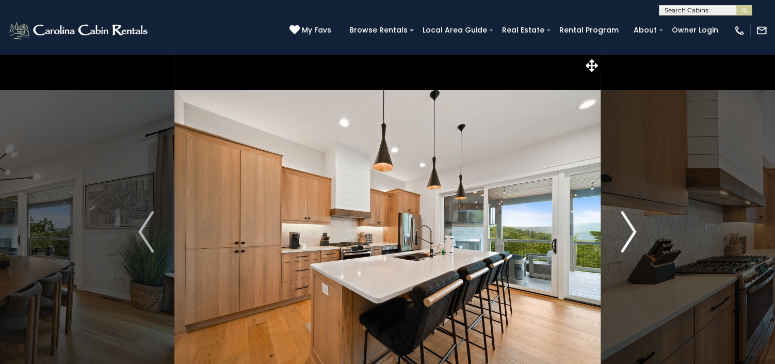
click at [624, 230] on img "Next" at bounding box center [628, 231] width 15 height 41
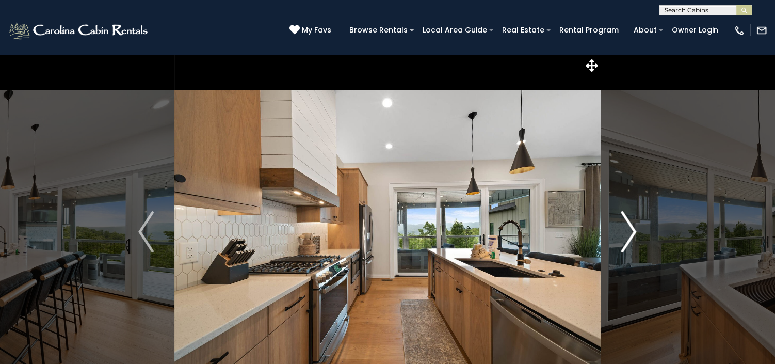
click at [624, 230] on img "Next" at bounding box center [628, 231] width 15 height 41
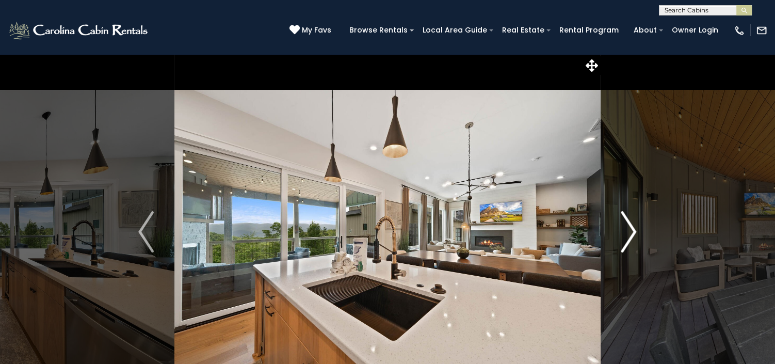
click at [624, 230] on img "Next" at bounding box center [628, 231] width 15 height 41
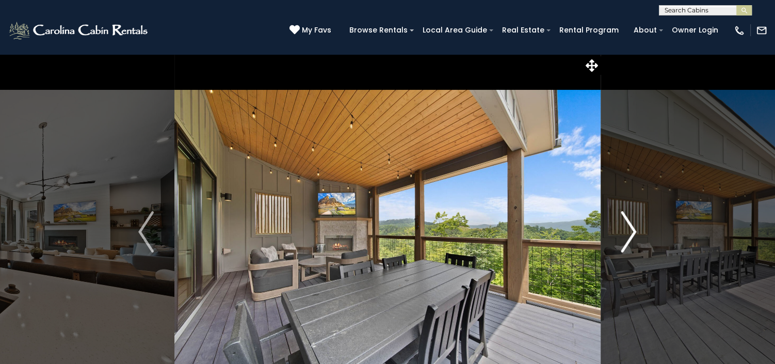
click at [624, 230] on img "Next" at bounding box center [628, 231] width 15 height 41
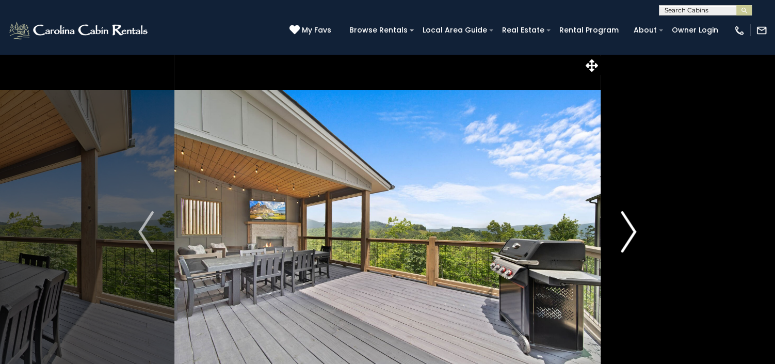
click at [624, 230] on img "Next" at bounding box center [628, 231] width 15 height 41
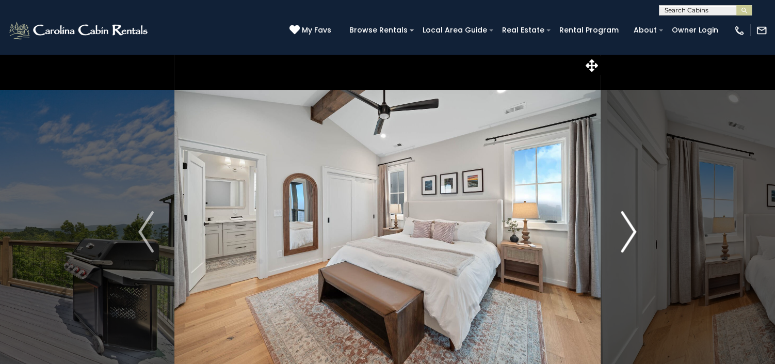
click at [624, 230] on img "Next" at bounding box center [628, 231] width 15 height 41
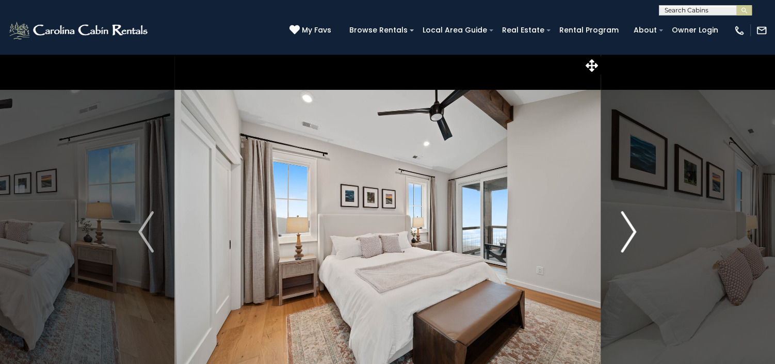
click at [624, 230] on img "Next" at bounding box center [628, 231] width 15 height 41
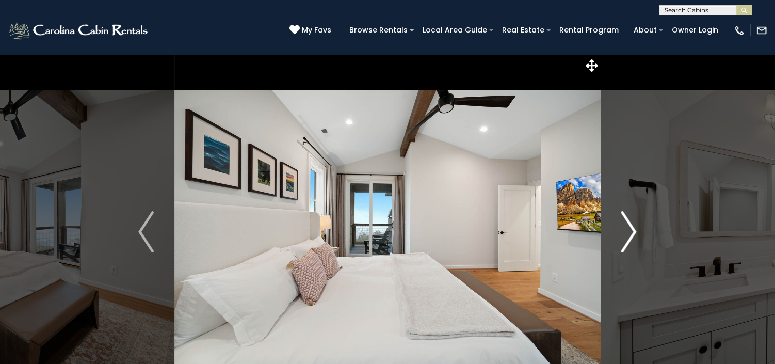
click at [624, 230] on img "Next" at bounding box center [628, 231] width 15 height 41
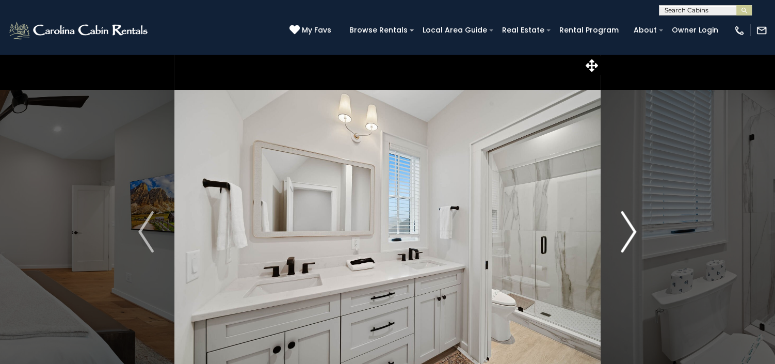
click at [624, 230] on img "Next" at bounding box center [628, 231] width 15 height 41
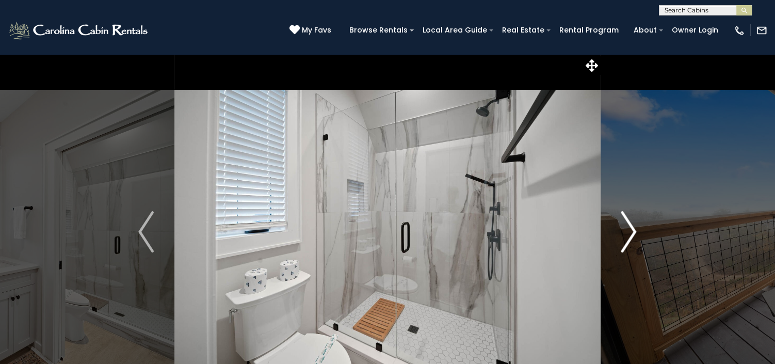
click at [624, 230] on img "Next" at bounding box center [628, 231] width 15 height 41
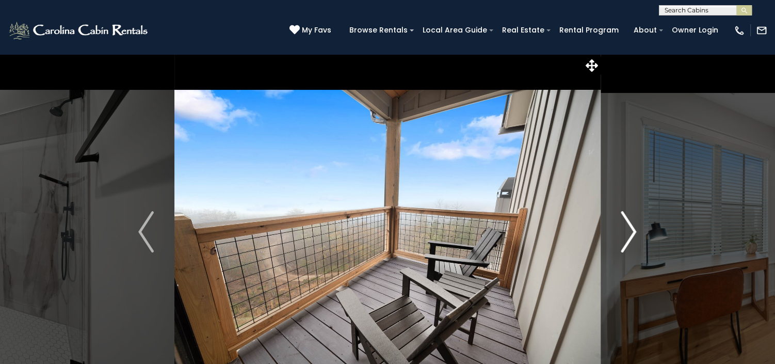
click at [624, 230] on img "Next" at bounding box center [628, 231] width 15 height 41
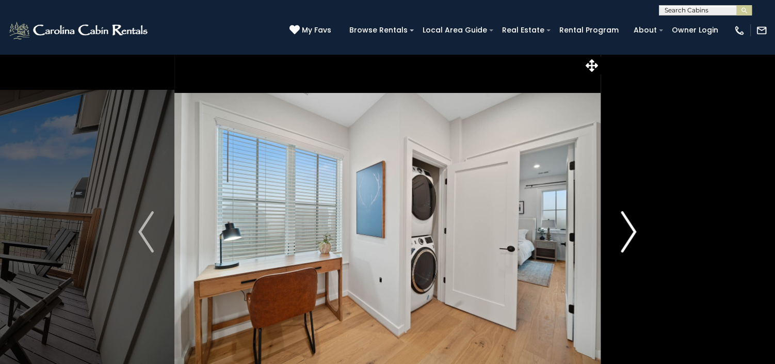
click at [624, 230] on img "Next" at bounding box center [628, 231] width 15 height 41
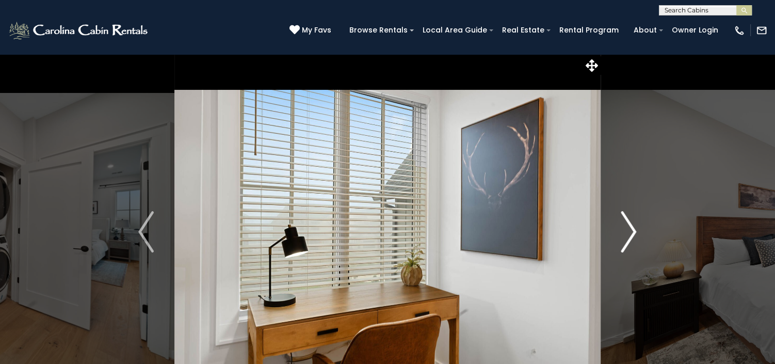
click at [624, 230] on img "Next" at bounding box center [628, 231] width 15 height 41
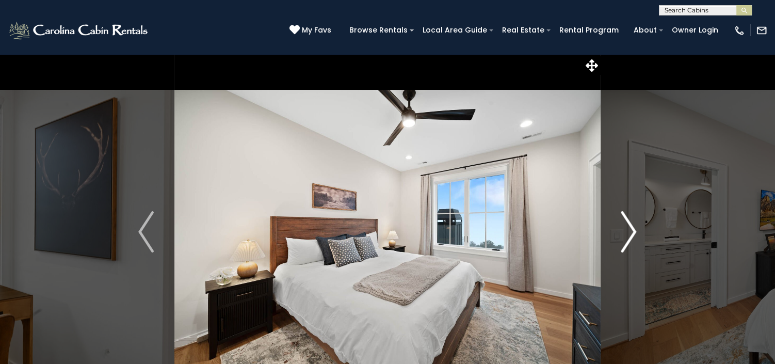
click at [624, 230] on img "Next" at bounding box center [628, 231] width 15 height 41
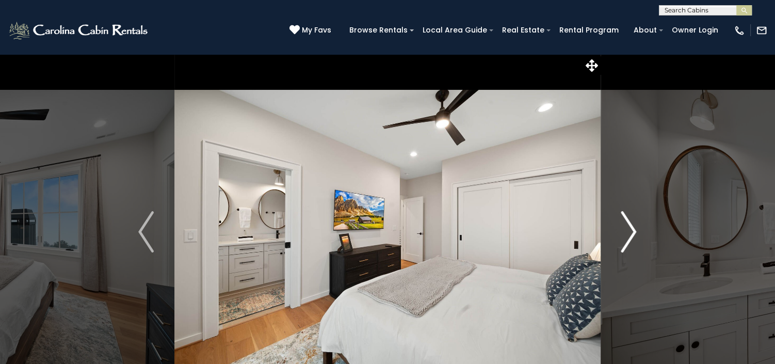
click at [624, 230] on img "Next" at bounding box center [628, 231] width 15 height 41
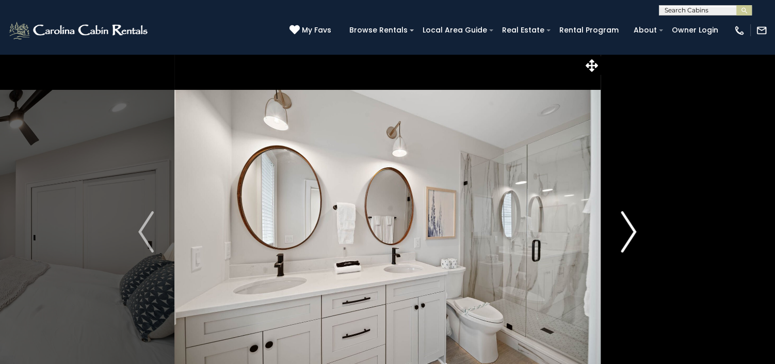
click at [624, 230] on img "Next" at bounding box center [628, 231] width 15 height 41
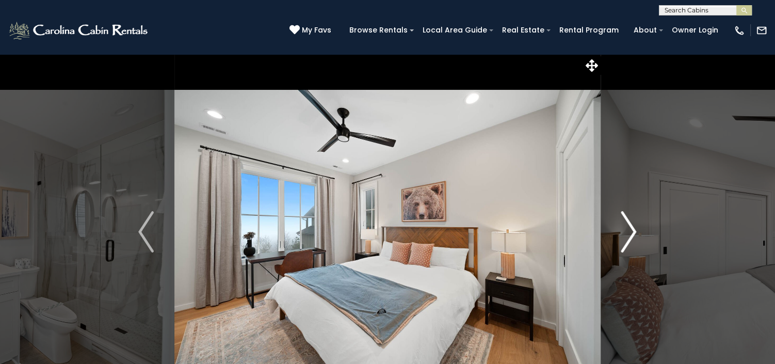
click at [624, 230] on img "Next" at bounding box center [628, 231] width 15 height 41
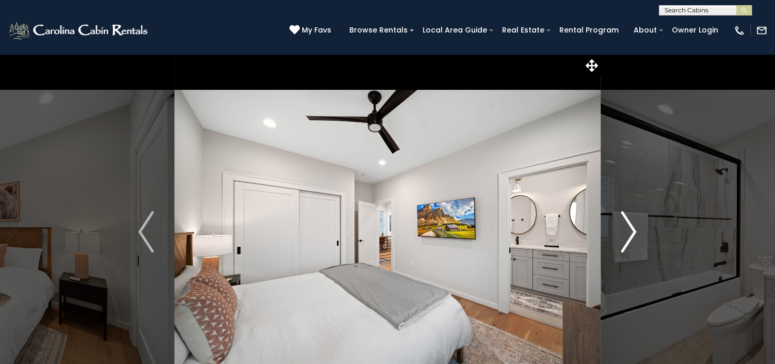
click at [624, 230] on img "Next" at bounding box center [628, 231] width 15 height 41
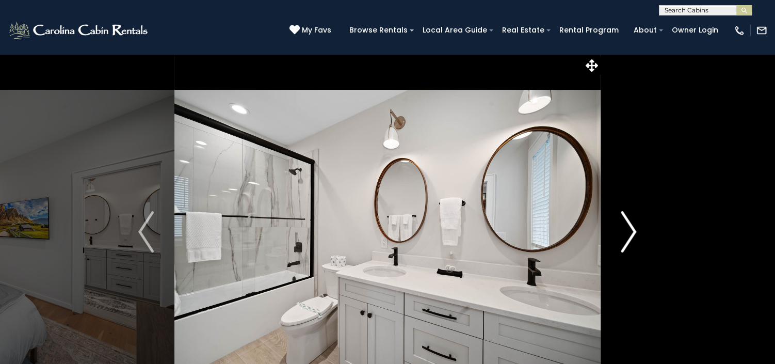
click at [624, 230] on img "Next" at bounding box center [628, 231] width 15 height 41
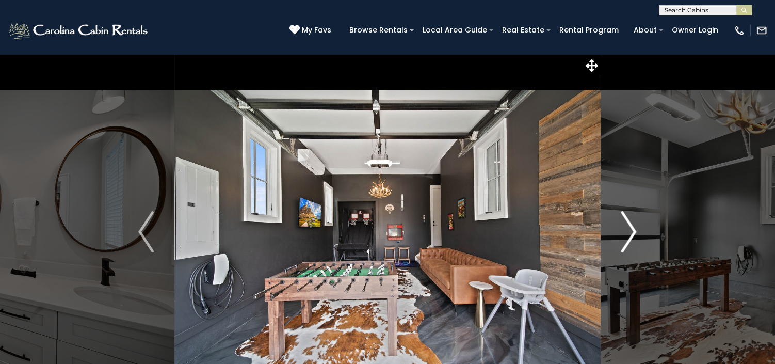
click at [624, 230] on img "Next" at bounding box center [628, 231] width 15 height 41
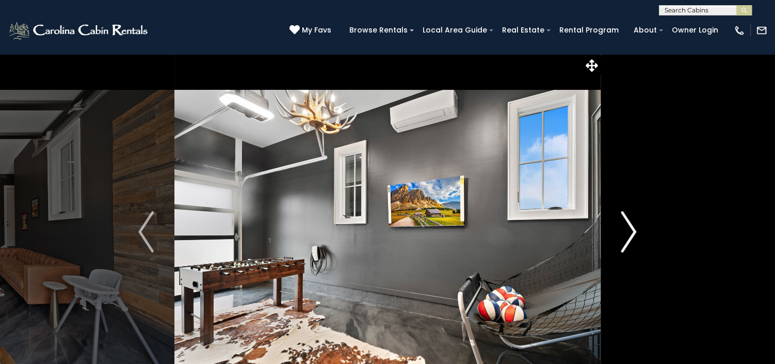
click at [624, 230] on img "Next" at bounding box center [628, 231] width 15 height 41
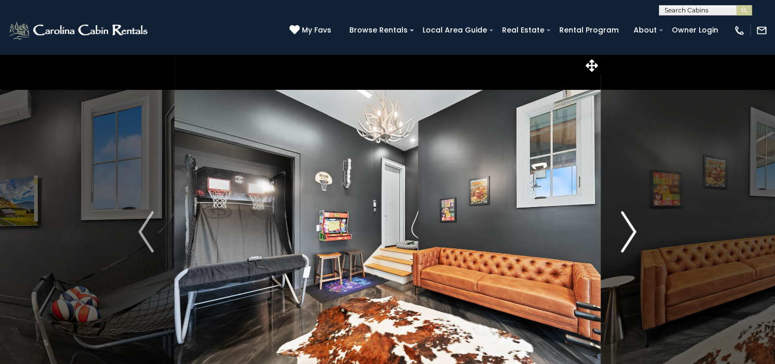
click at [624, 230] on img "Next" at bounding box center [628, 231] width 15 height 41
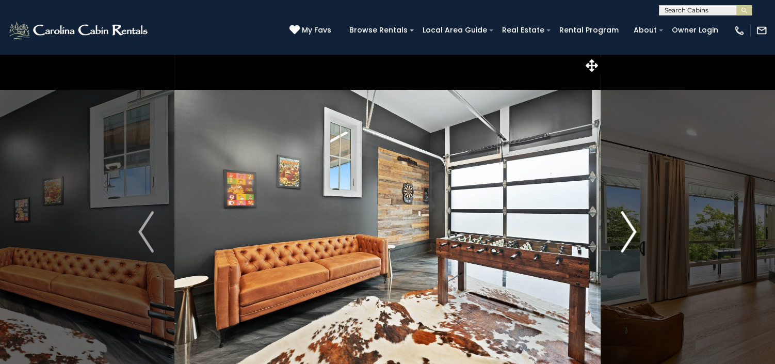
click at [624, 230] on img "Next" at bounding box center [628, 231] width 15 height 41
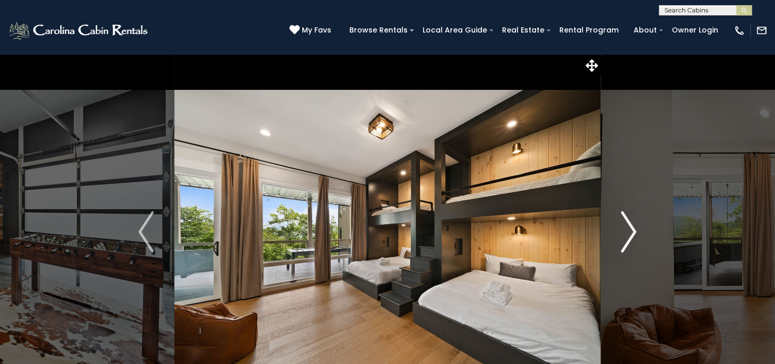
click at [624, 230] on img "Next" at bounding box center [628, 231] width 15 height 41
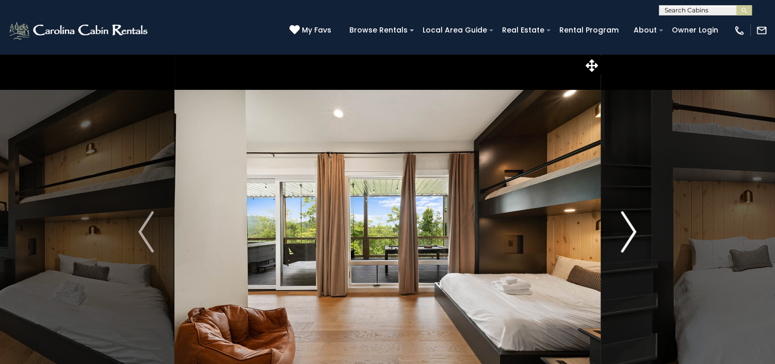
click at [624, 230] on img "Next" at bounding box center [628, 231] width 15 height 41
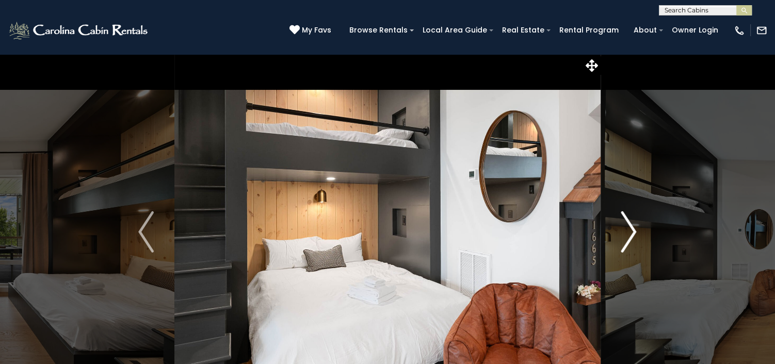
click at [624, 230] on img "Next" at bounding box center [628, 231] width 15 height 41
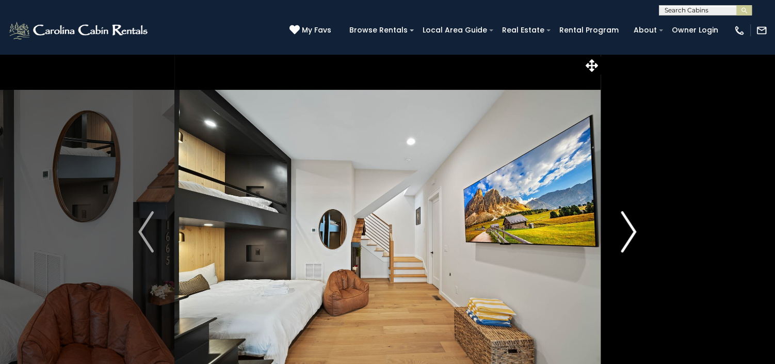
click at [624, 230] on img "Next" at bounding box center [628, 231] width 15 height 41
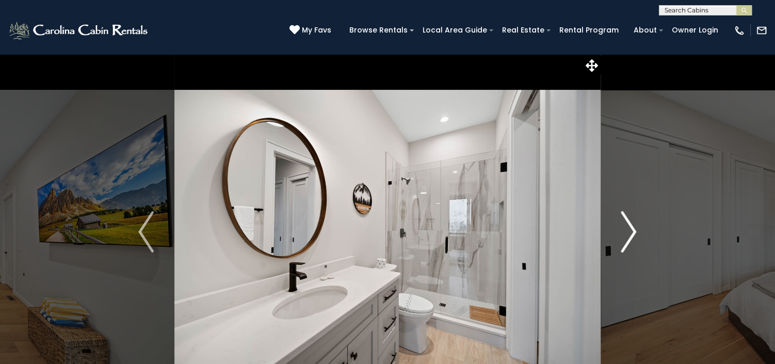
click at [624, 230] on img "Next" at bounding box center [628, 231] width 15 height 41
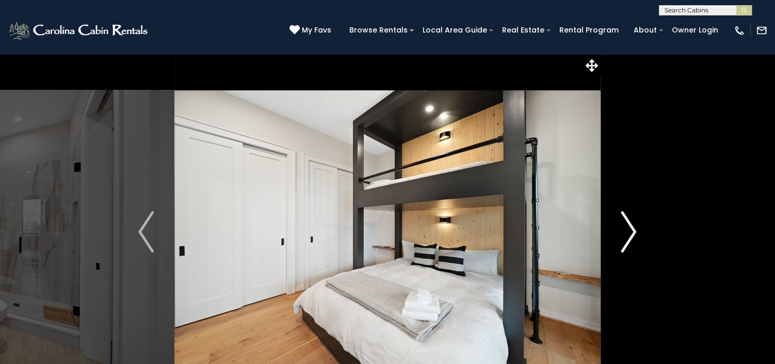
click at [624, 230] on img "Next" at bounding box center [628, 231] width 15 height 41
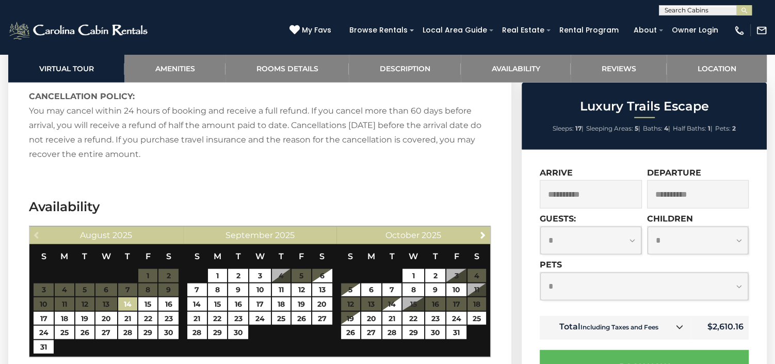
scroll to position [2129, 0]
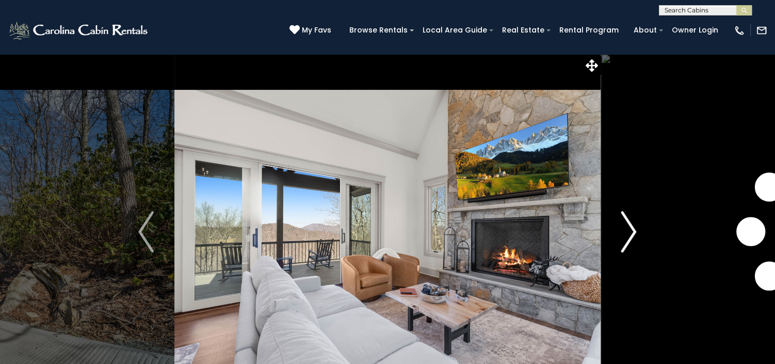
click at [626, 232] on img "Next" at bounding box center [628, 231] width 15 height 41
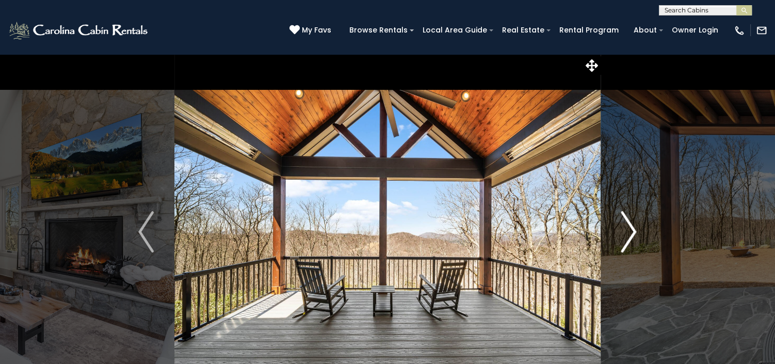
click at [626, 232] on img "Next" at bounding box center [628, 231] width 15 height 41
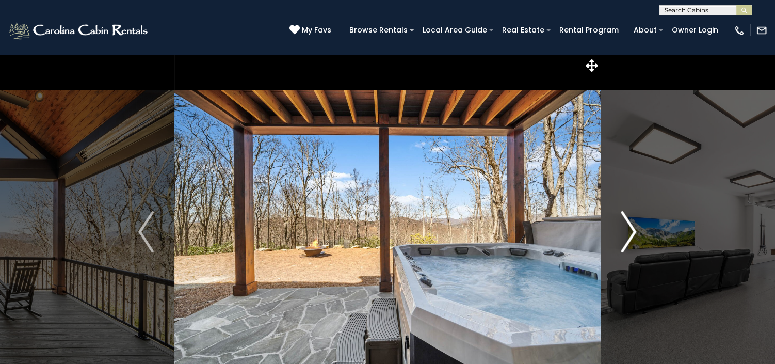
click at [626, 232] on img "Next" at bounding box center [628, 231] width 15 height 41
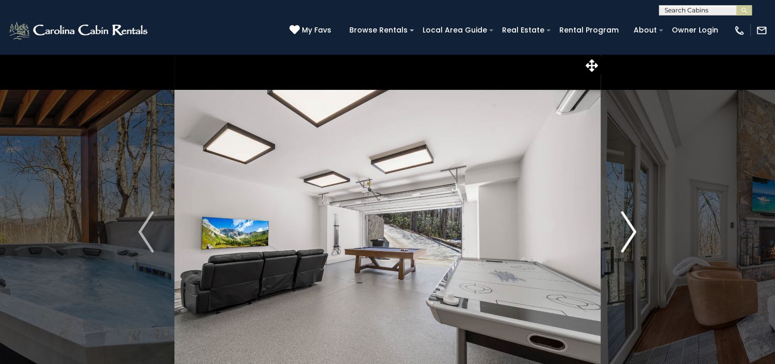
click at [626, 232] on img "Next" at bounding box center [628, 231] width 15 height 41
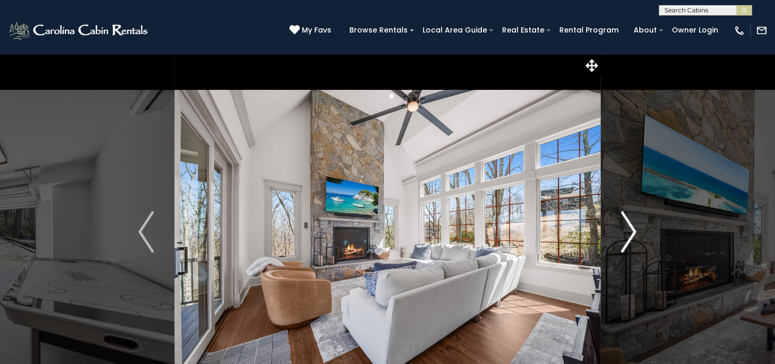
click at [626, 232] on img "Next" at bounding box center [628, 231] width 15 height 41
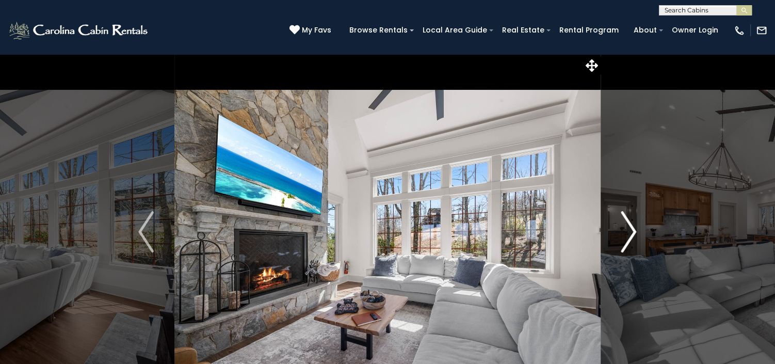
click at [626, 232] on img "Next" at bounding box center [628, 231] width 15 height 41
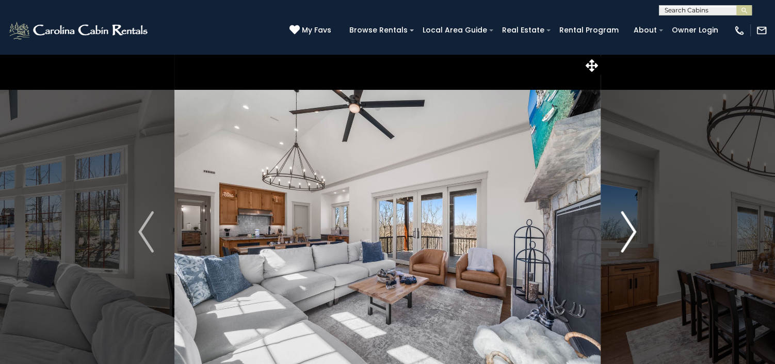
click at [626, 232] on img "Next" at bounding box center [628, 231] width 15 height 41
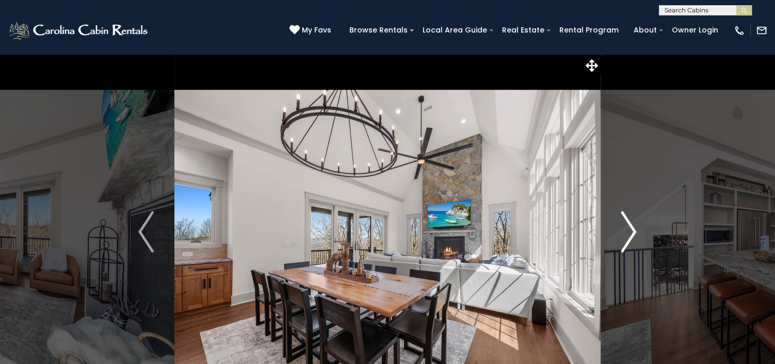
click at [626, 232] on img "Next" at bounding box center [628, 231] width 15 height 41
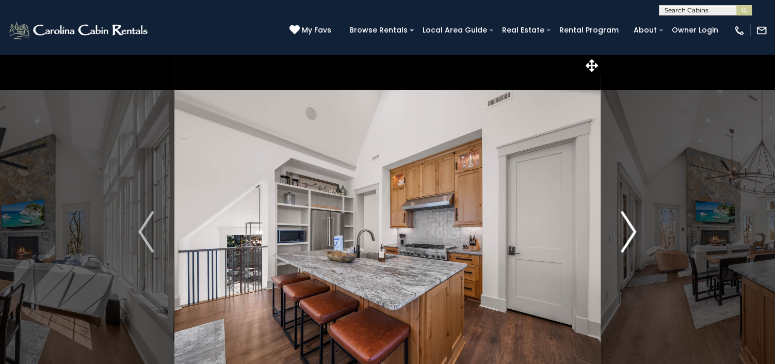
click at [626, 232] on img "Next" at bounding box center [628, 231] width 15 height 41
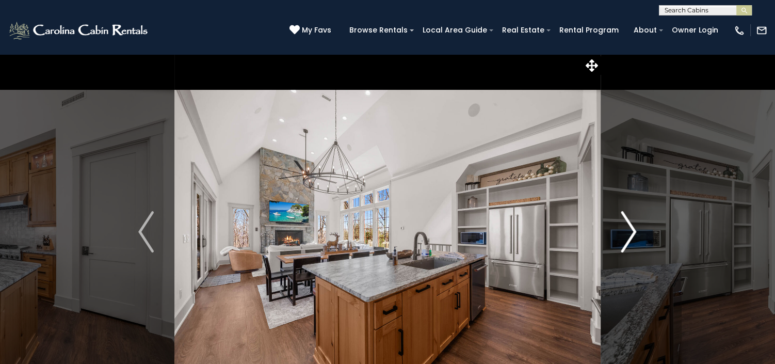
click at [626, 232] on img "Next" at bounding box center [628, 231] width 15 height 41
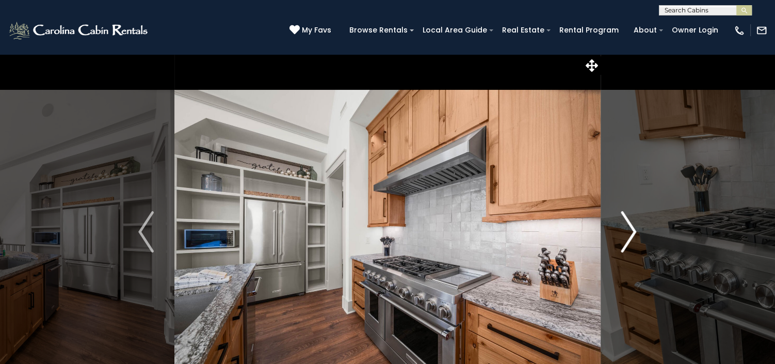
click at [626, 232] on img "Next" at bounding box center [628, 231] width 15 height 41
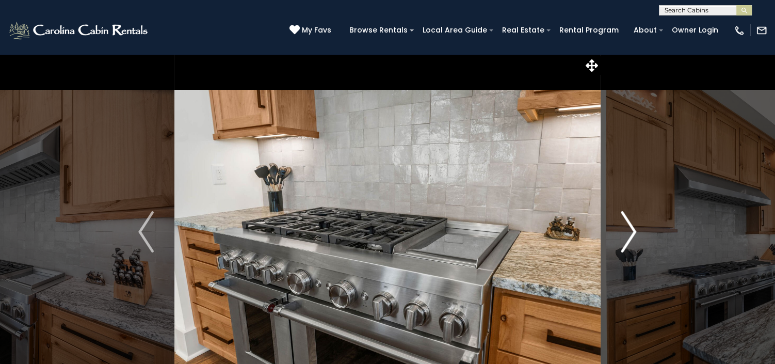
click at [626, 232] on img "Next" at bounding box center [628, 231] width 15 height 41
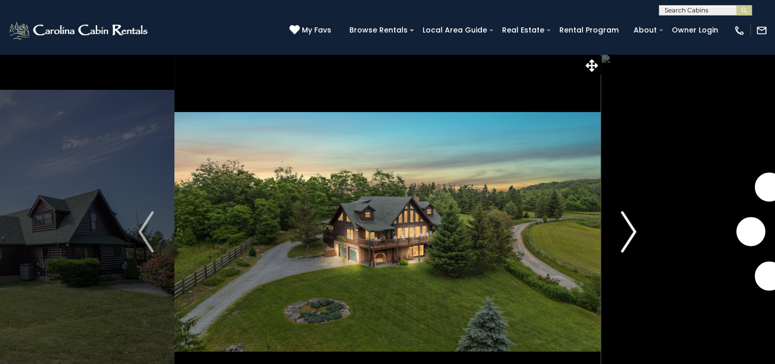
click at [634, 230] on img "Next" at bounding box center [628, 231] width 15 height 41
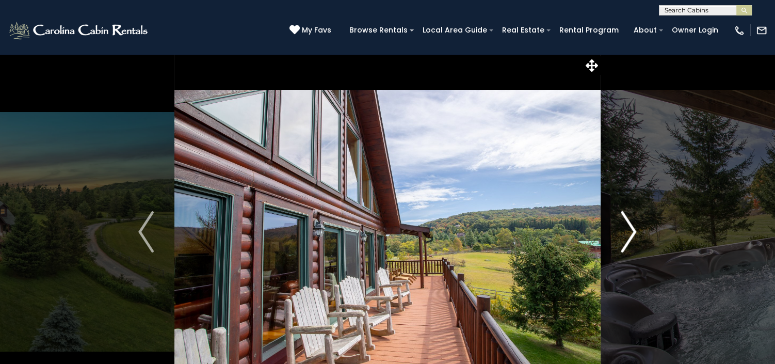
click at [634, 230] on img "Next" at bounding box center [628, 231] width 15 height 41
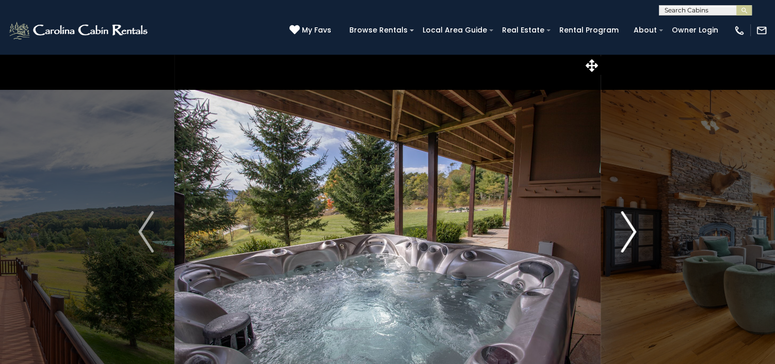
click at [634, 230] on img "Next" at bounding box center [628, 231] width 15 height 41
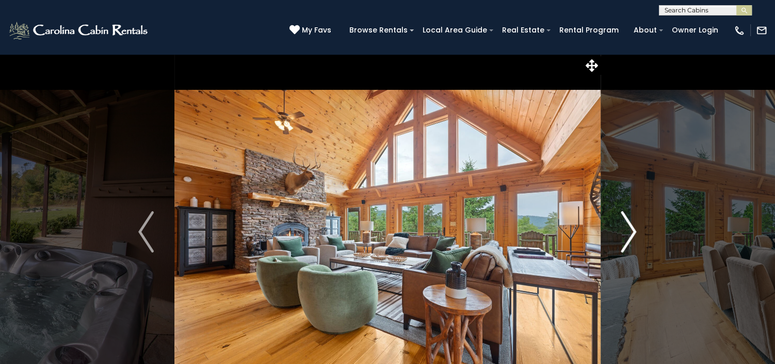
click at [634, 230] on img "Next" at bounding box center [628, 231] width 15 height 41
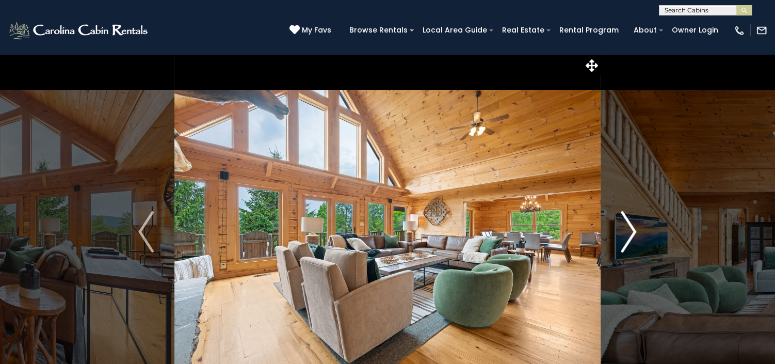
click at [634, 230] on img "Next" at bounding box center [628, 231] width 15 height 41
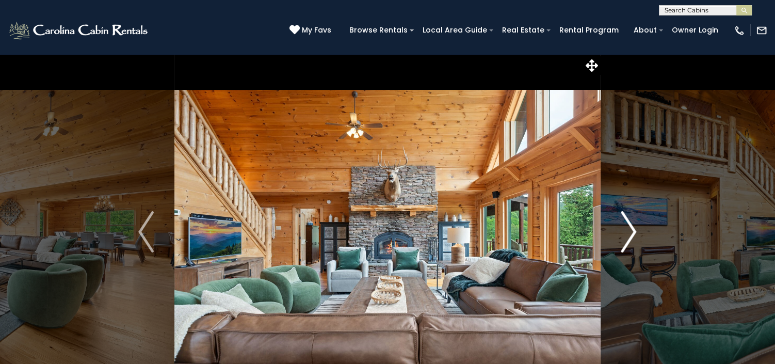
click at [634, 230] on img "Next" at bounding box center [628, 231] width 15 height 41
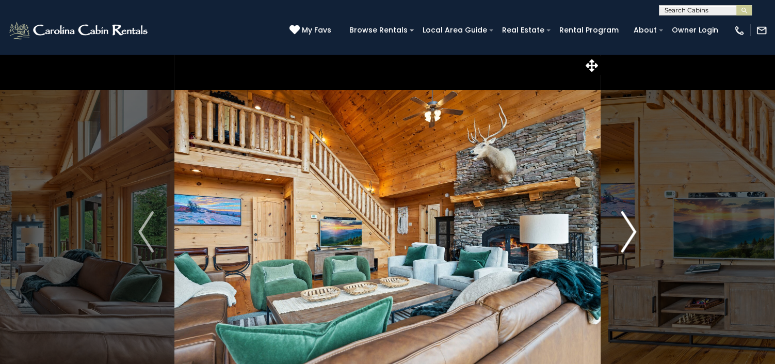
click at [634, 230] on img "Next" at bounding box center [628, 231] width 15 height 41
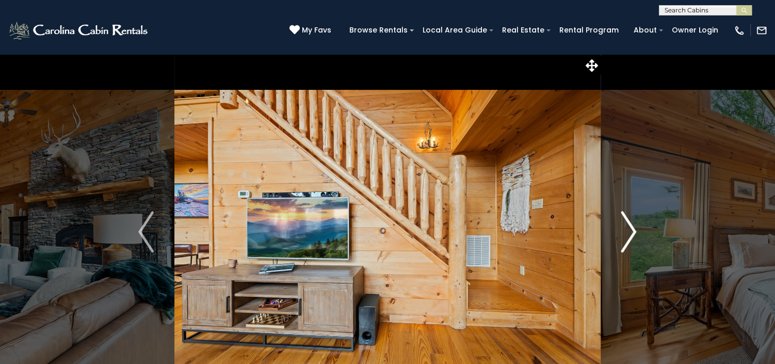
click at [630, 235] on img "Next" at bounding box center [628, 231] width 15 height 41
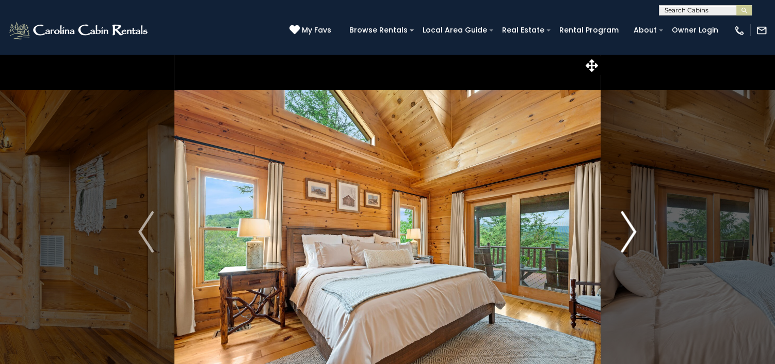
click at [630, 235] on img "Next" at bounding box center [628, 231] width 15 height 41
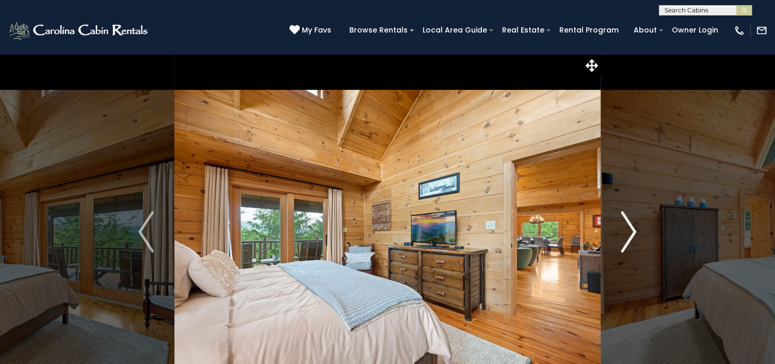
click at [630, 235] on img "Next" at bounding box center [628, 231] width 15 height 41
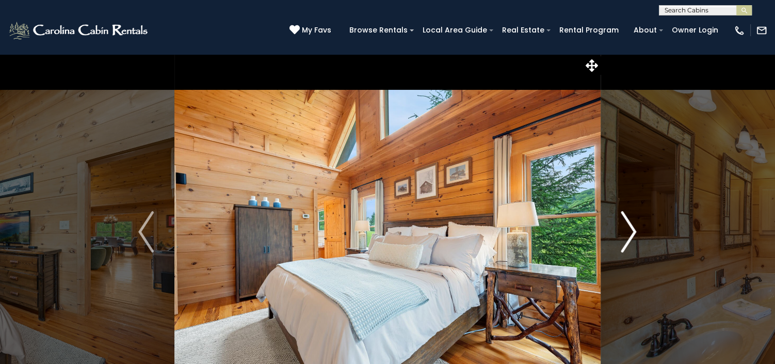
click at [630, 235] on img "Next" at bounding box center [628, 231] width 15 height 41
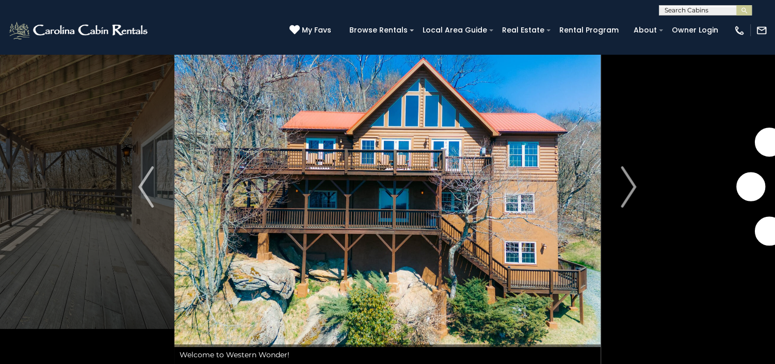
scroll to position [65, 0]
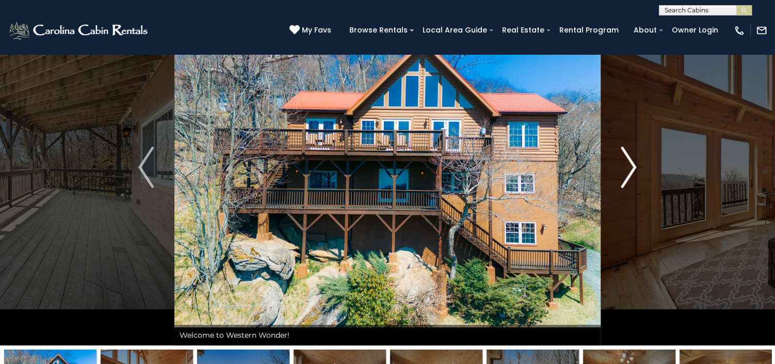
click at [623, 164] on img "Next" at bounding box center [628, 167] width 15 height 41
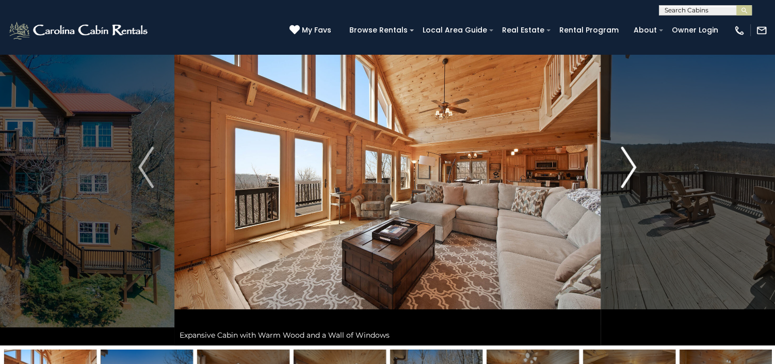
click at [623, 164] on img "Next" at bounding box center [628, 167] width 15 height 41
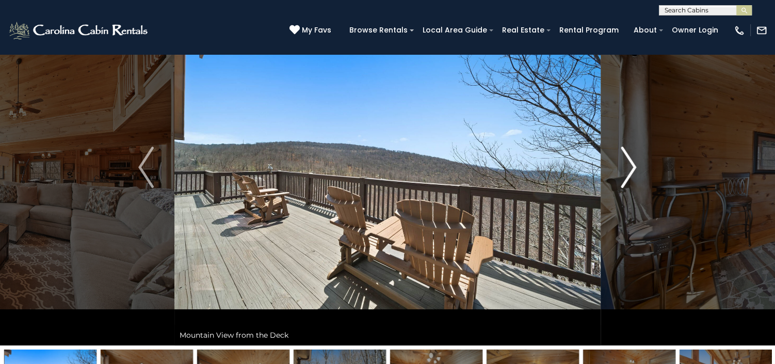
click at [623, 164] on img "Next" at bounding box center [628, 167] width 15 height 41
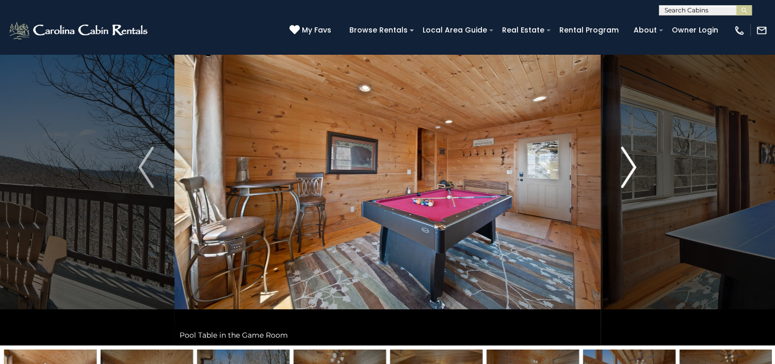
click at [623, 164] on img "Next" at bounding box center [628, 167] width 15 height 41
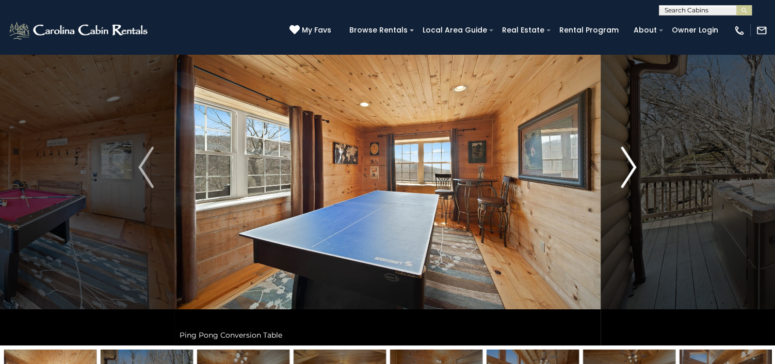
click at [623, 164] on img "Next" at bounding box center [628, 167] width 15 height 41
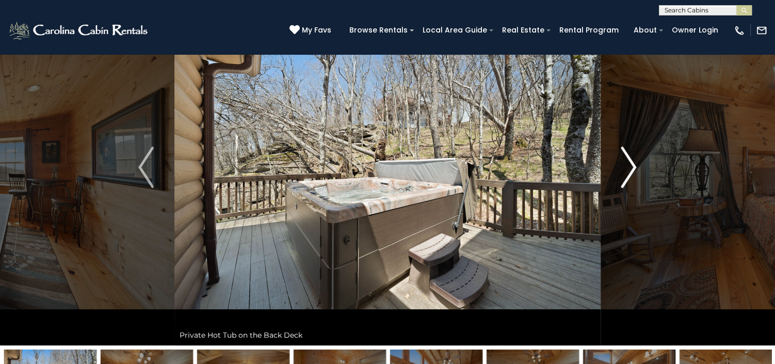
click at [623, 164] on img "Next" at bounding box center [628, 167] width 15 height 41
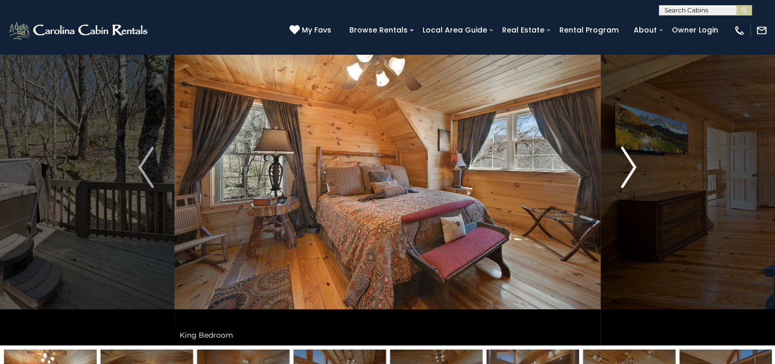
click at [623, 164] on img "Next" at bounding box center [628, 167] width 15 height 41
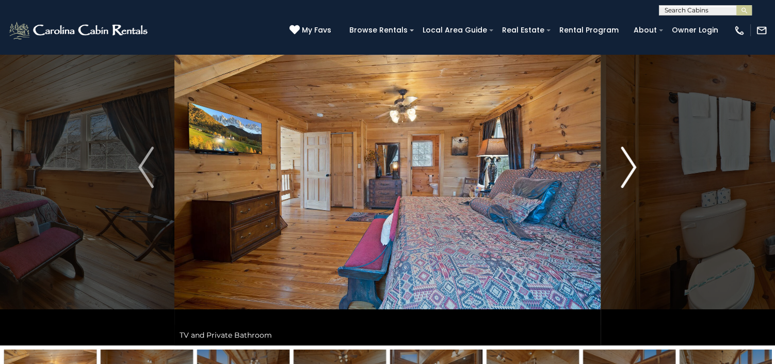
click at [623, 164] on img "Next" at bounding box center [628, 167] width 15 height 41
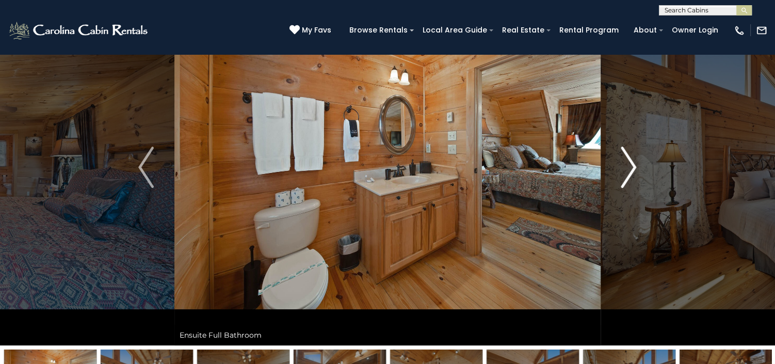
click at [623, 164] on img "Next" at bounding box center [628, 167] width 15 height 41
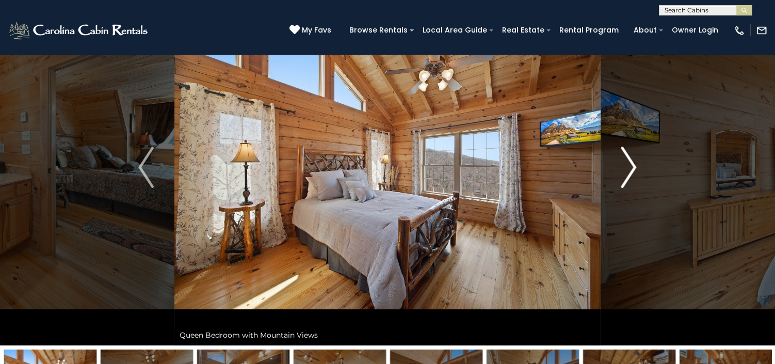
click at [623, 164] on img "Next" at bounding box center [628, 167] width 15 height 41
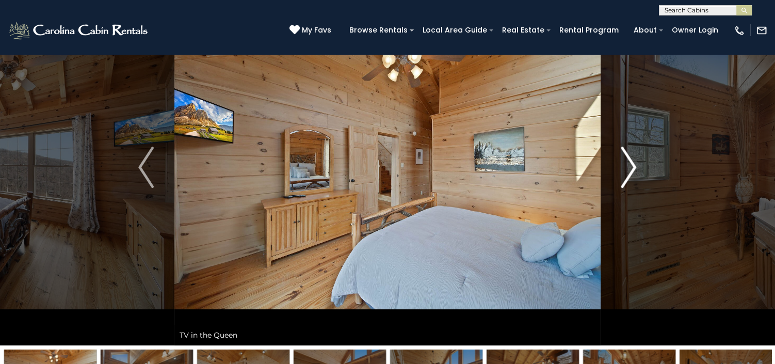
click at [623, 164] on img "Next" at bounding box center [628, 167] width 15 height 41
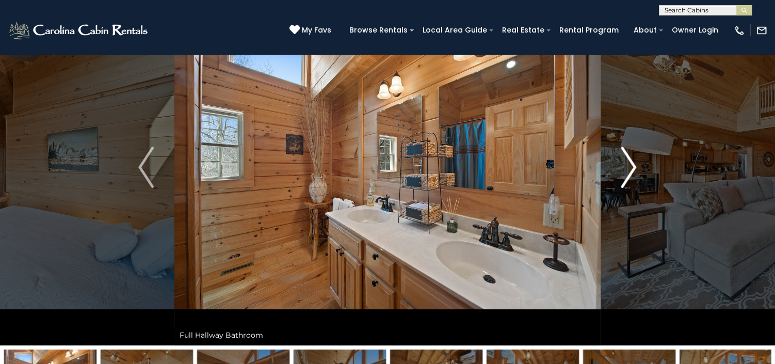
click at [623, 164] on img "Next" at bounding box center [628, 167] width 15 height 41
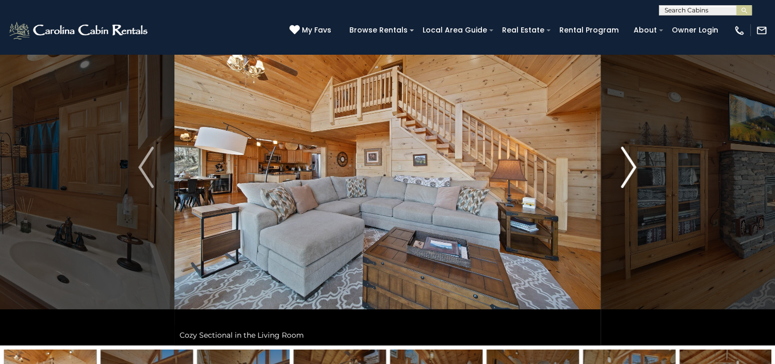
click at [623, 164] on img "Next" at bounding box center [628, 167] width 15 height 41
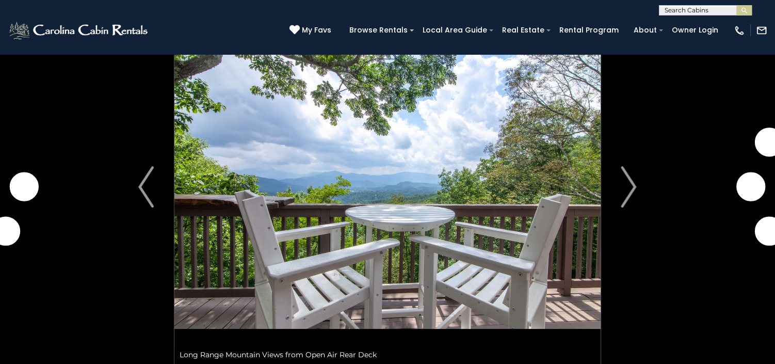
scroll to position [65, 0]
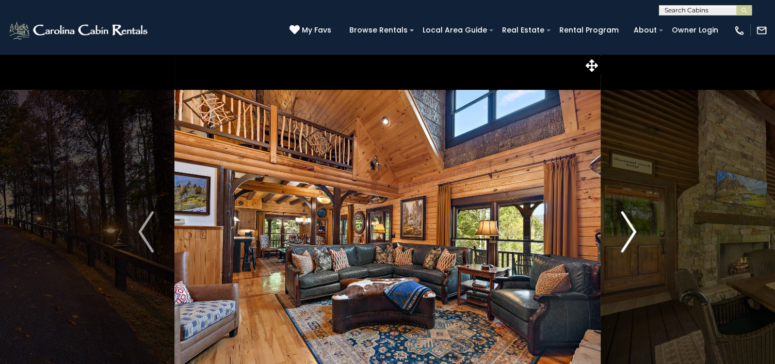
click at [634, 227] on img "Next" at bounding box center [628, 231] width 15 height 41
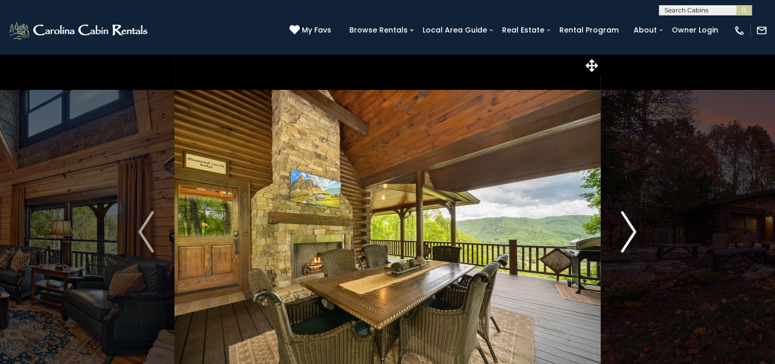
click at [634, 227] on img "Next" at bounding box center [628, 231] width 15 height 41
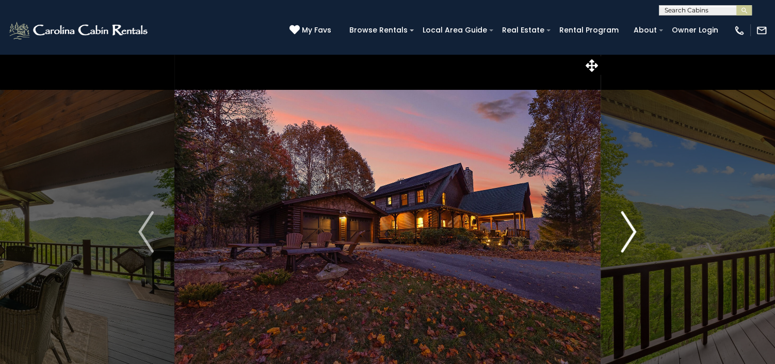
click at [634, 227] on img "Next" at bounding box center [628, 231] width 15 height 41
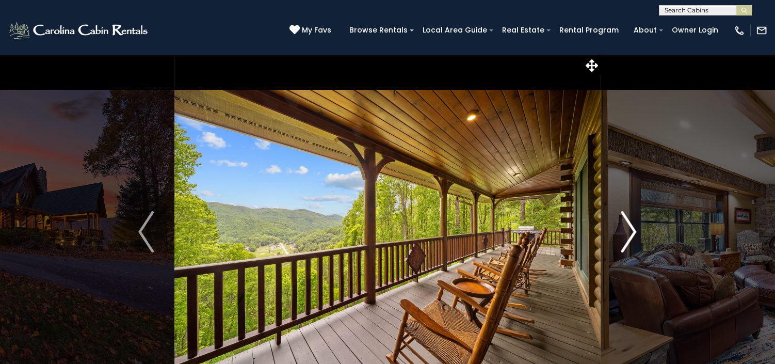
click at [634, 227] on img "Next" at bounding box center [628, 231] width 15 height 41
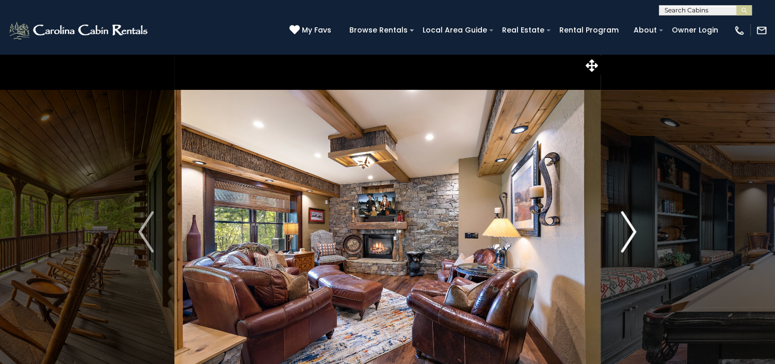
click at [634, 227] on img "Next" at bounding box center [628, 231] width 15 height 41
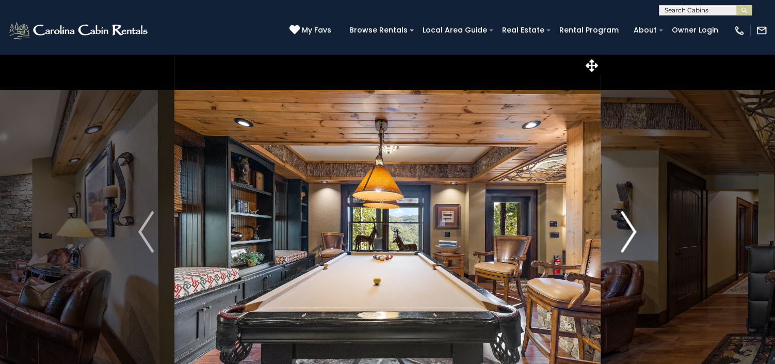
click at [634, 227] on img "Next" at bounding box center [628, 231] width 15 height 41
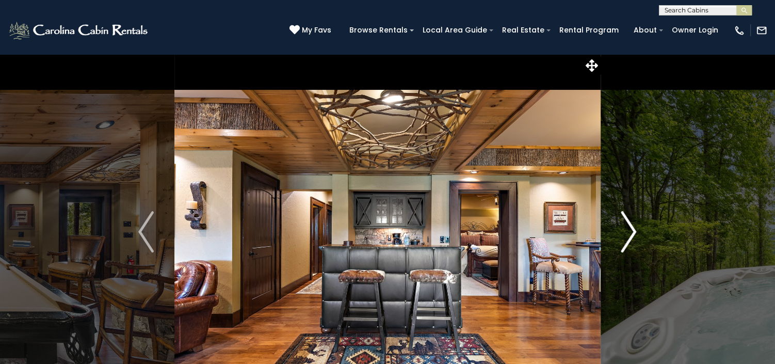
click at [634, 227] on img "Next" at bounding box center [628, 231] width 15 height 41
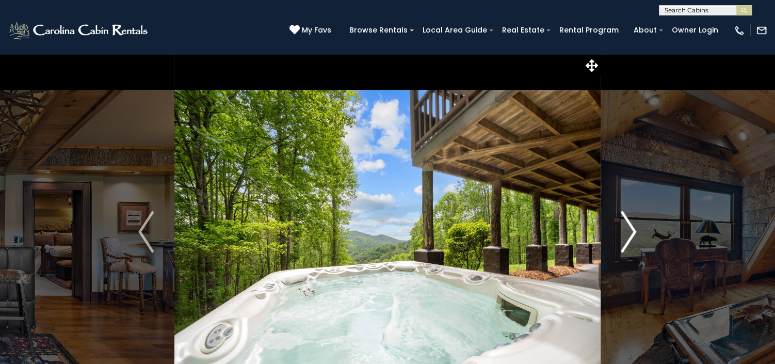
click at [634, 227] on img "Next" at bounding box center [628, 231] width 15 height 41
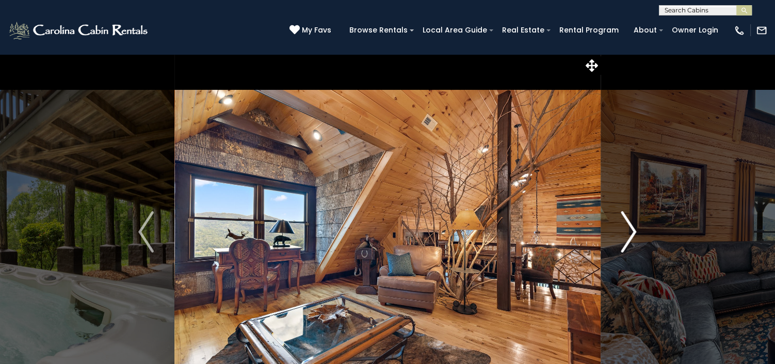
click at [634, 227] on img "Next" at bounding box center [628, 231] width 15 height 41
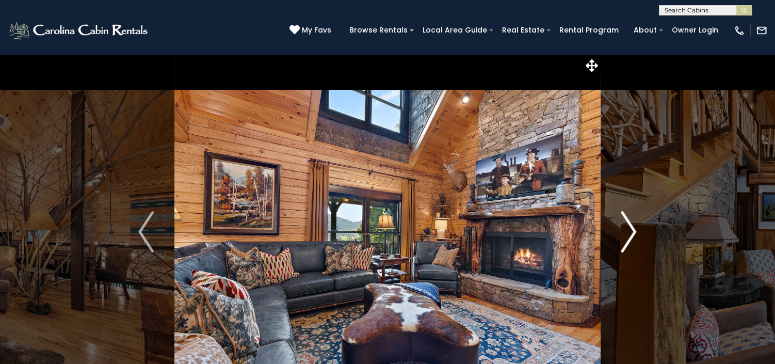
click at [634, 227] on img "Next" at bounding box center [628, 231] width 15 height 41
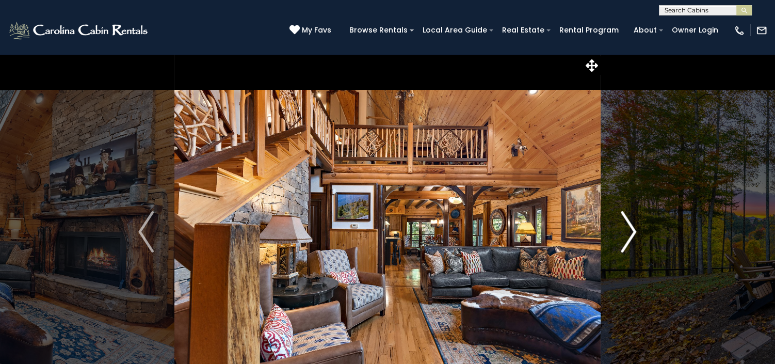
click at [634, 227] on img "Next" at bounding box center [628, 231] width 15 height 41
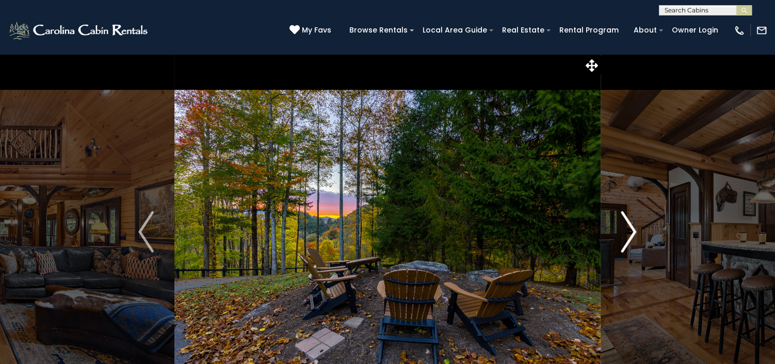
click at [634, 227] on img "Next" at bounding box center [628, 231] width 15 height 41
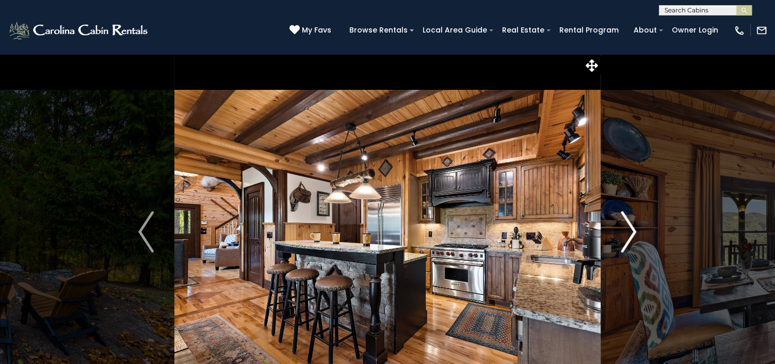
click at [634, 227] on img "Next" at bounding box center [628, 231] width 15 height 41
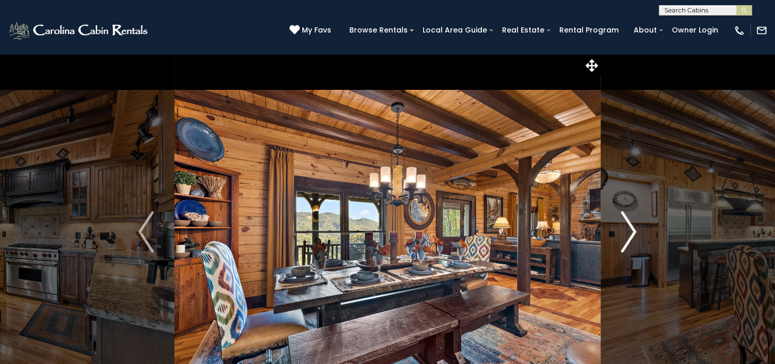
click at [634, 227] on img "Next" at bounding box center [628, 231] width 15 height 41
